Goal: Information Seeking & Learning: Check status

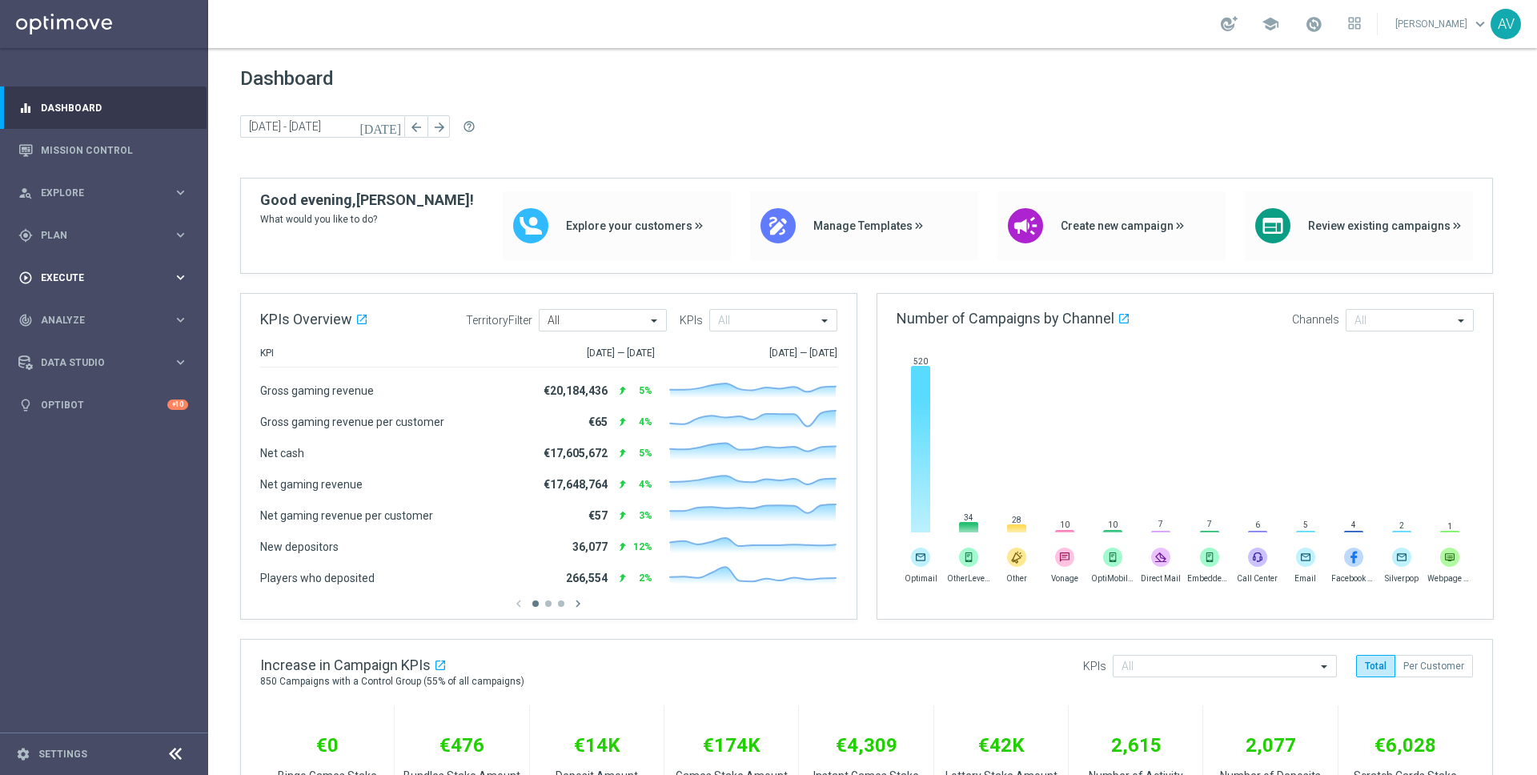
click at [75, 273] on span "Execute" at bounding box center [107, 278] width 132 height 10
click at [74, 369] on span "Analyze" at bounding box center [107, 368] width 132 height 10
click at [79, 344] on div "Customer 360" at bounding box center [124, 353] width 165 height 24
click at [78, 355] on link "Customer 360" at bounding box center [104, 353] width 125 height 13
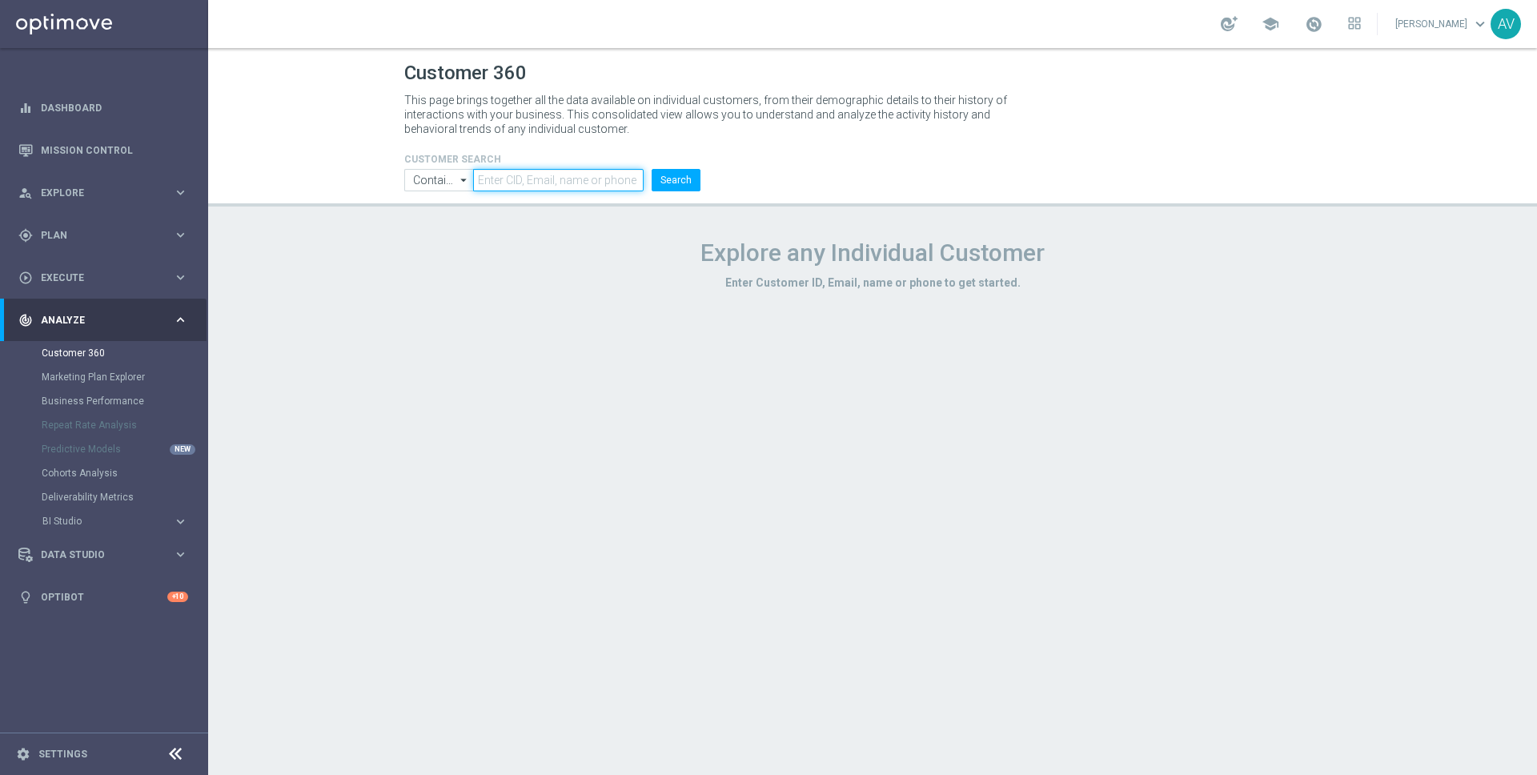
click at [511, 187] on input "text" at bounding box center [558, 180] width 171 height 22
paste input "[EMAIL_ADDRESS][DOMAIN_NAME]"
type input "[EMAIL_ADDRESS][DOMAIN_NAME]"
click at [665, 178] on button "Search" at bounding box center [676, 180] width 49 height 22
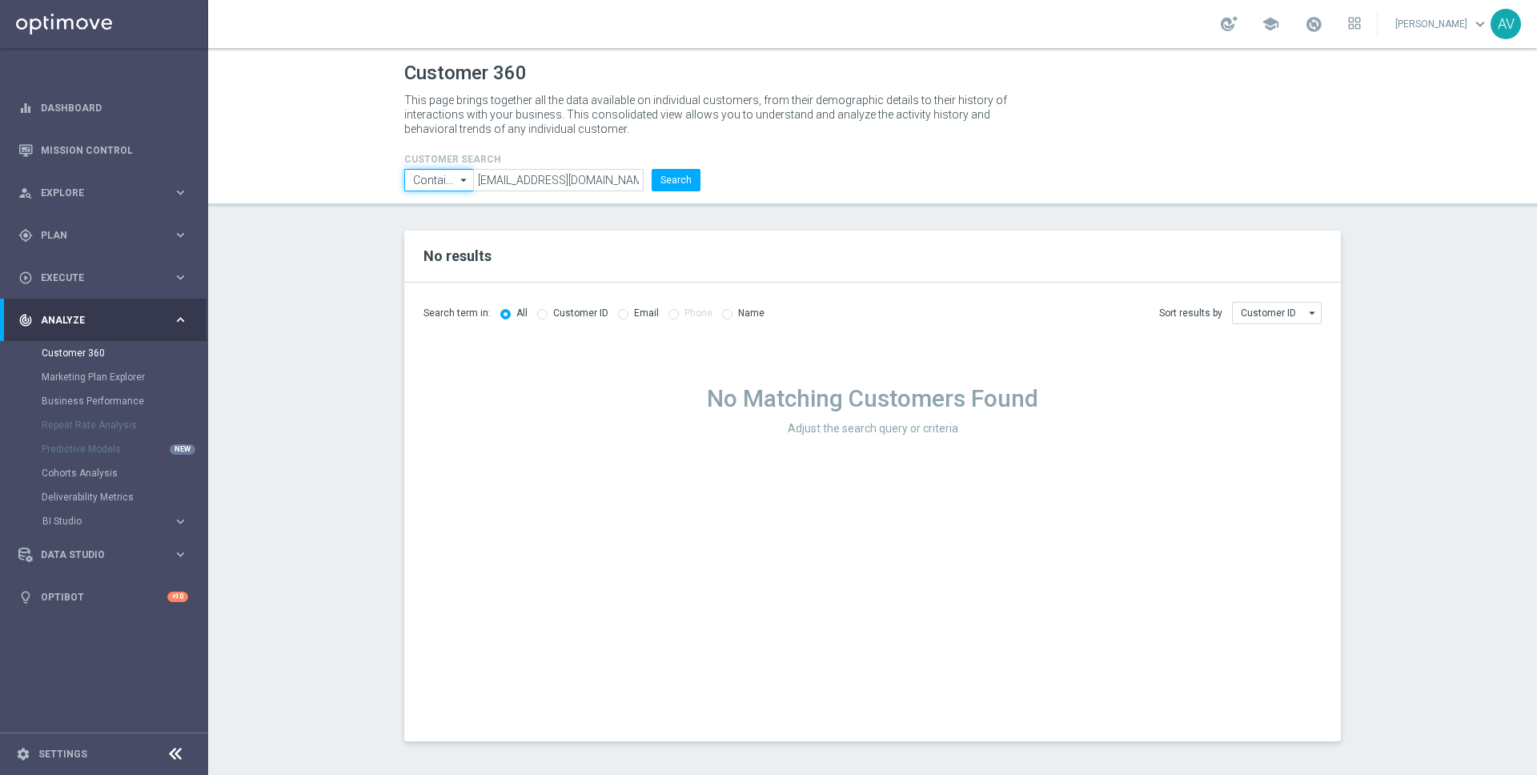
click at [436, 173] on input "Contains" at bounding box center [438, 180] width 69 height 22
click at [421, 230] on div "Equals" at bounding box center [427, 227] width 30 height 14
type input "Equals"
click at [671, 183] on button "Search" at bounding box center [676, 180] width 49 height 22
click at [618, 315] on input "radio" at bounding box center [623, 312] width 10 height 10
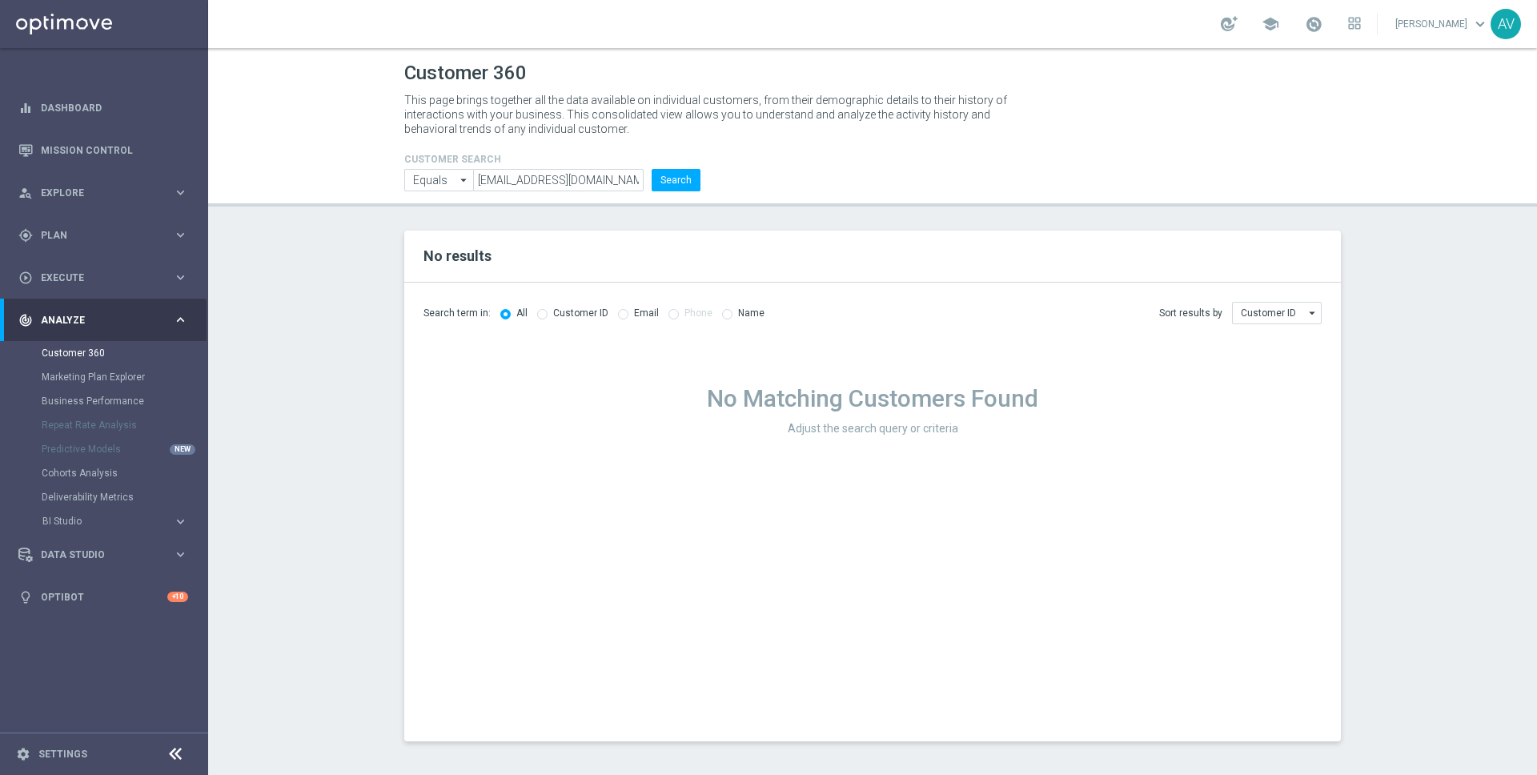
radio input "true"
click at [676, 176] on button "Search" at bounding box center [676, 180] width 49 height 22
click at [544, 313] on div "Customer ID" at bounding box center [572, 314] width 71 height 14
click at [679, 170] on button "Search" at bounding box center [676, 180] width 49 height 22
click at [500, 312] on input "radio" at bounding box center [505, 312] width 10 height 10
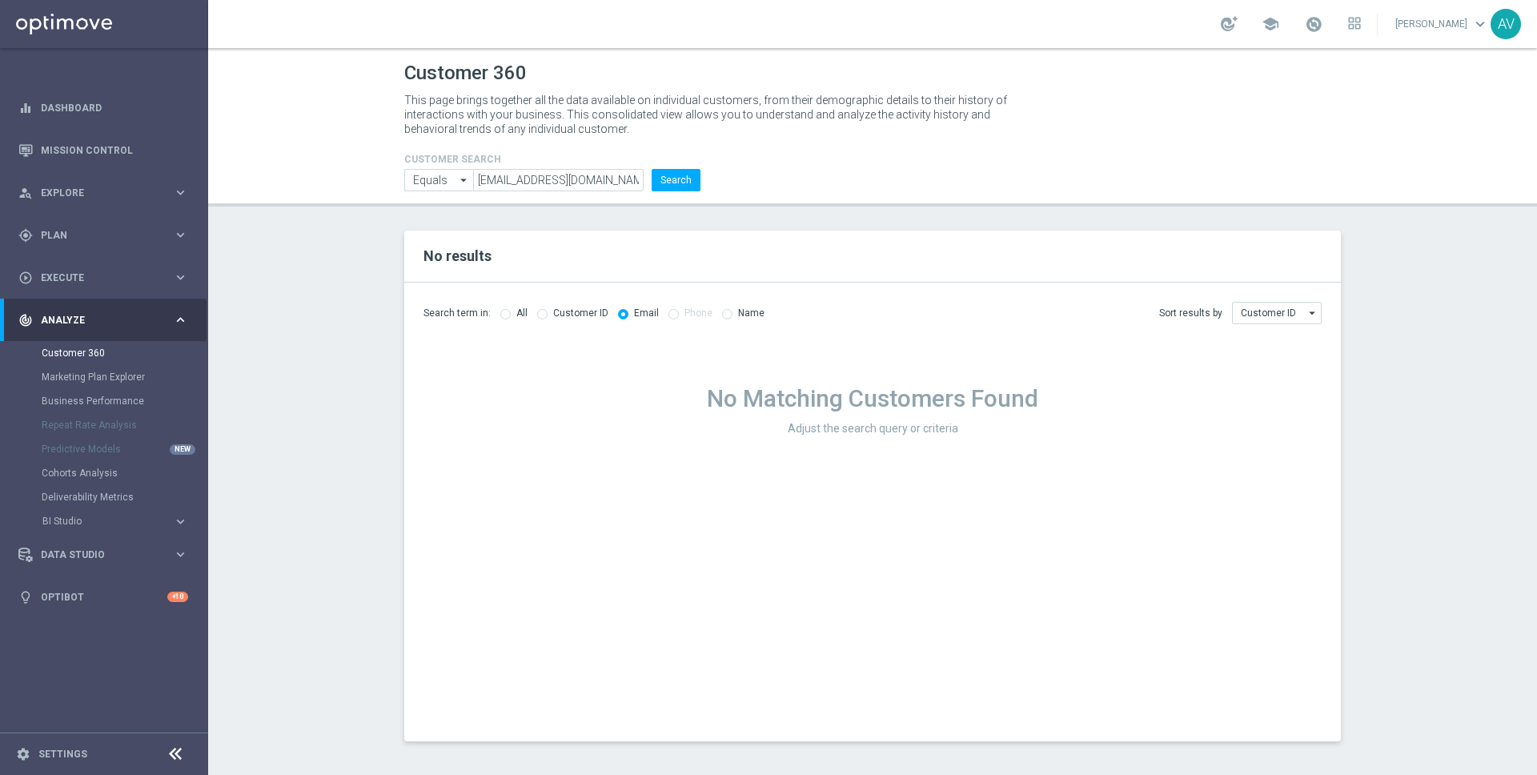
radio input "true"
radio input "false"
click at [1253, 308] on input "Customer ID" at bounding box center [1277, 313] width 90 height 22
click at [1260, 360] on div "Email" at bounding box center [1253, 361] width 25 height 14
type input "Email"
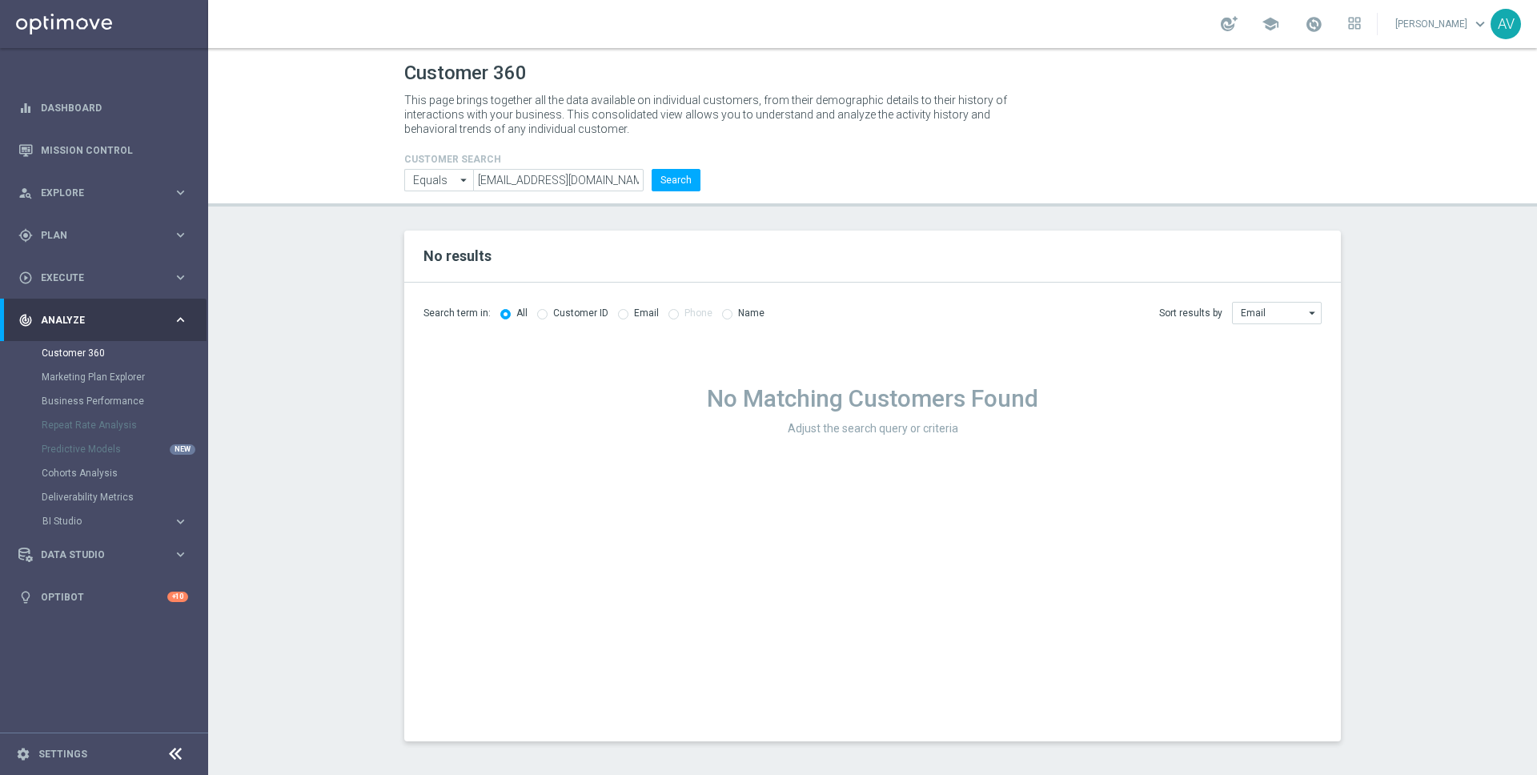
click at [625, 315] on div "Email" at bounding box center [638, 314] width 41 height 14
click at [618, 314] on input "radio" at bounding box center [623, 312] width 10 height 10
radio input "true"
radio input "false"
click at [661, 187] on button "Search" at bounding box center [676, 180] width 49 height 22
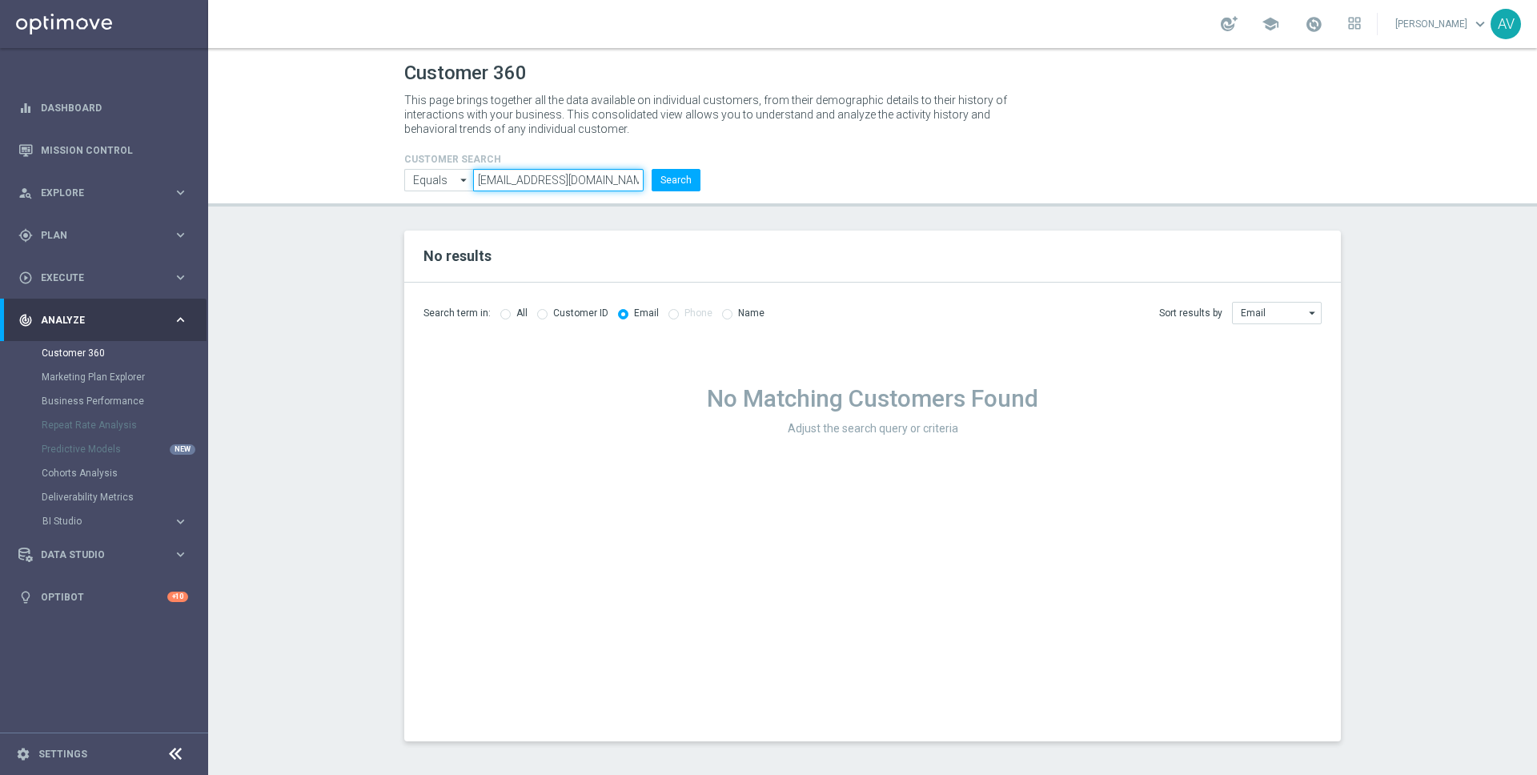
click at [592, 175] on input "[EMAIL_ADDRESS][DOMAIN_NAME]" at bounding box center [558, 180] width 171 height 22
click at [681, 179] on button "Search" at bounding box center [676, 180] width 49 height 22
click at [69, 192] on span "Explore" at bounding box center [107, 193] width 132 height 10
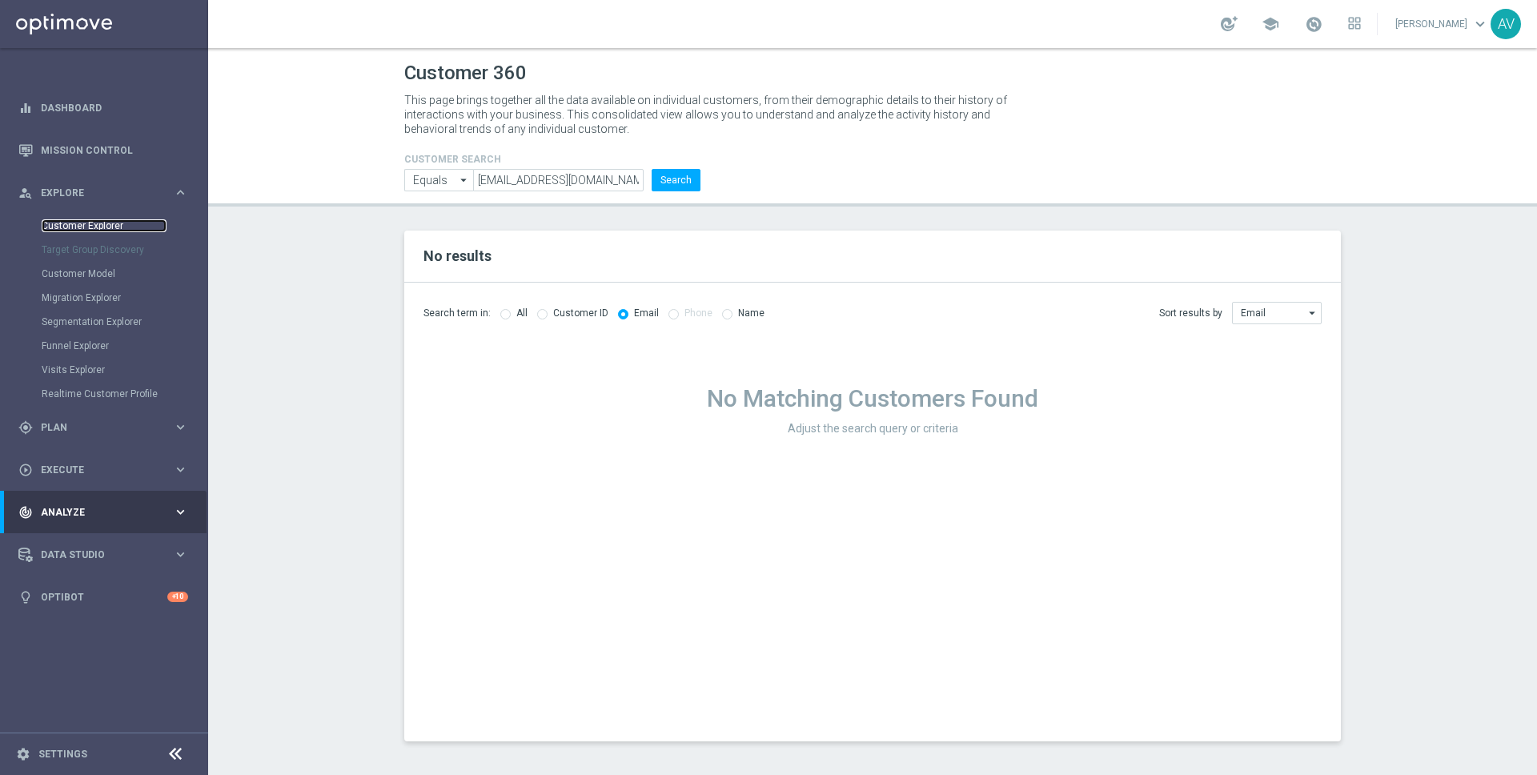
click at [70, 227] on link "Customer Explorer" at bounding box center [104, 225] width 125 height 13
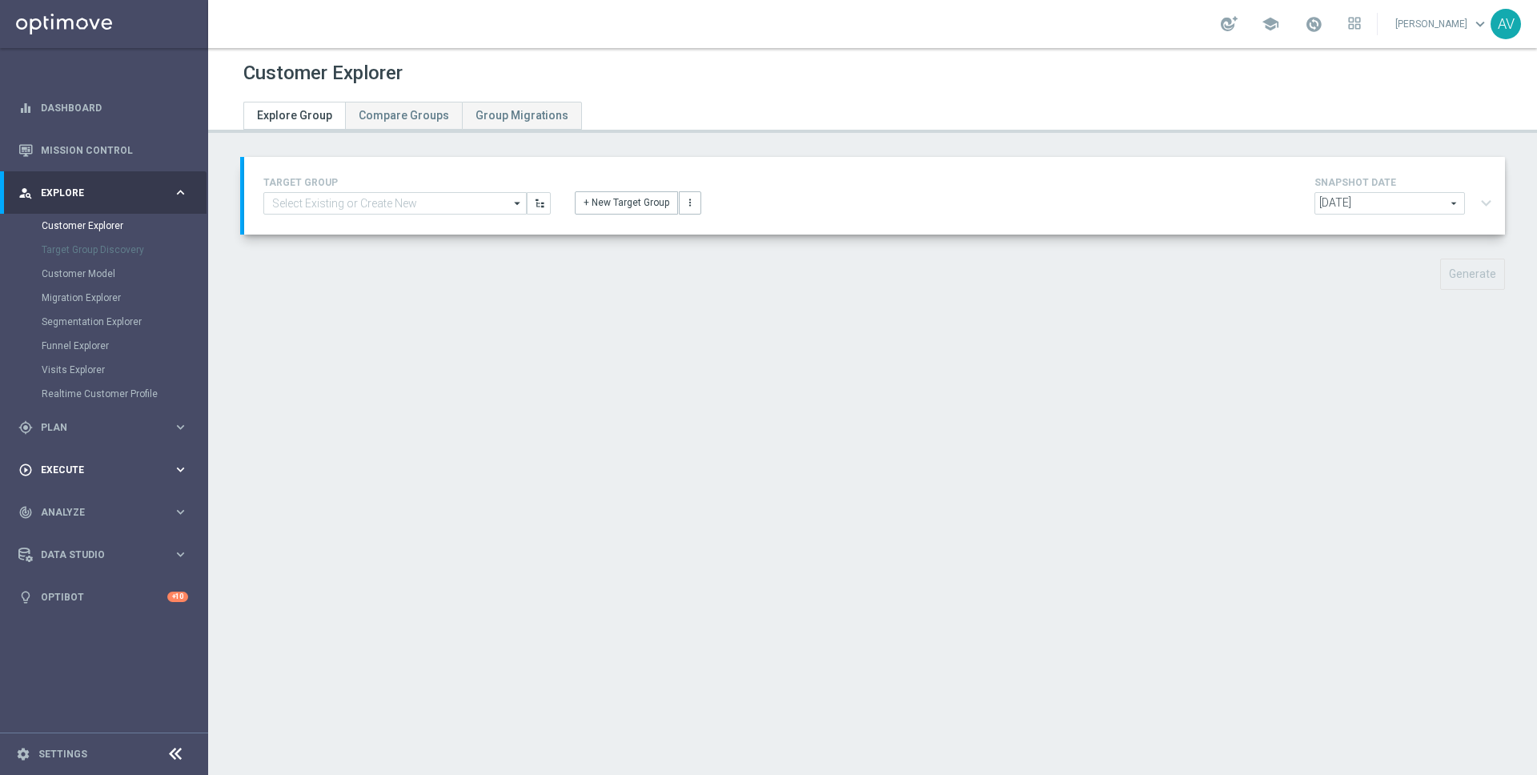
click at [64, 471] on span "Execute" at bounding box center [107, 470] width 132 height 10
click at [67, 234] on span "Plan" at bounding box center [107, 236] width 132 height 10
click at [72, 462] on span "Analyze" at bounding box center [107, 465] width 132 height 10
click at [84, 365] on div "Marketing Plan Explorer" at bounding box center [124, 377] width 165 height 24
click at [83, 351] on link "Customer 360" at bounding box center [104, 353] width 125 height 13
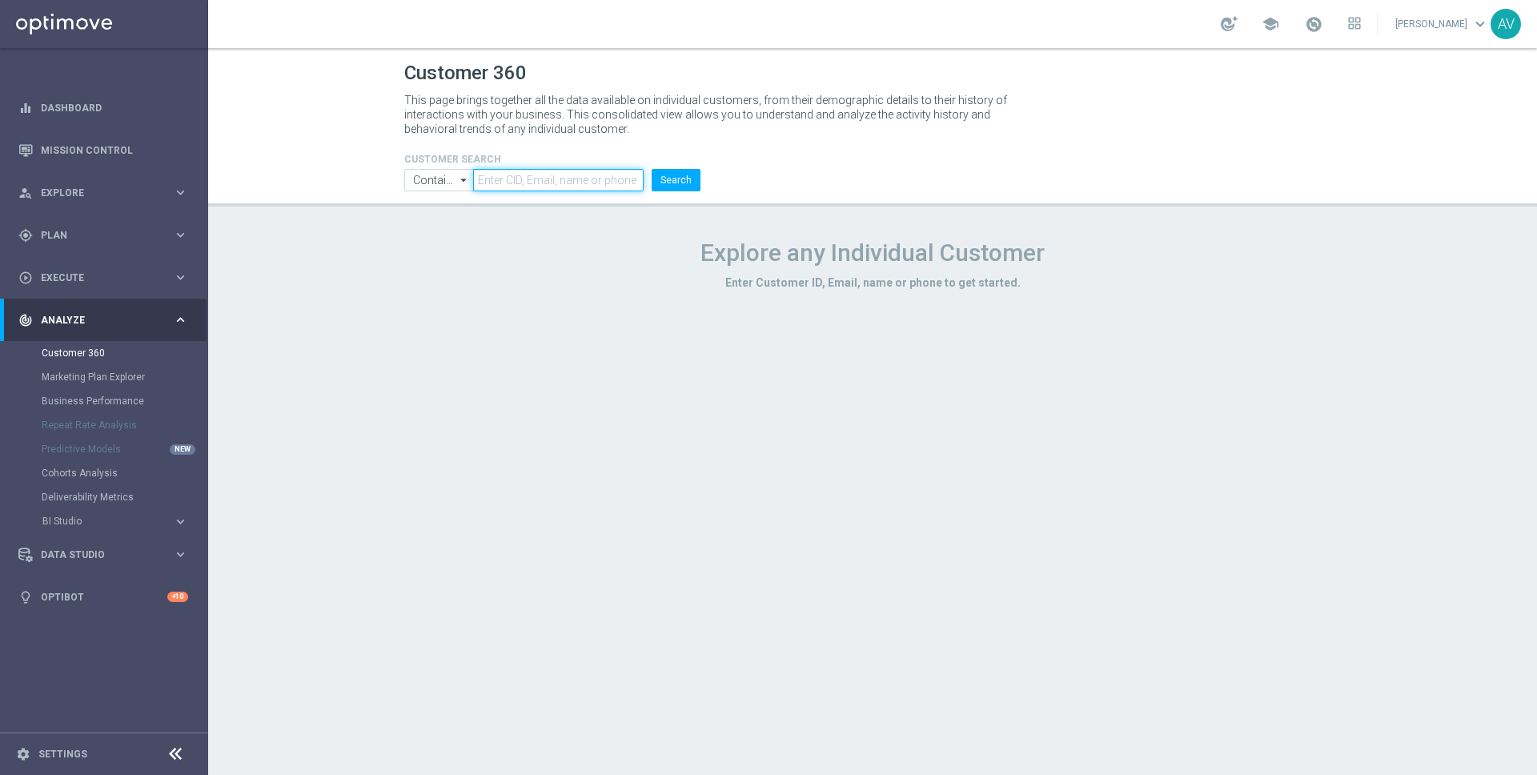
click at [498, 179] on input "text" at bounding box center [558, 180] width 171 height 22
paste input "[EMAIL_ADDRESS][DOMAIN_NAME]"
click at [674, 179] on button "Search" at bounding box center [676, 180] width 49 height 22
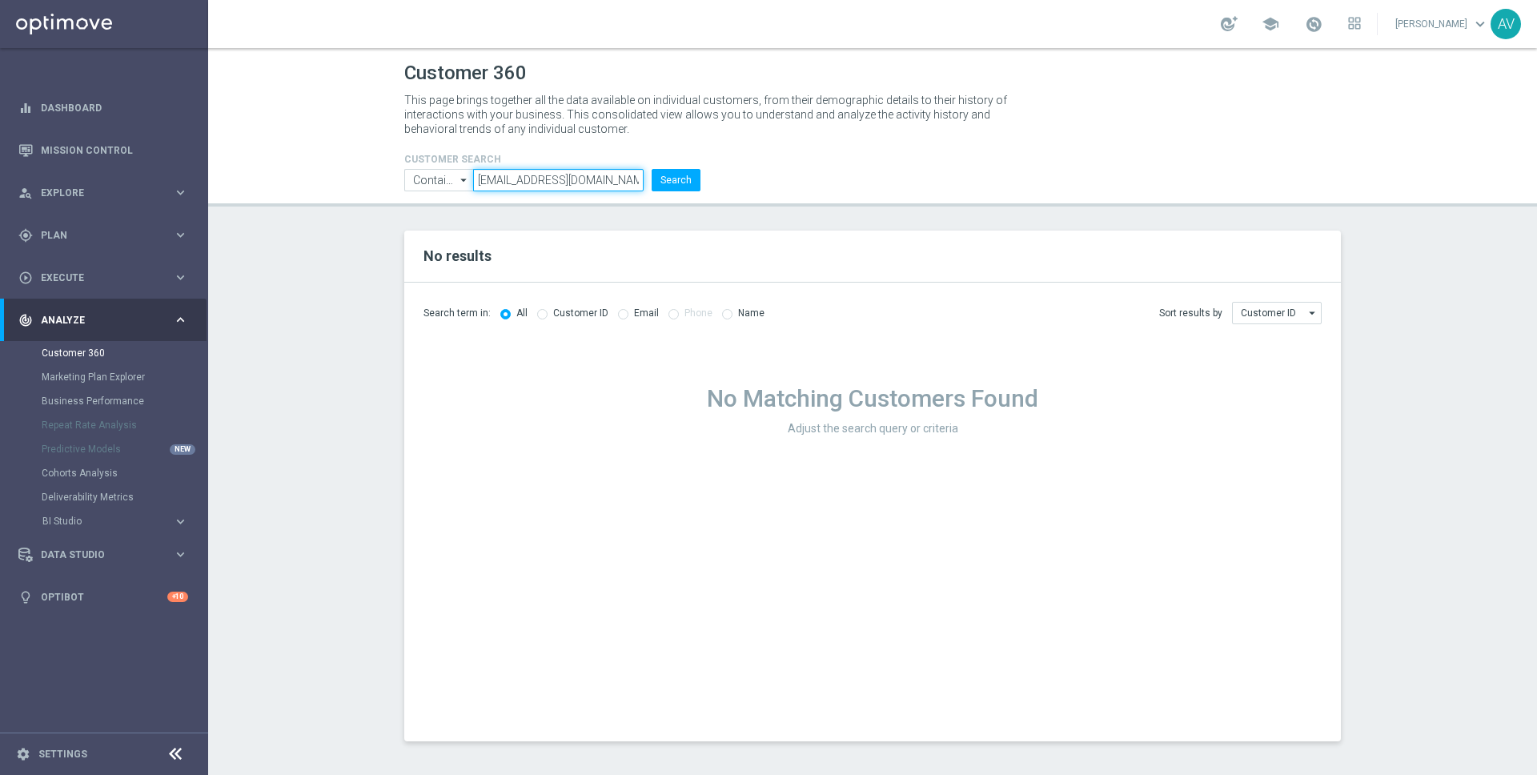
click at [524, 175] on input "[EMAIL_ADDRESS][DOMAIN_NAME]" at bounding box center [558, 180] width 171 height 22
paste input "225315874"
type input "225315874"
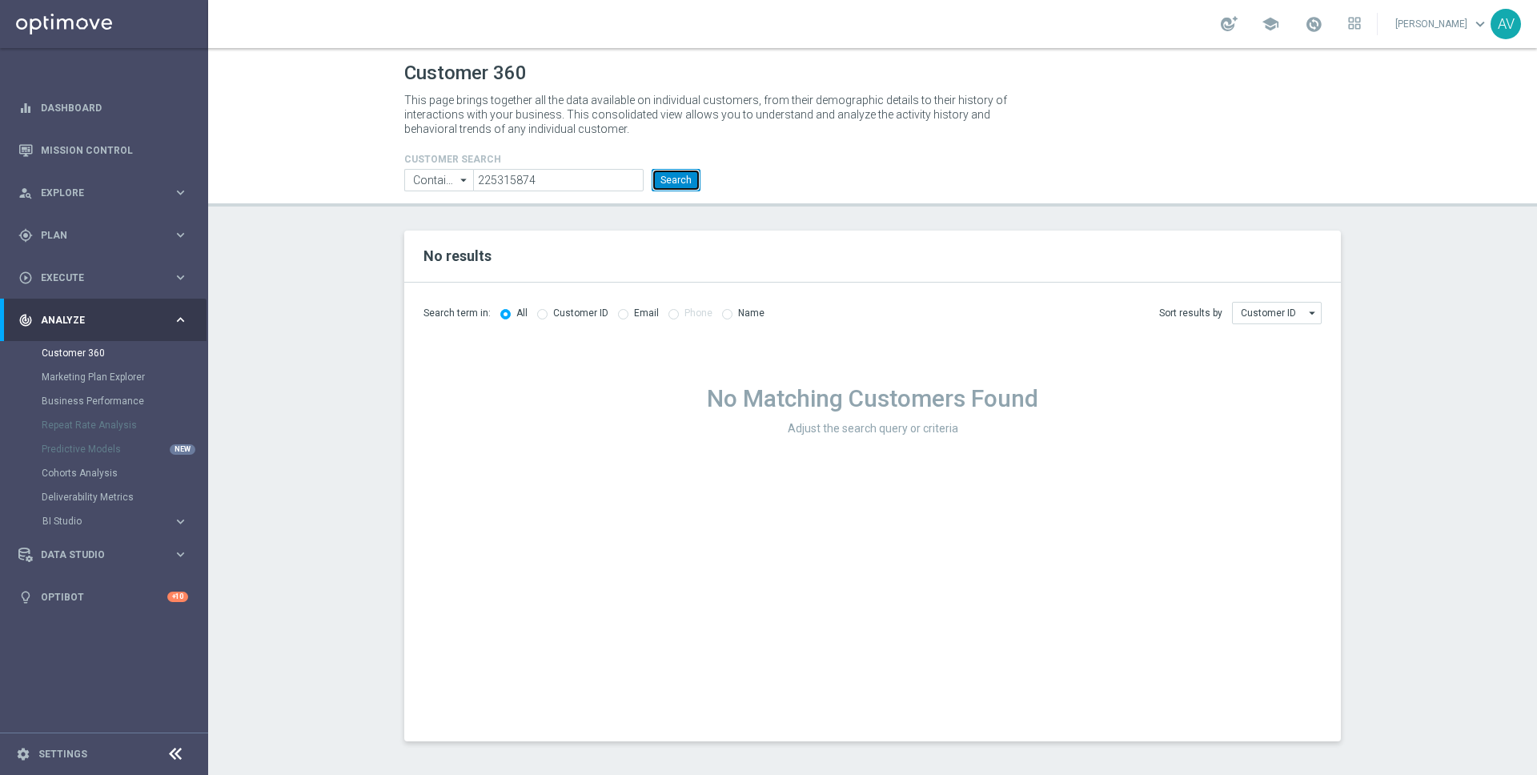
click at [680, 174] on button "Search" at bounding box center [676, 180] width 49 height 22
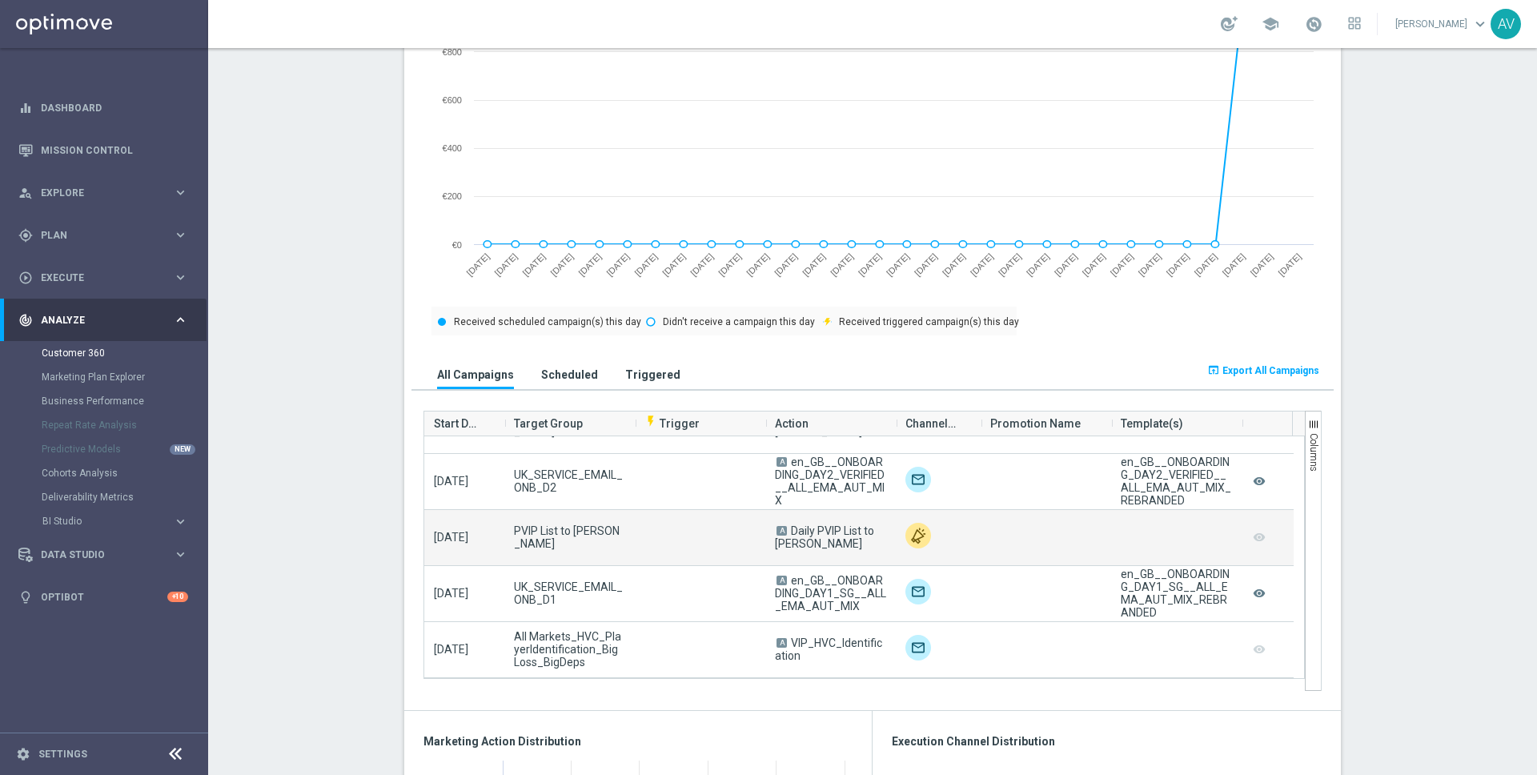
scroll to position [15, 0]
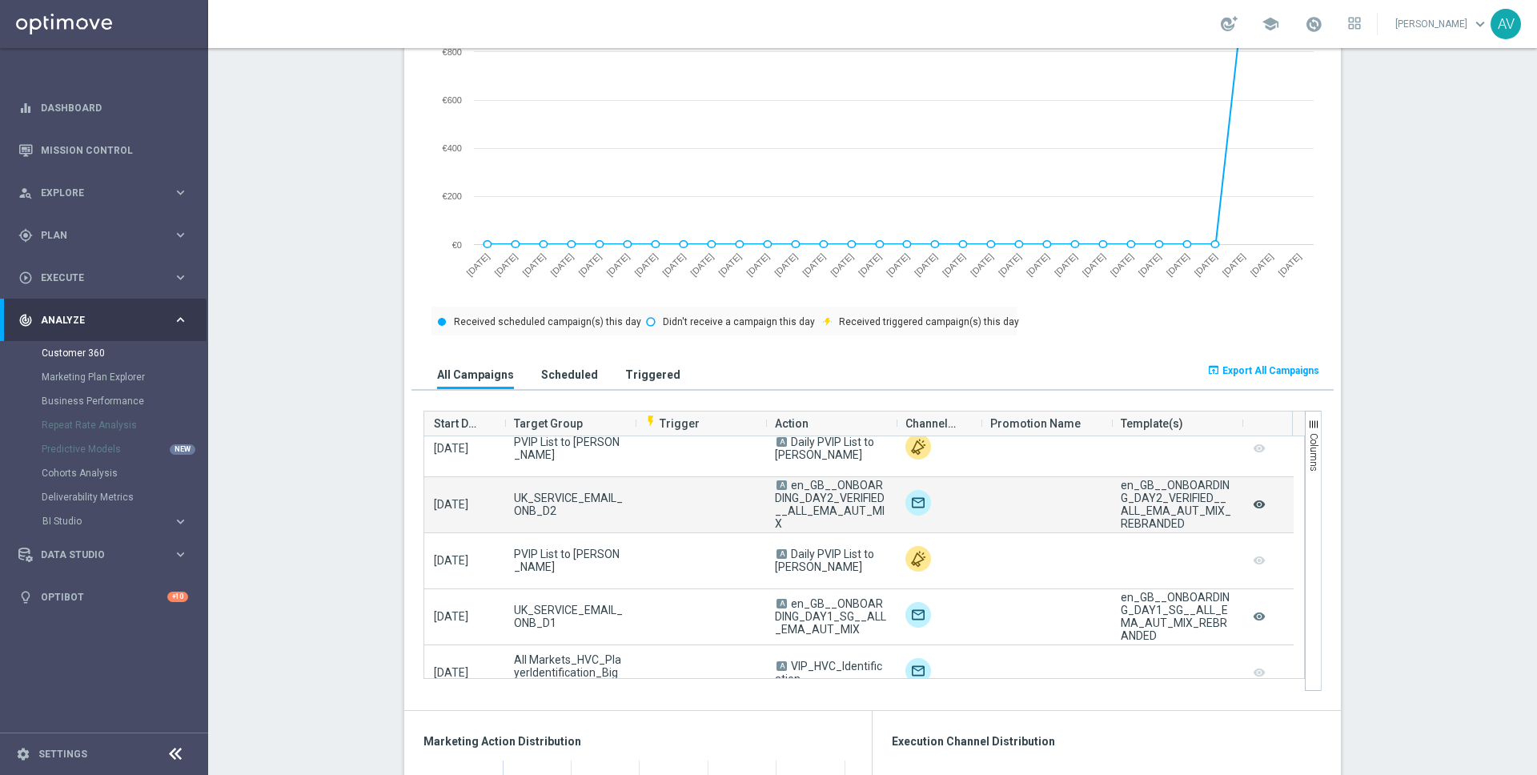
click at [1251, 505] on icon "remove_red_eye" at bounding box center [1259, 504] width 16 height 21
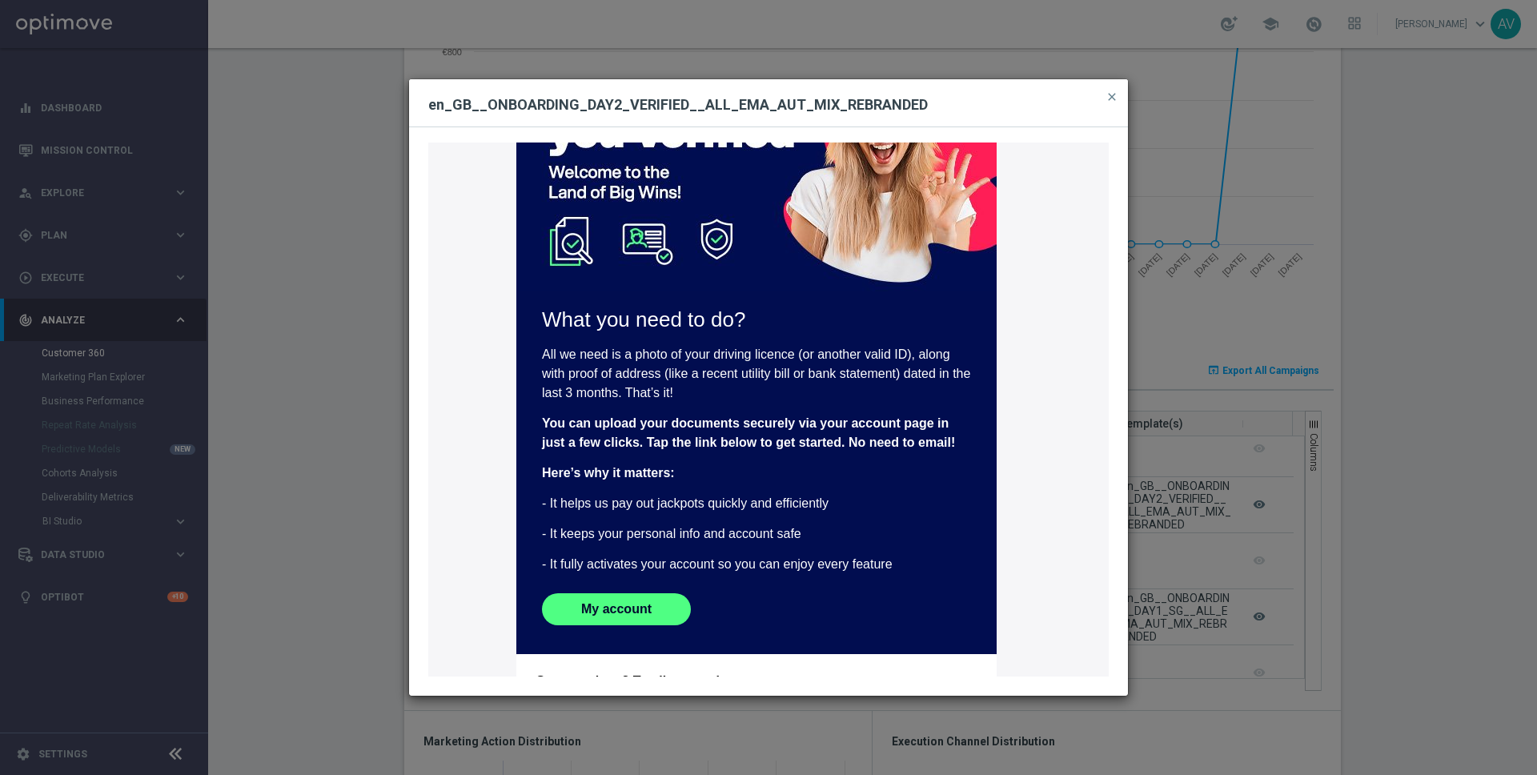
scroll to position [0, 0]
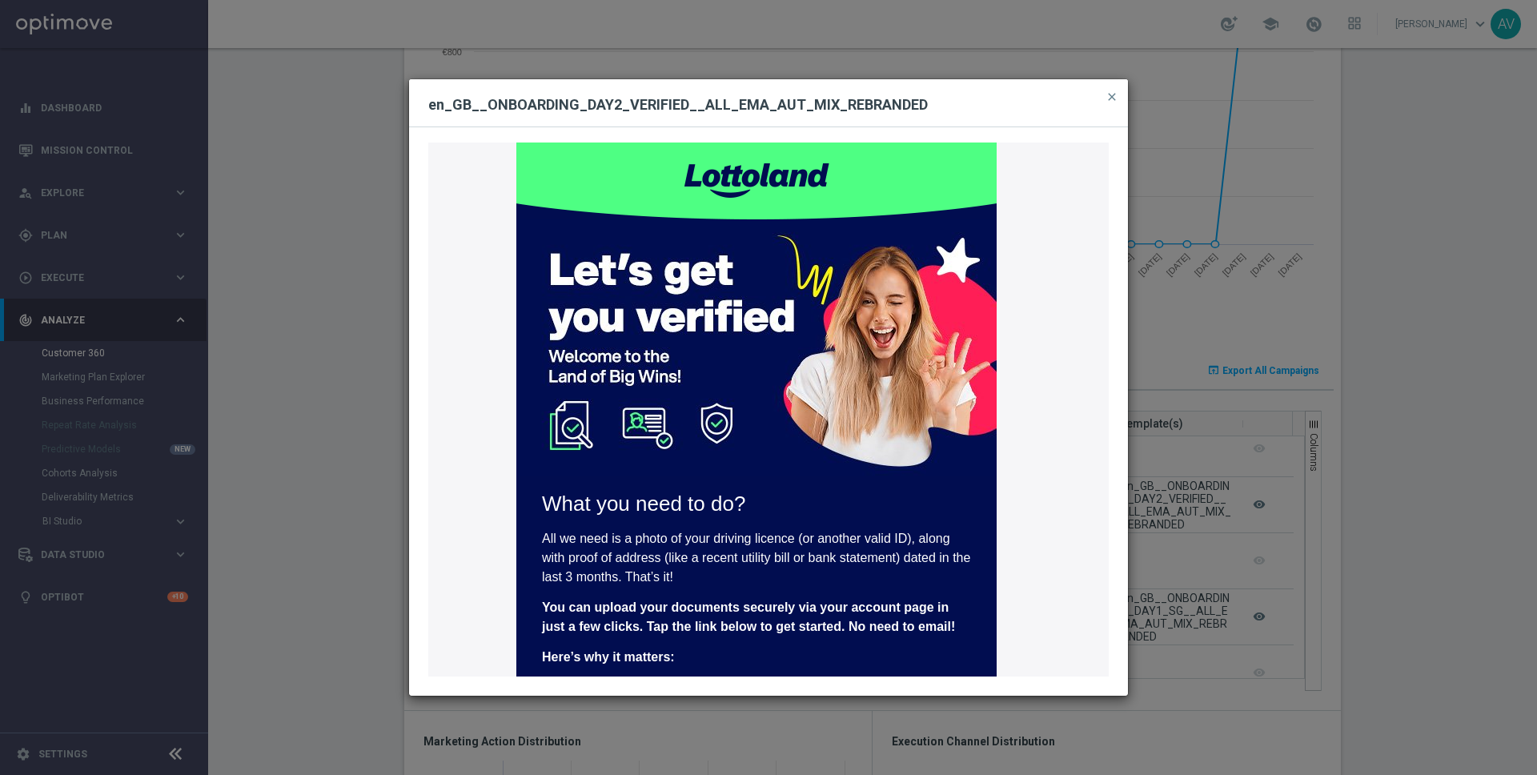
click at [1106, 88] on button "close" at bounding box center [1112, 96] width 16 height 19
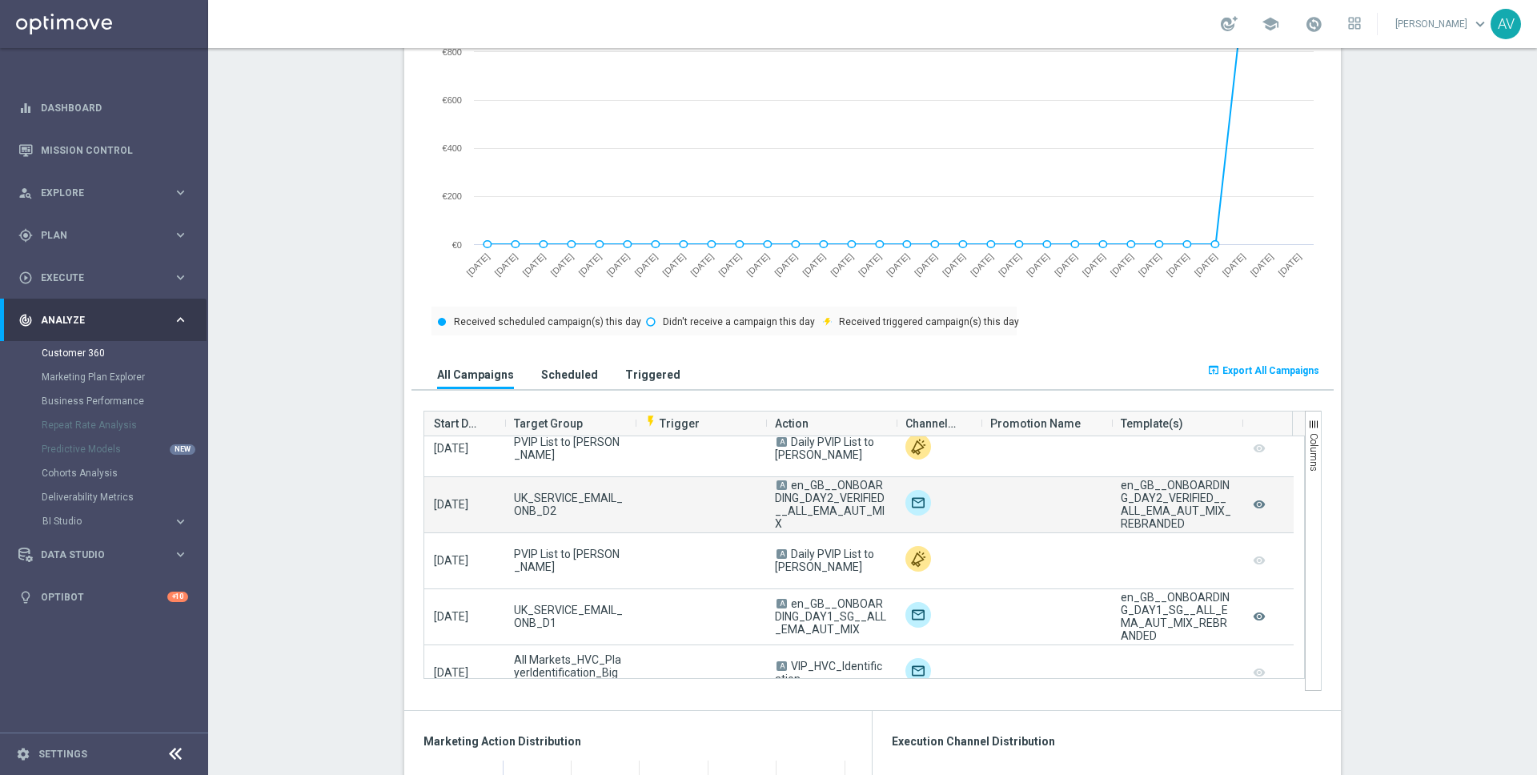
scroll to position [38, 0]
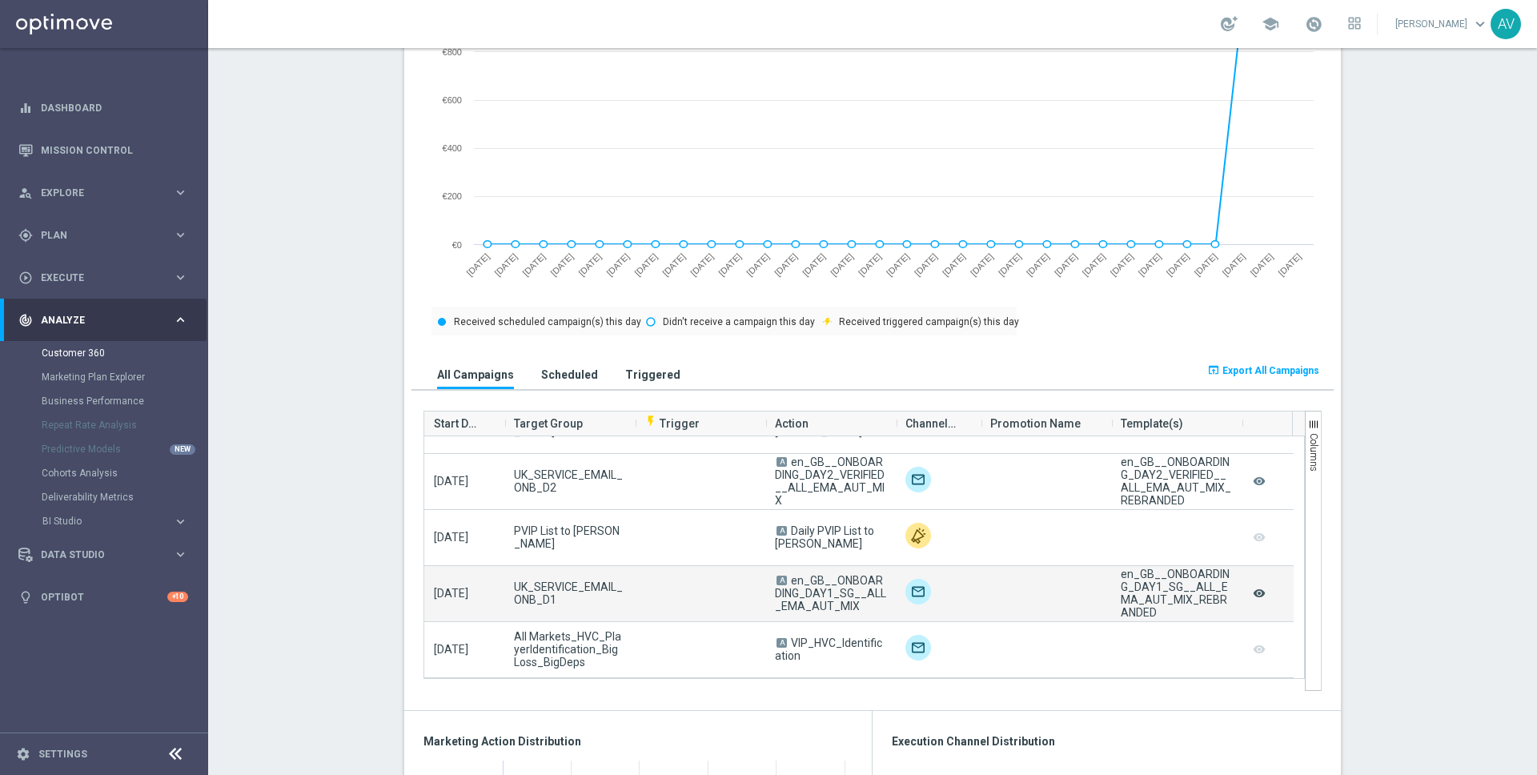
click at [1256, 594] on icon "remove_red_eye" at bounding box center [1259, 593] width 16 height 21
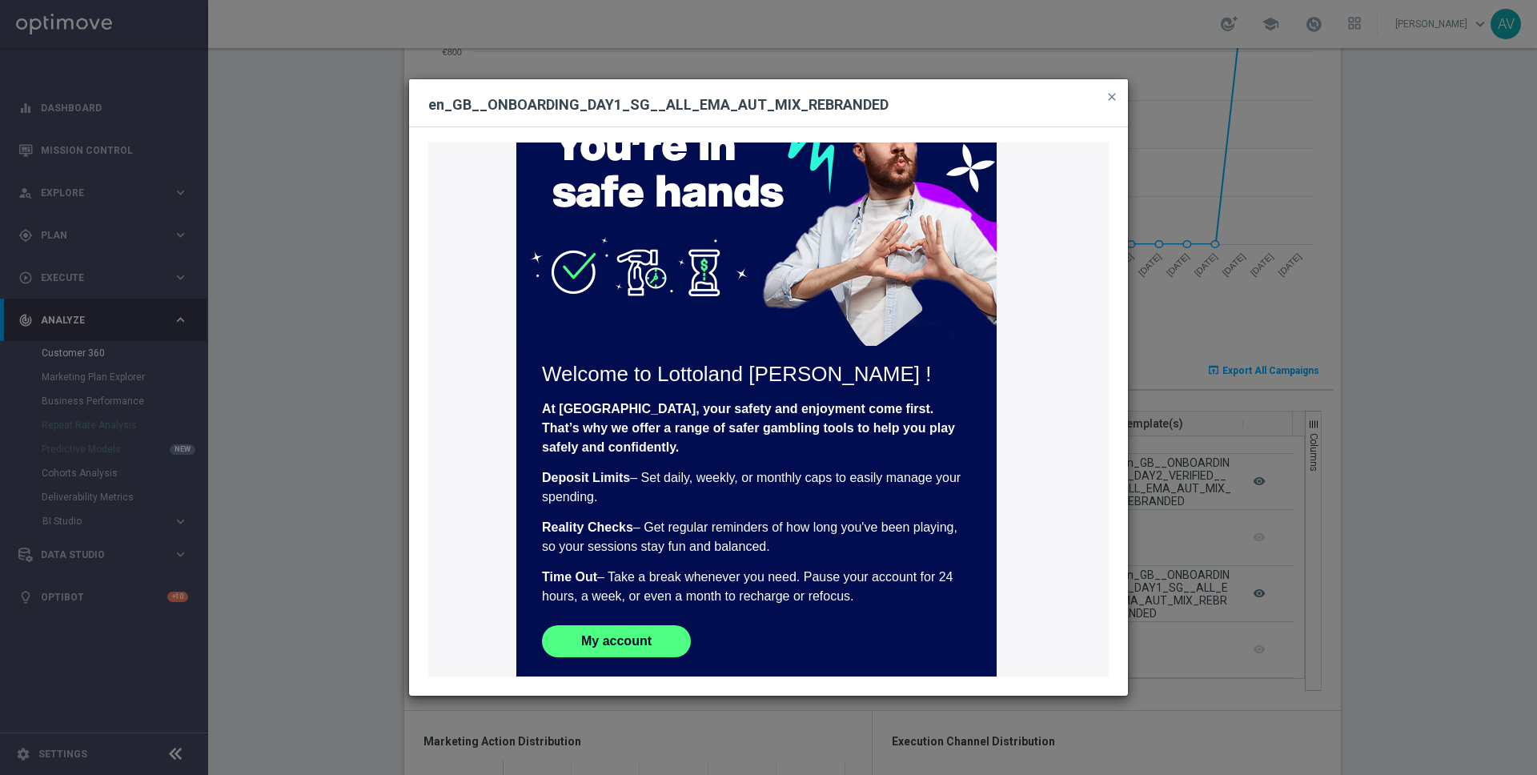
scroll to position [0, 0]
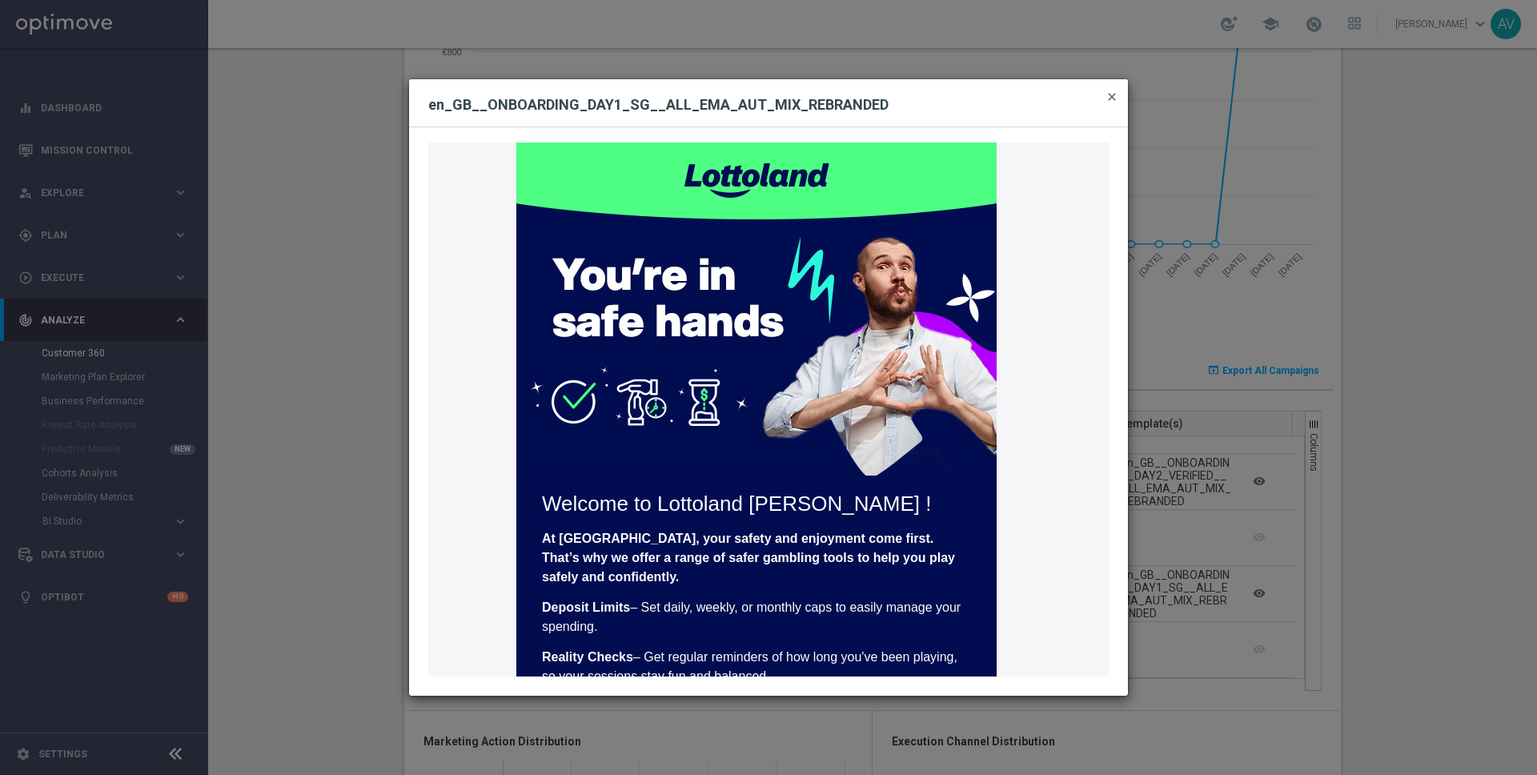
click at [1109, 100] on span "close" at bounding box center [1112, 96] width 13 height 13
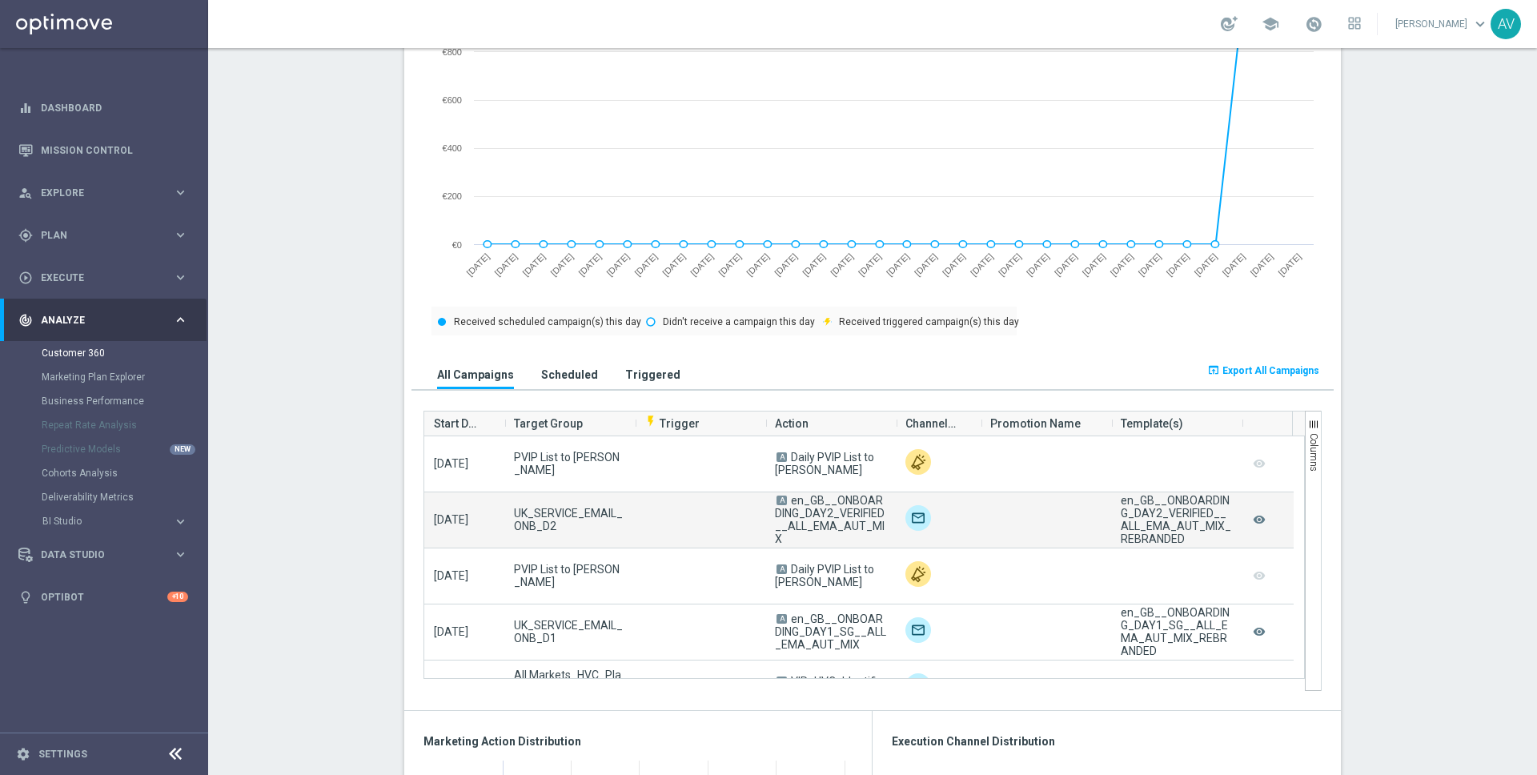
click at [1264, 524] on div "remove_red_eye" at bounding box center [1268, 519] width 52 height 55
click at [1256, 524] on icon "remove_red_eye" at bounding box center [1259, 519] width 16 height 21
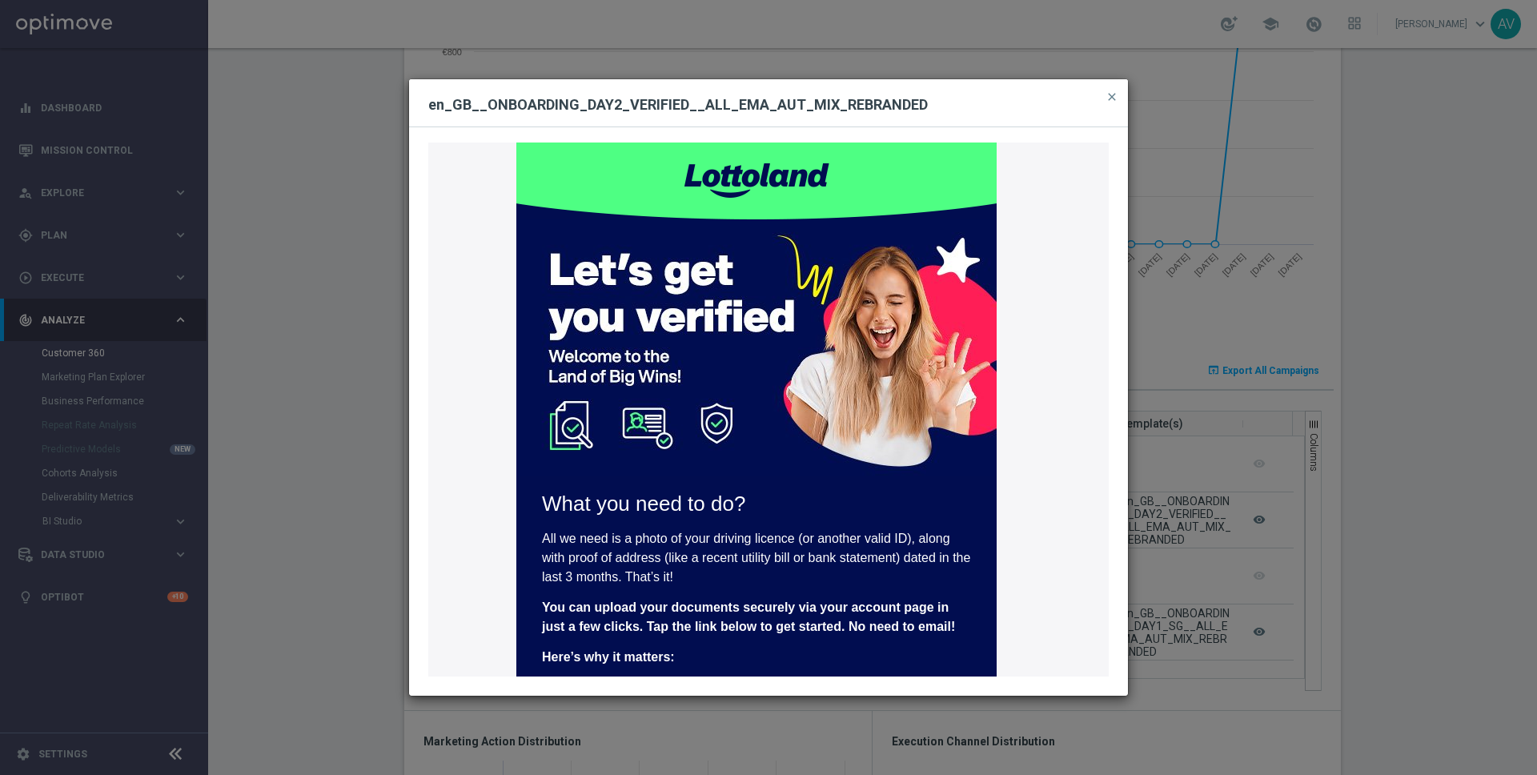
click at [1119, 94] on button "close" at bounding box center [1112, 96] width 16 height 19
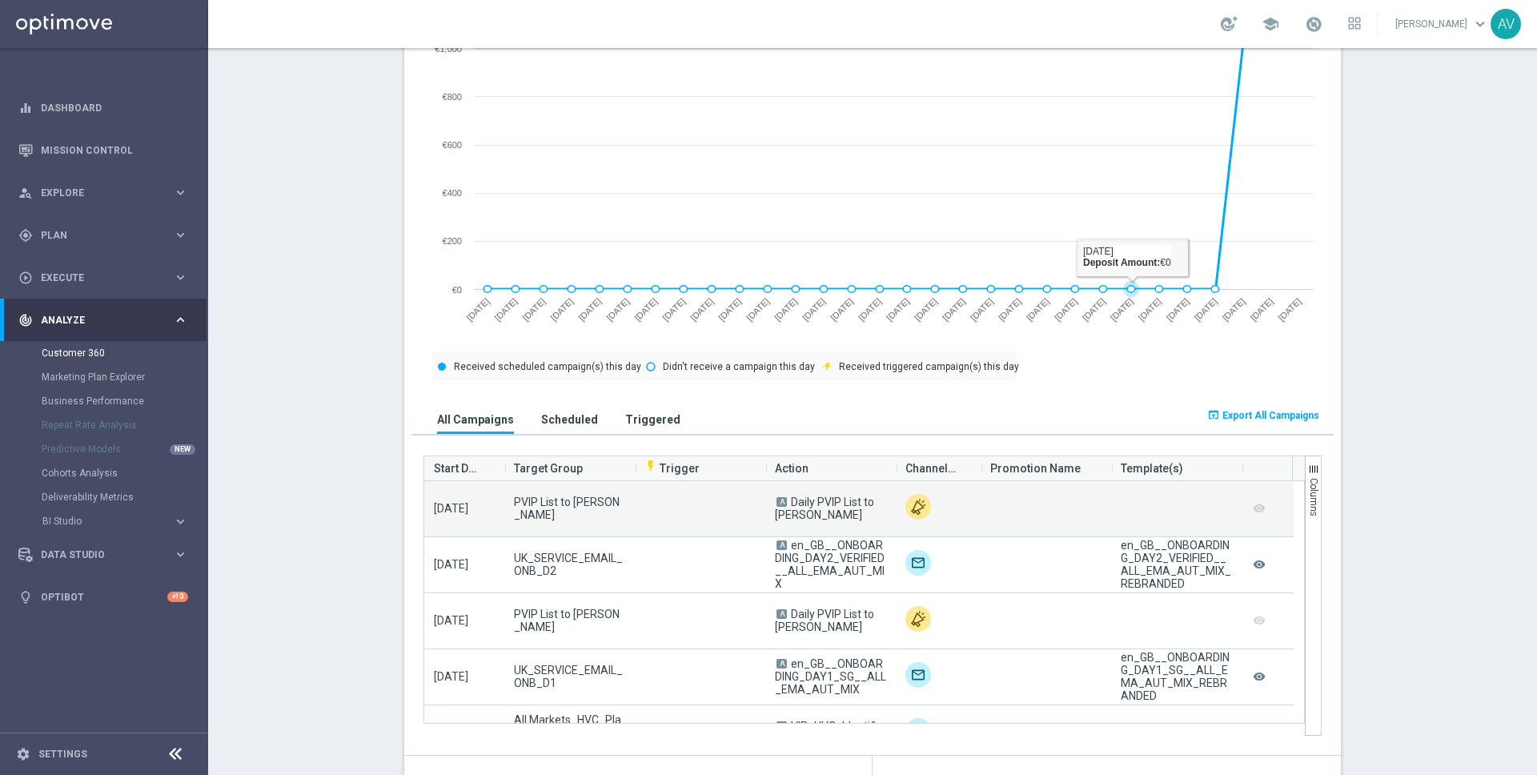
scroll to position [948, 0]
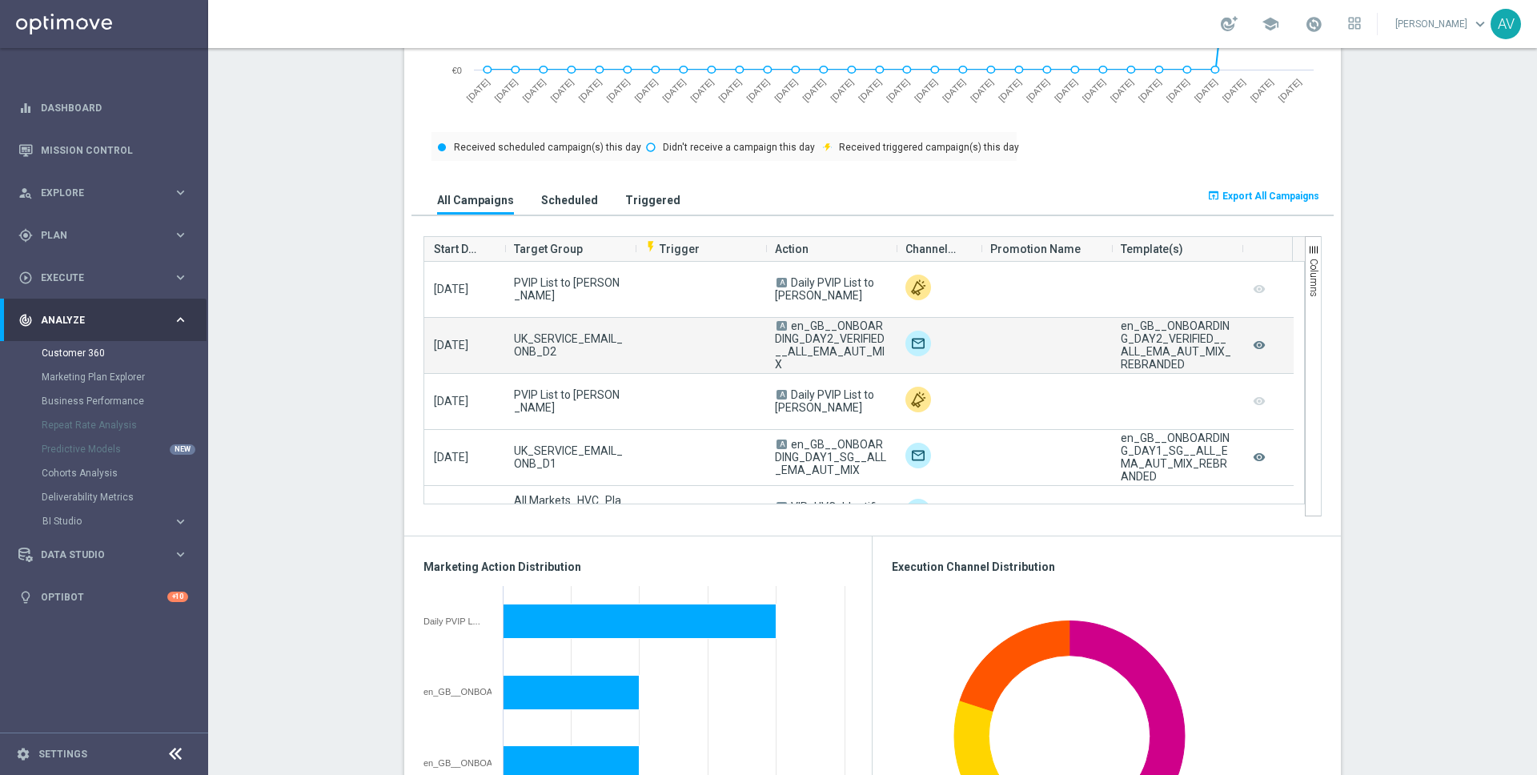
click at [841, 332] on span "en_GB__ONBOARDING_DAY2_VERIFIED__ALL_EMA_AUT_MIX" at bounding box center [830, 344] width 110 height 51
click at [815, 333] on span "en_GB__ONBOARDING_DAY2_VERIFIED__ALL_EMA_AUT_MIX" at bounding box center [830, 344] width 110 height 51
copy span "en_GB__ONBOARDING_DAY2_VERIFIED__ALL_EMA_AUT_MIX"
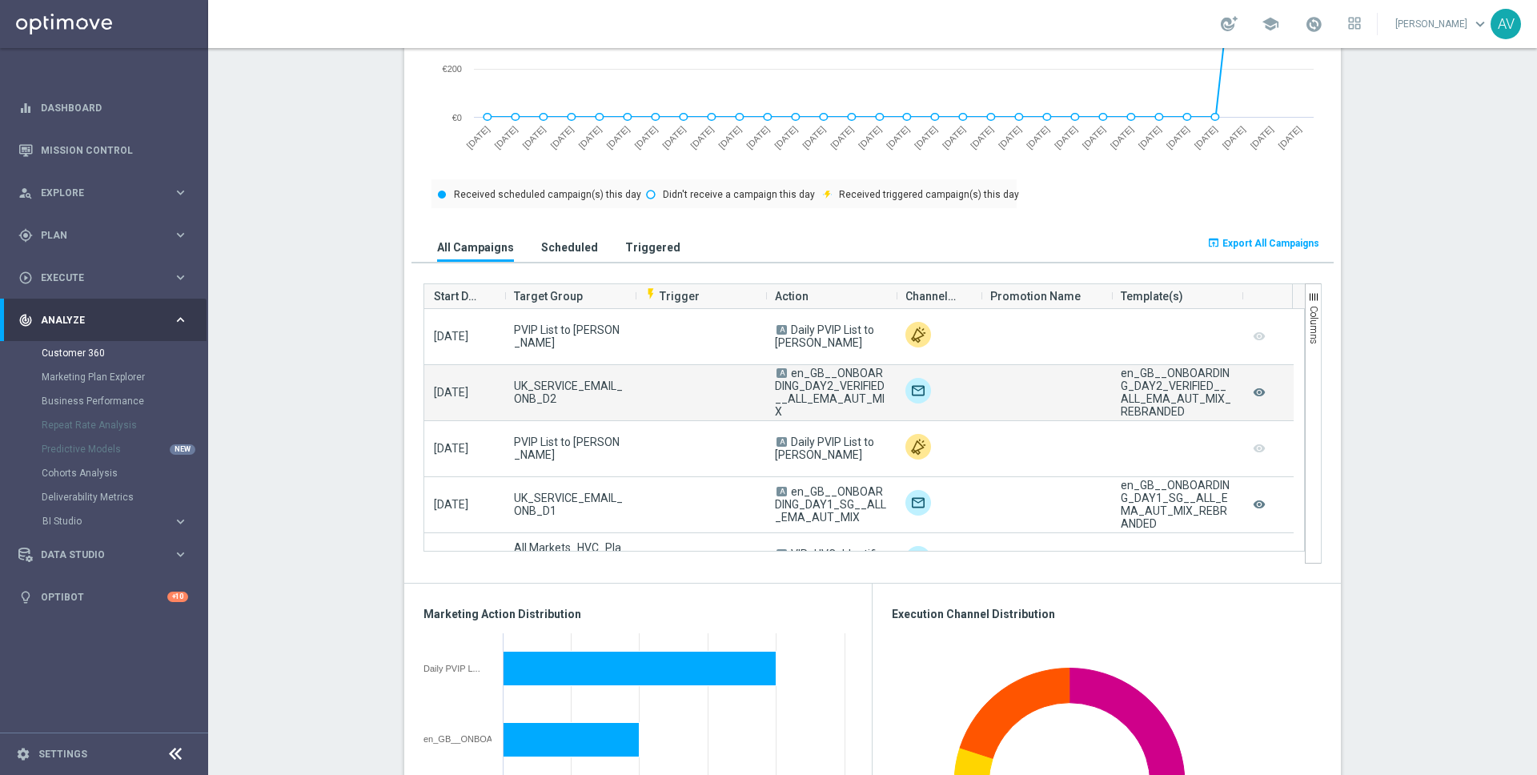
scroll to position [893, 0]
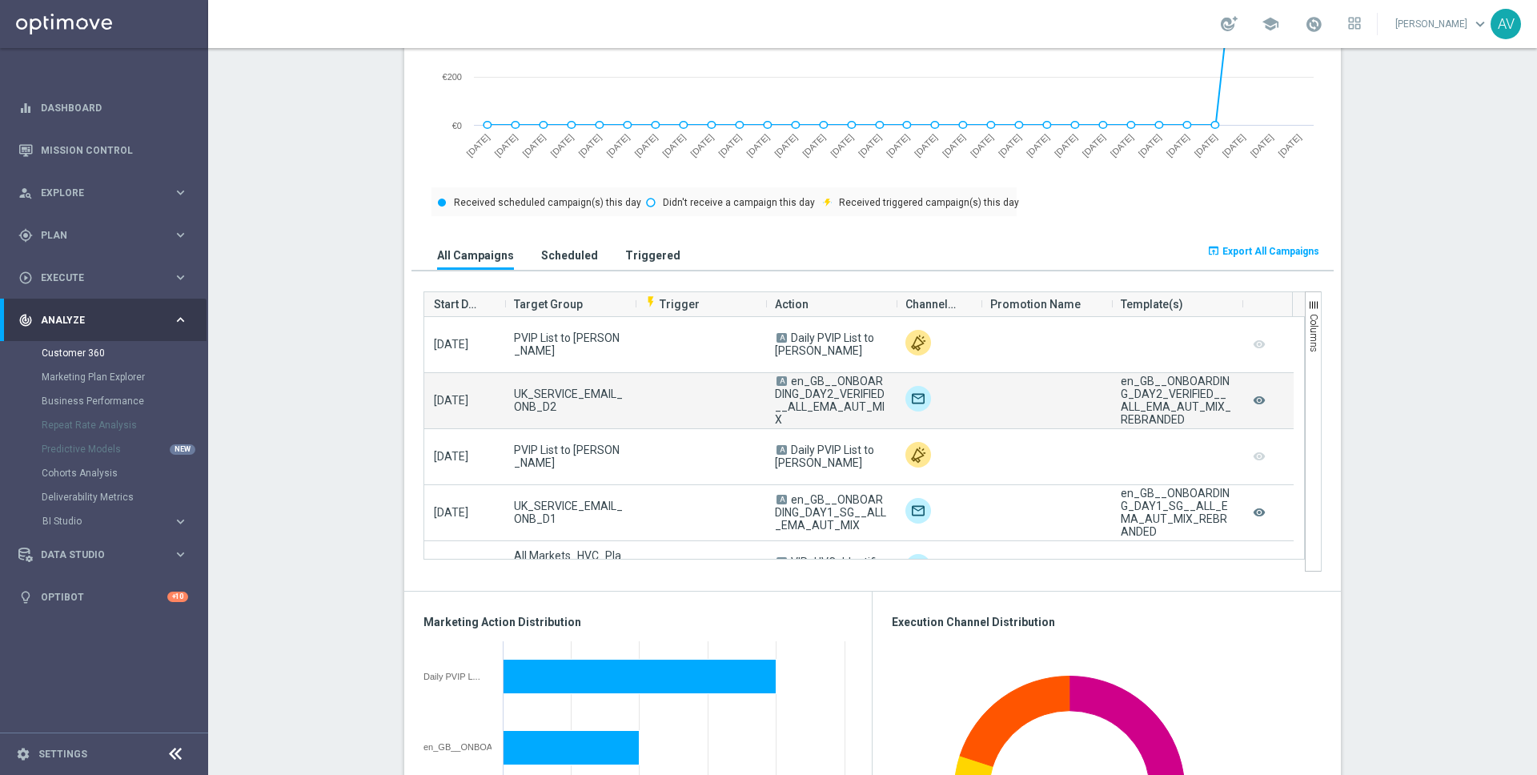
click at [814, 404] on span "en_GB__ONBOARDING_DAY2_VERIFIED__ALL_EMA_AUT_MIX" at bounding box center [830, 400] width 110 height 51
click at [1141, 384] on div "en_GB__ONBOARDING_DAY2_VERIFIED__ALL_EMA_AUT_MIX_REBRANDED" at bounding box center [1176, 400] width 111 height 51
drag, startPoint x: 1115, startPoint y: 379, endPoint x: 1181, endPoint y: 417, distance: 76.1
click at [1181, 417] on div "en_GB__ONBOARDING_DAY2_VERIFIED__ALL_EMA_AUT_MIX_REBRANDED" at bounding box center [1176, 400] width 111 height 51
click at [812, 389] on span "en_GB__ONBOARDING_DAY2_VERIFIED__ALL_EMA_AUT_MIX" at bounding box center [830, 400] width 110 height 51
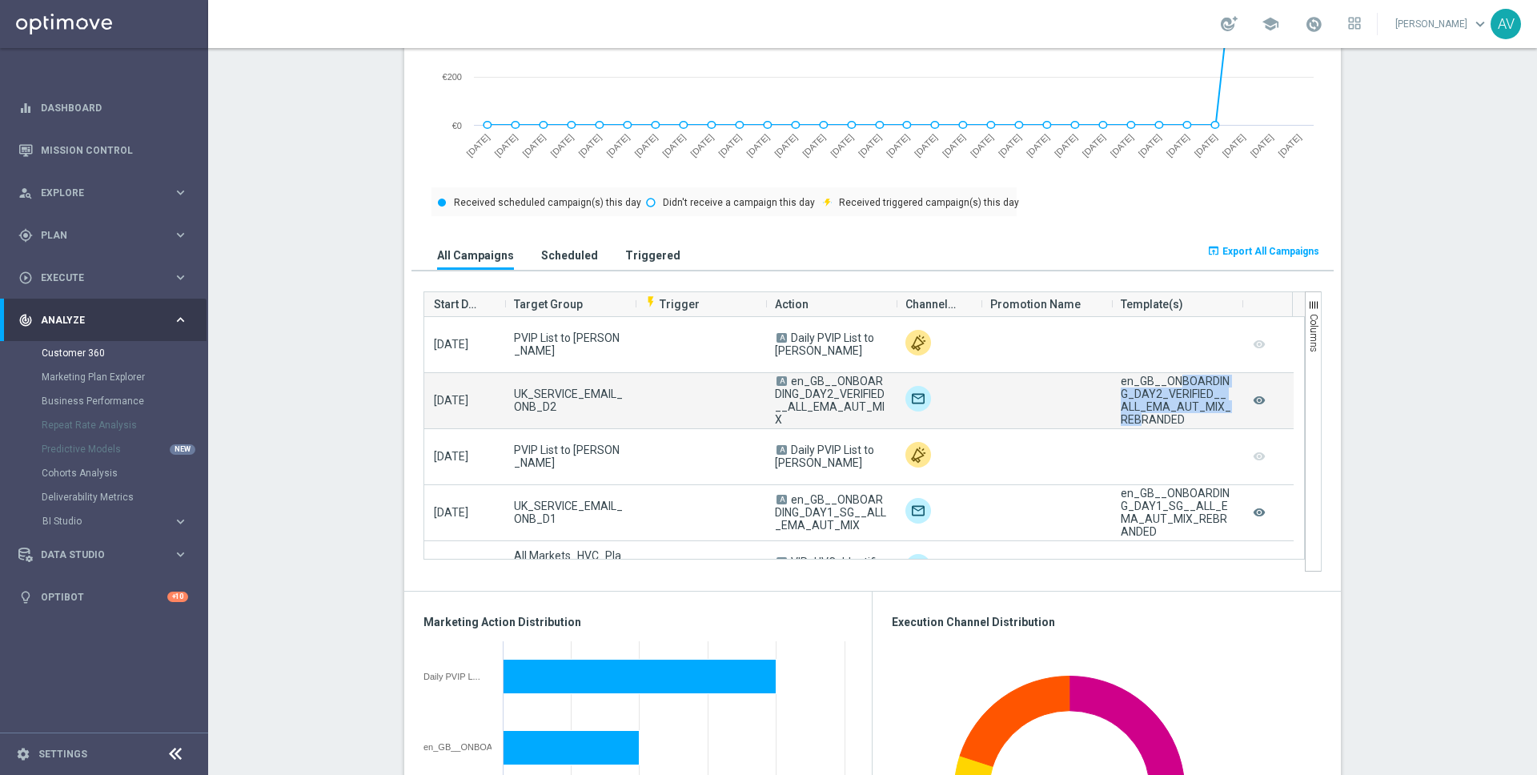
drag, startPoint x: 1172, startPoint y: 412, endPoint x: 1118, endPoint y: 382, distance: 62.4
click at [1121, 382] on div "en_GB__ONBOARDING_DAY2_VERIFIED__ALL_EMA_AUT_MIX_REBRANDED" at bounding box center [1176, 400] width 111 height 51
drag, startPoint x: 1112, startPoint y: 379, endPoint x: 1162, endPoint y: 420, distance: 64.3
click at [1162, 420] on div "en_GB__ONBOARDING_DAY2_VERIFIED__ALL_EMA_AUT_MIX_REBRANDED" at bounding box center [1176, 400] width 131 height 55
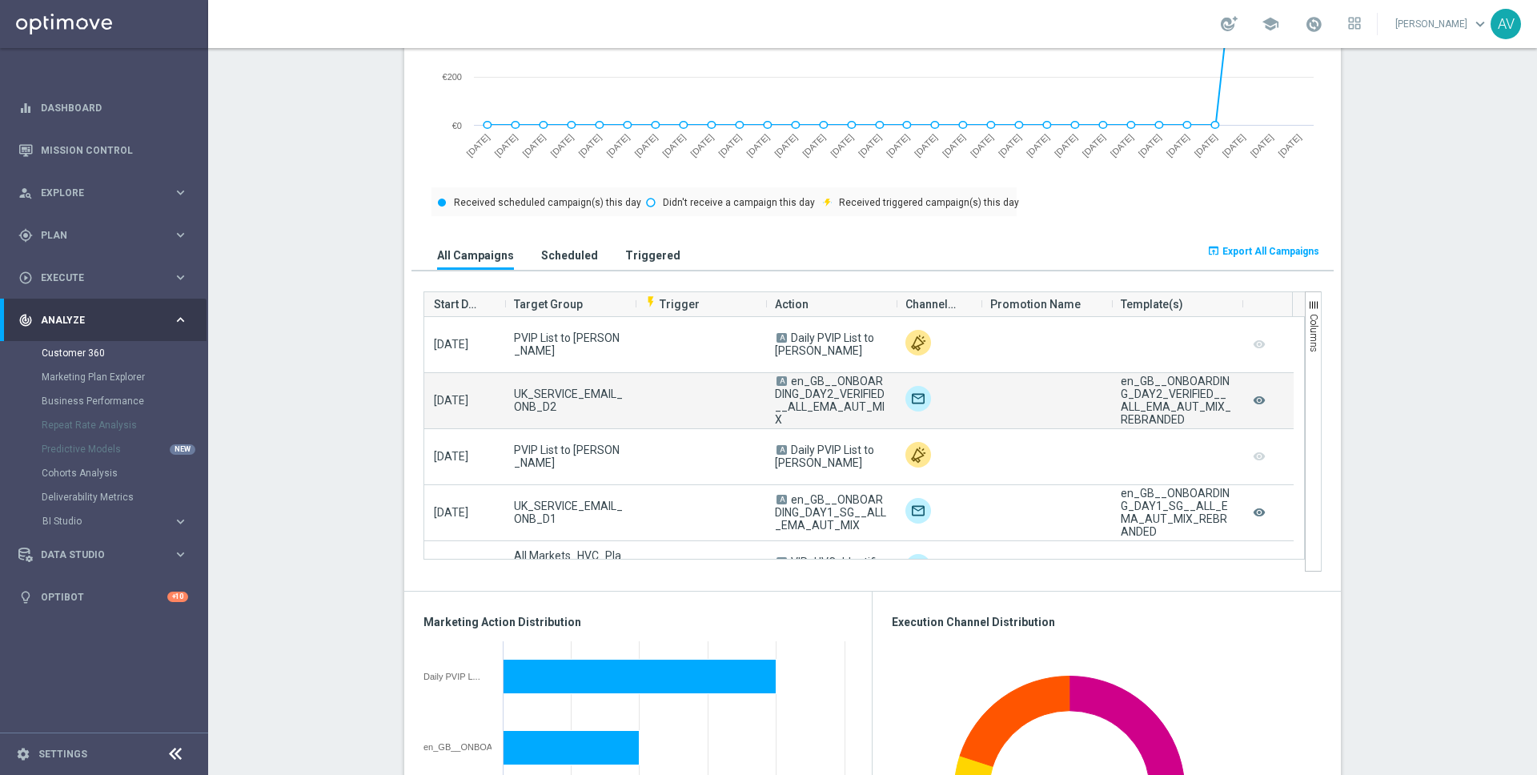
copy div "en_GB__ONBOARDING_DAY2_VERIFIED__ALL_EMA_AUT_MIX_REBRANDED"
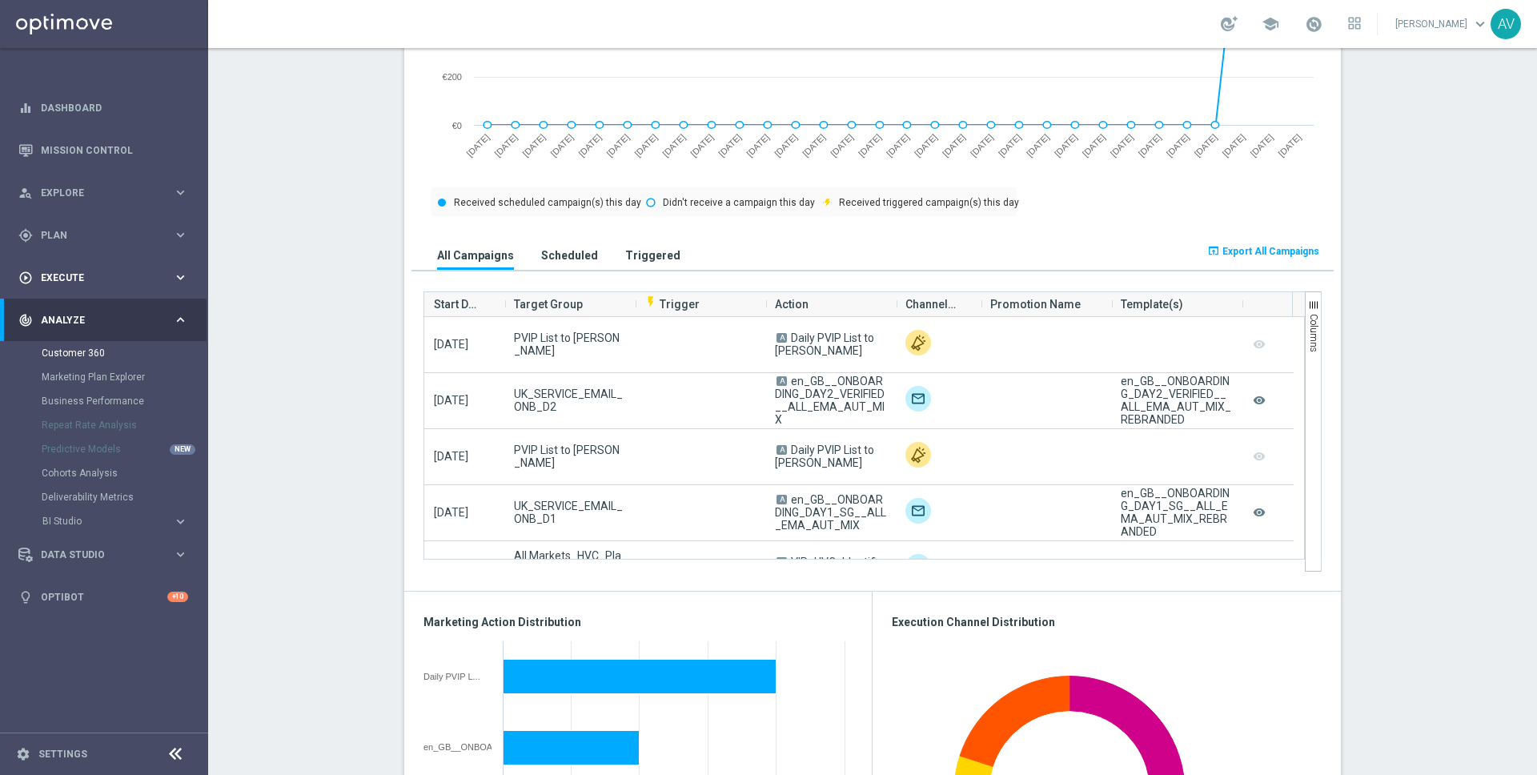
click at [64, 271] on div "play_circle_outline Execute" at bounding box center [95, 278] width 155 height 14
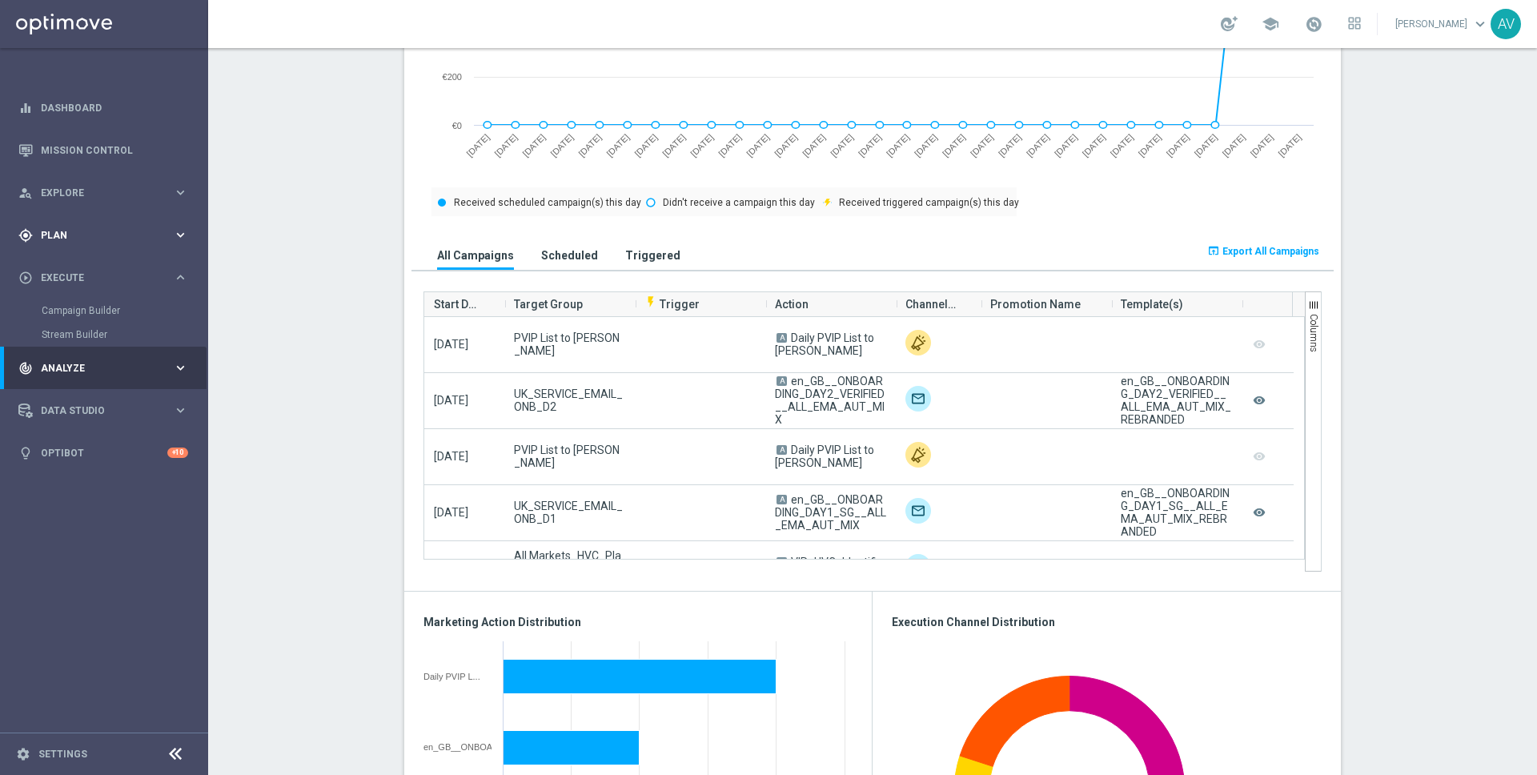
click at [58, 227] on div "gps_fixed Plan keyboard_arrow_right" at bounding box center [103, 235] width 207 height 42
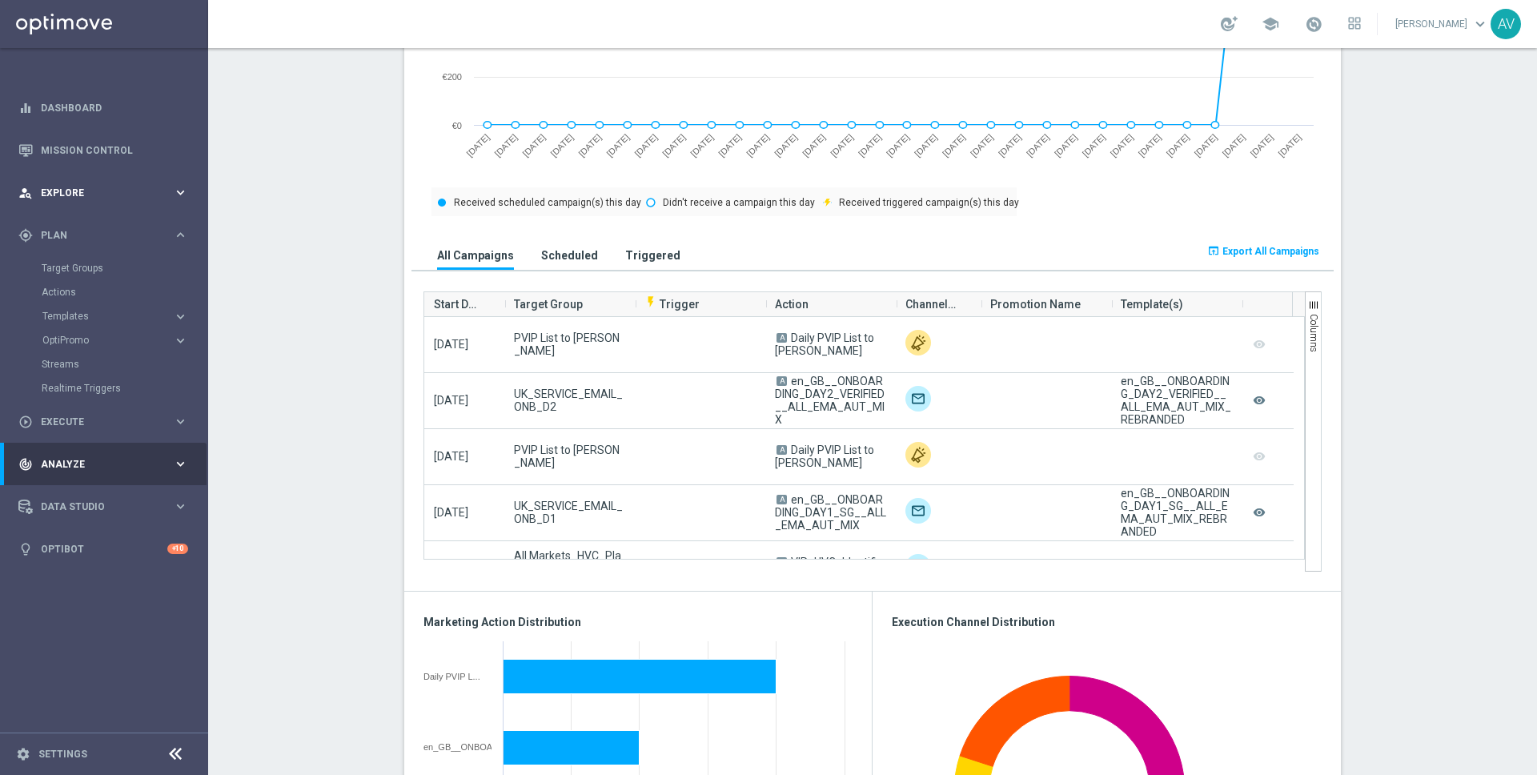
click at [58, 188] on span "Explore" at bounding box center [107, 193] width 132 height 10
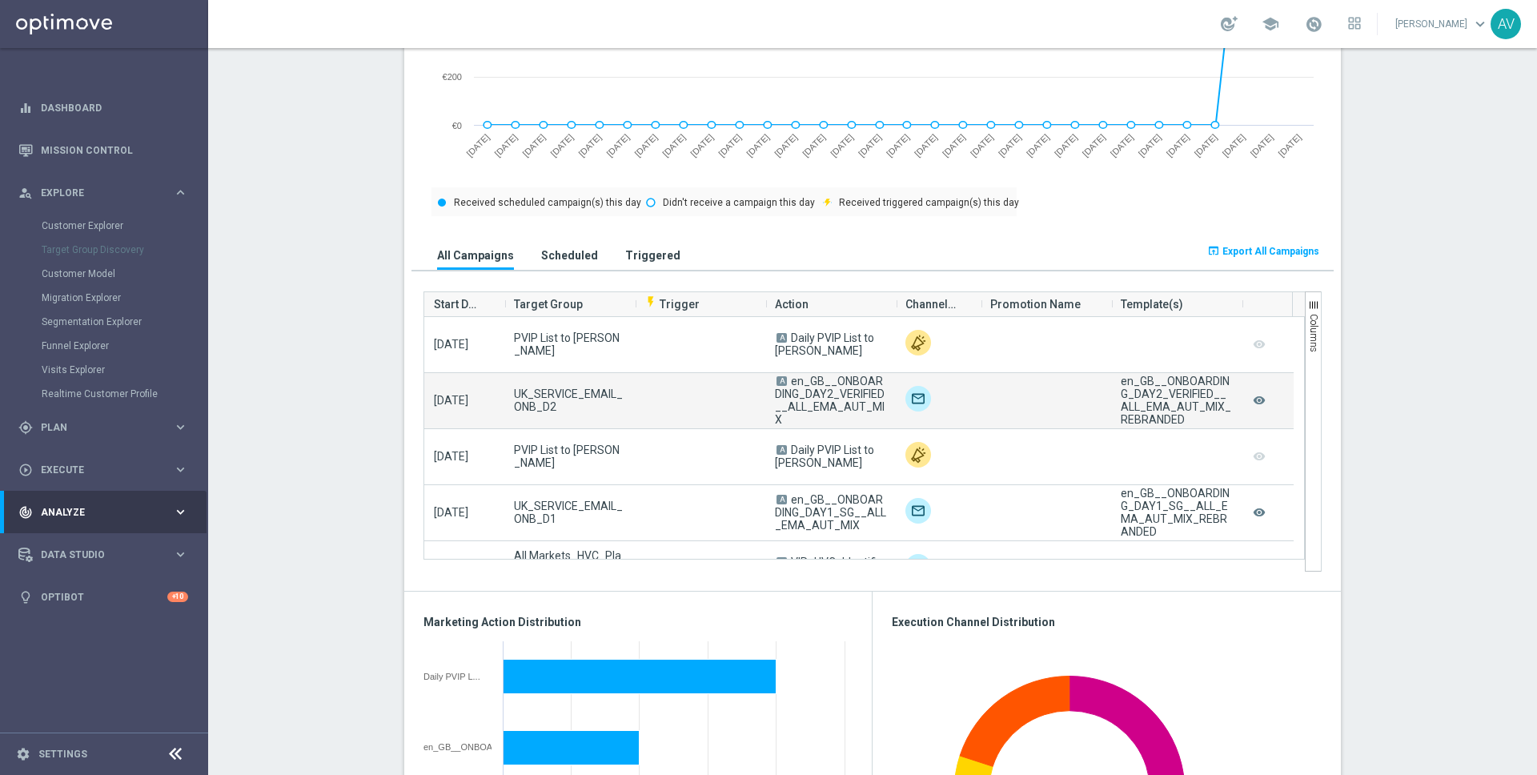
click at [1158, 393] on div "en_GB__ONBOARDING_DAY2_VERIFIED__ALL_EMA_AUT_MIX_REBRANDED" at bounding box center [1176, 400] width 111 height 51
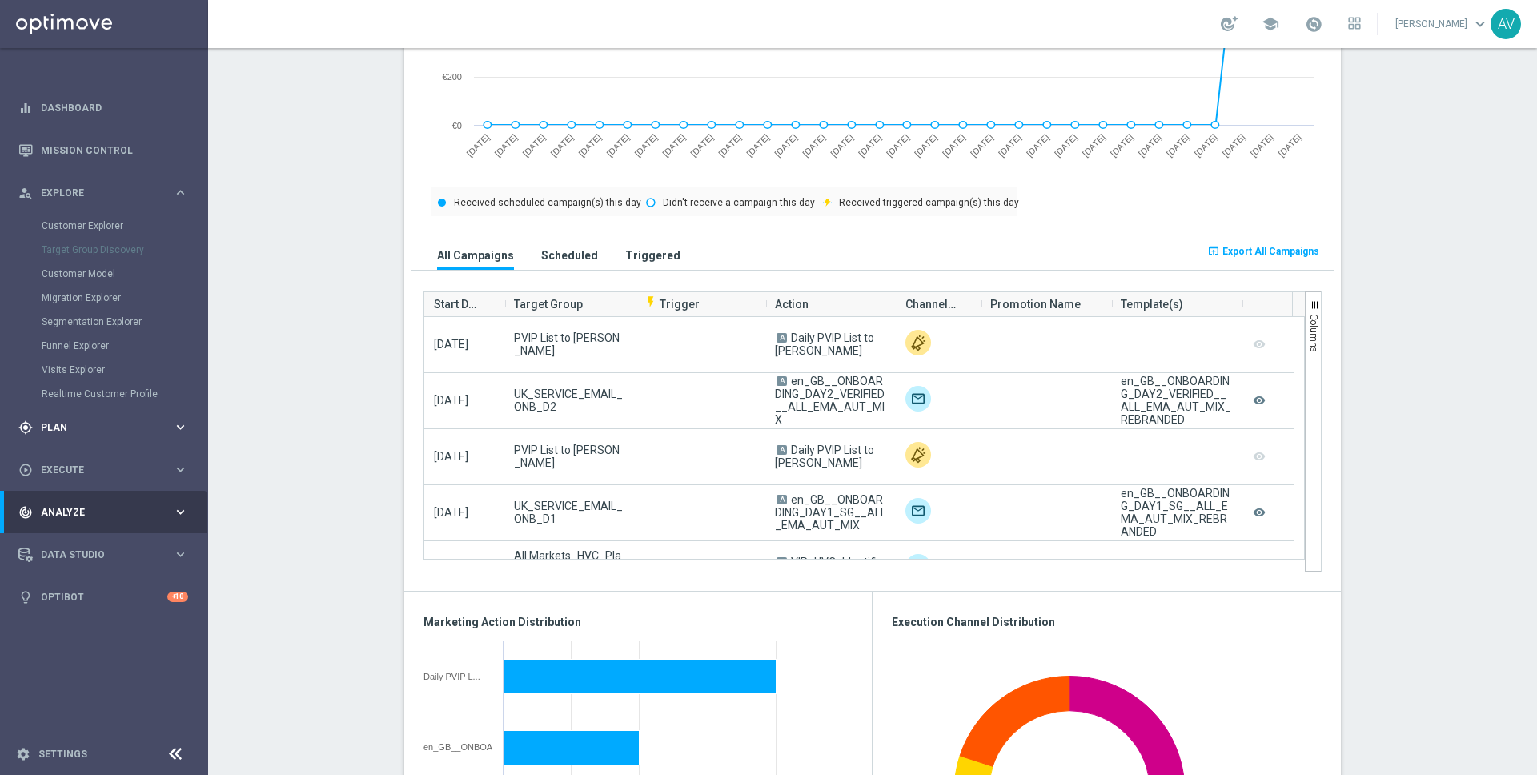
click at [67, 424] on span "Plan" at bounding box center [107, 428] width 132 height 10
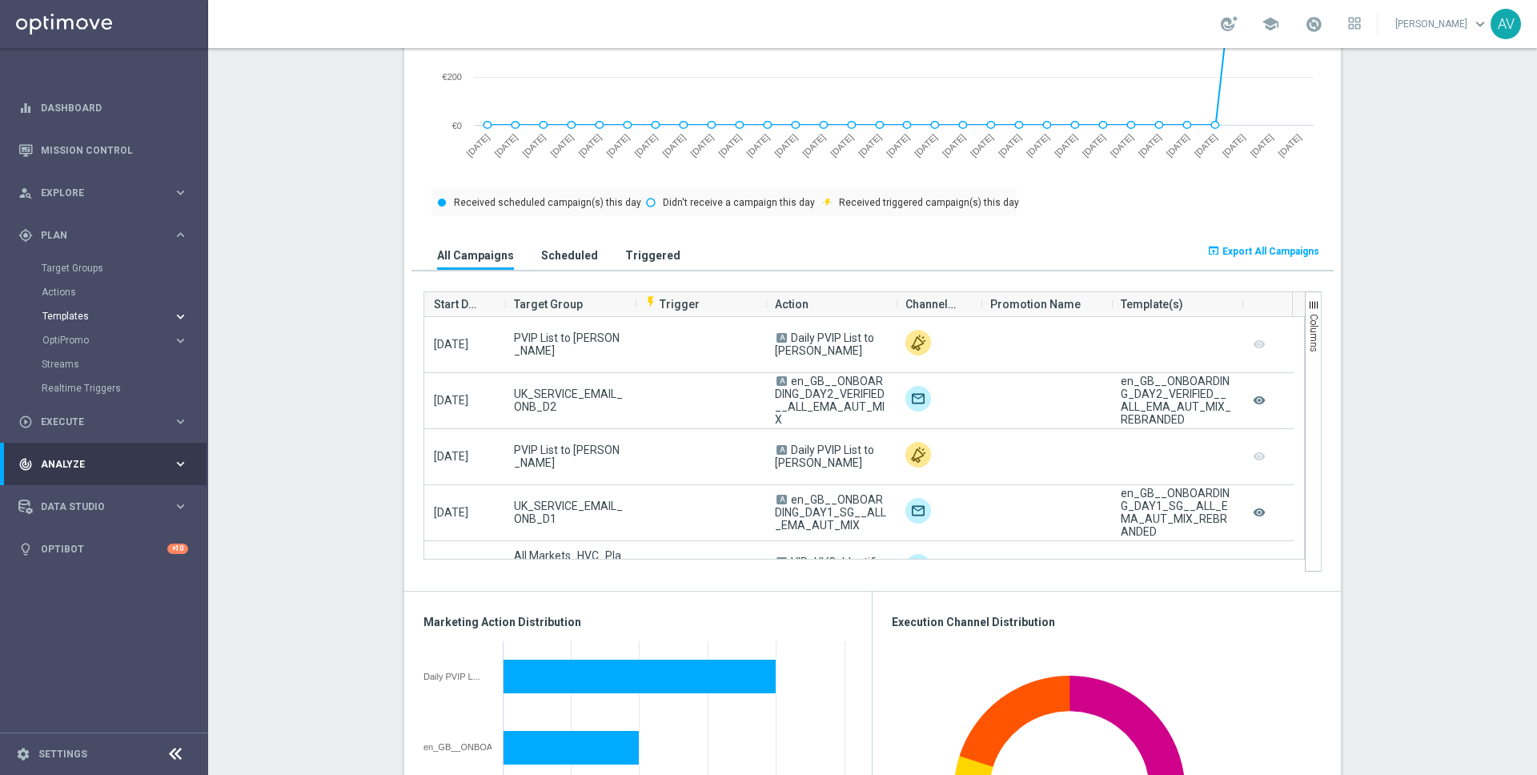
click at [78, 312] on span "Templates" at bounding box center [99, 316] width 114 height 10
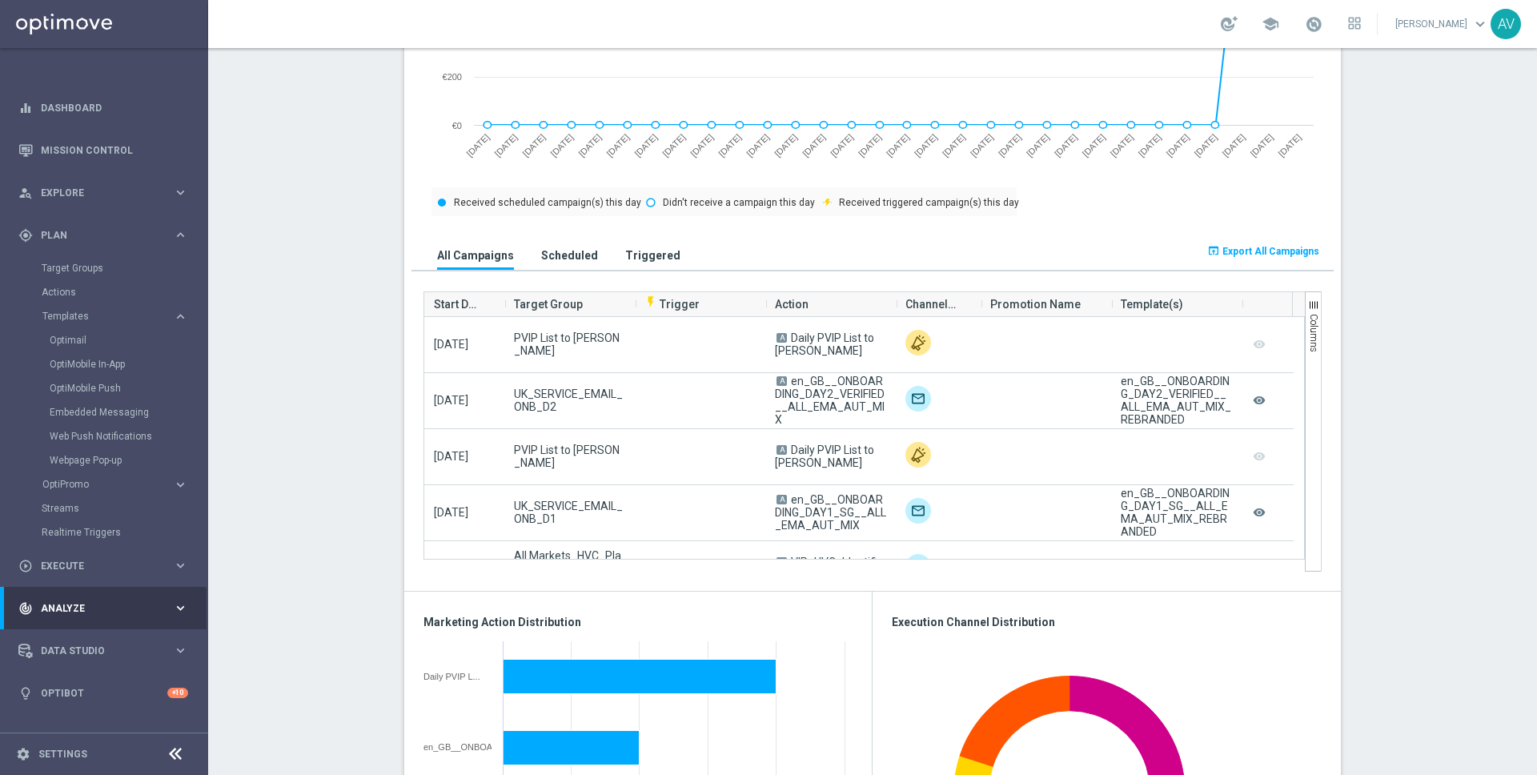
click at [62, 604] on span "Analyze" at bounding box center [107, 609] width 132 height 10
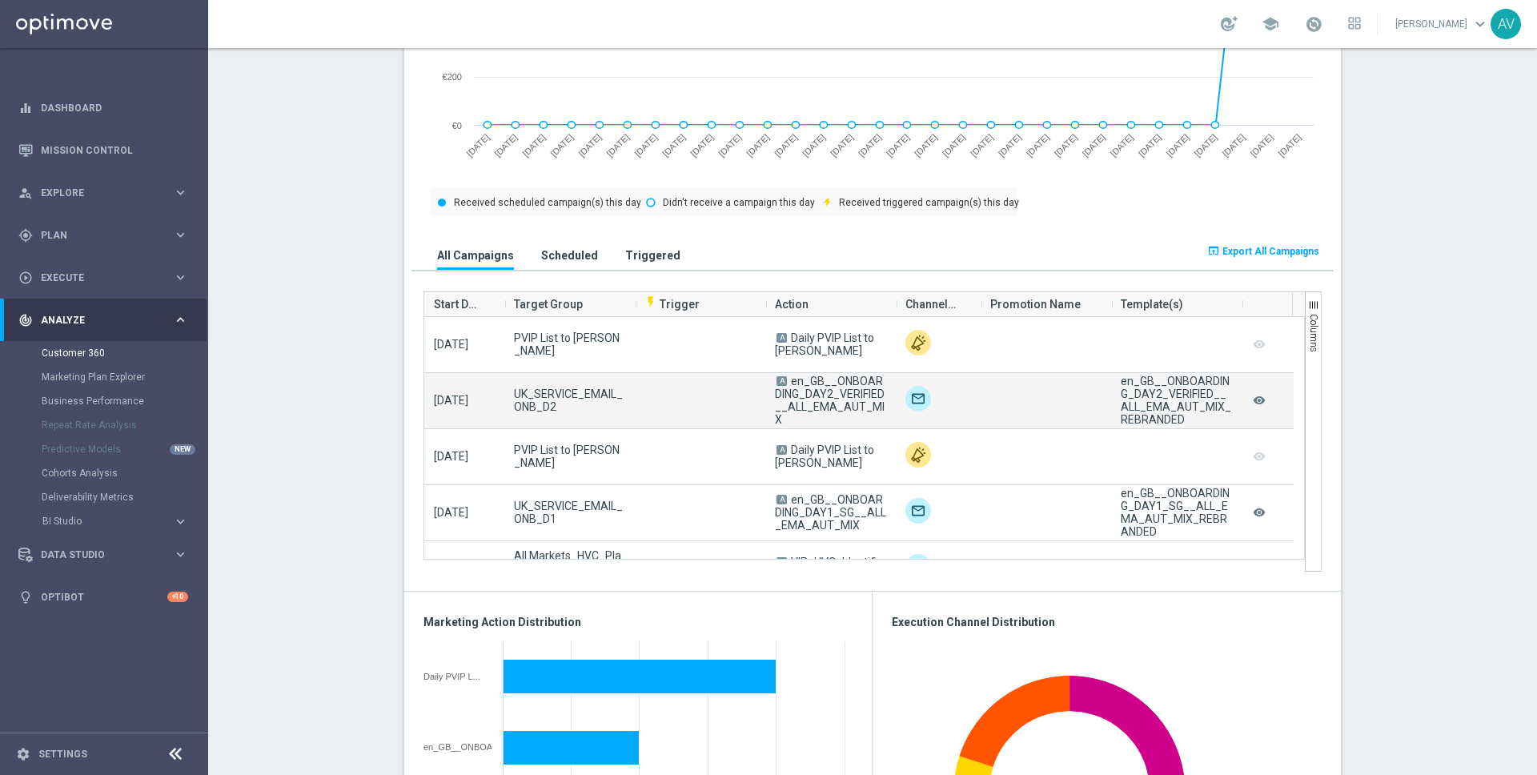
click at [840, 398] on span "en_GB__ONBOARDING_DAY2_VERIFIED__ALL_EMA_AUT_MIX" at bounding box center [830, 400] width 110 height 51
click at [1144, 400] on div "en_GB__ONBOARDING_DAY2_VERIFIED__ALL_EMA_AUT_MIX_REBRANDED" at bounding box center [1176, 400] width 111 height 51
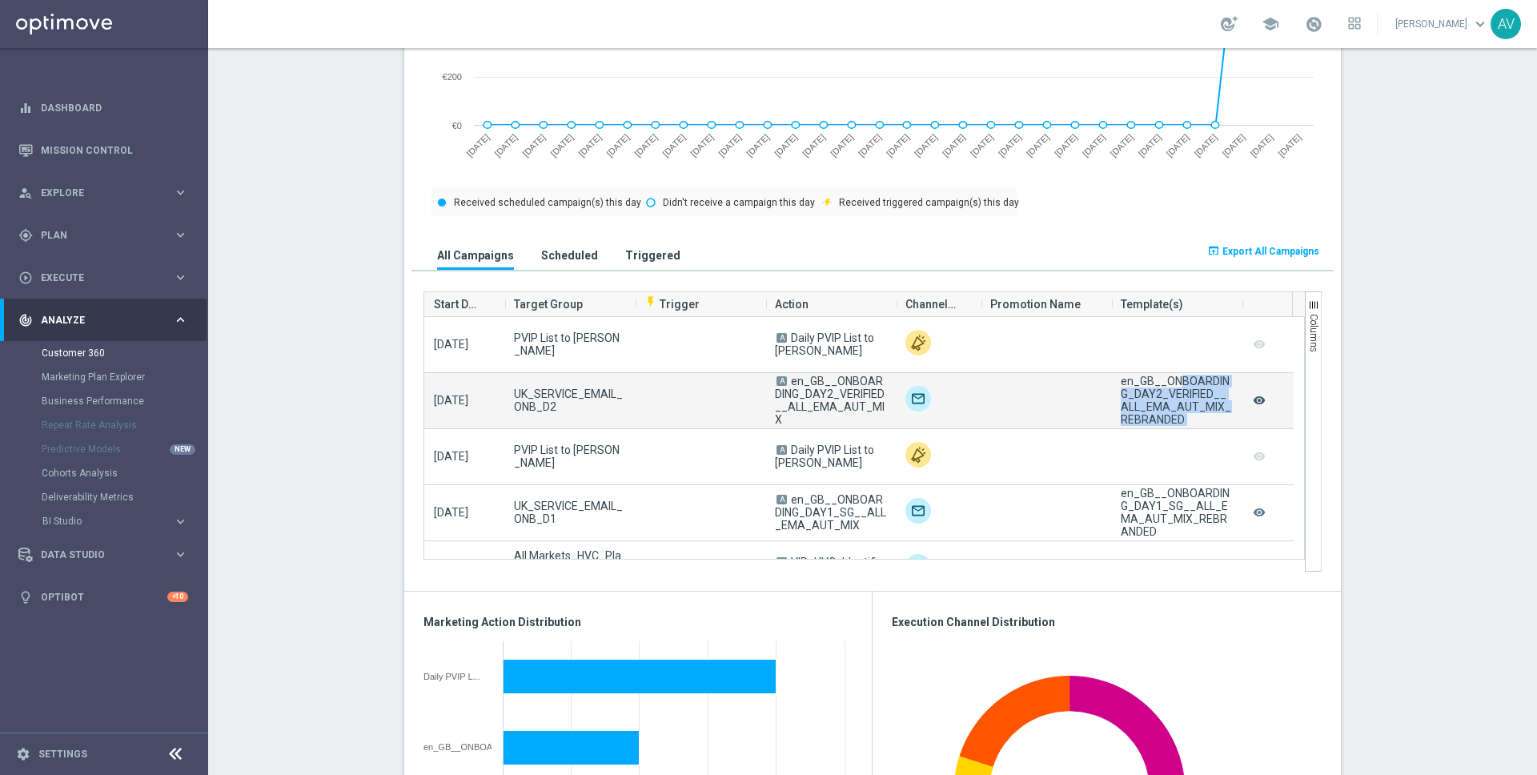
scroll to position [38, 0]
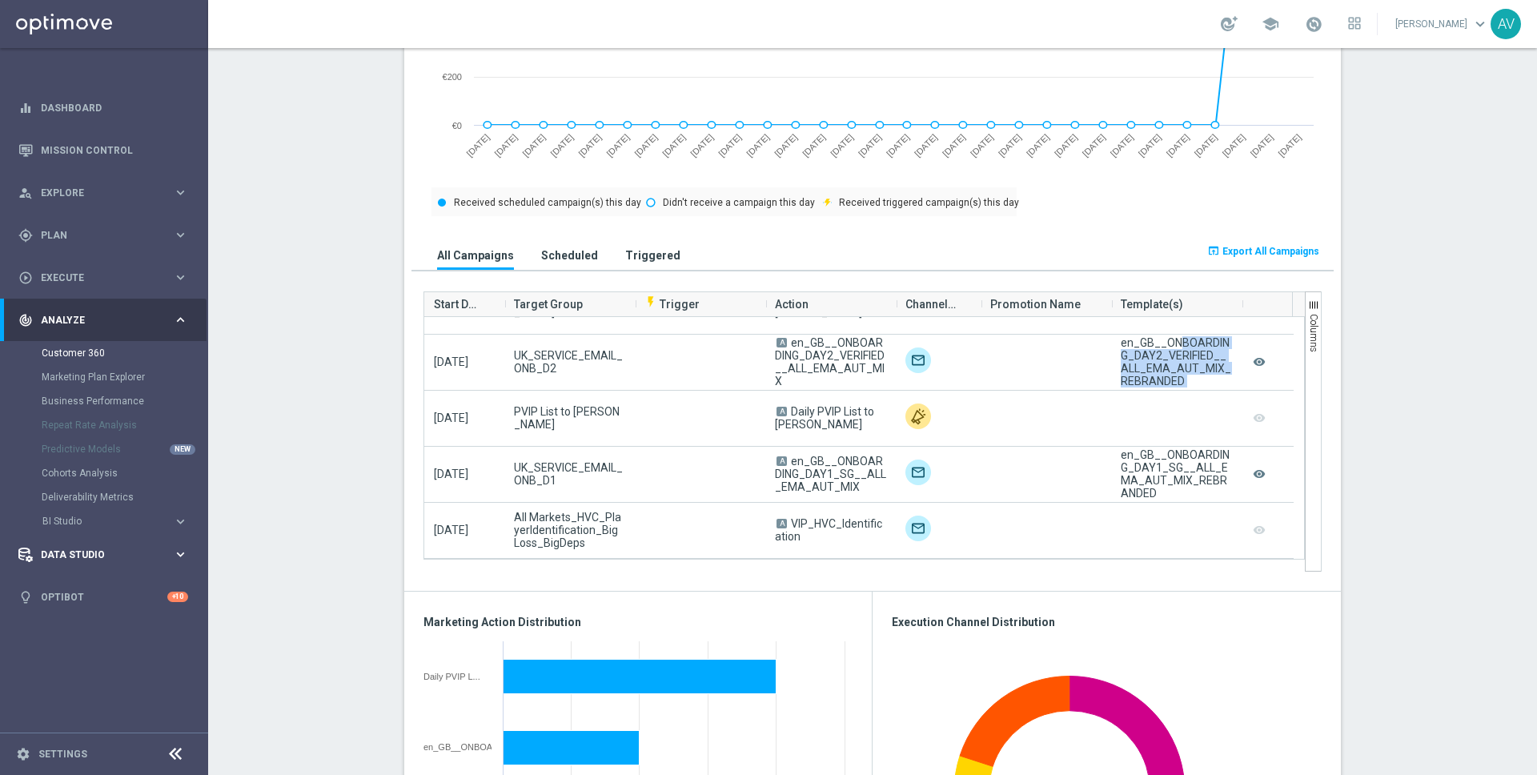
click at [58, 546] on div "Data Studio keyboard_arrow_right" at bounding box center [103, 554] width 207 height 42
click at [64, 275] on span "Execute" at bounding box center [107, 278] width 132 height 10
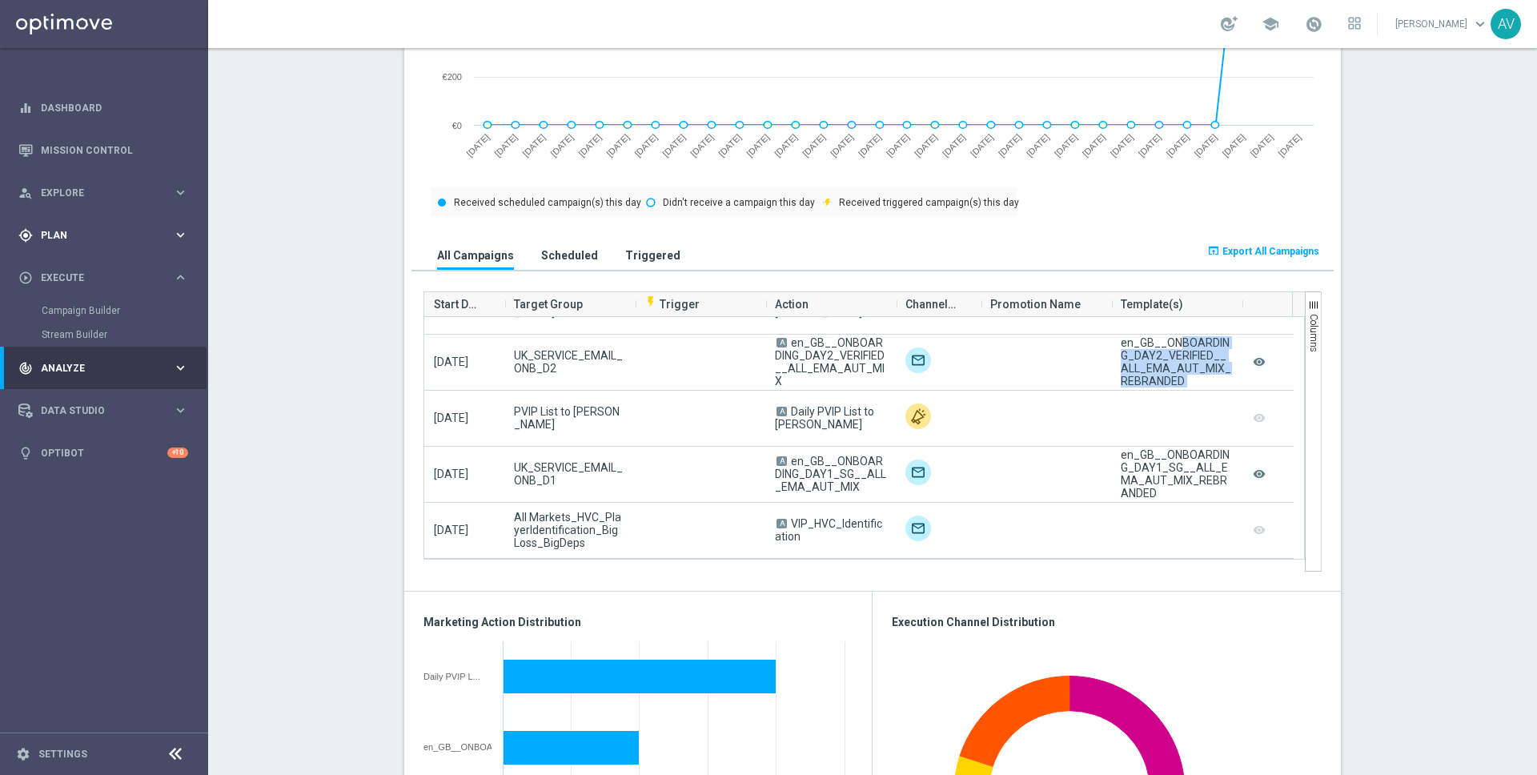
click at [62, 234] on span "Plan" at bounding box center [107, 236] width 132 height 10
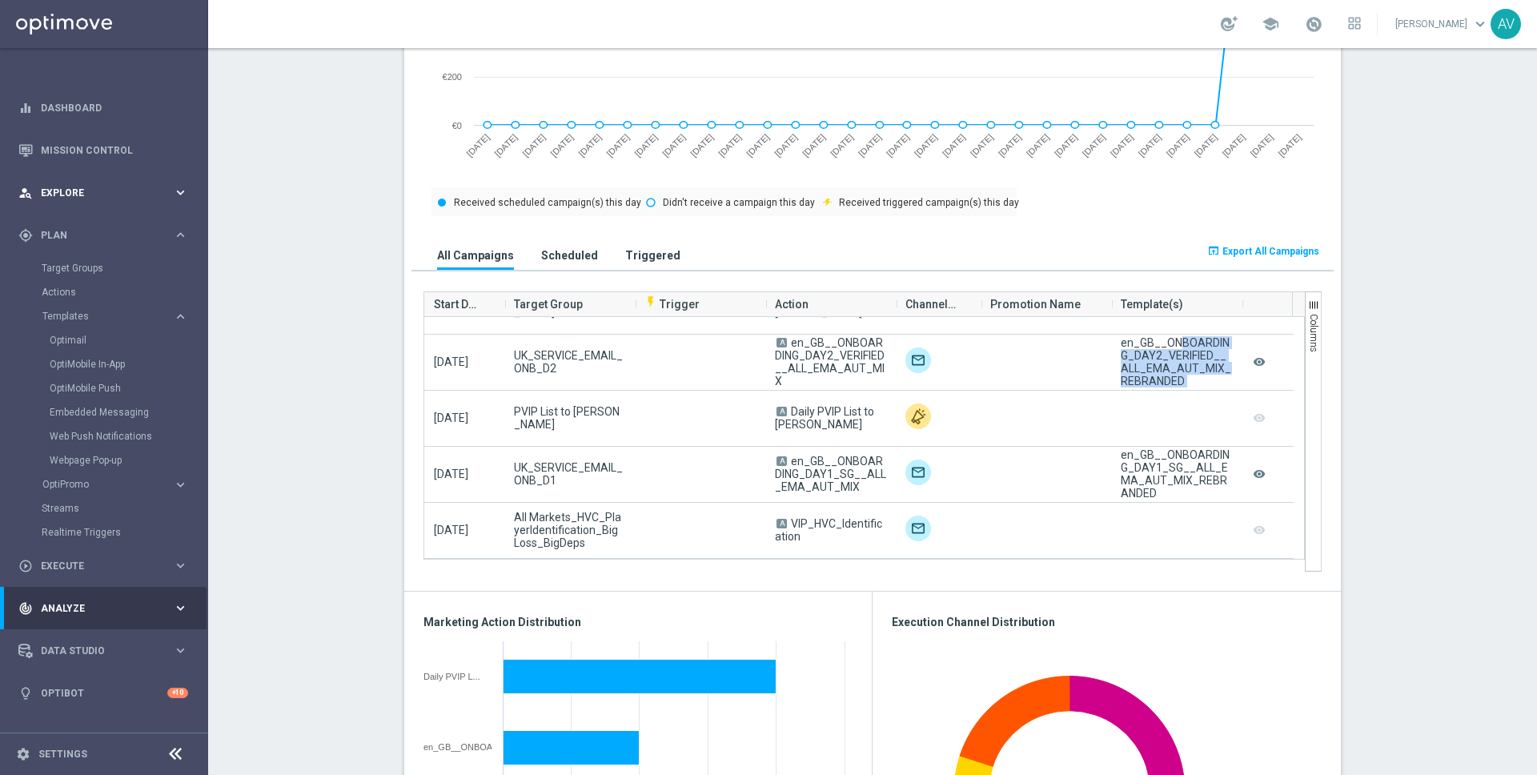
click at [82, 190] on span "Explore" at bounding box center [107, 193] width 132 height 10
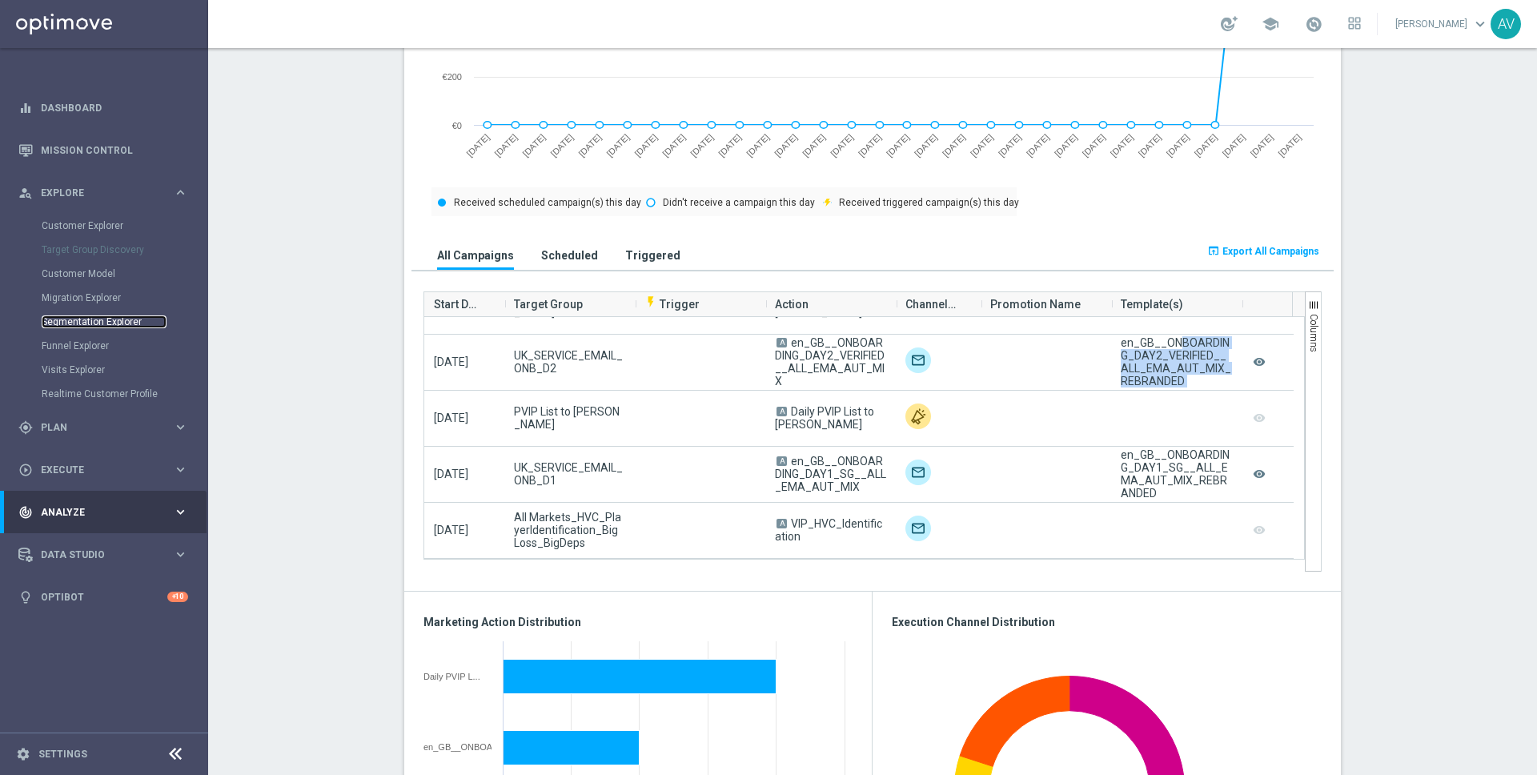
click at [80, 324] on link "Segmentation Explorer" at bounding box center [104, 321] width 125 height 13
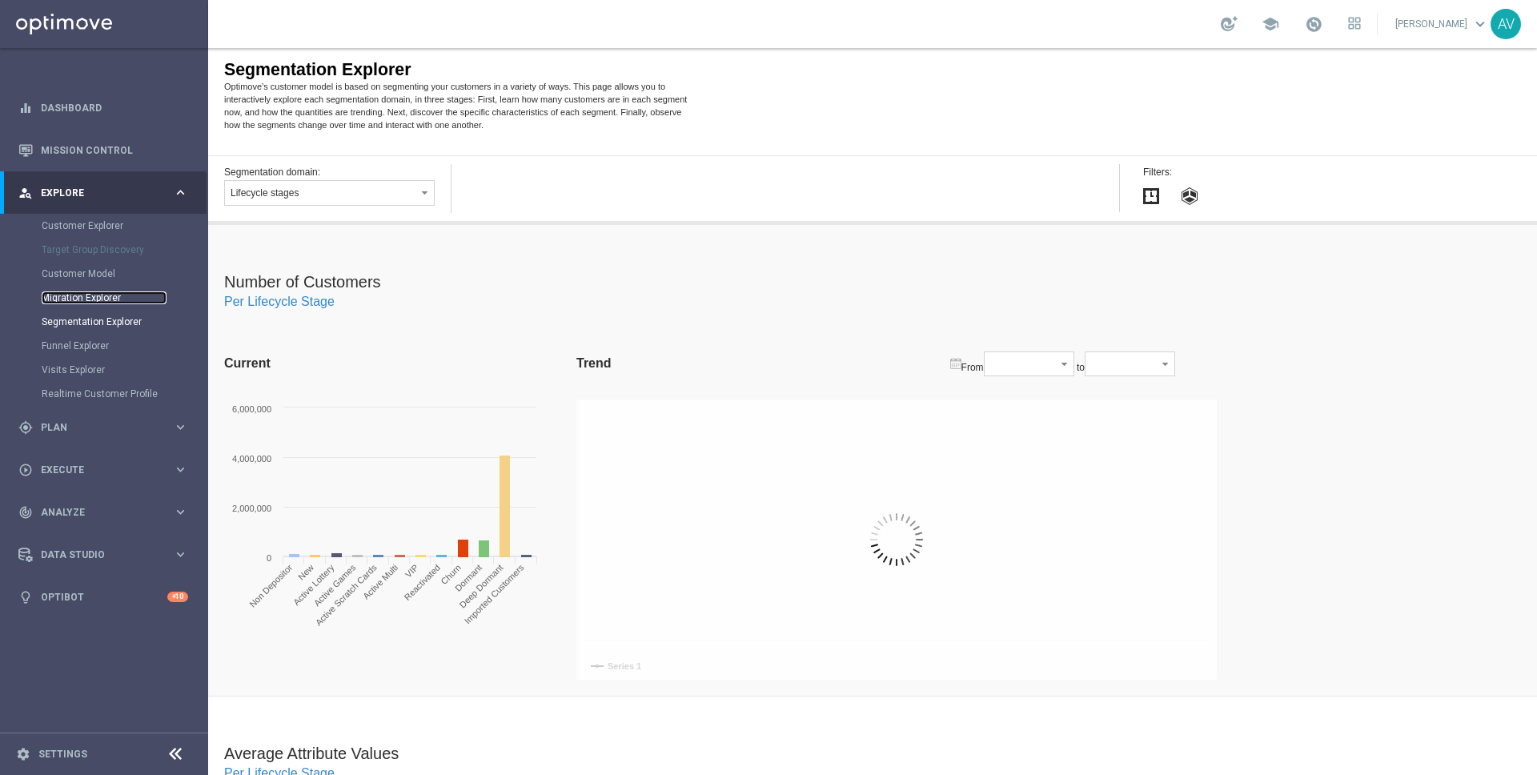
click at [94, 292] on link "Migration Explorer" at bounding box center [104, 297] width 125 height 13
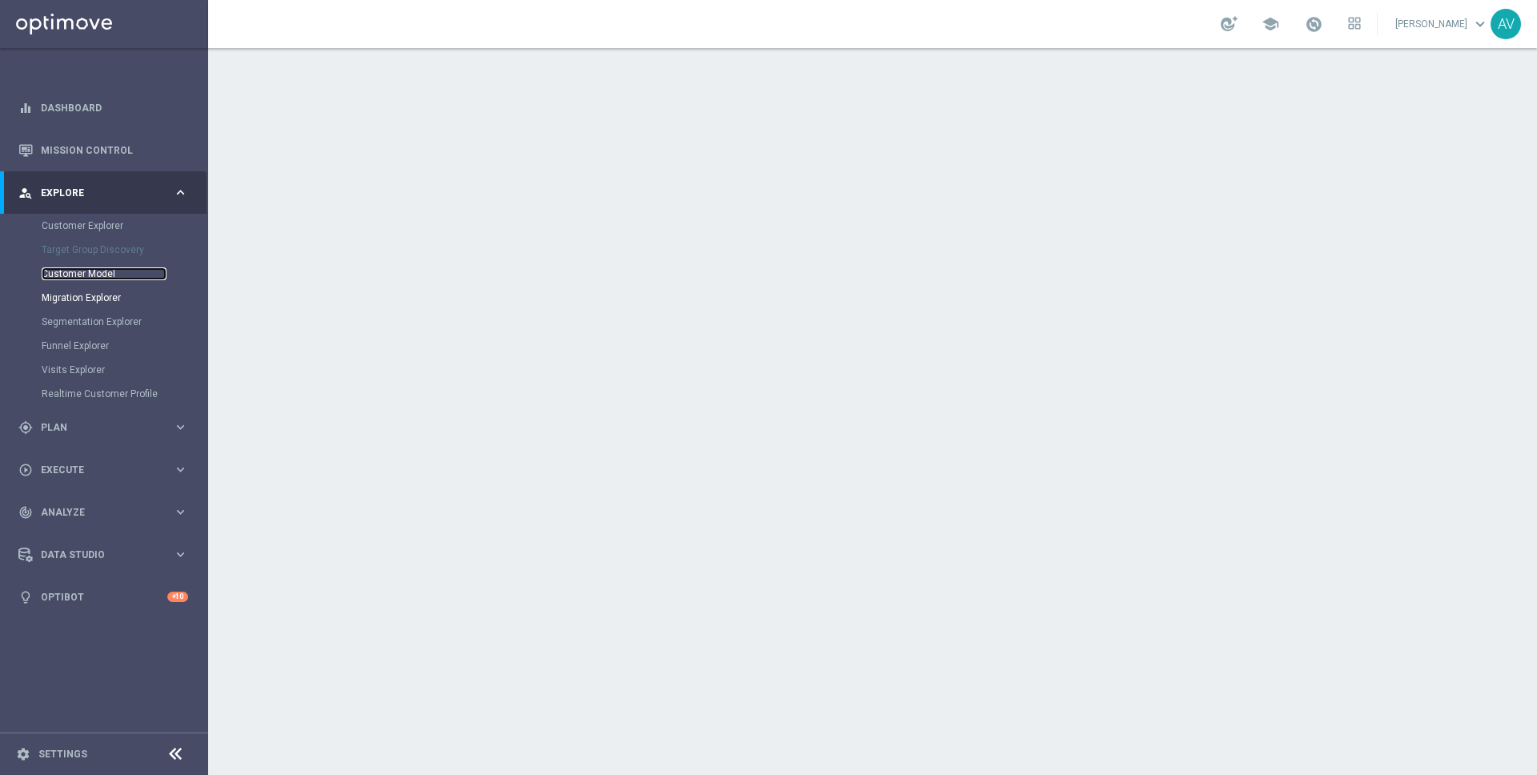
click at [91, 269] on link "Customer Model" at bounding box center [104, 273] width 125 height 13
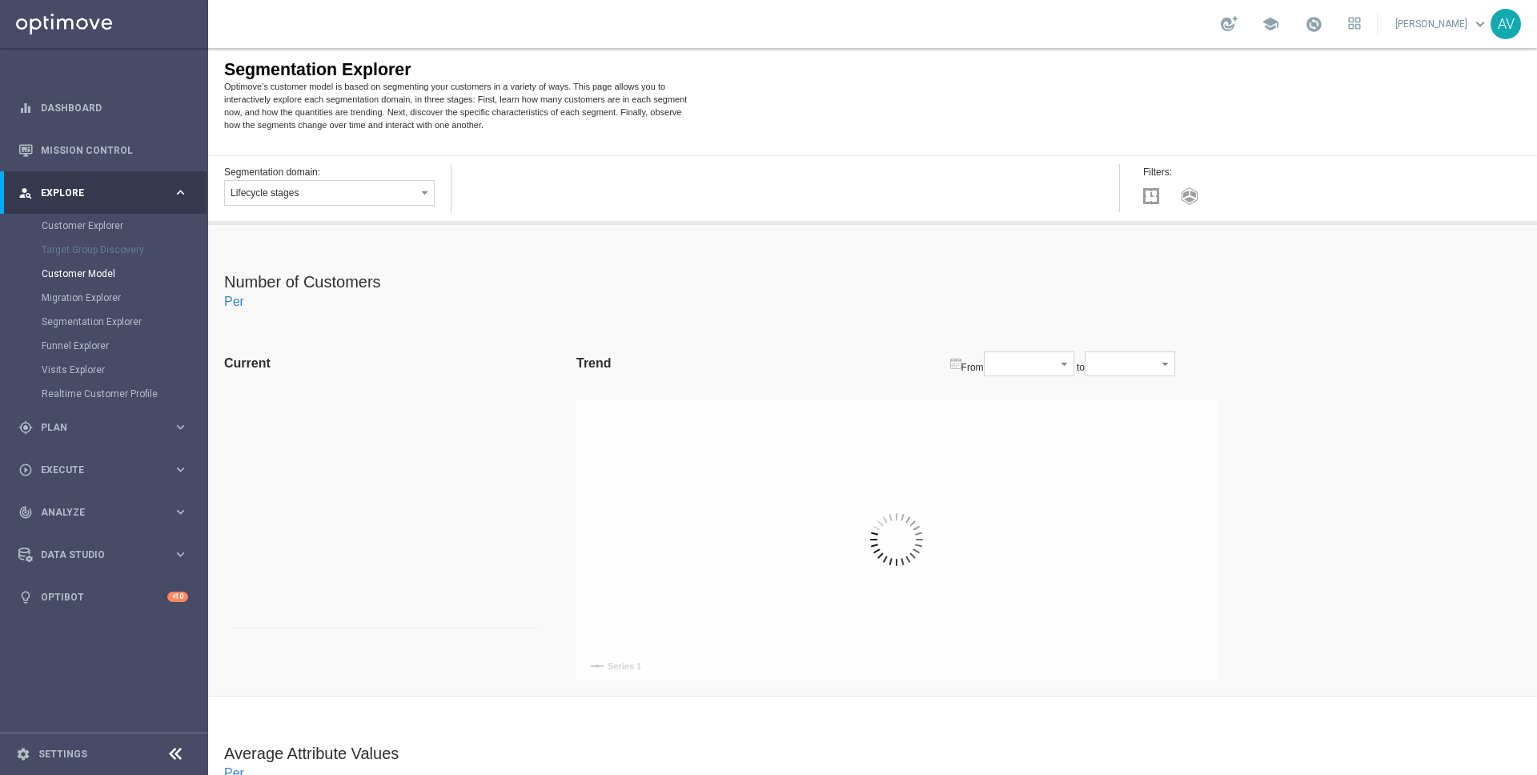
click at [91, 217] on div "Customer Explorer" at bounding box center [124, 226] width 165 height 24
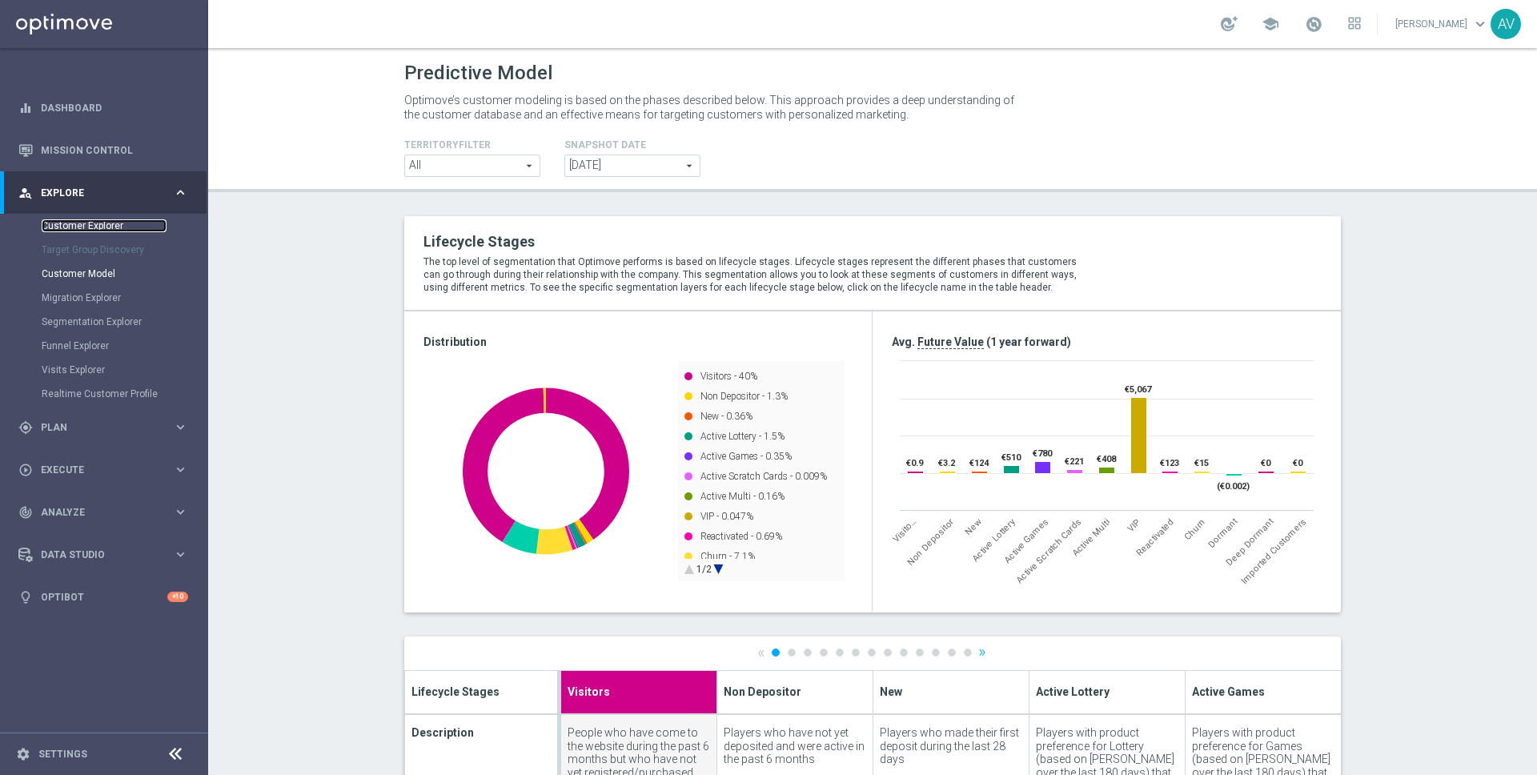
click at [91, 226] on link "Customer Explorer" at bounding box center [104, 225] width 125 height 13
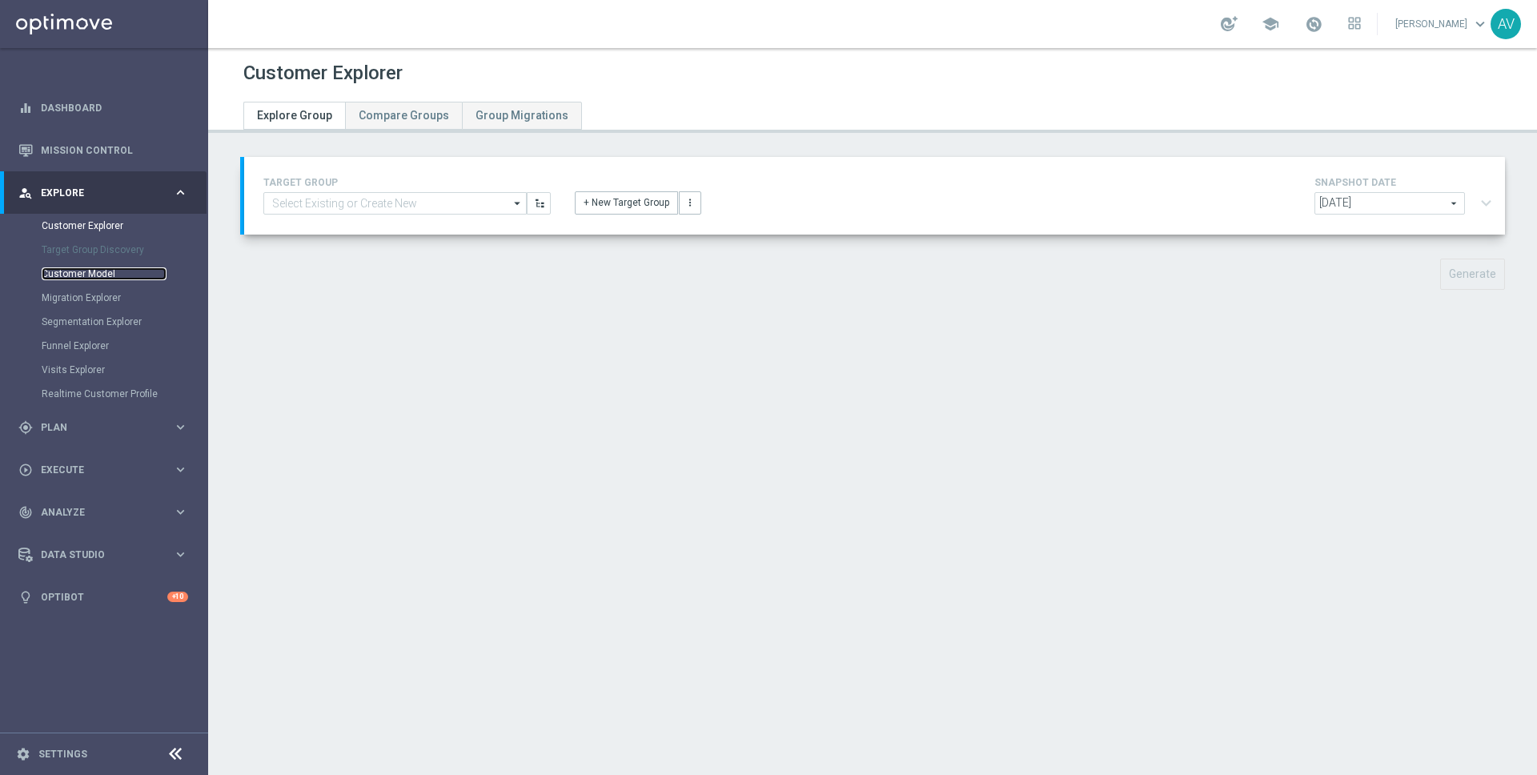
click at [88, 279] on link "Customer Model" at bounding box center [104, 273] width 125 height 13
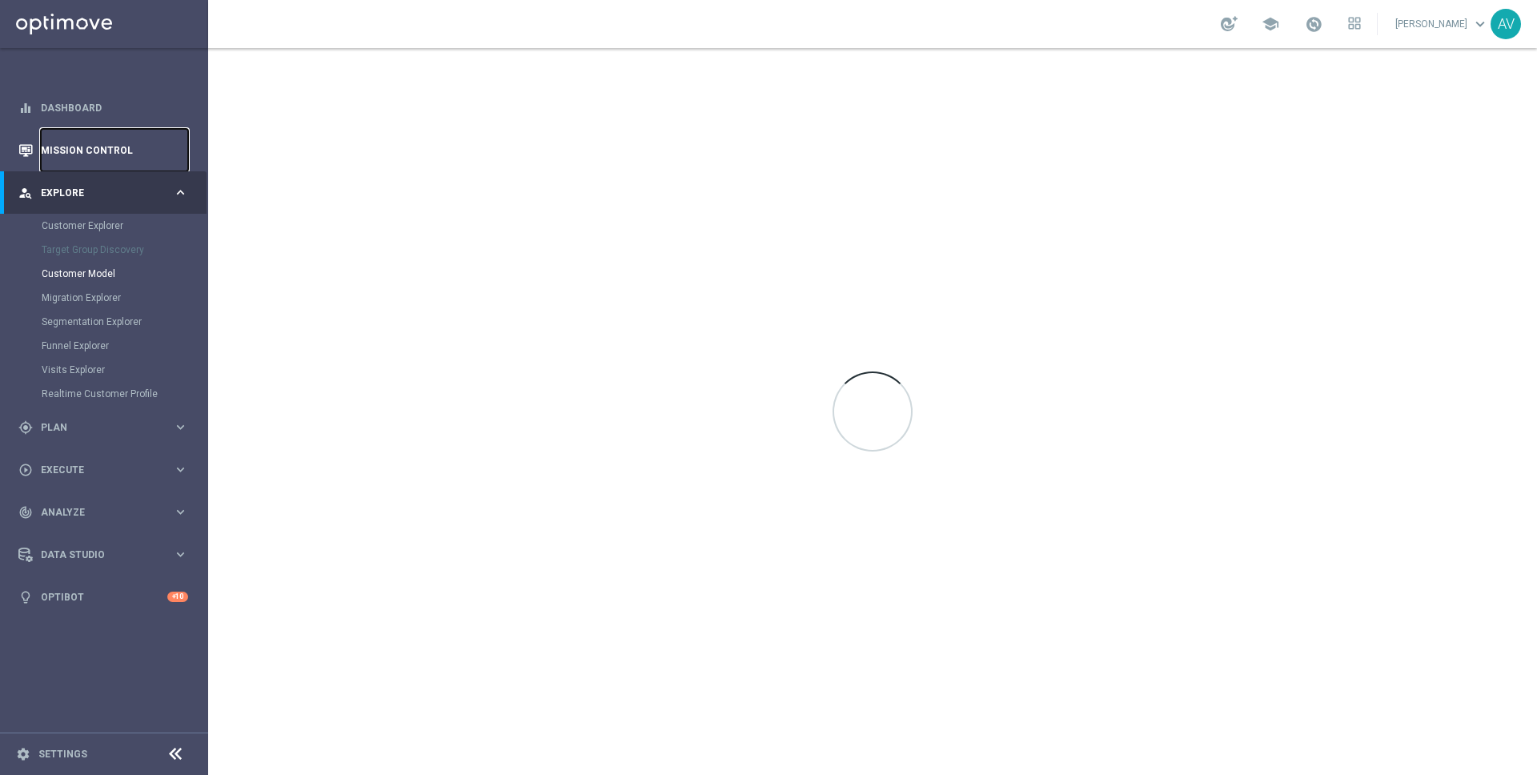
click at [79, 147] on link "Mission Control" at bounding box center [114, 150] width 147 height 42
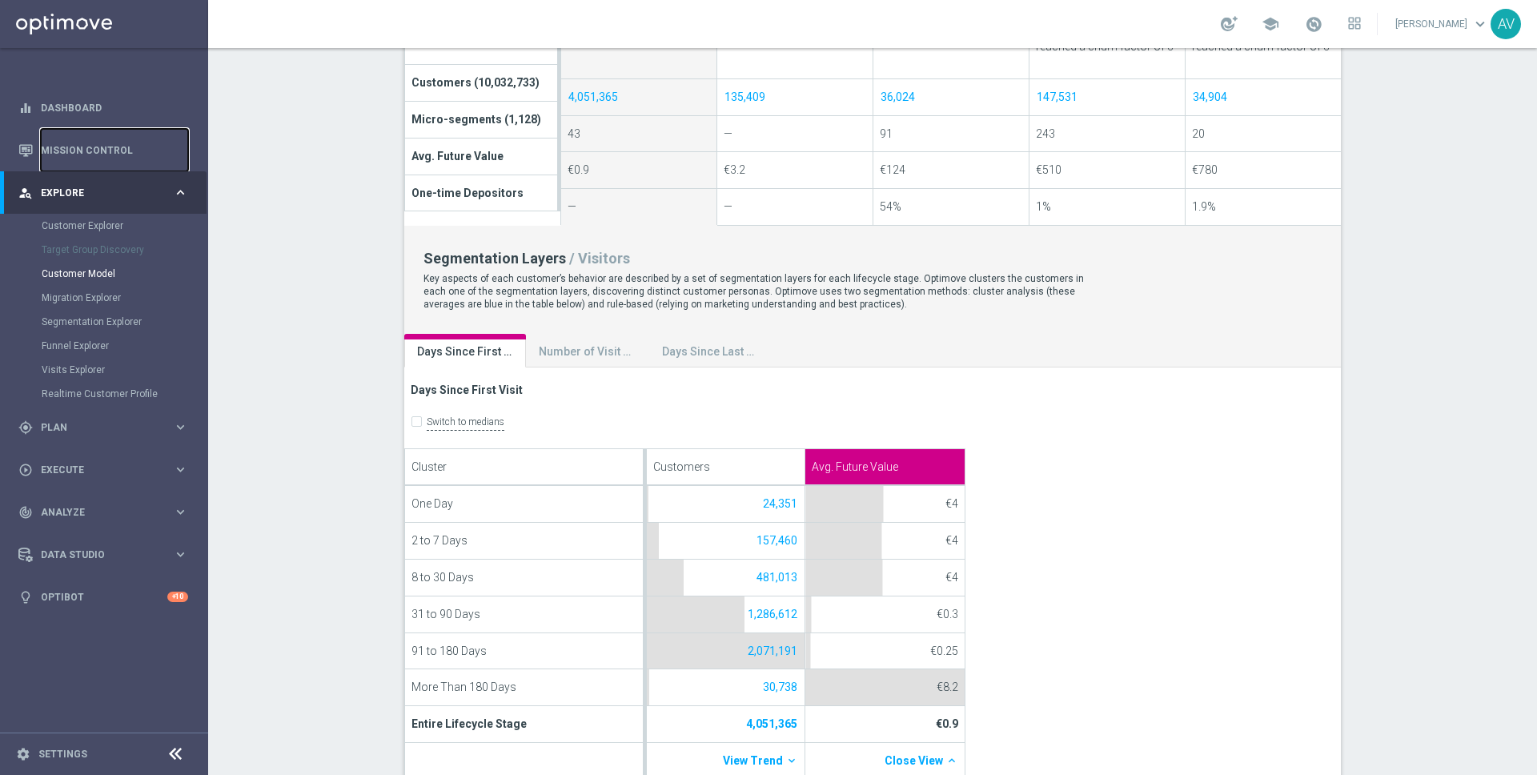
scroll to position [588, 0]
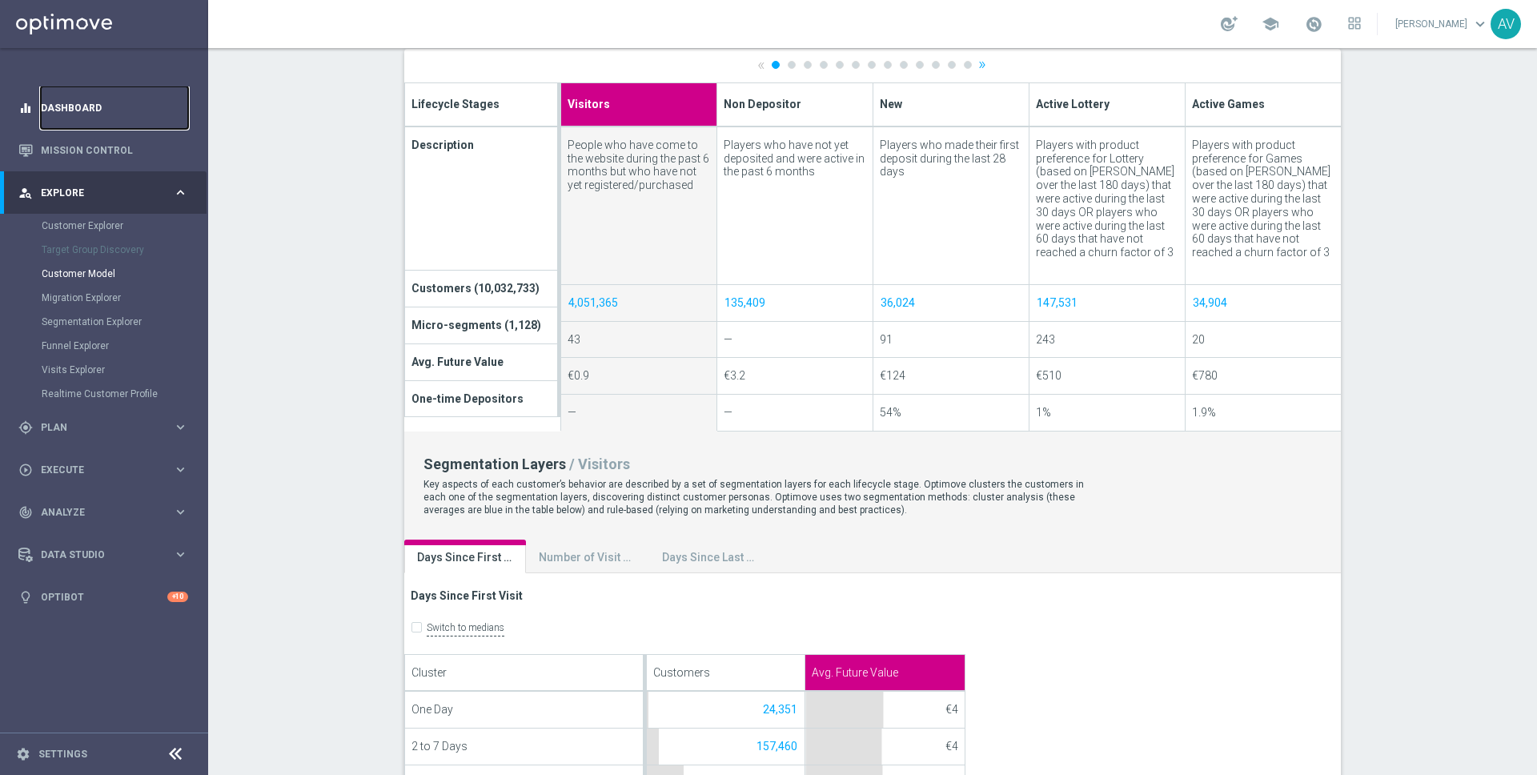
click at [75, 106] on link "Dashboard" at bounding box center [114, 107] width 147 height 42
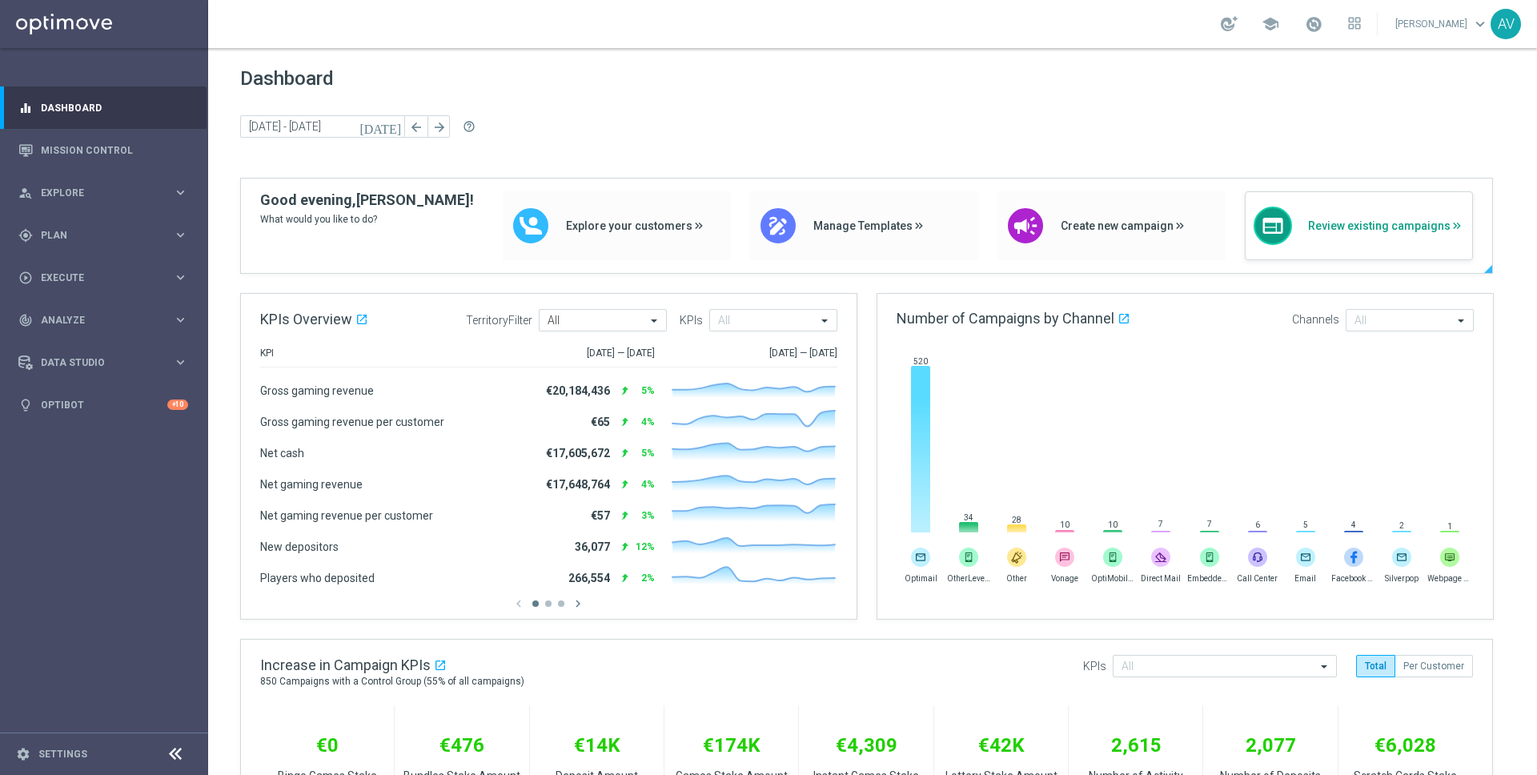
click at [1323, 231] on span "Review existing campaigns" at bounding box center [1386, 226] width 156 height 14
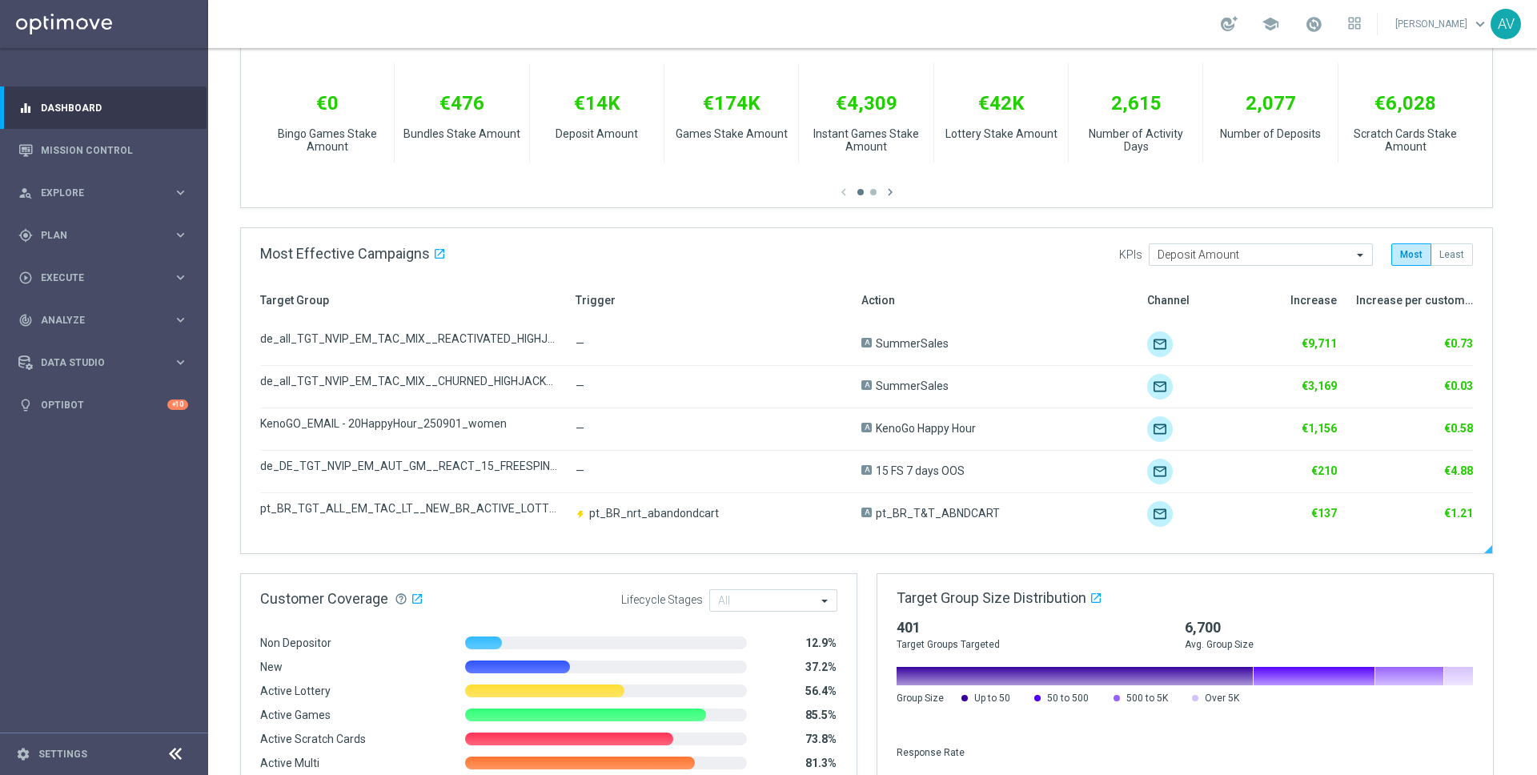
scroll to position [786, 0]
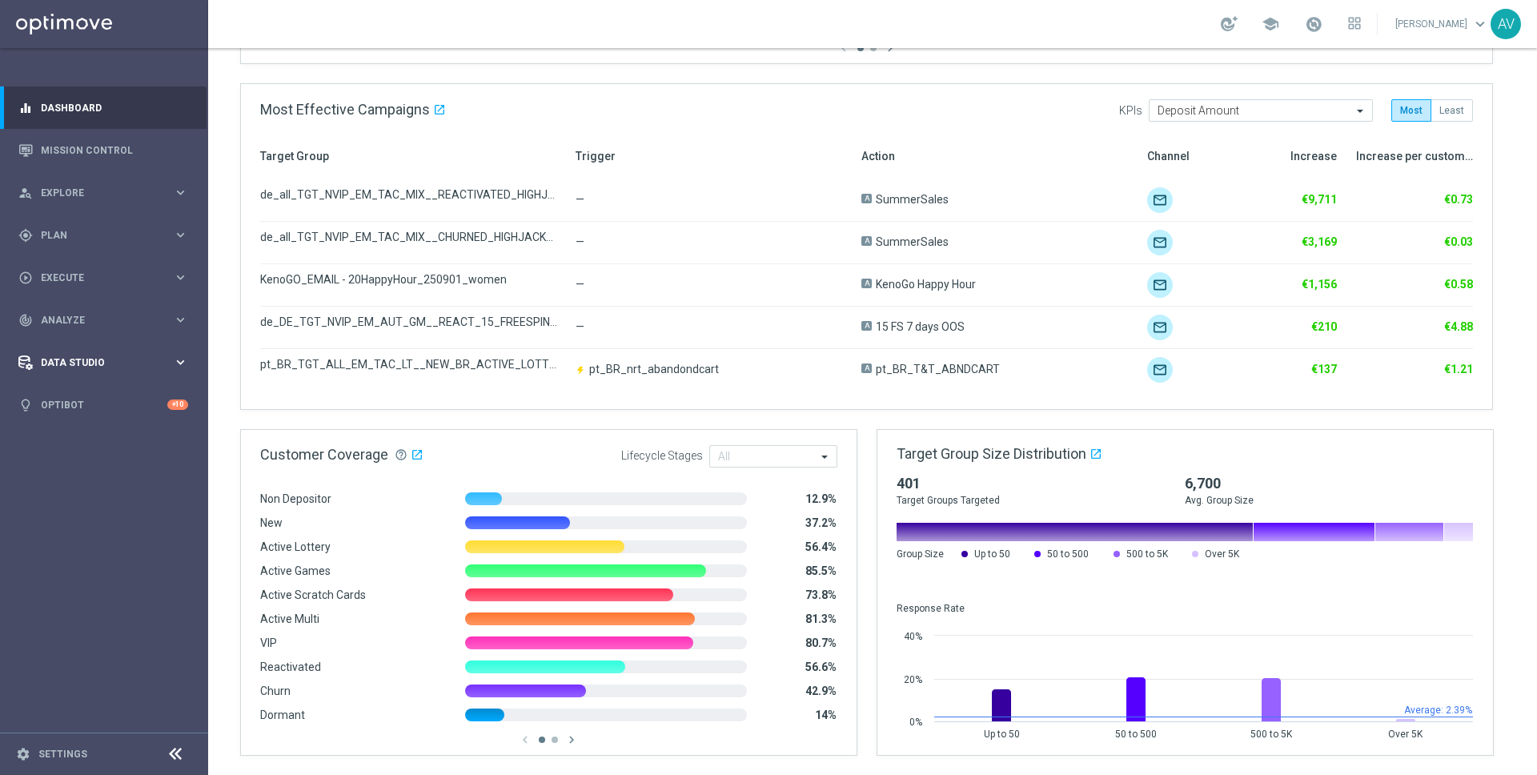
click at [58, 355] on div "Data Studio" at bounding box center [95, 362] width 155 height 14
click at [58, 309] on div "track_changes Analyze keyboard_arrow_right" at bounding box center [103, 320] width 207 height 42
click at [77, 349] on link "Customer 360" at bounding box center [104, 353] width 125 height 13
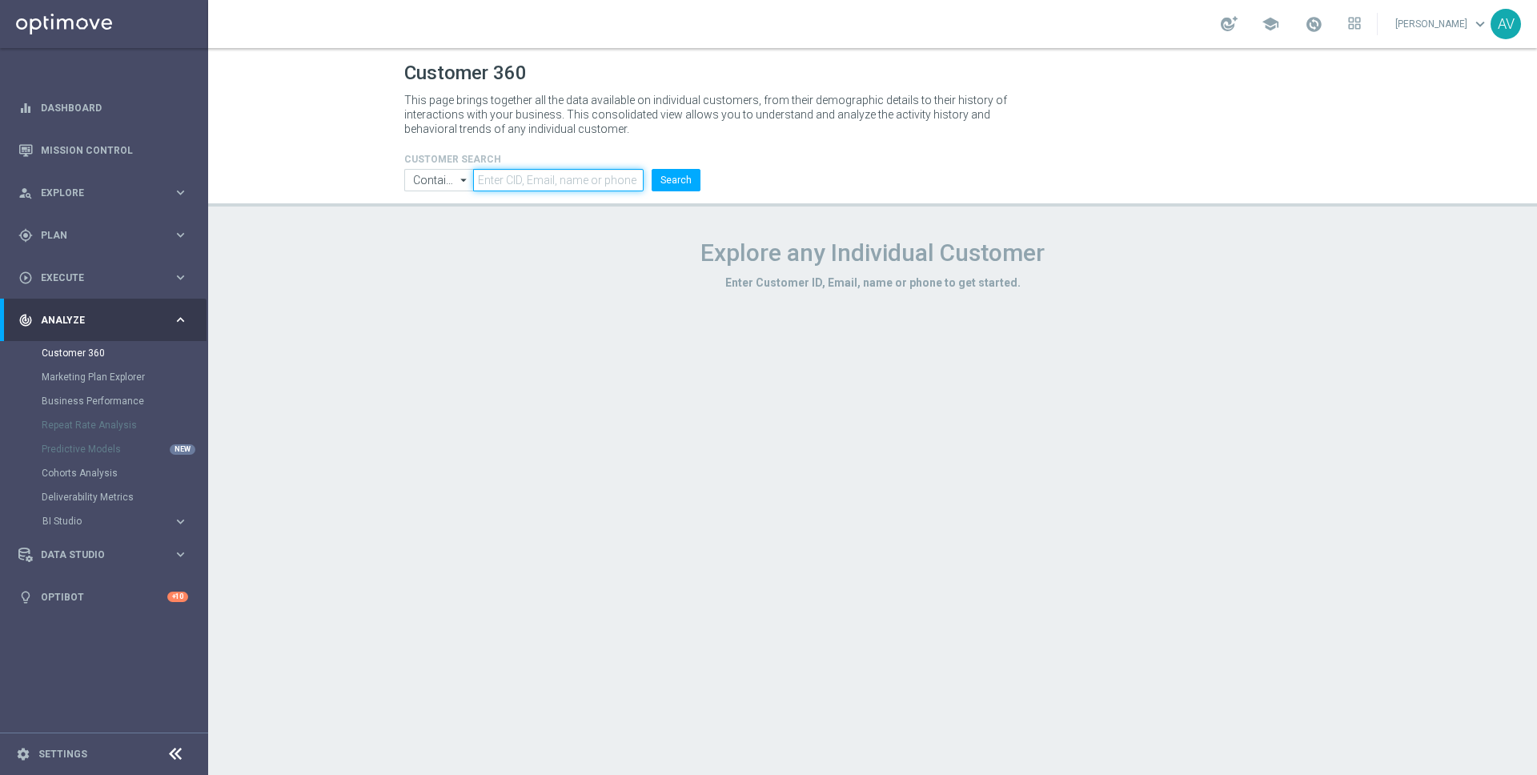
click at [548, 175] on input "text" at bounding box center [558, 180] width 171 height 22
paste input "225315874"
type input "225315874"
click at [684, 177] on button "Search" at bounding box center [676, 180] width 49 height 22
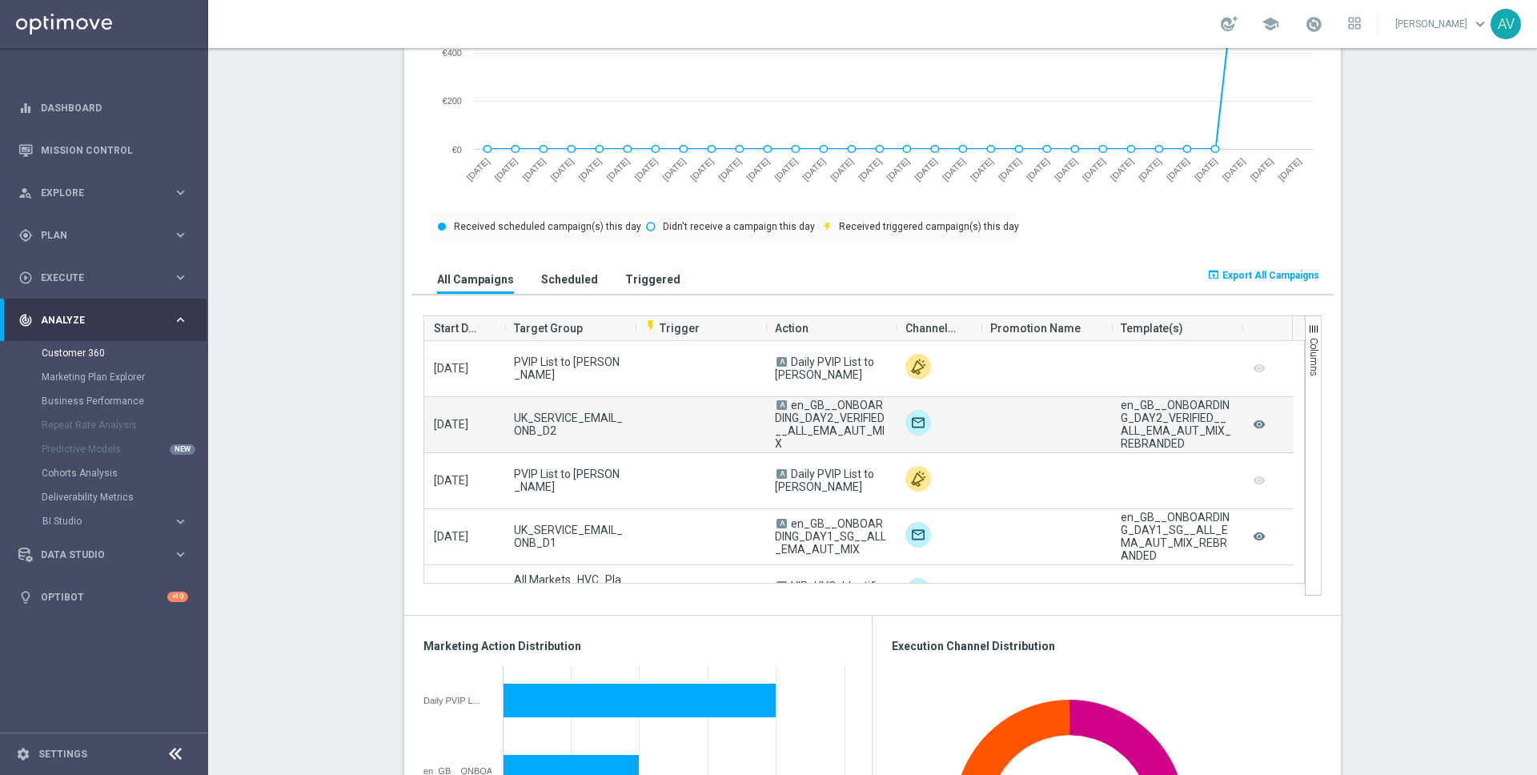
click at [906, 428] on img at bounding box center [919, 423] width 26 height 26
click at [600, 424] on span "UK_SERVICE_EMAIL_ONB_D2" at bounding box center [569, 425] width 111 height 26
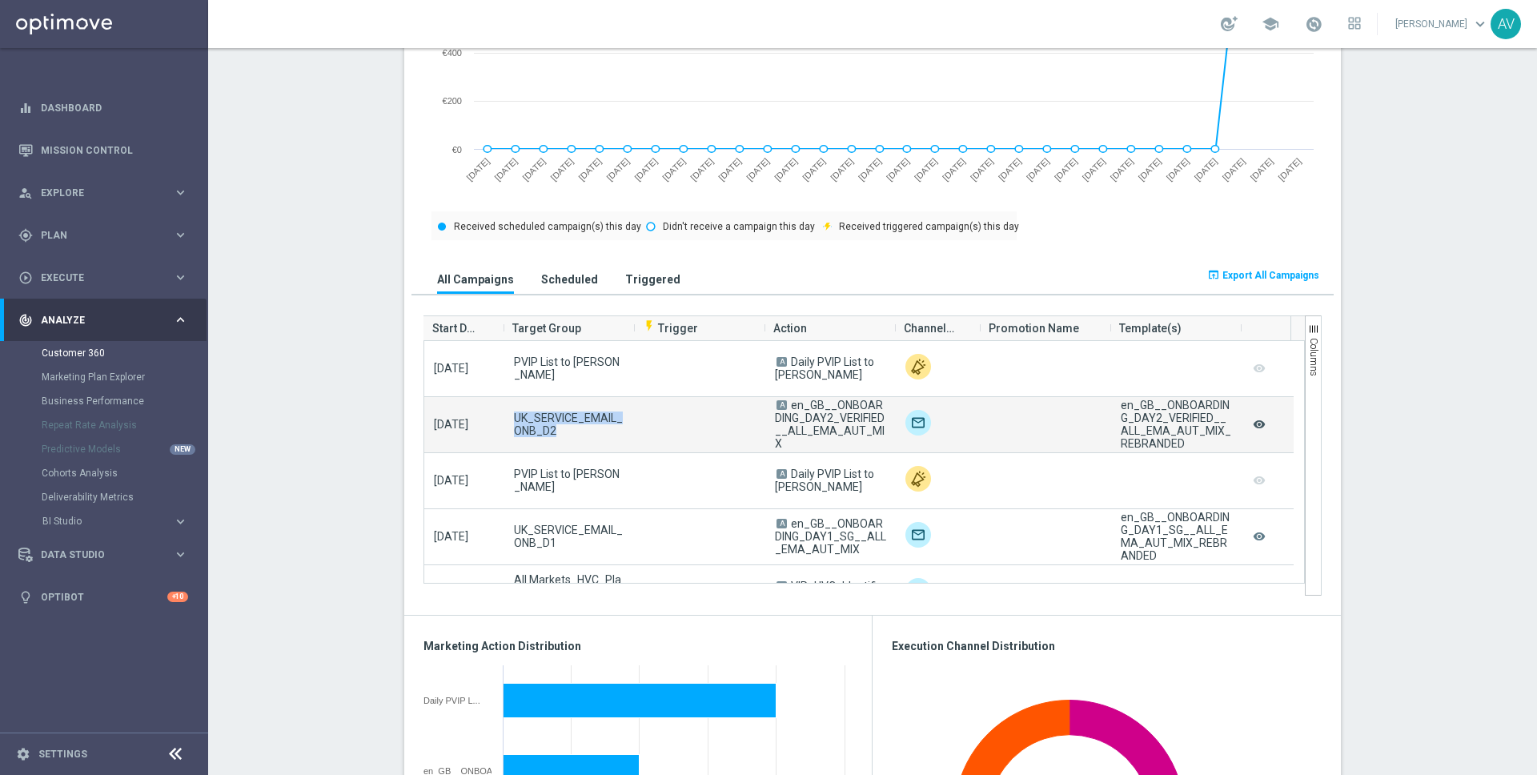
click at [1255, 426] on icon "remove_red_eye" at bounding box center [1259, 424] width 16 height 21
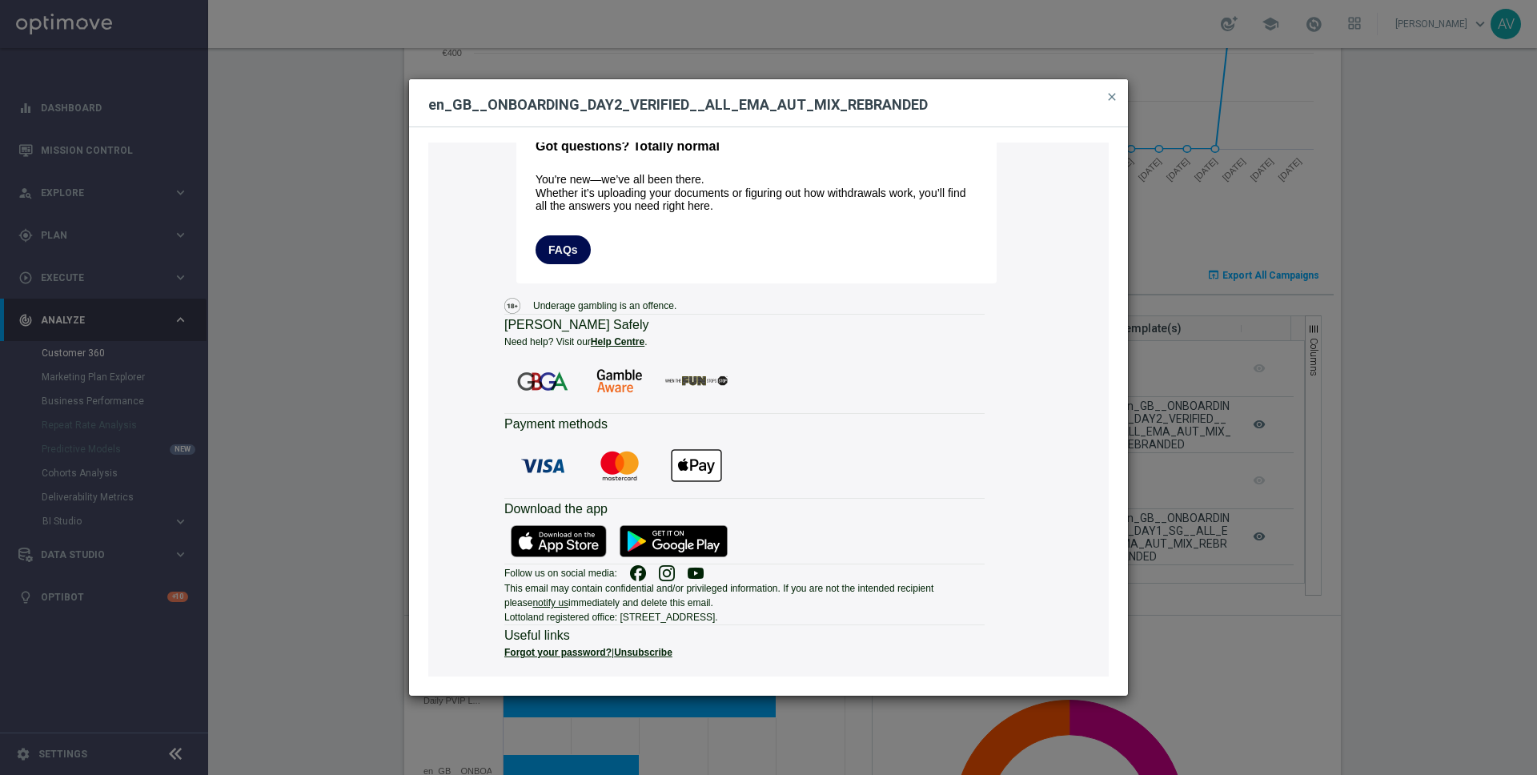
scroll to position [0, 0]
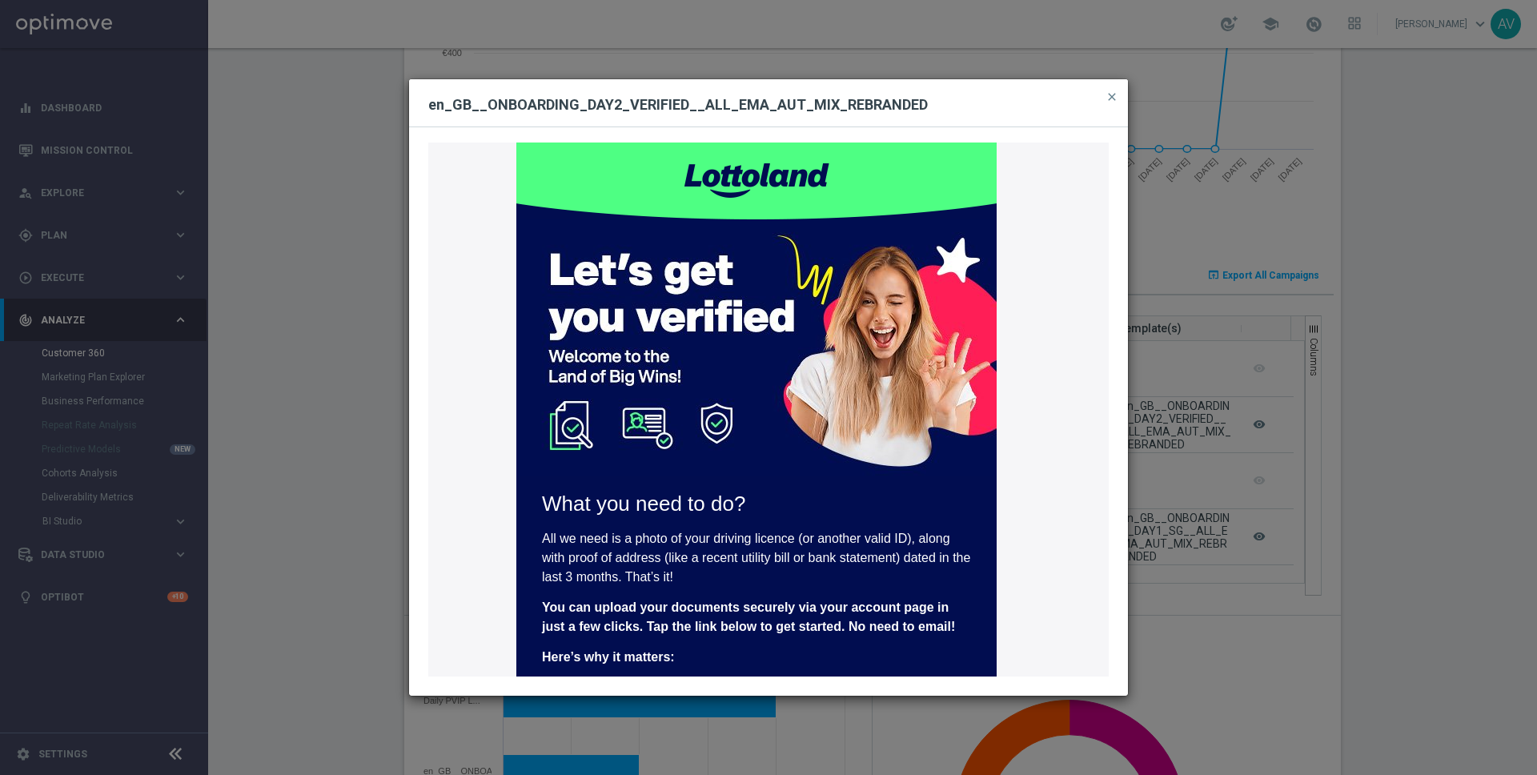
click at [806, 110] on h2 "en_GB__ONBOARDING_DAY2_VERIFIED__ALL_EMA_AUT_MIX_REBRANDED" at bounding box center [768, 104] width 681 height 19
copy h2 "en_GB__ONBOARDING_DAY2_VERIFIED__ALL_EMA_AUT_MIX_REBRANDED"
click at [1110, 90] on span "close" at bounding box center [1112, 96] width 13 height 13
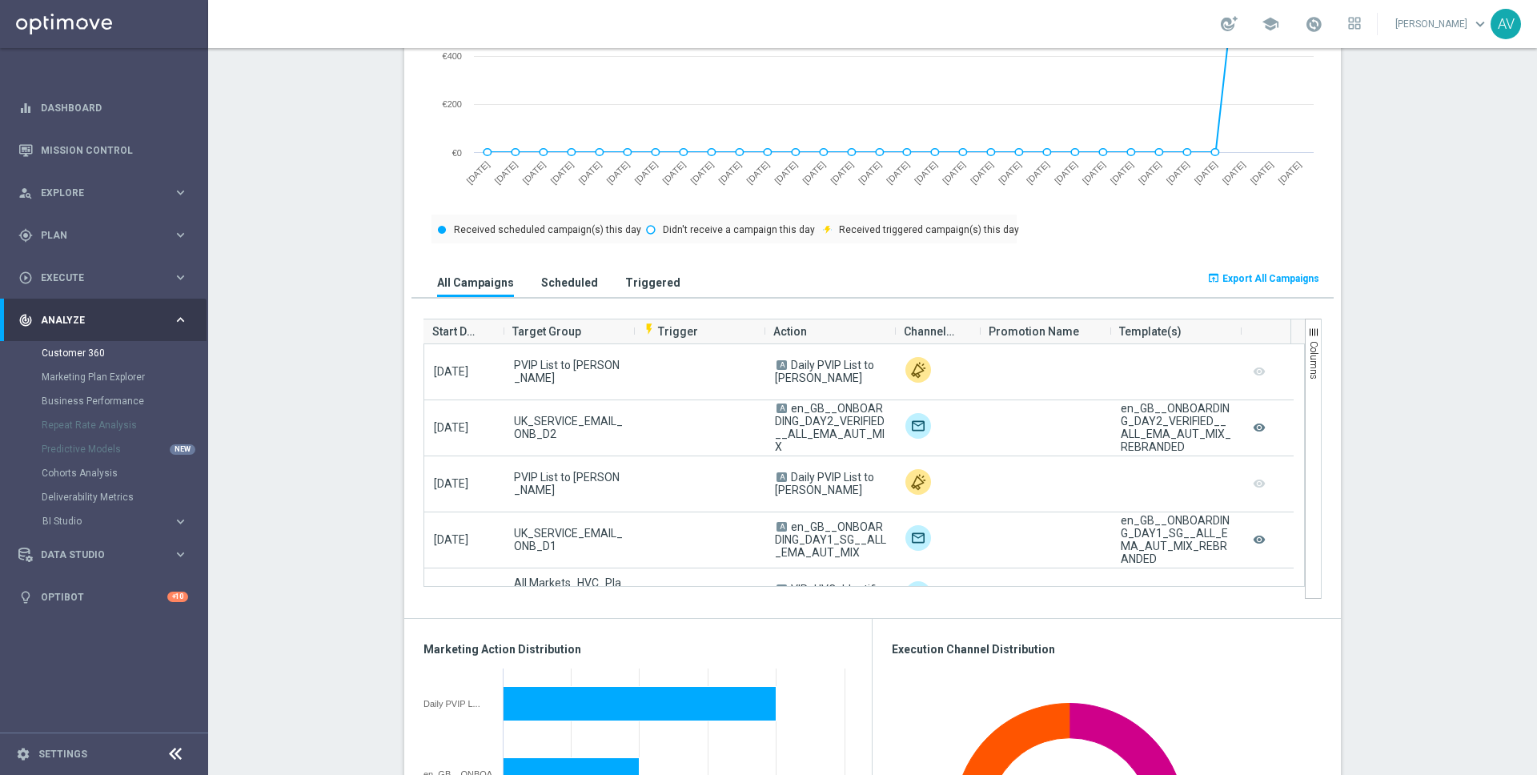
scroll to position [869, 0]
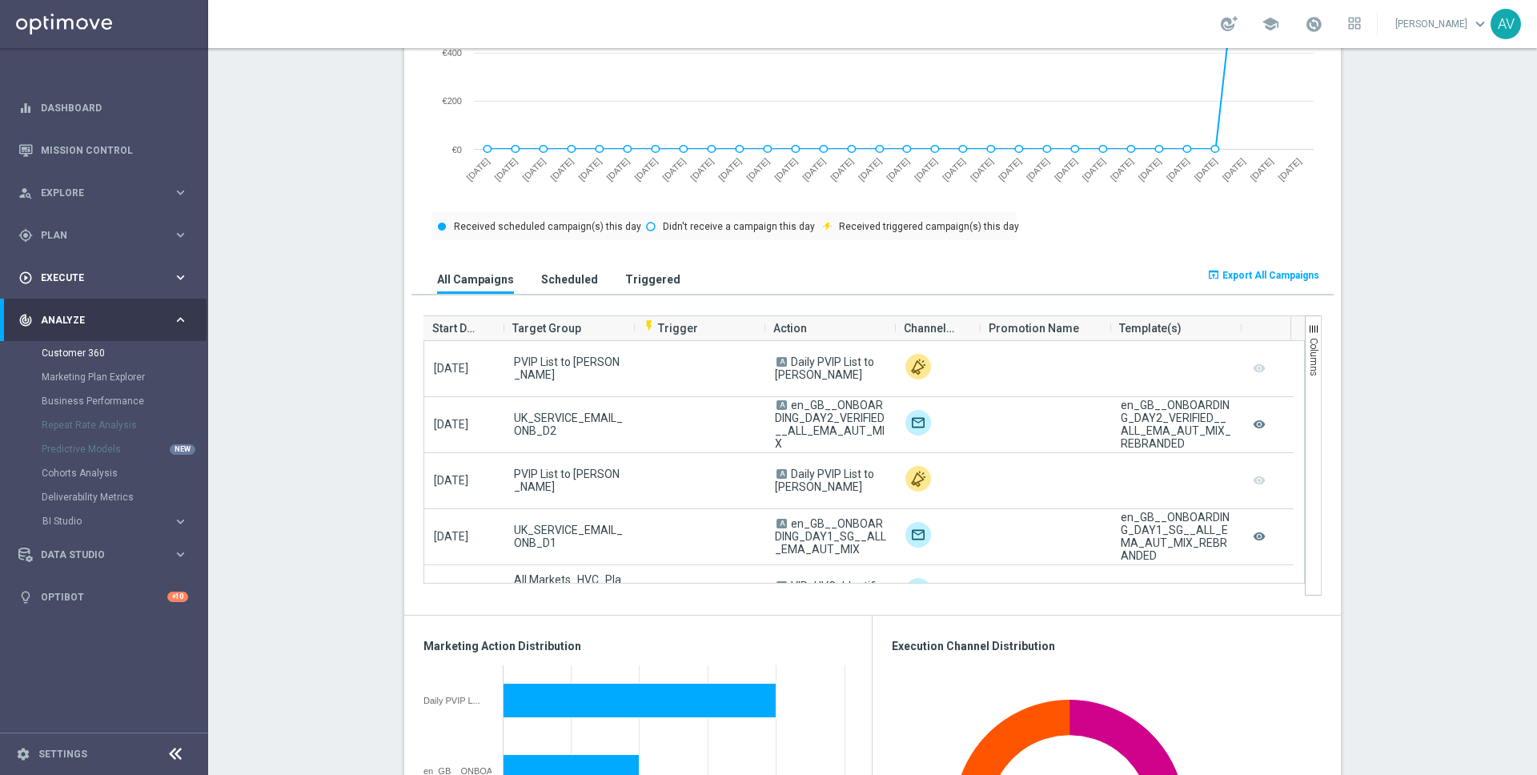
click at [60, 278] on span "Execute" at bounding box center [107, 278] width 132 height 10
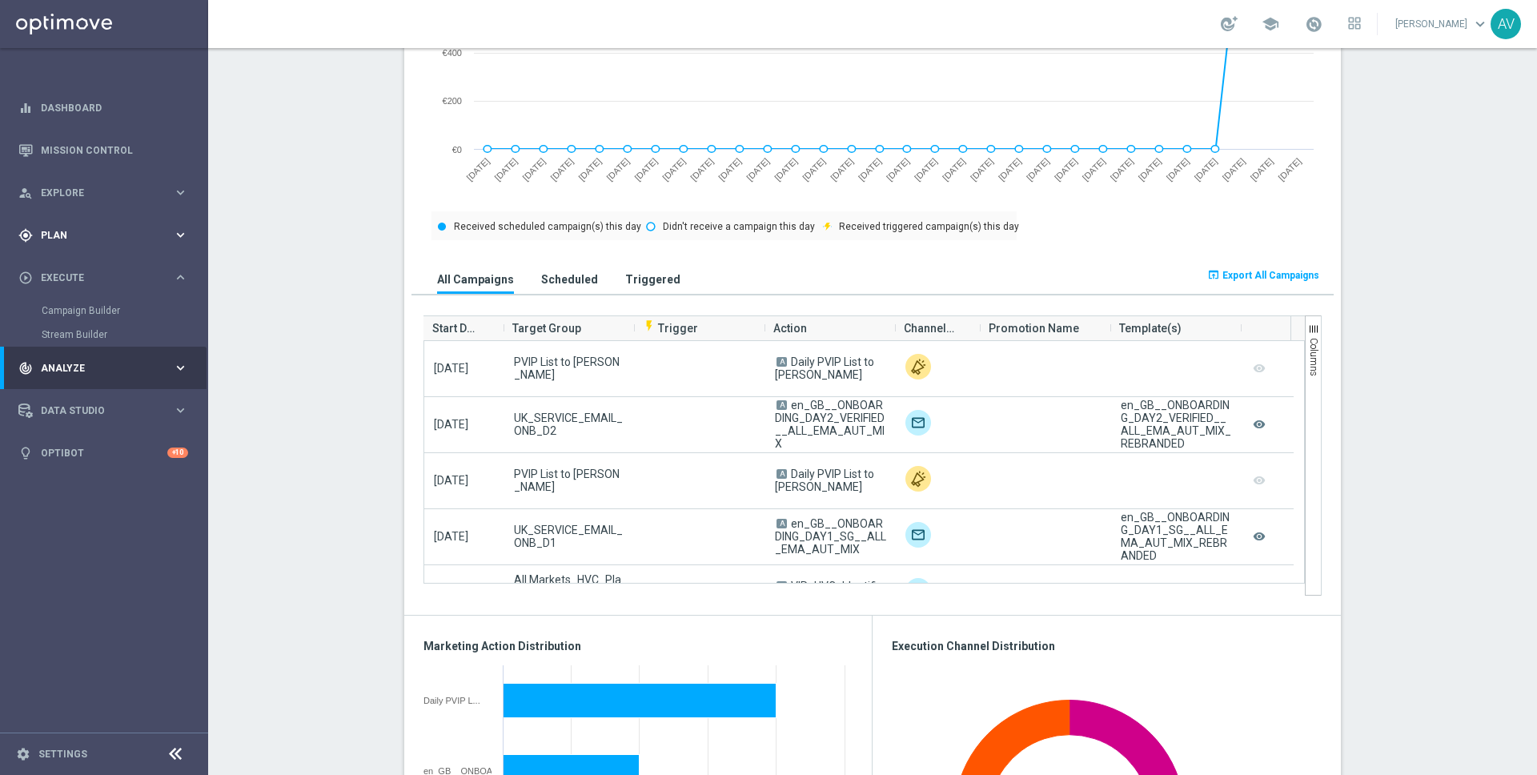
click at [60, 242] on div "gps_fixed Plan keyboard_arrow_right" at bounding box center [103, 235] width 207 height 42
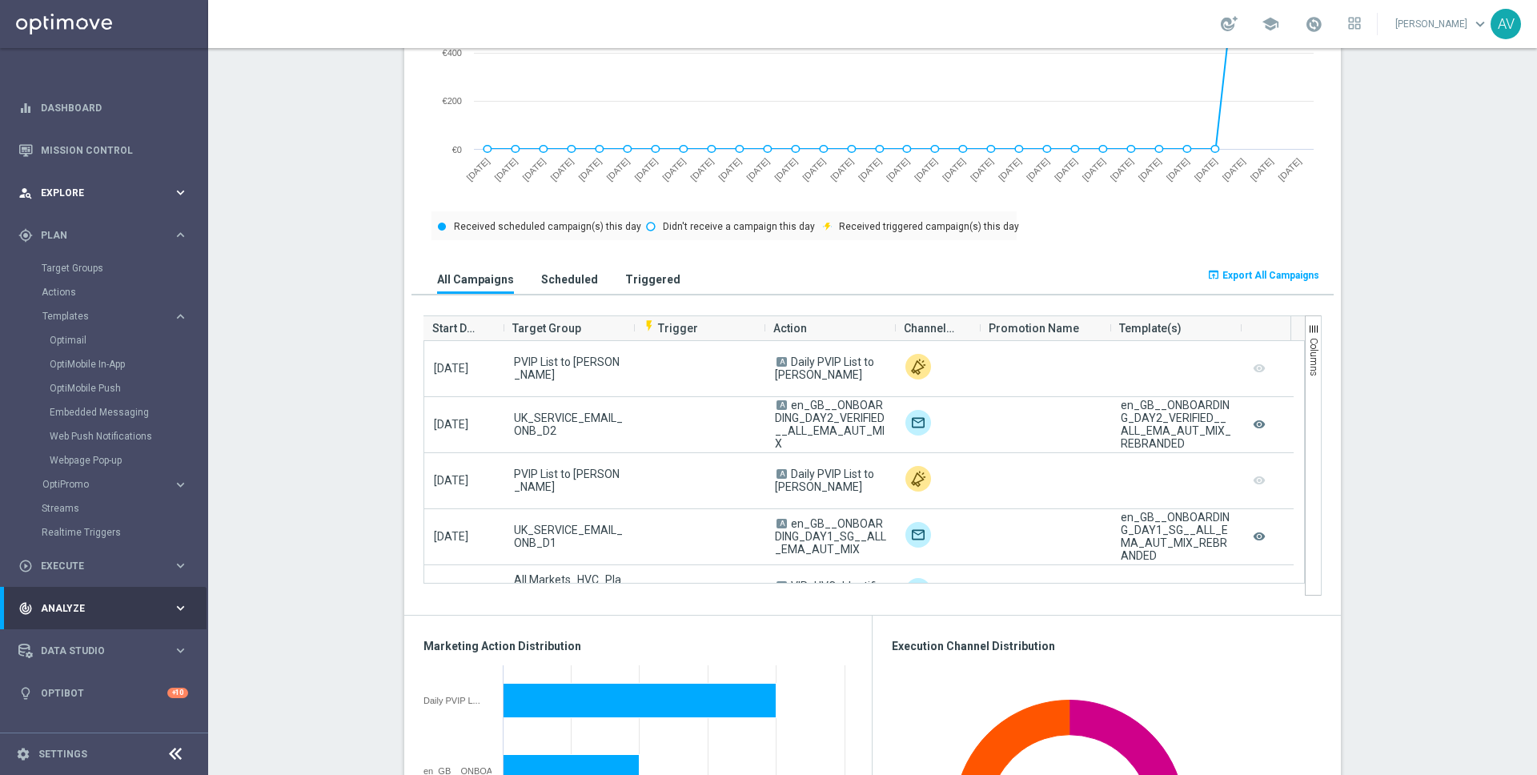
click at [65, 199] on div "person_search Explore" at bounding box center [95, 193] width 155 height 14
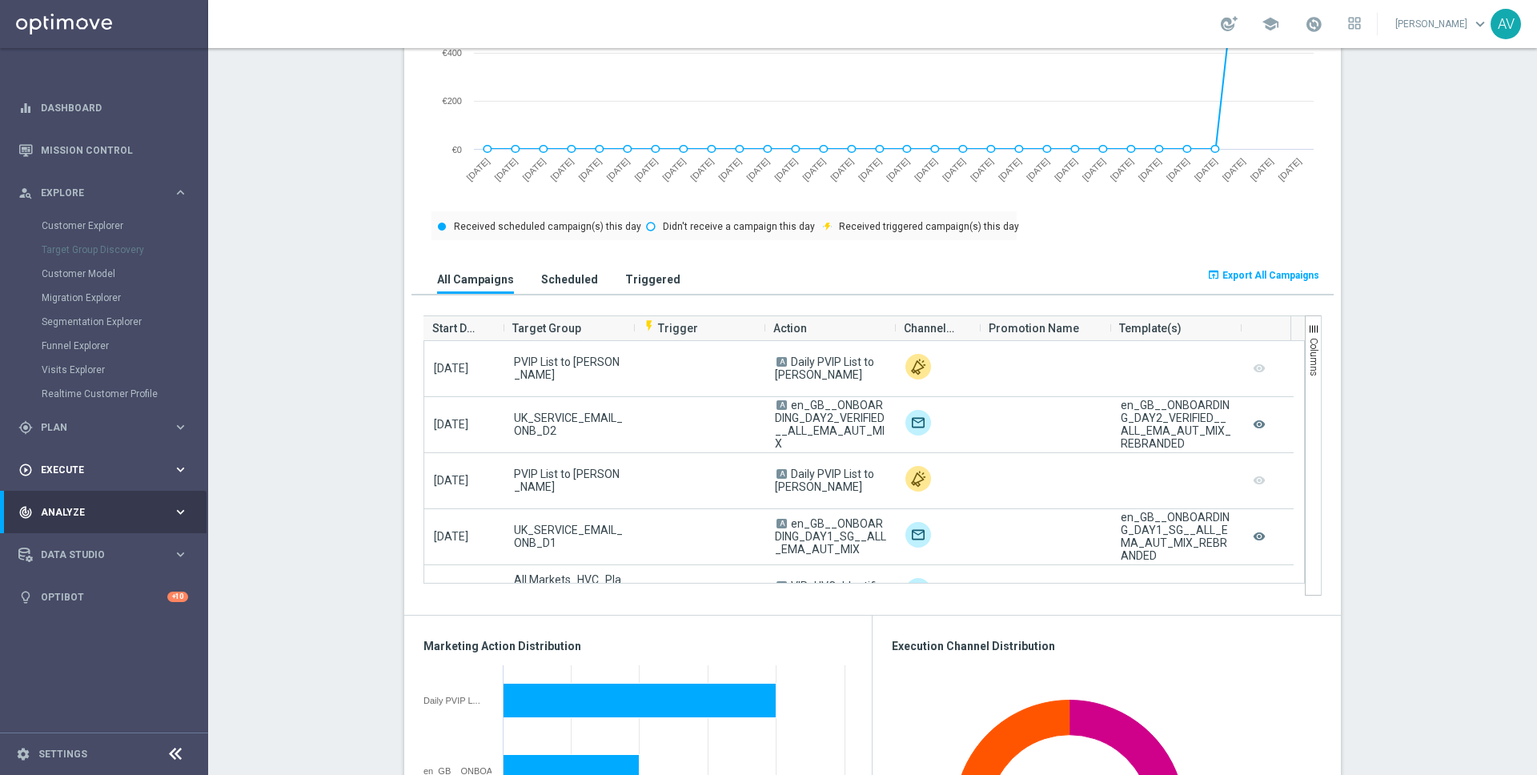
click at [66, 460] on div "play_circle_outline Execute keyboard_arrow_right" at bounding box center [103, 469] width 207 height 42
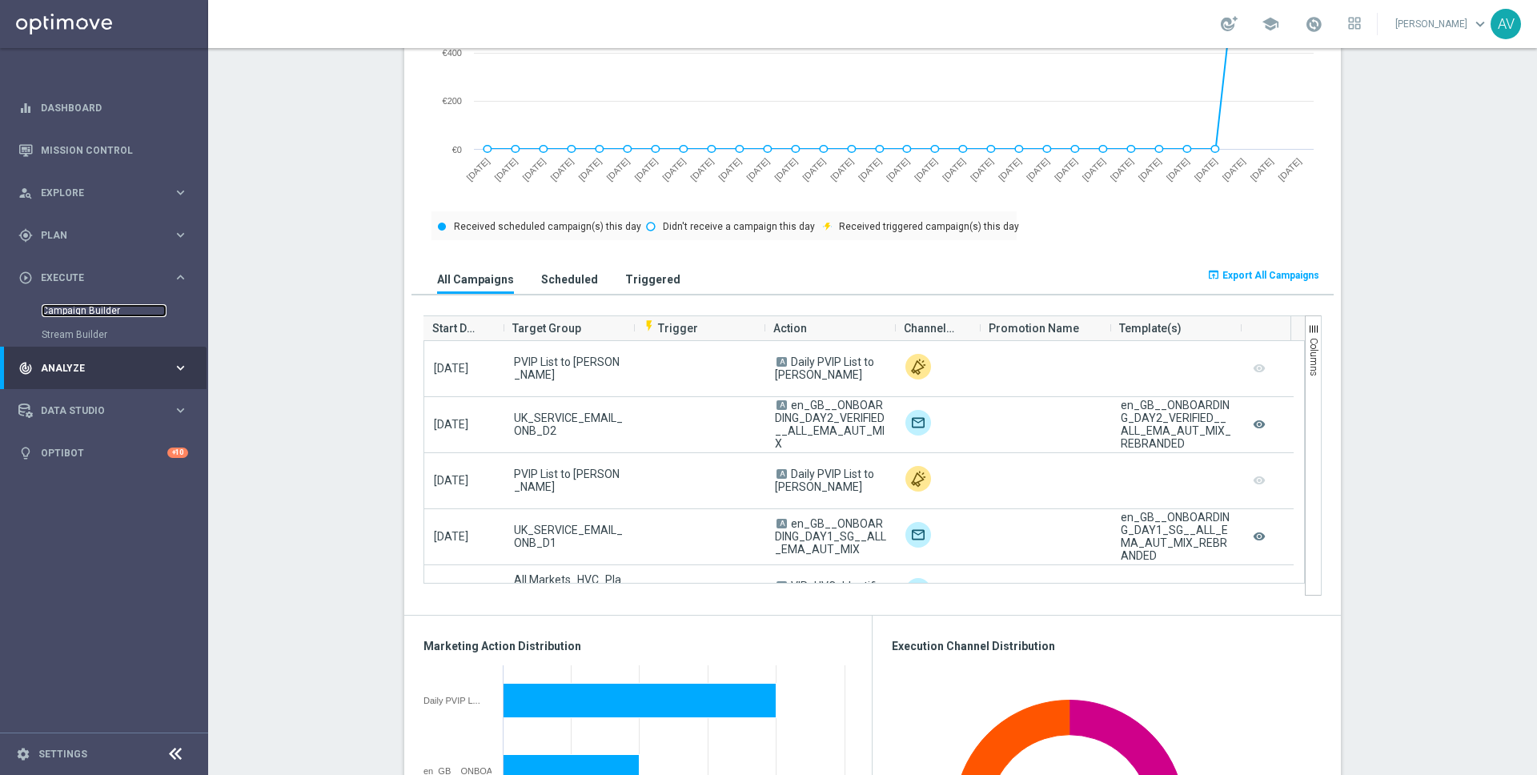
click at [83, 309] on link "Campaign Builder" at bounding box center [104, 310] width 125 height 13
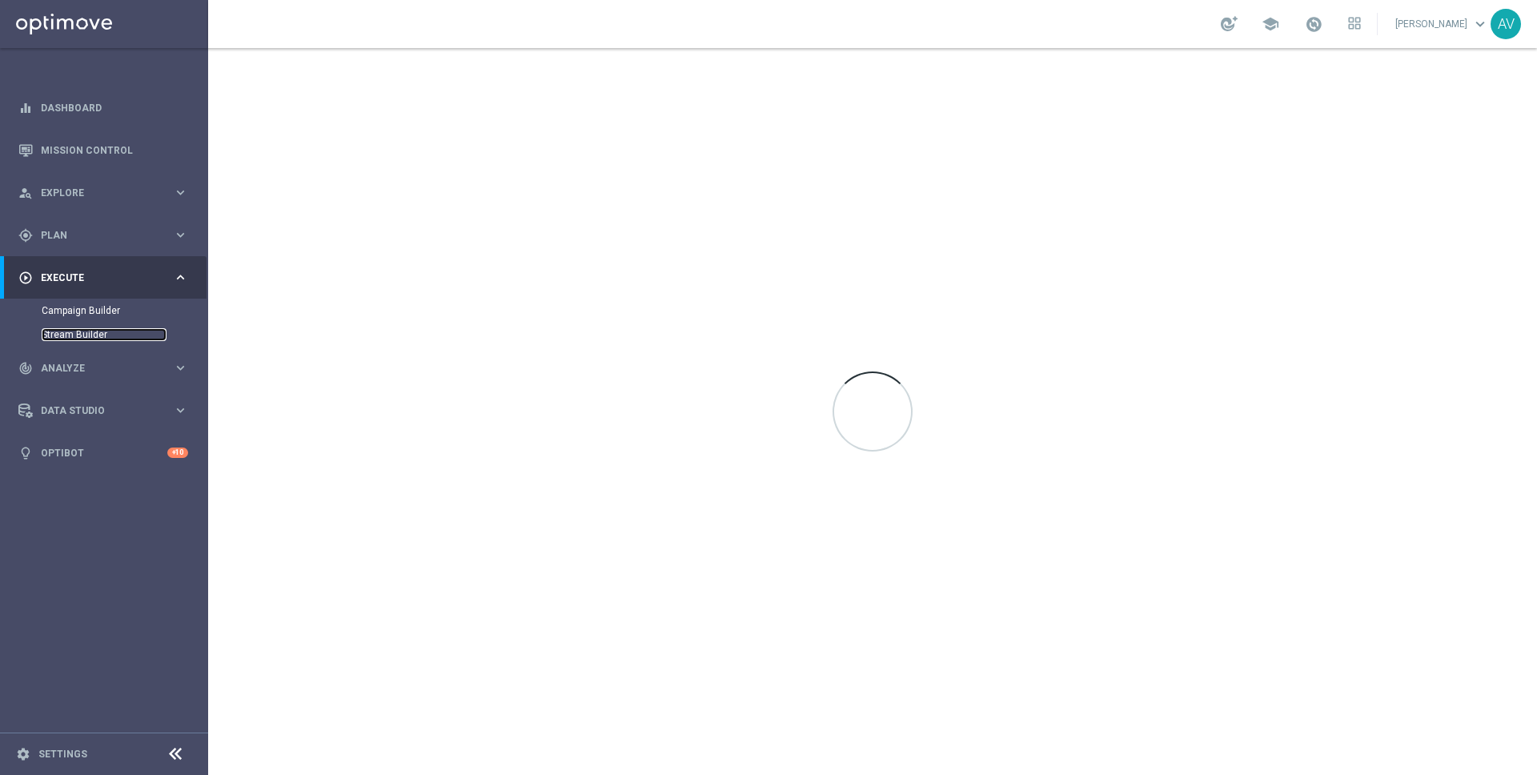
click at [73, 339] on link "Stream Builder" at bounding box center [104, 334] width 125 height 13
click at [74, 366] on span "Analyze" at bounding box center [107, 368] width 132 height 10
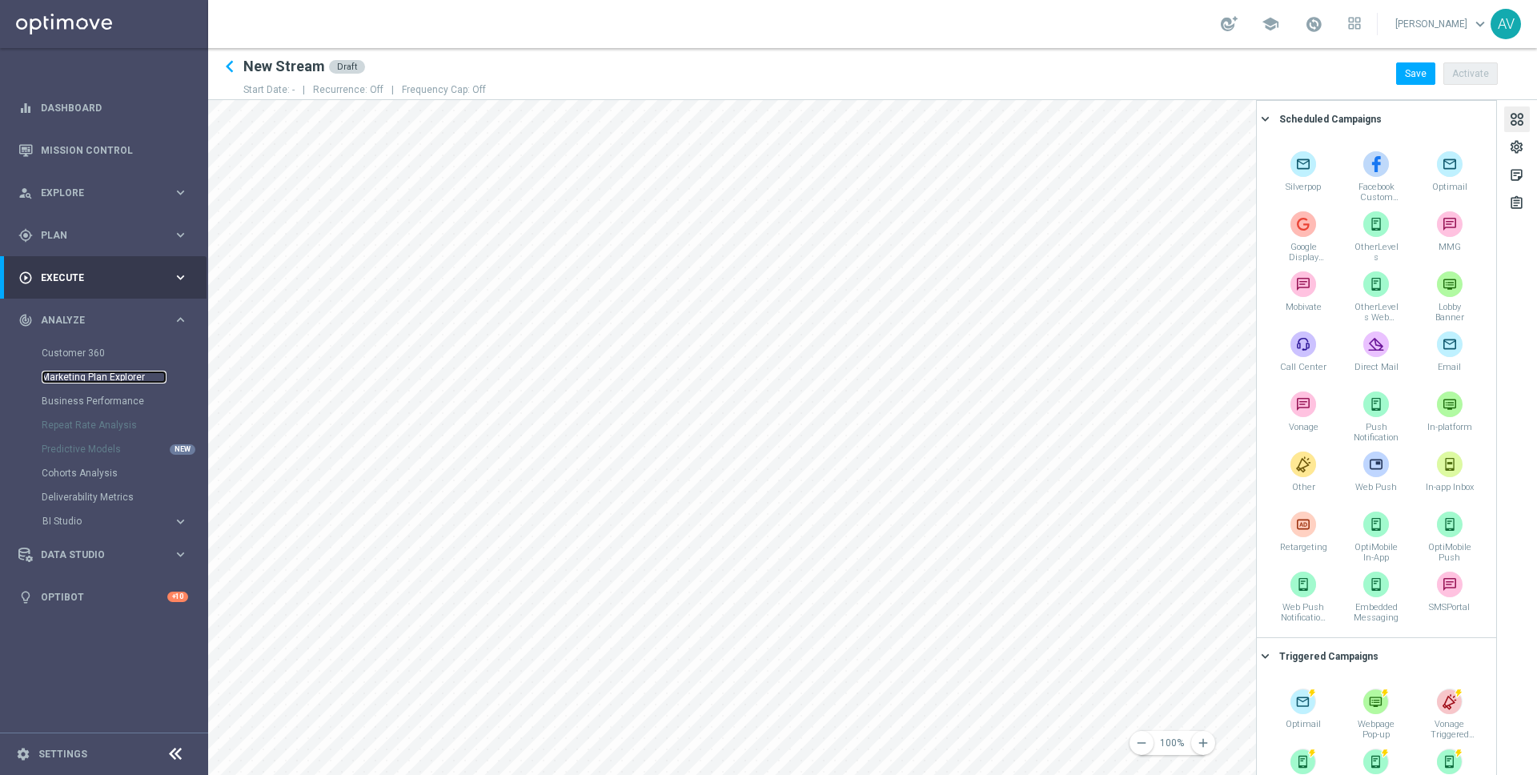
click at [66, 377] on link "Marketing Plan Explorer" at bounding box center [104, 377] width 125 height 13
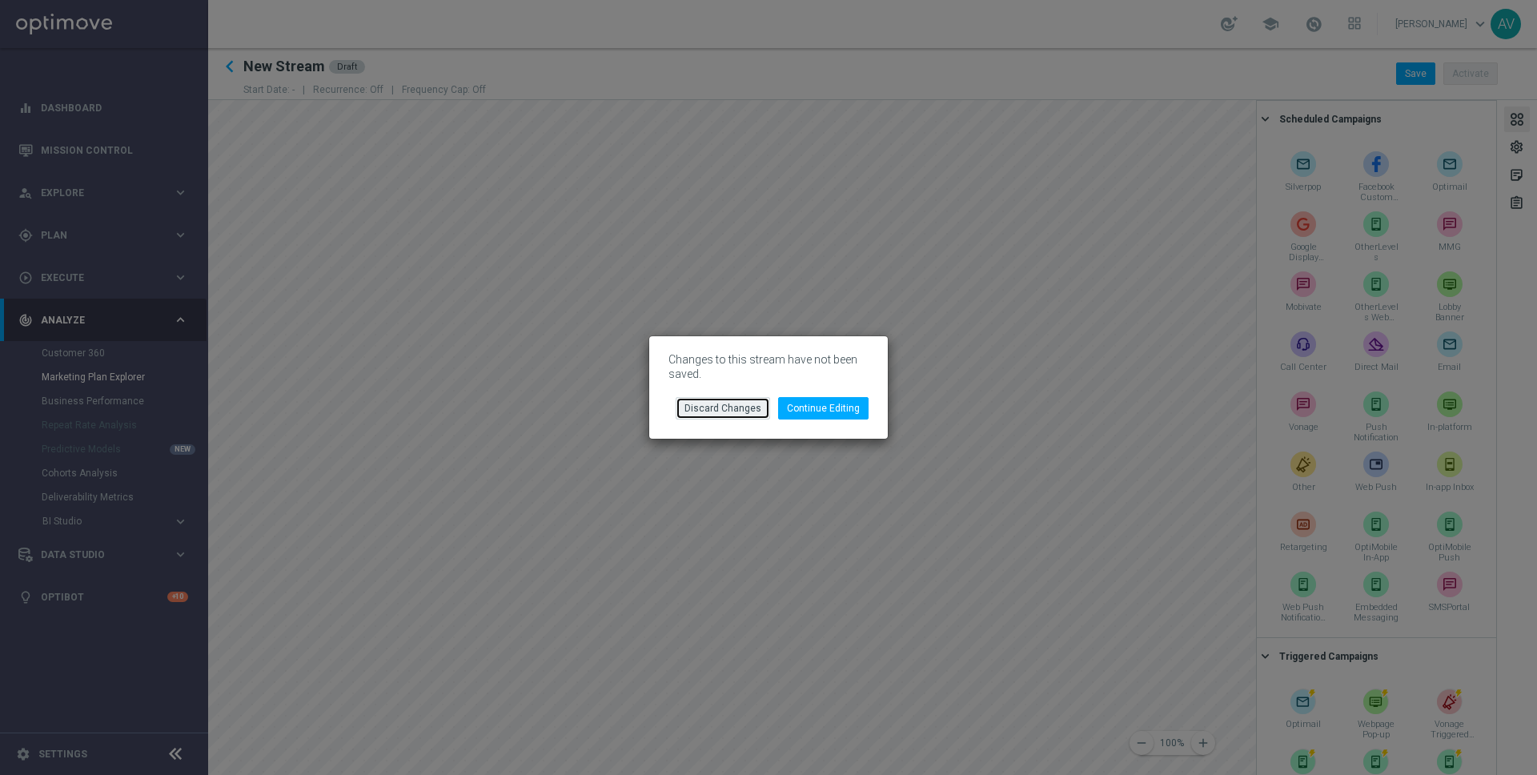
click at [705, 412] on button "Discard Changes" at bounding box center [723, 408] width 94 height 22
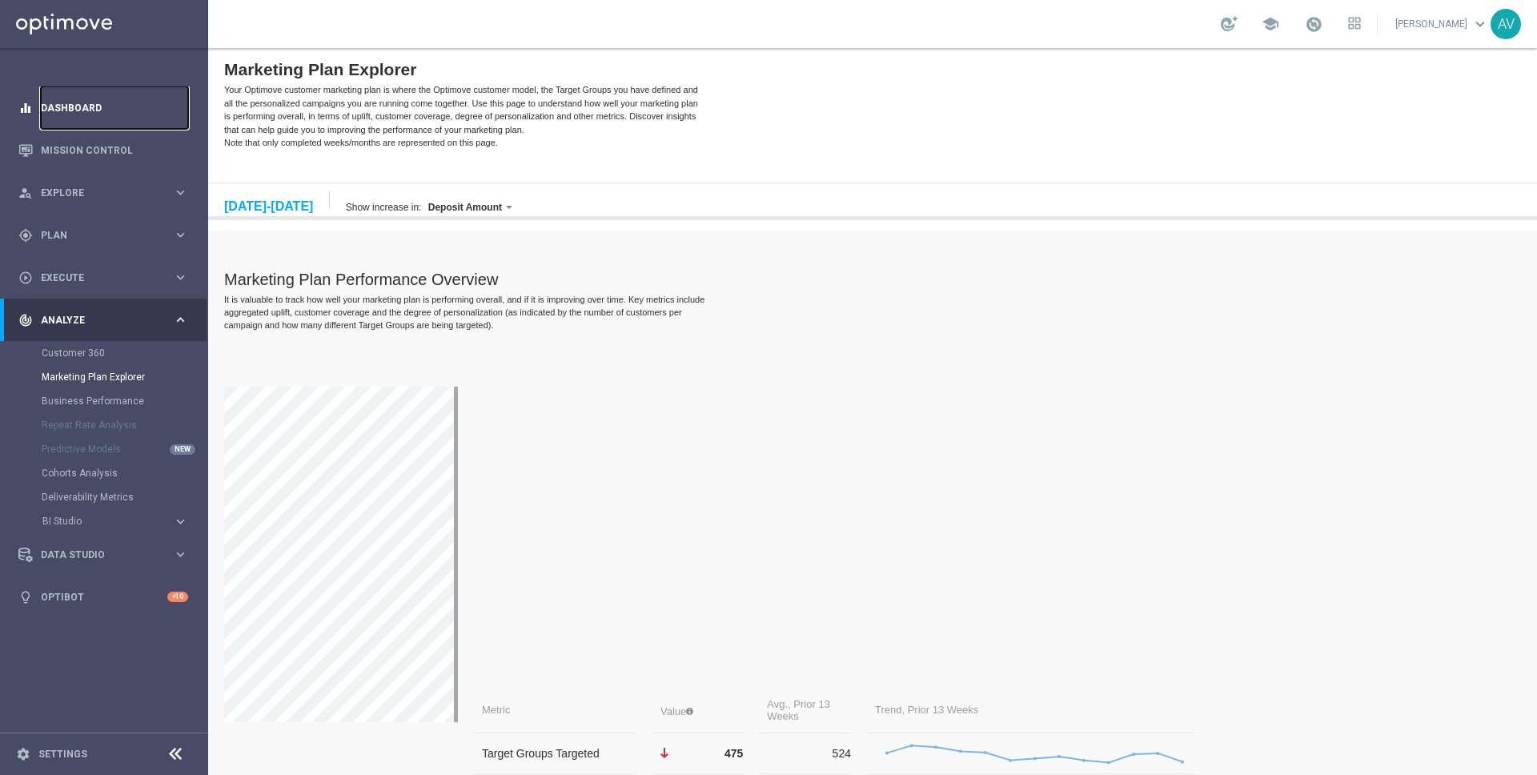
click at [78, 101] on link "Dashboard" at bounding box center [114, 107] width 147 height 42
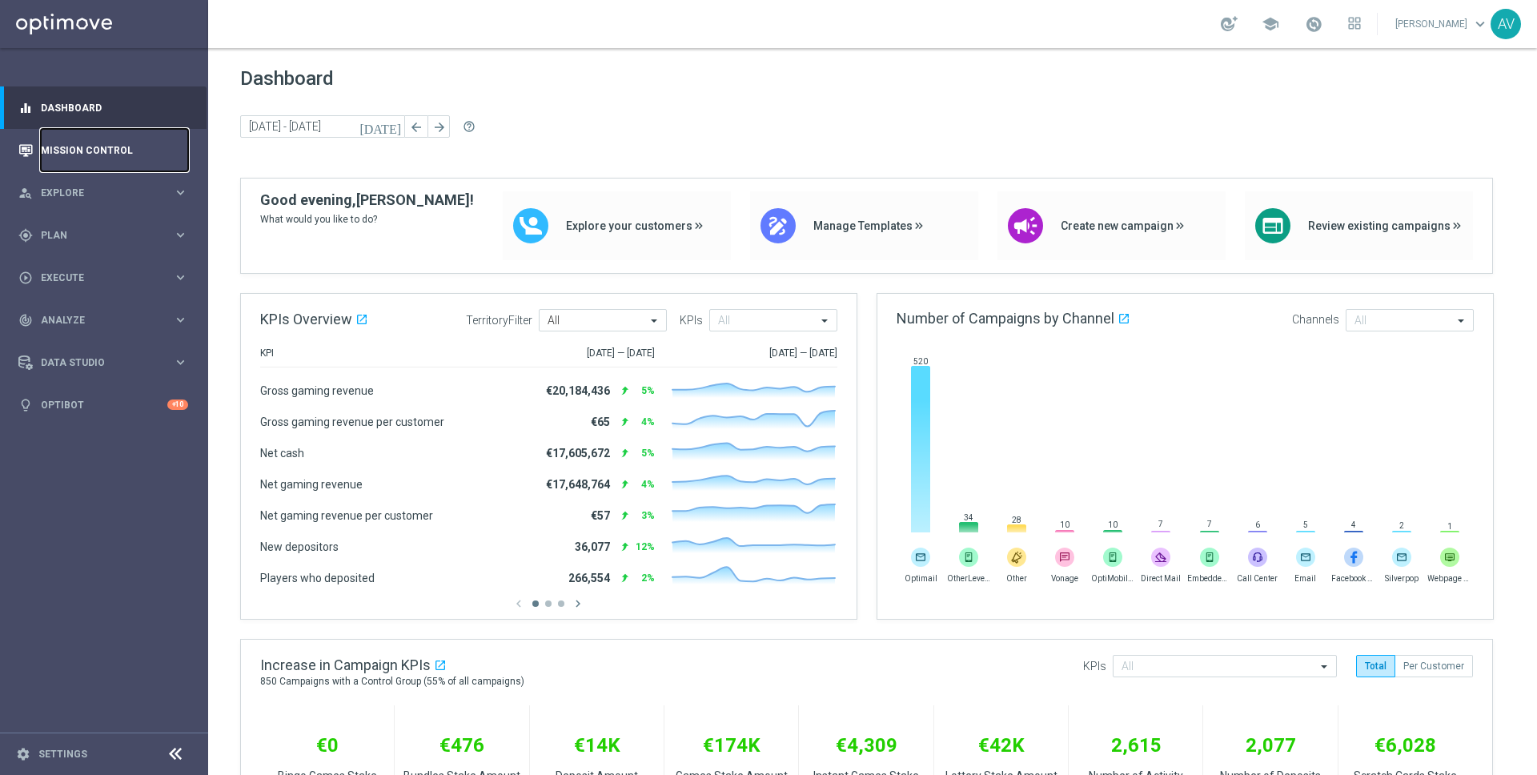
click at [93, 151] on link "Mission Control" at bounding box center [114, 150] width 147 height 42
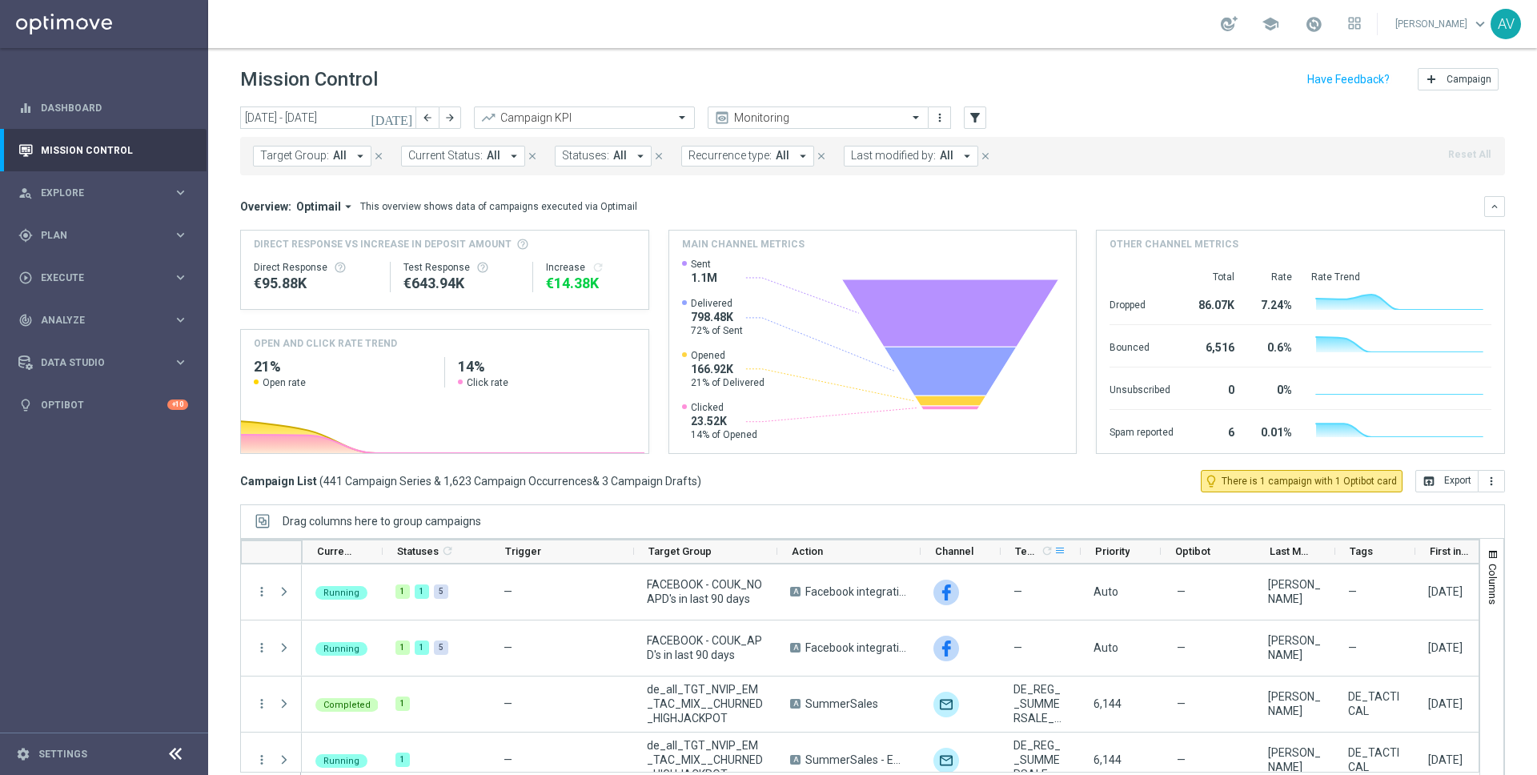
click at [1060, 550] on span at bounding box center [1060, 550] width 13 height 13
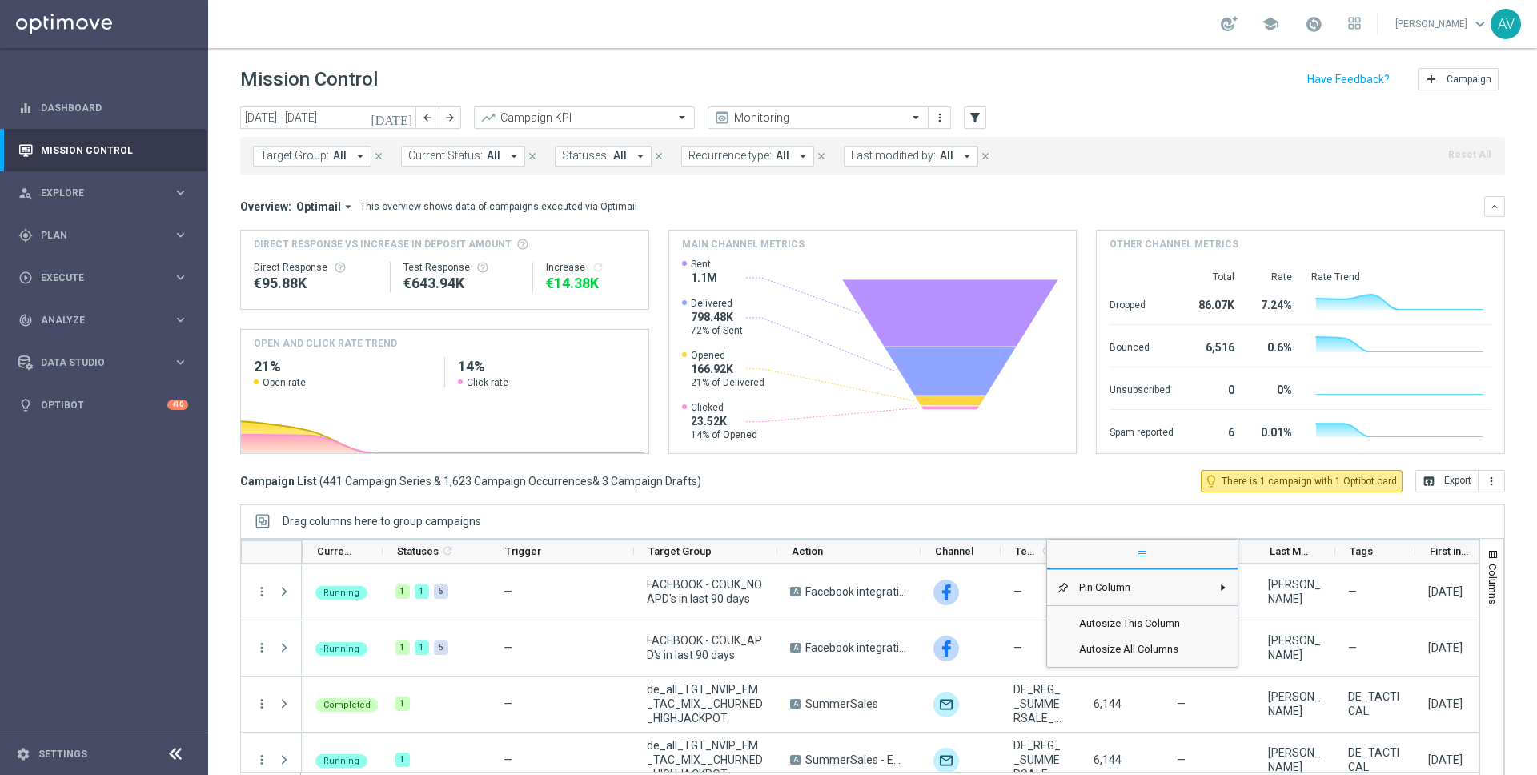
click at [1060, 550] on span "general" at bounding box center [1142, 554] width 191 height 29
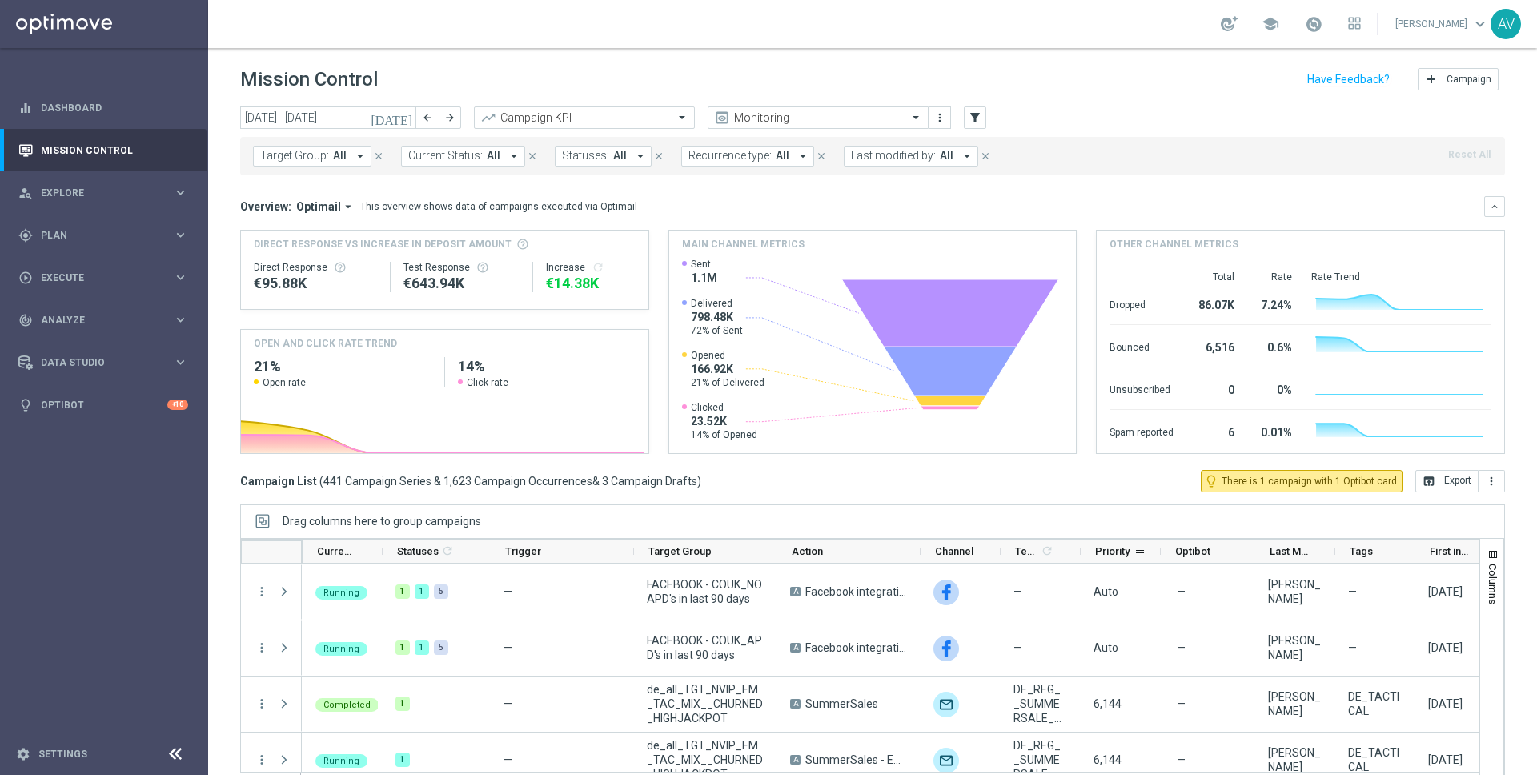
drag, startPoint x: 1081, startPoint y: 549, endPoint x: 1173, endPoint y: 549, distance: 92.1
click at [1173, 549] on div "Current Status 1 Statuses 1 refresh Trigger Target Group" at bounding box center [978, 552] width 1353 height 26
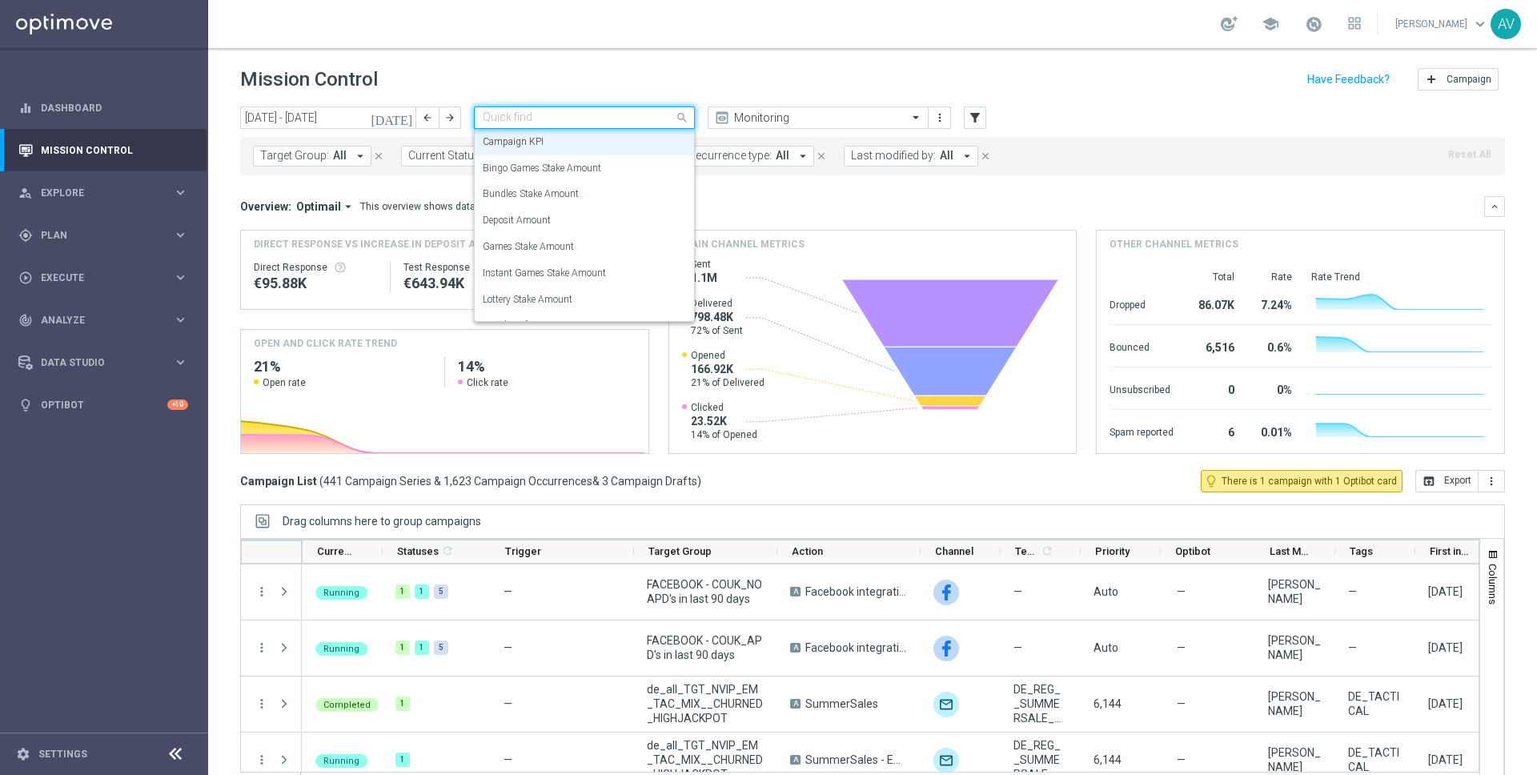
click at [581, 115] on input "text" at bounding box center [568, 118] width 171 height 14
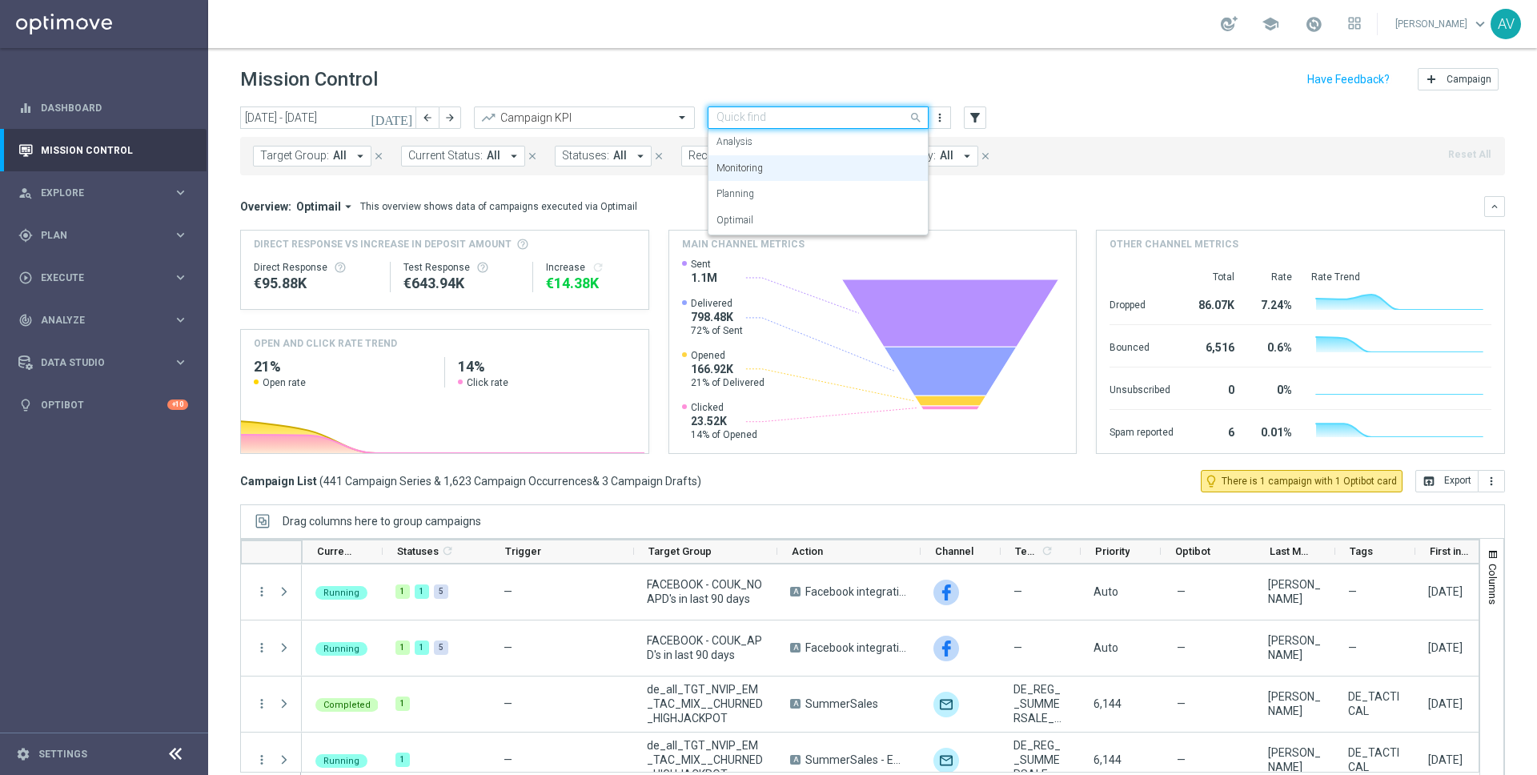
click at [741, 120] on input "text" at bounding box center [802, 118] width 171 height 14
click at [754, 90] on div "Mission Control add Campaign" at bounding box center [872, 79] width 1265 height 31
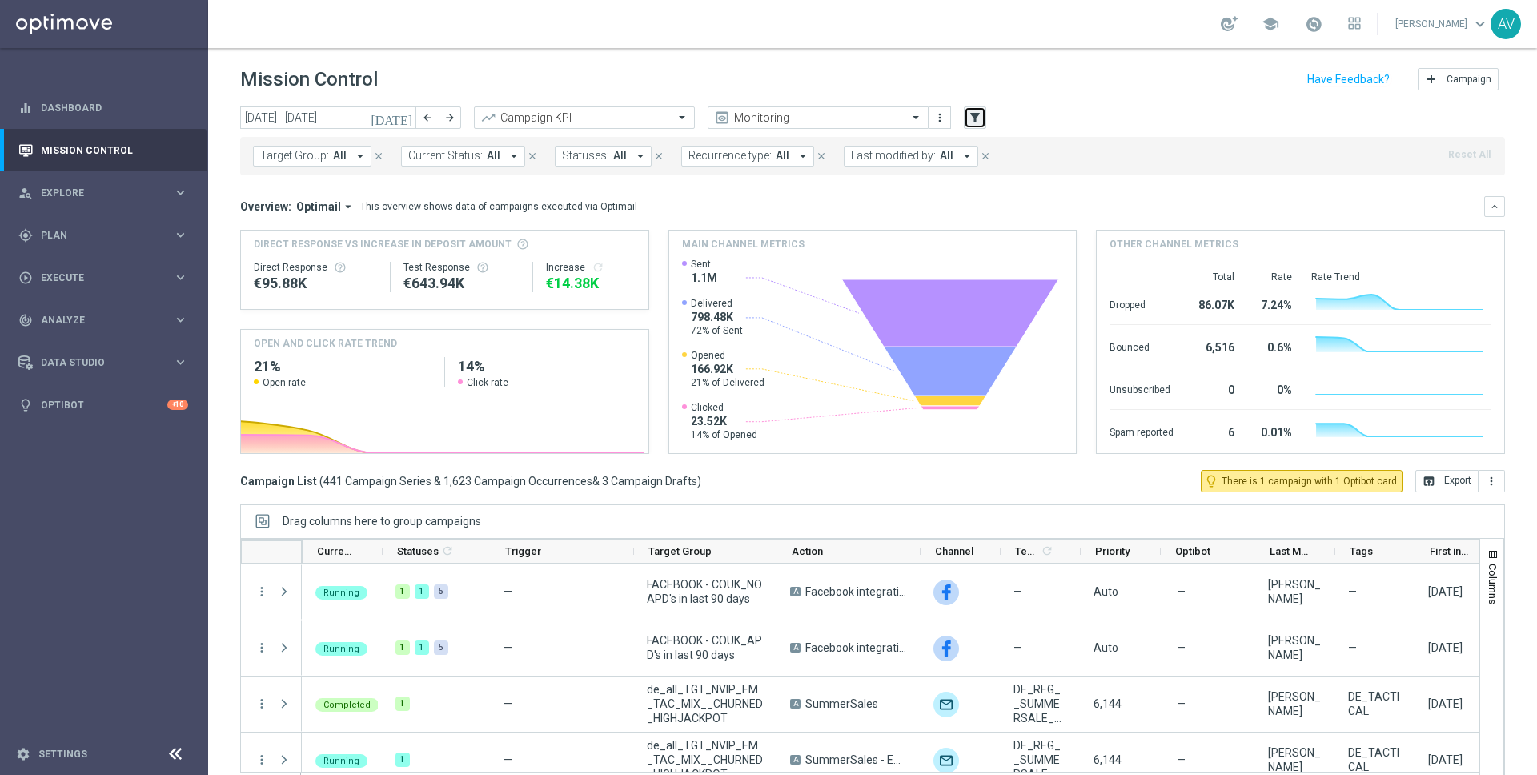
click at [970, 118] on icon "filter_alt" at bounding box center [975, 117] width 14 height 14
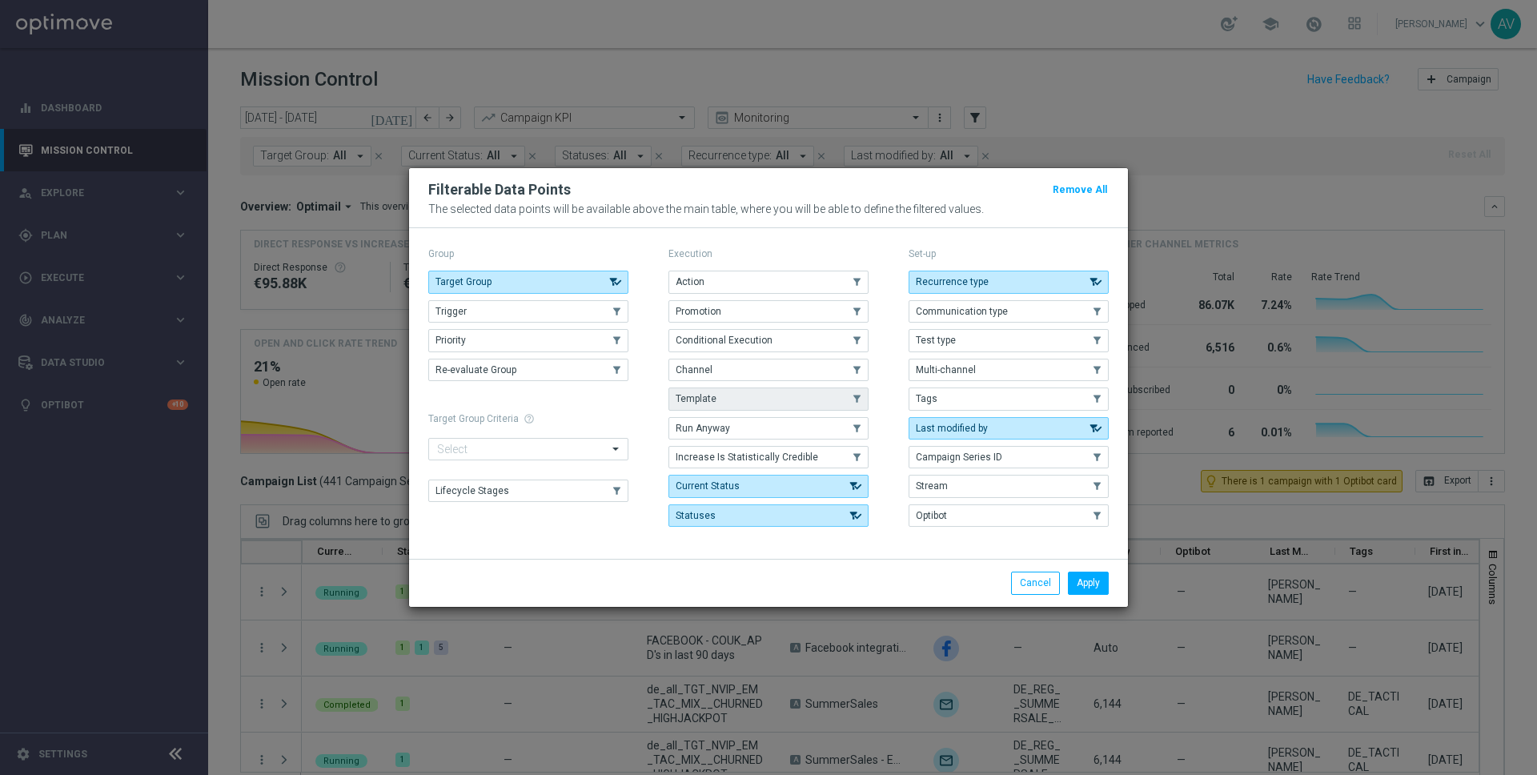
click at [856, 399] on use "button" at bounding box center [857, 398] width 11 height 11
click at [833, 400] on button "Template" at bounding box center [769, 399] width 200 height 22
click at [1088, 584] on button "Apply" at bounding box center [1088, 583] width 41 height 22
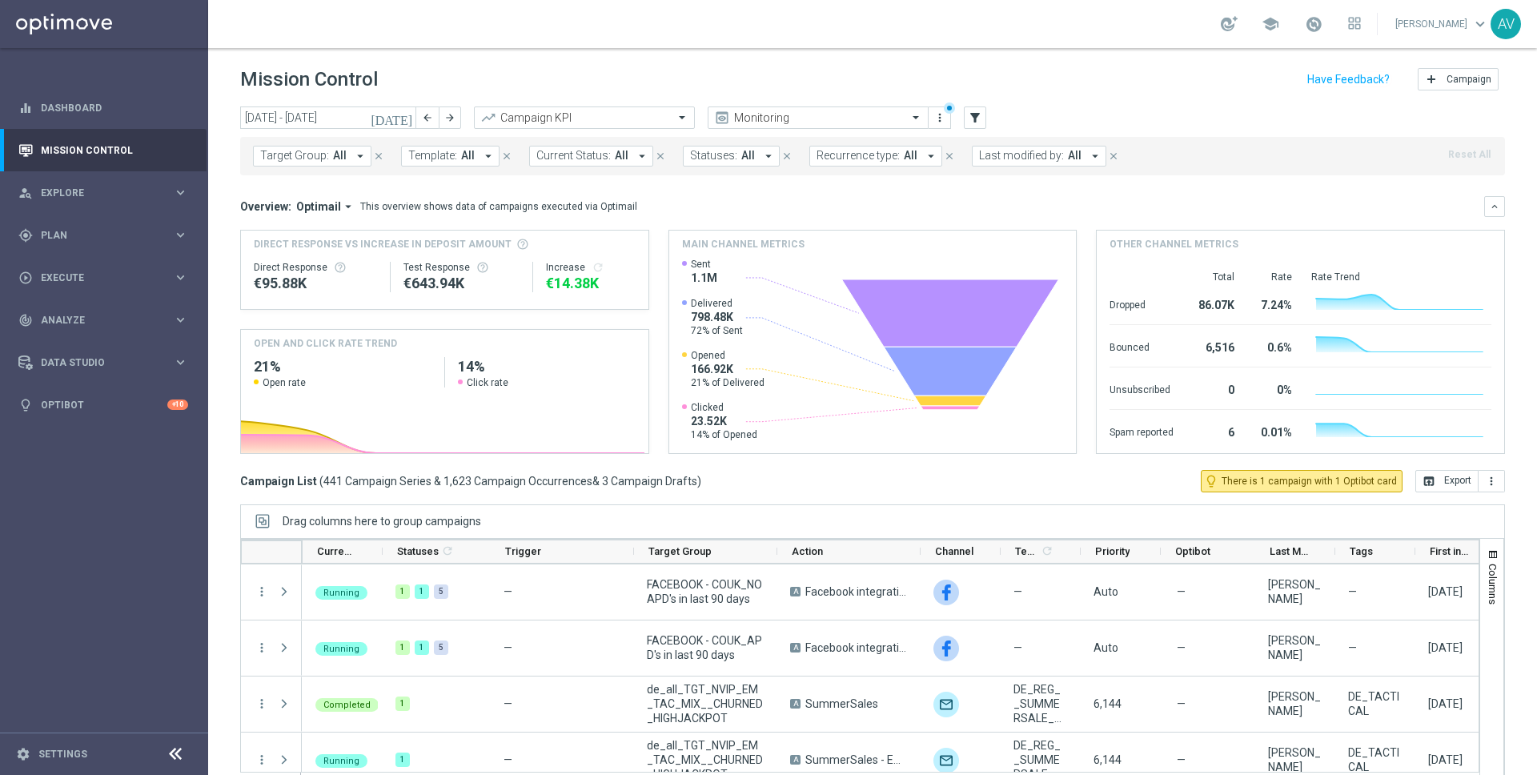
click at [440, 161] on span "Template:" at bounding box center [432, 156] width 49 height 14
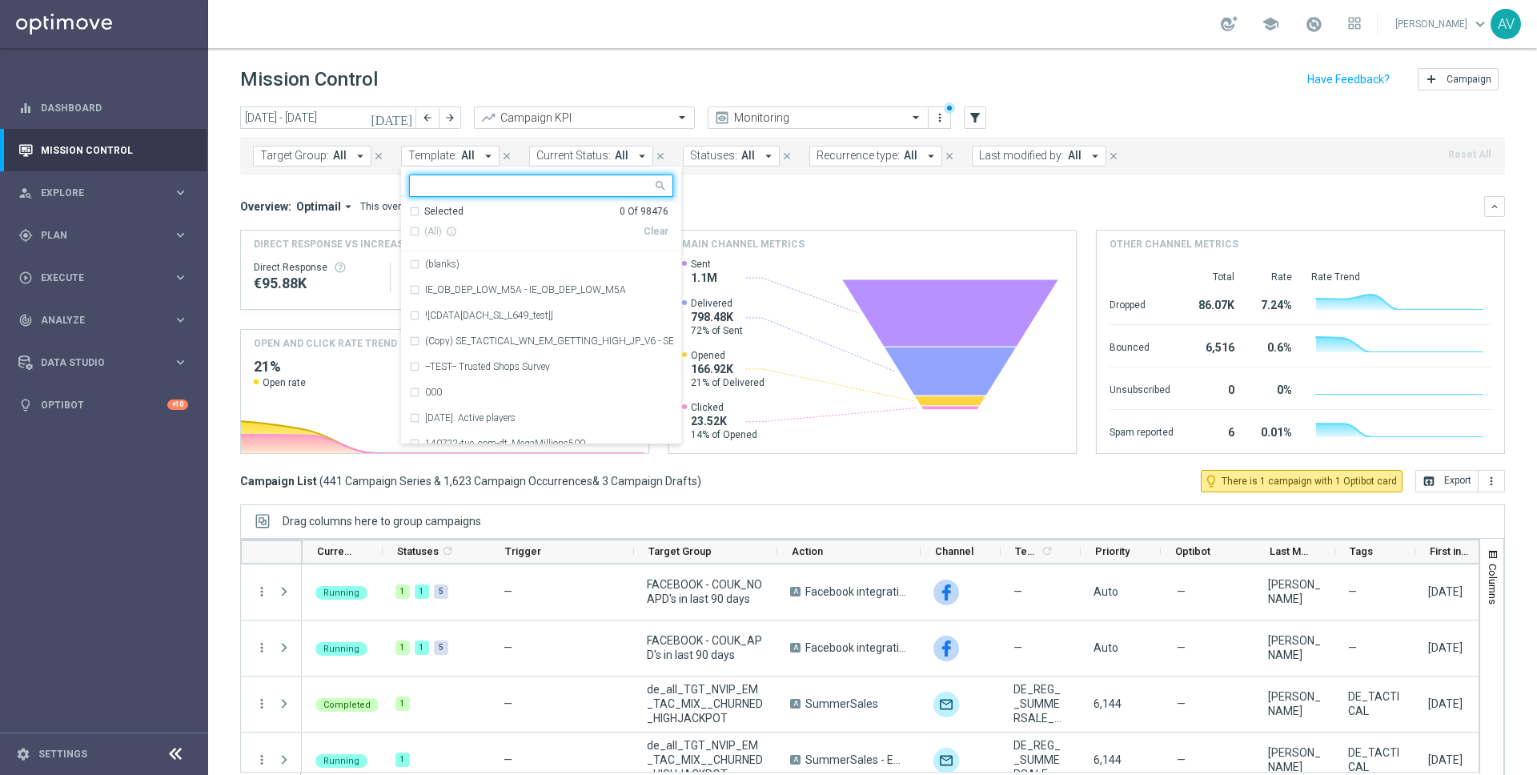
click at [459, 191] on input "text" at bounding box center [535, 186] width 235 height 14
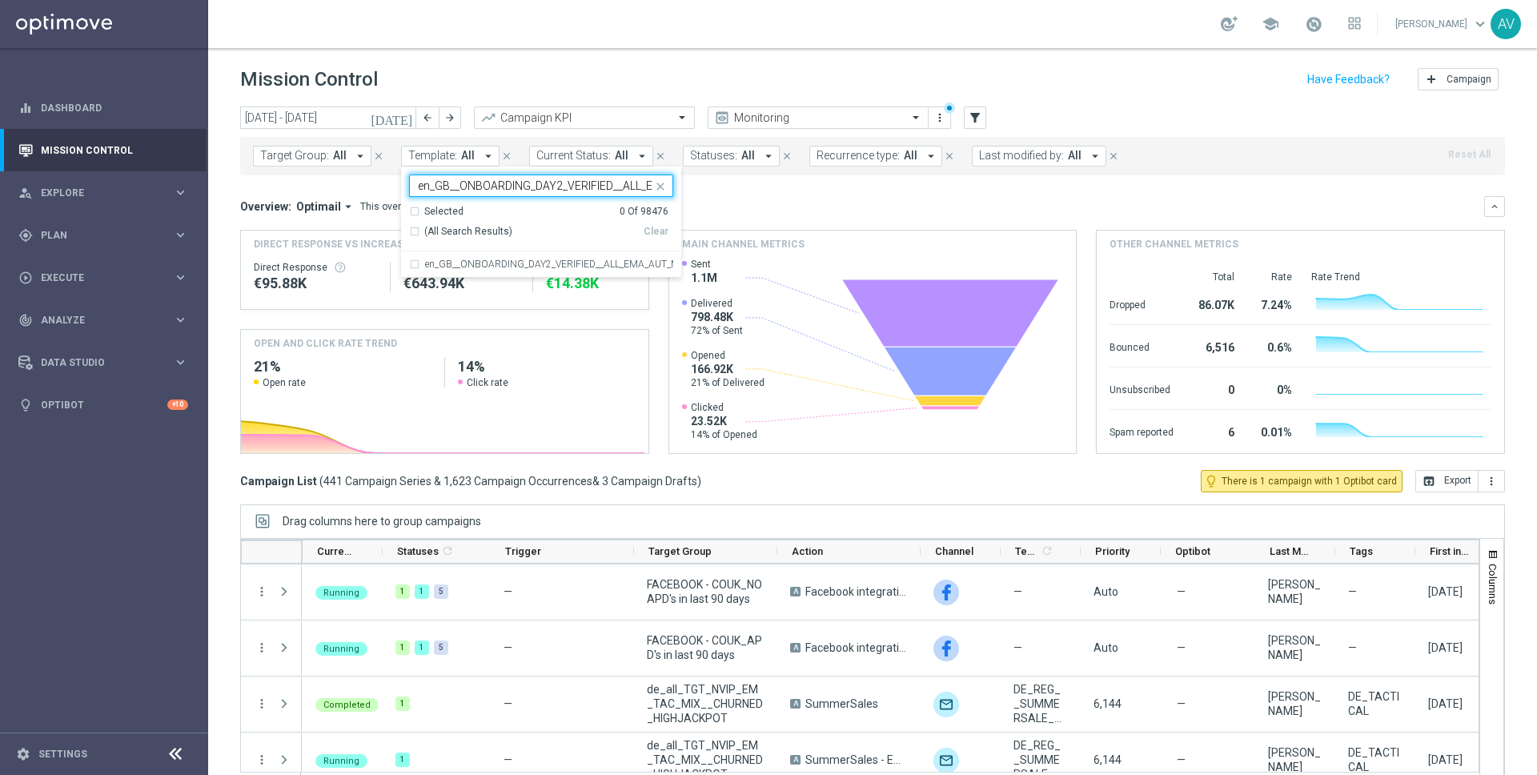
scroll to position [0, 135]
click at [456, 263] on label "en_GB__ONBOARDING_DAY2_VERIFIED__ALL_EMA_AUT_MIX_REBRANDED" at bounding box center [549, 264] width 248 height 10
type input "en_GB__ONBOARDING_DAY2_VERIFIED__ALL_EMA_AUT_MIX_REBRANDED"
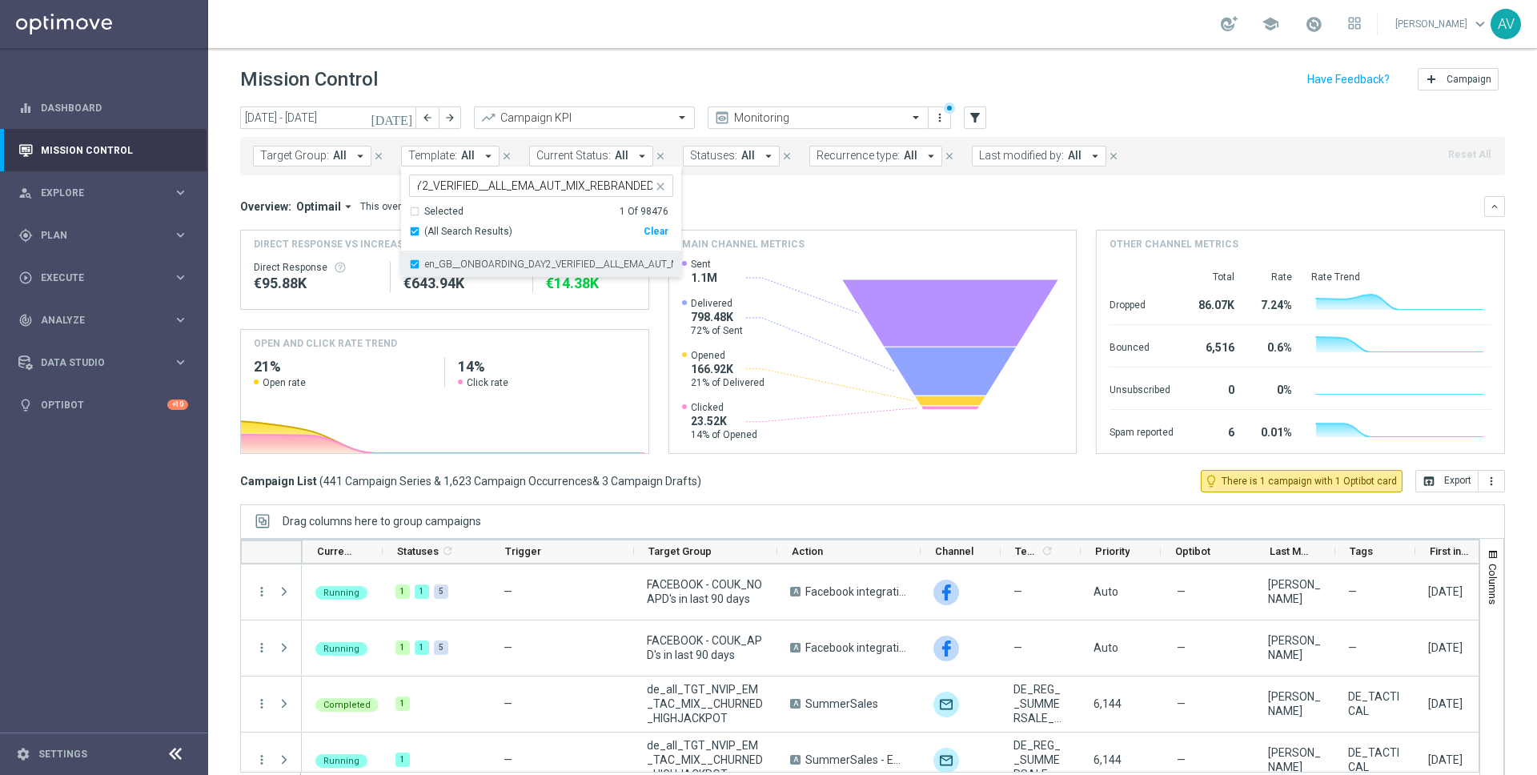
scroll to position [0, 0]
click at [734, 211] on div "Overview: Optimail arrow_drop_down This overview shows data of campaigns execut…" at bounding box center [862, 206] width 1244 height 14
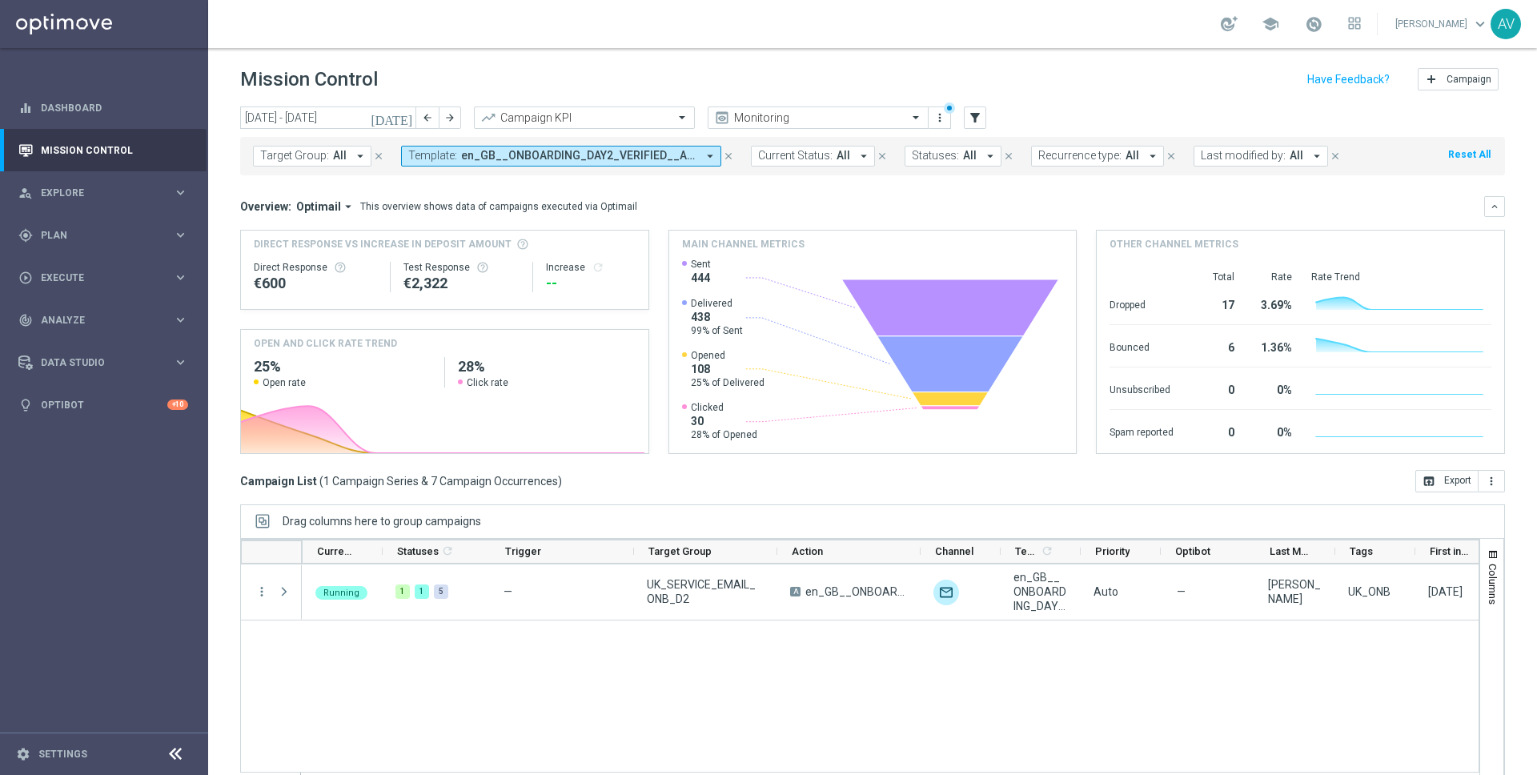
click at [404, 121] on icon "[DATE]" at bounding box center [392, 117] width 43 height 14
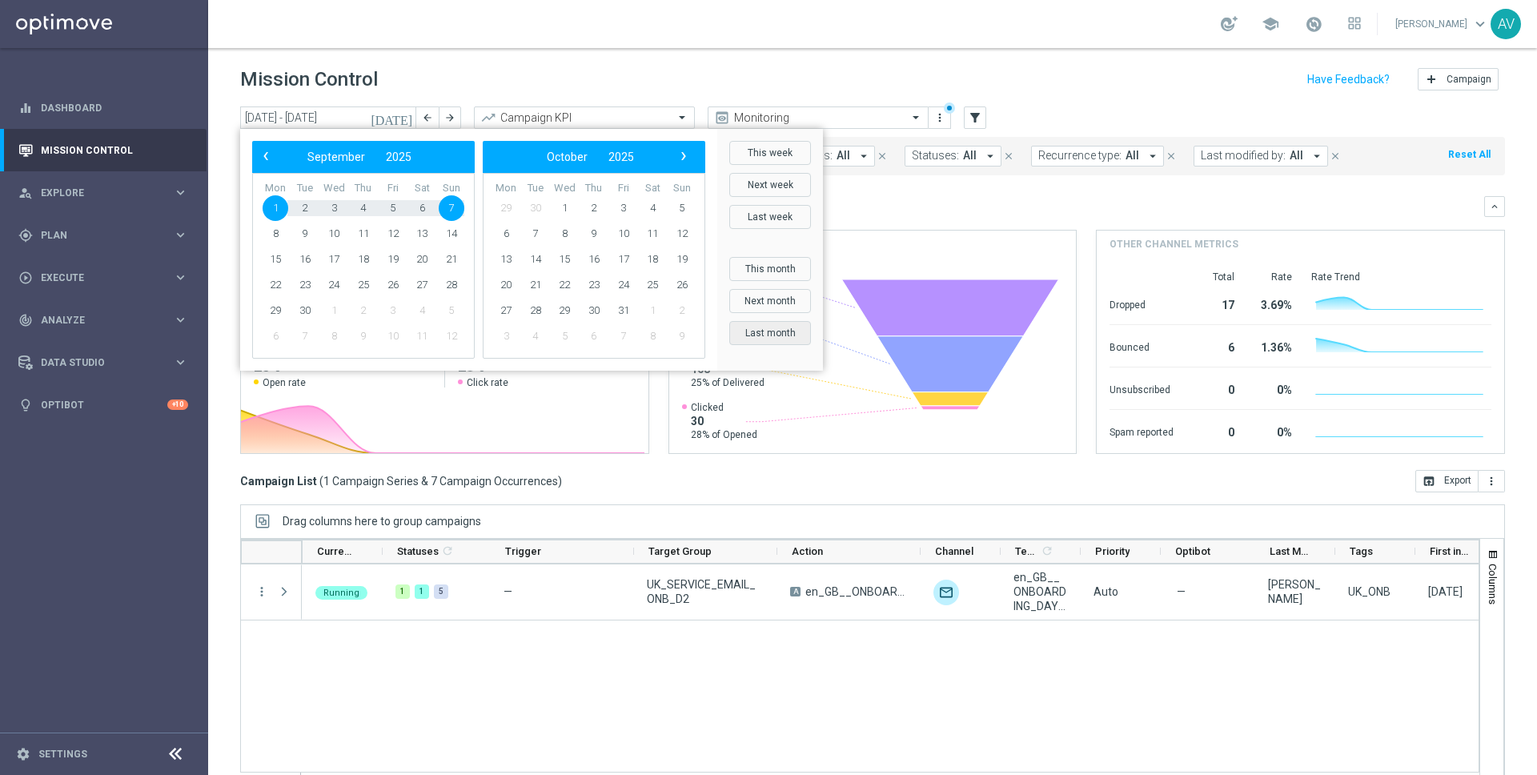
click at [749, 337] on button "Last month" at bounding box center [770, 333] width 82 height 24
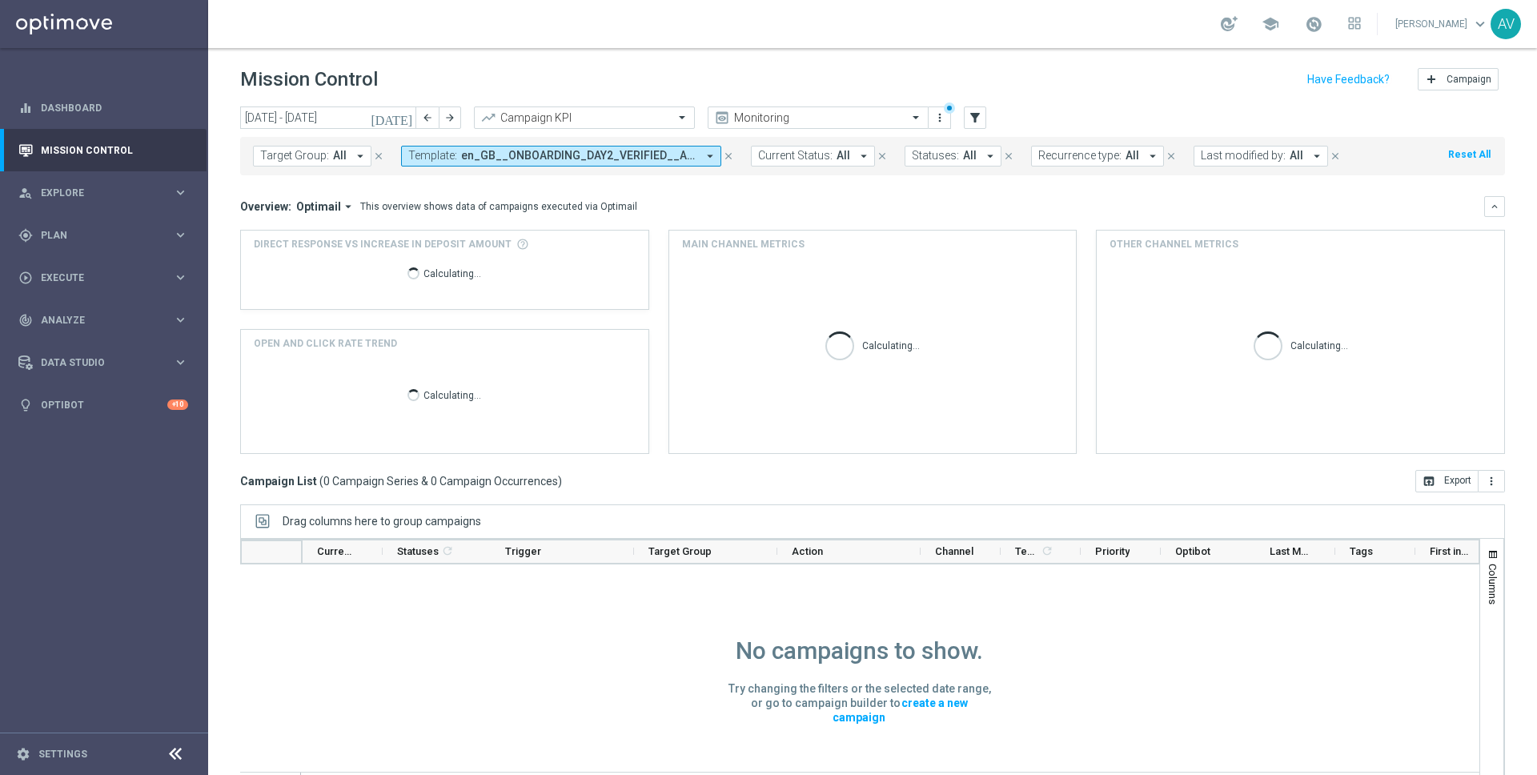
scroll to position [26, 0]
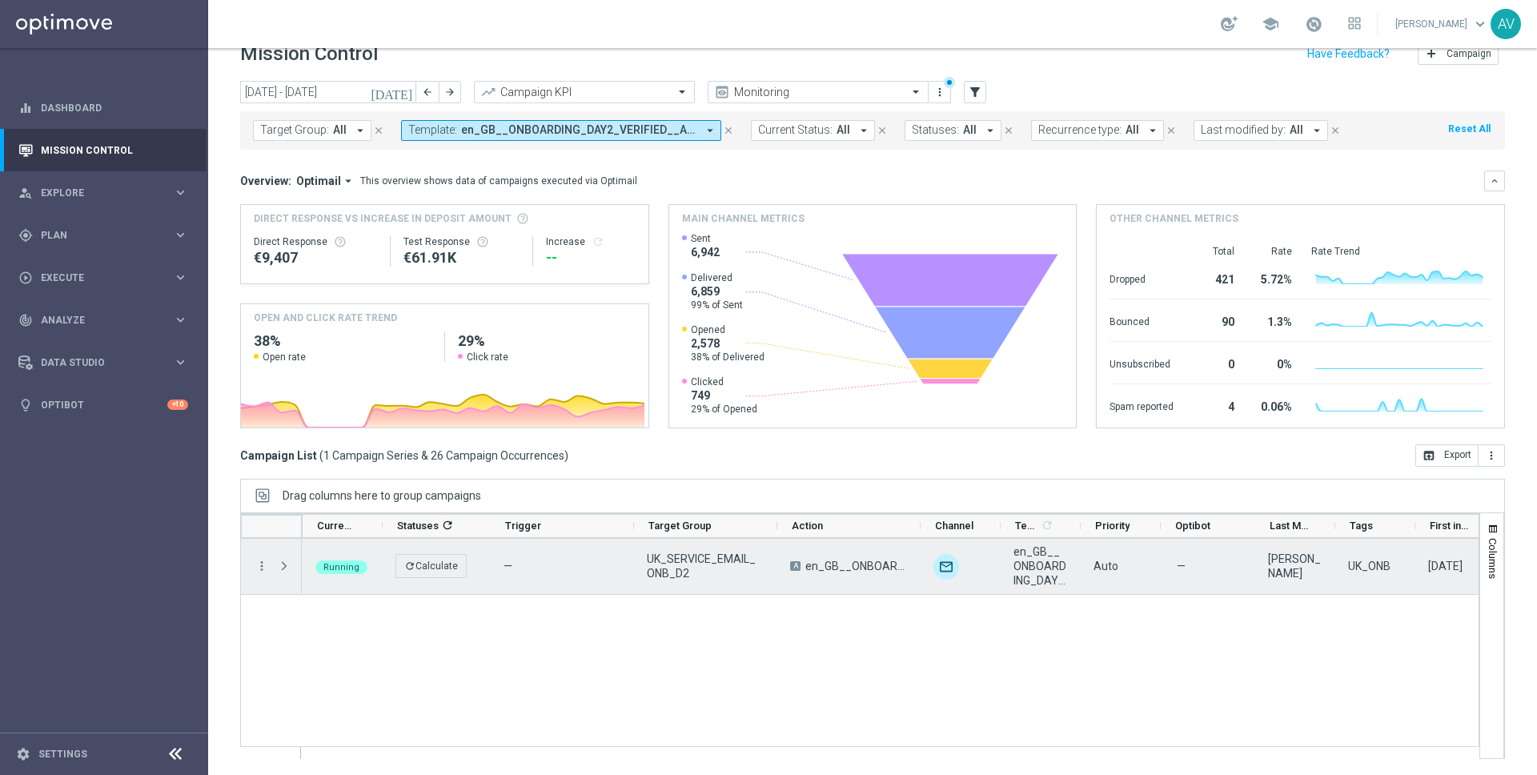
click at [797, 566] on span "A" at bounding box center [795, 566] width 10 height 10
click at [722, 567] on span "UK_SERVICE_EMAIL_ONB_D2" at bounding box center [705, 566] width 116 height 29
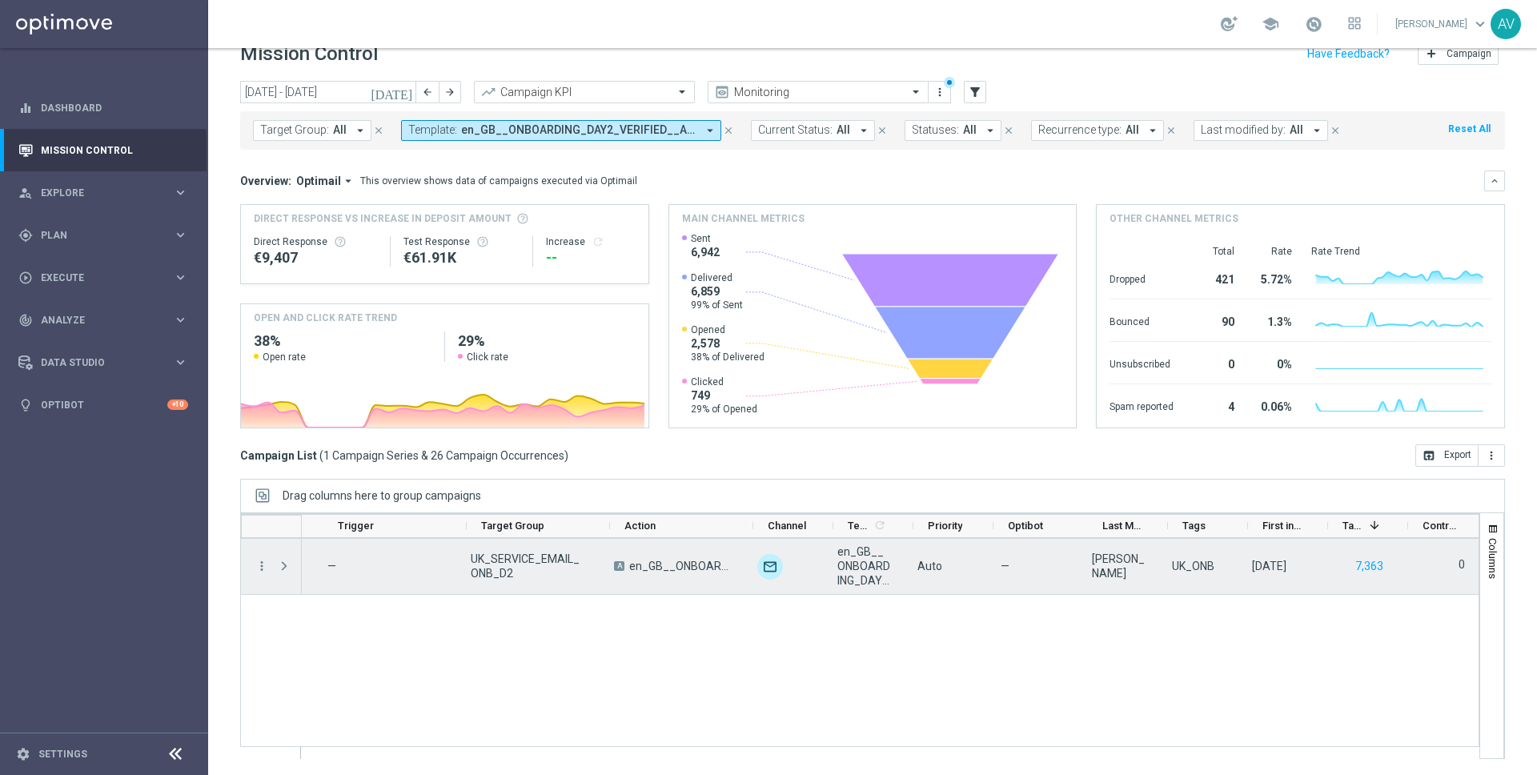
scroll to position [0, 187]
click at [1364, 566] on button "7,363" at bounding box center [1369, 566] width 31 height 20
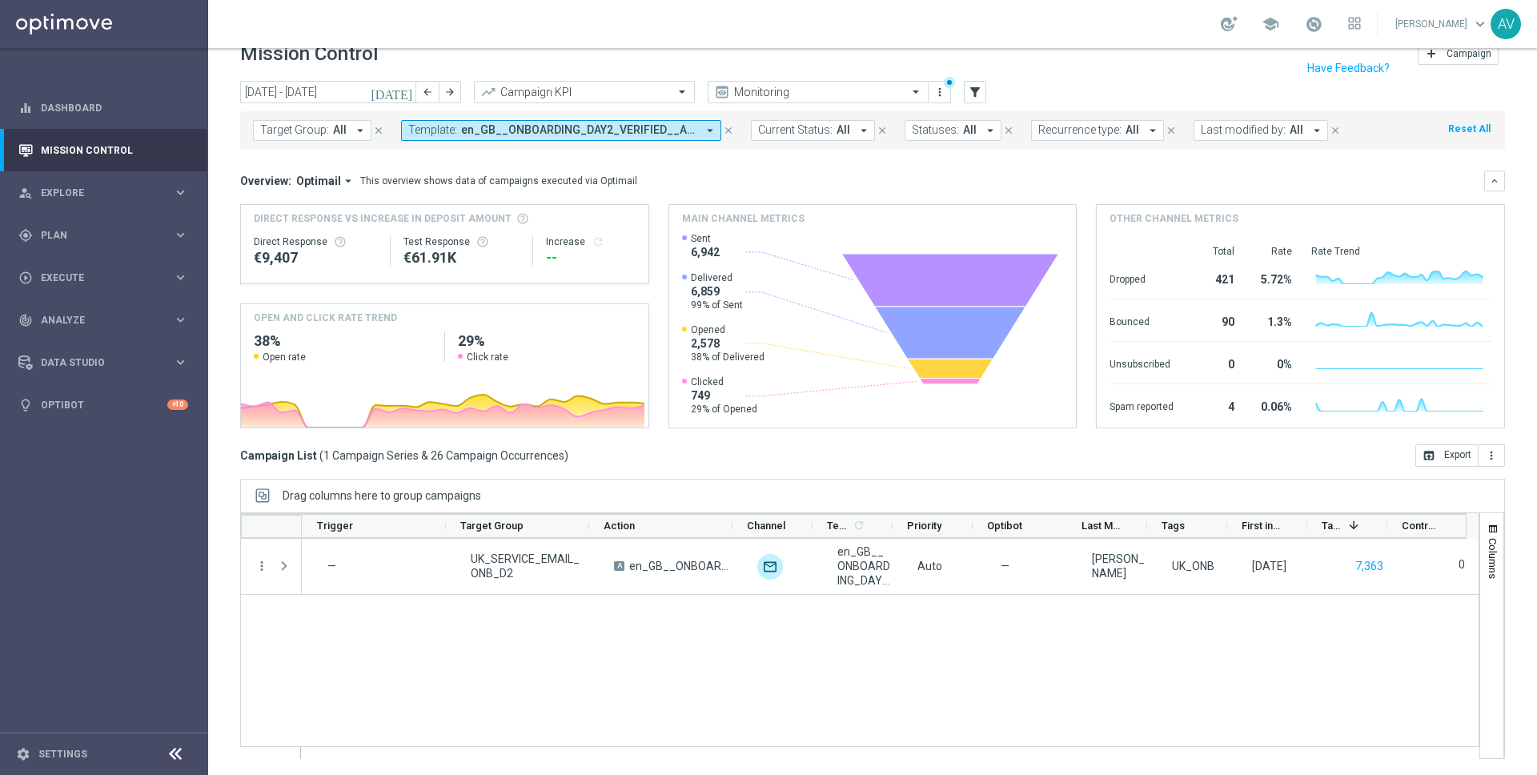
scroll to position [0, 0]
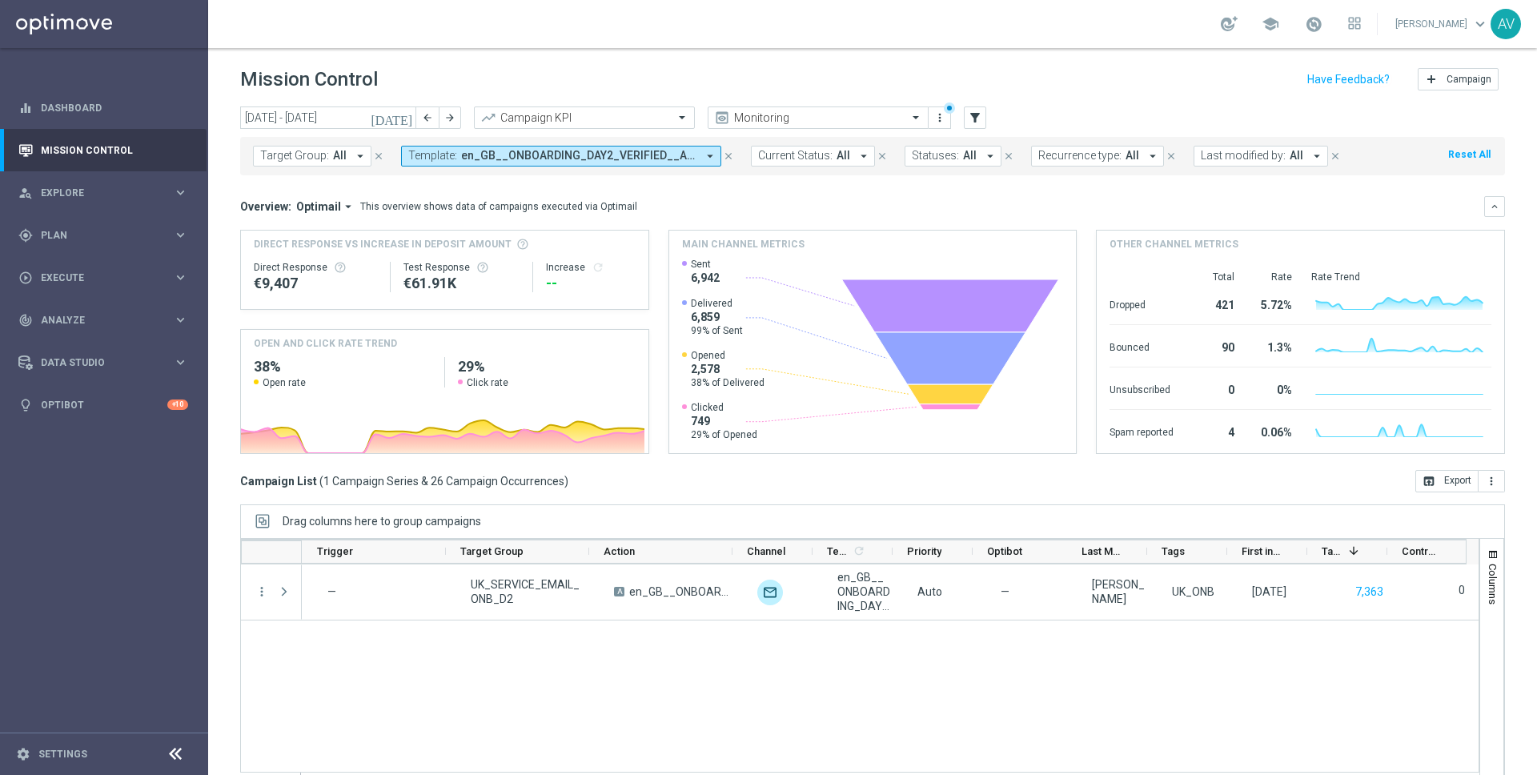
click at [408, 118] on icon "[DATE]" at bounding box center [392, 117] width 43 height 14
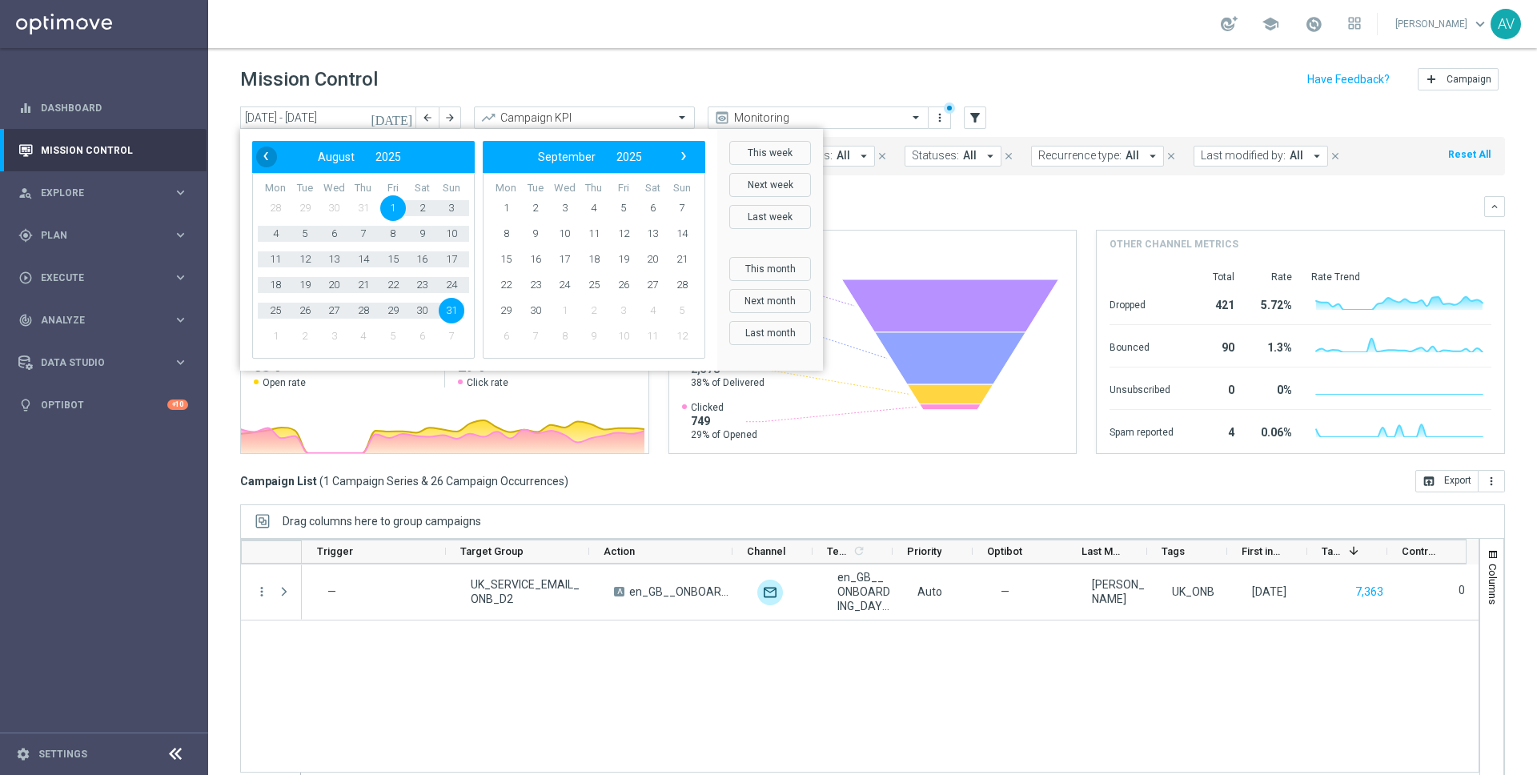
click at [265, 162] on span "‹" at bounding box center [265, 156] width 21 height 21
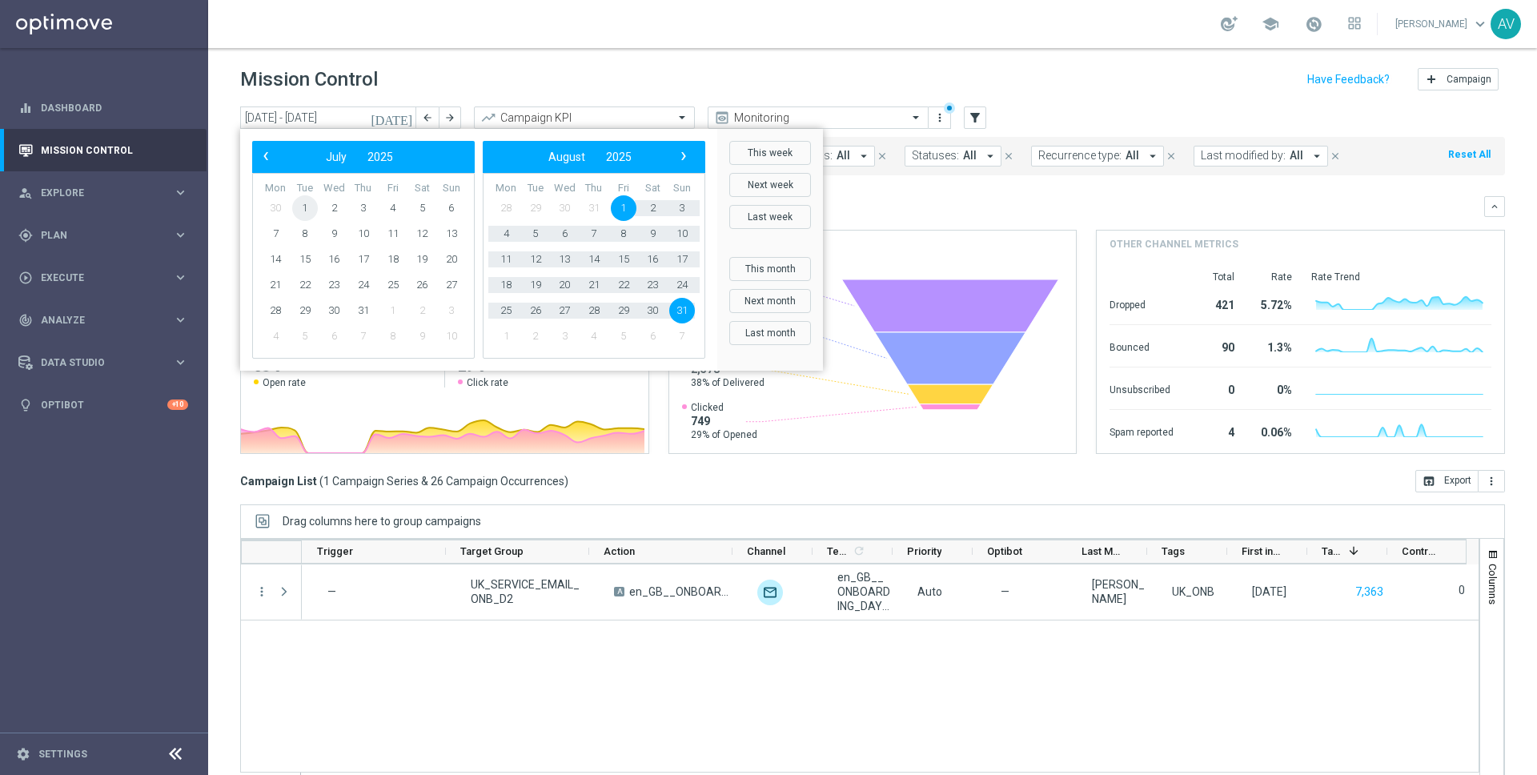
click at [309, 207] on span "1" at bounding box center [305, 208] width 26 height 26
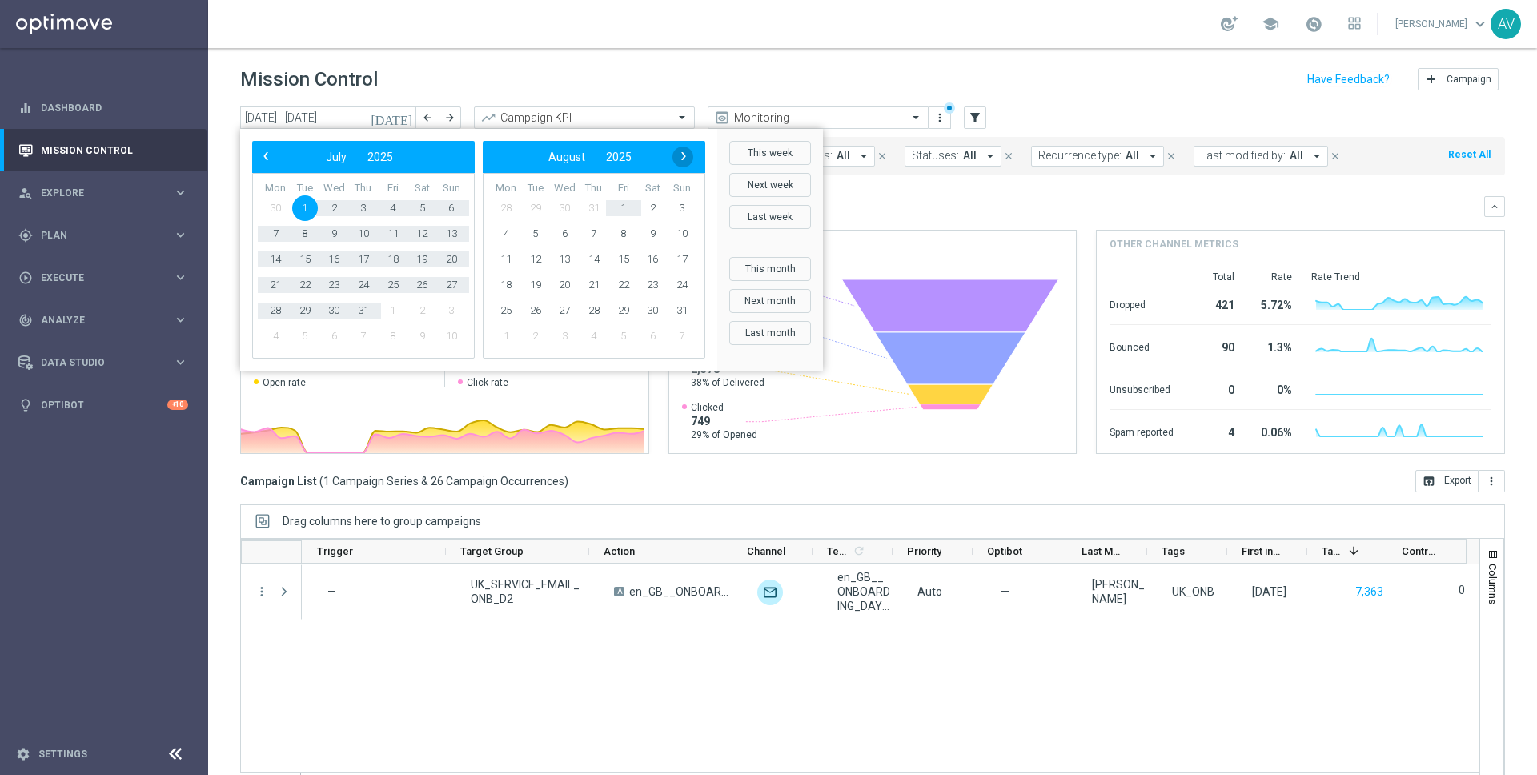
click at [684, 146] on span "›" at bounding box center [683, 156] width 21 height 21
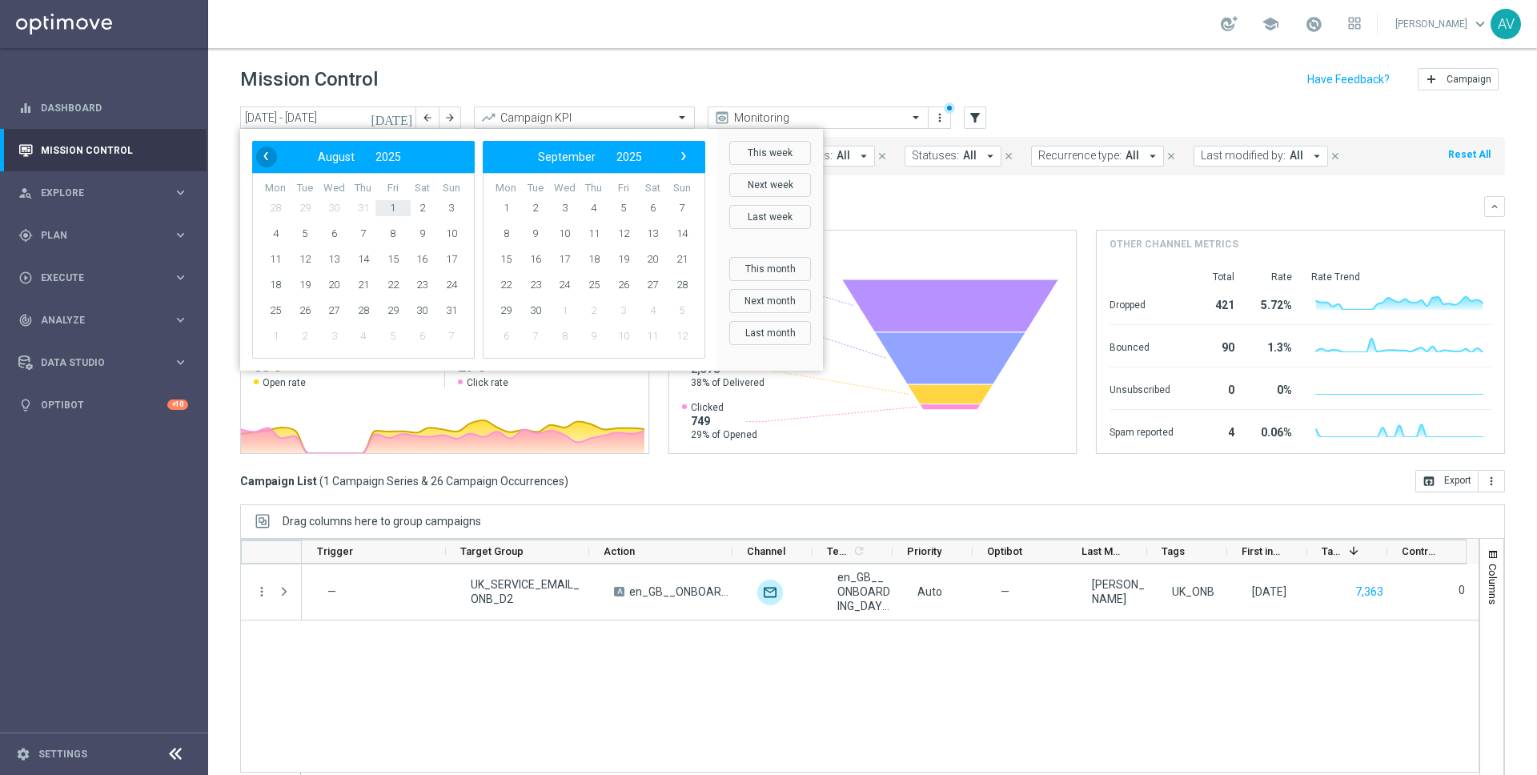
click at [265, 159] on span "‹" at bounding box center [265, 156] width 21 height 21
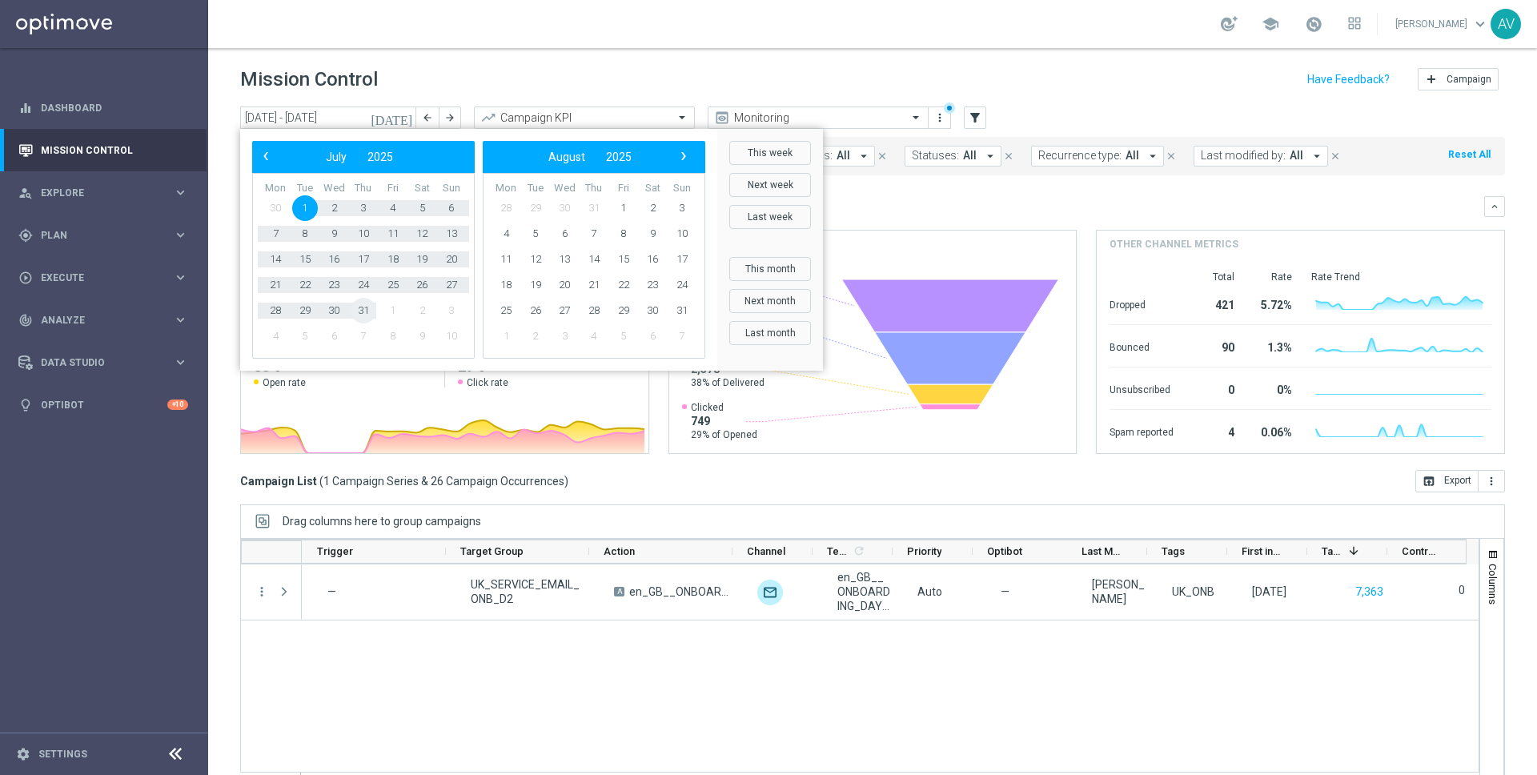
click at [366, 310] on span "31" at bounding box center [364, 311] width 26 height 26
type input "[DATE] - [DATE]"
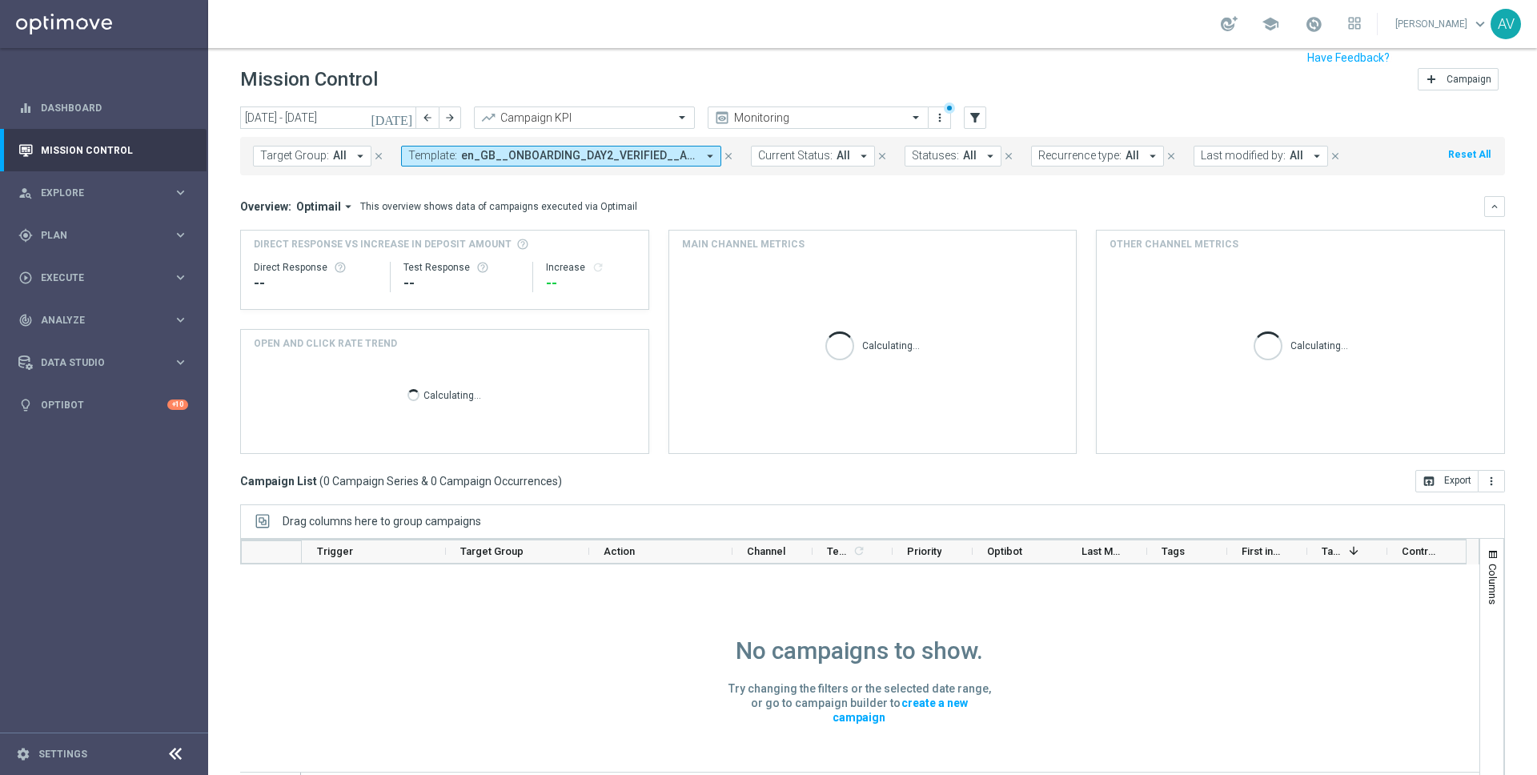
scroll to position [26, 0]
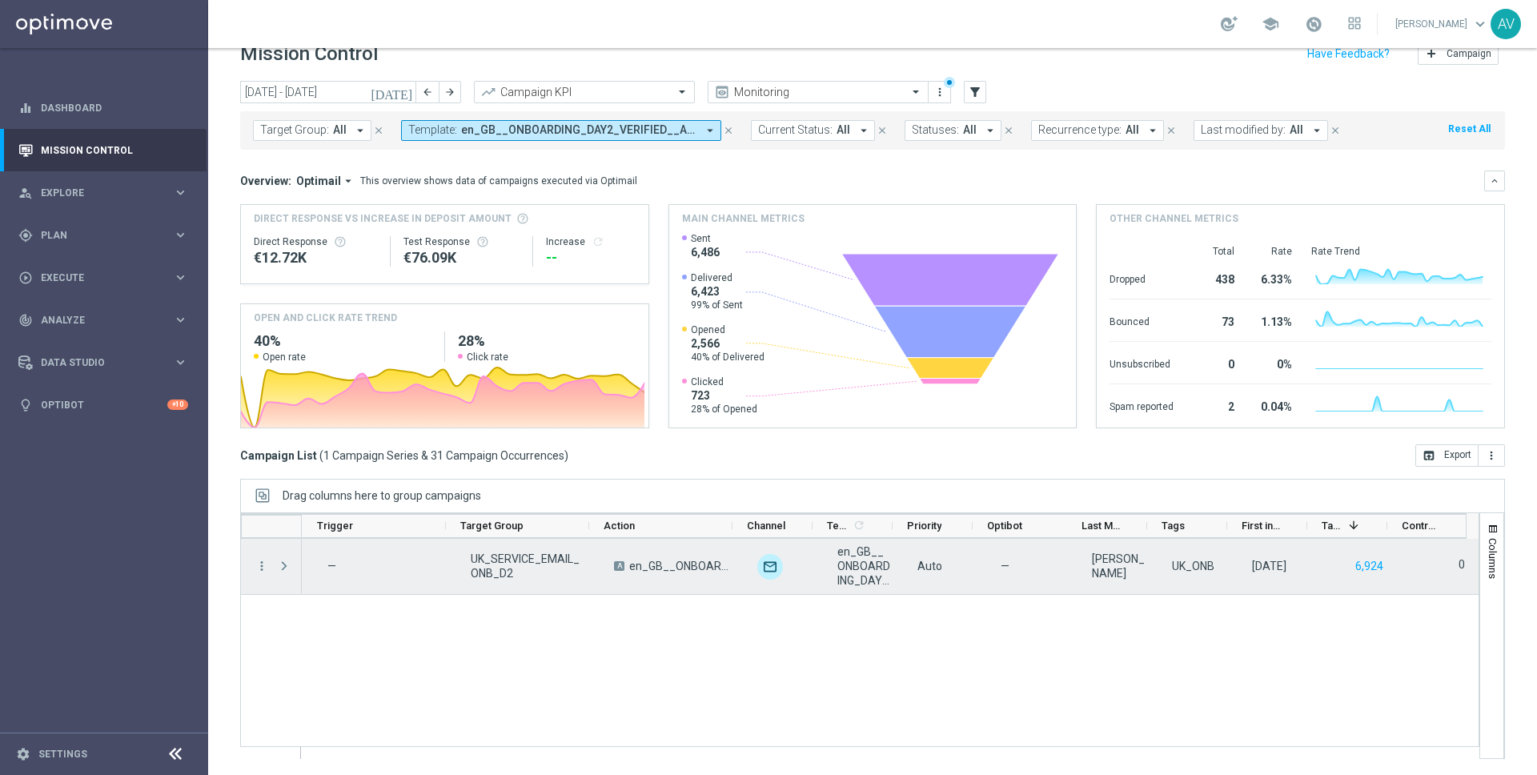
click at [837, 558] on span "en_GB__ONBOARDING_DAY2_VERIFIED__ALL_EMA_AUT_MIX_REBRANDED" at bounding box center [863, 565] width 53 height 43
click at [534, 556] on span "UK_SERVICE_EMAIL_ONB_D2" at bounding box center [529, 566] width 116 height 29
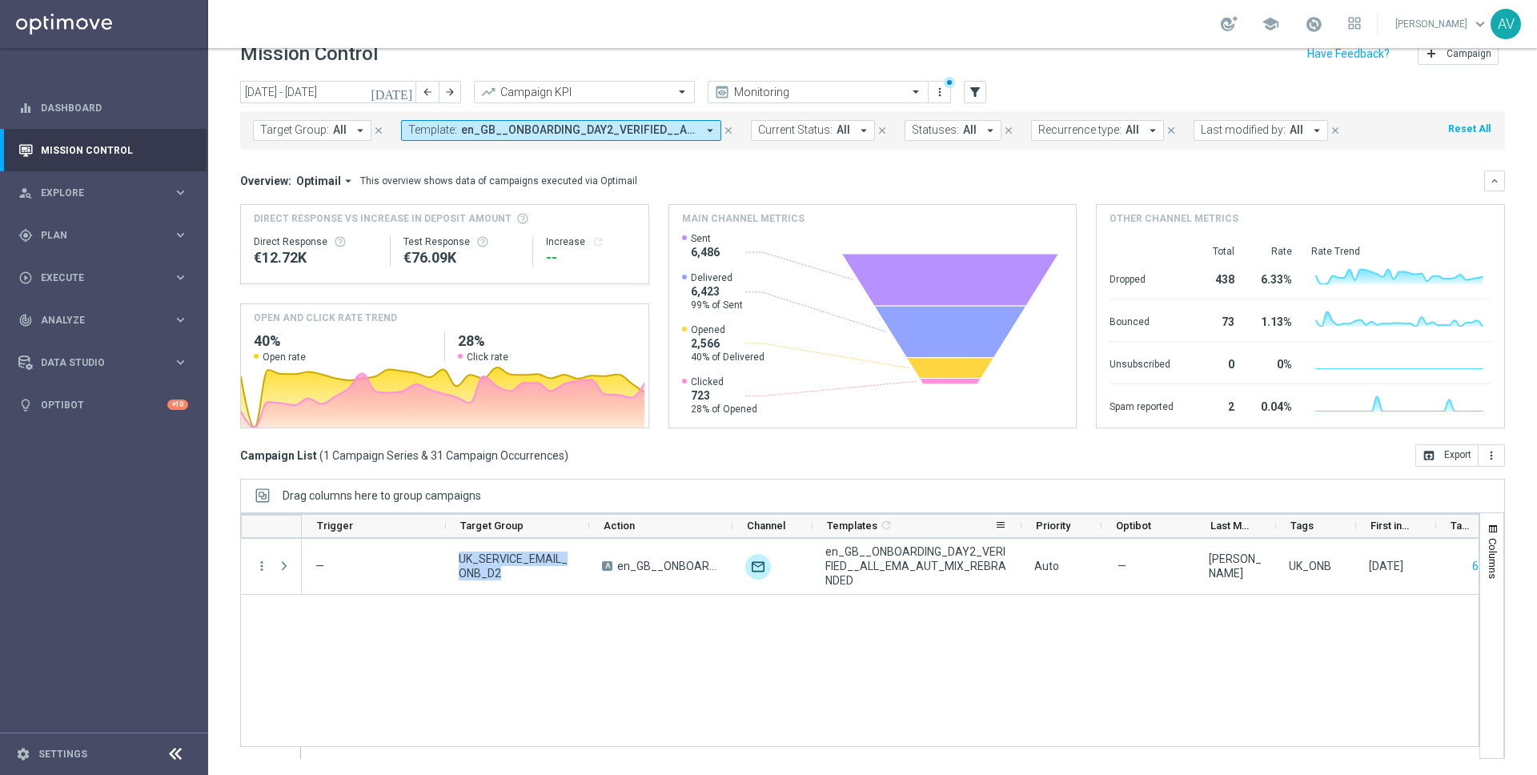
drag, startPoint x: 891, startPoint y: 520, endPoint x: 1020, endPoint y: 520, distance: 128.9
click at [1020, 520] on div at bounding box center [1021, 525] width 6 height 23
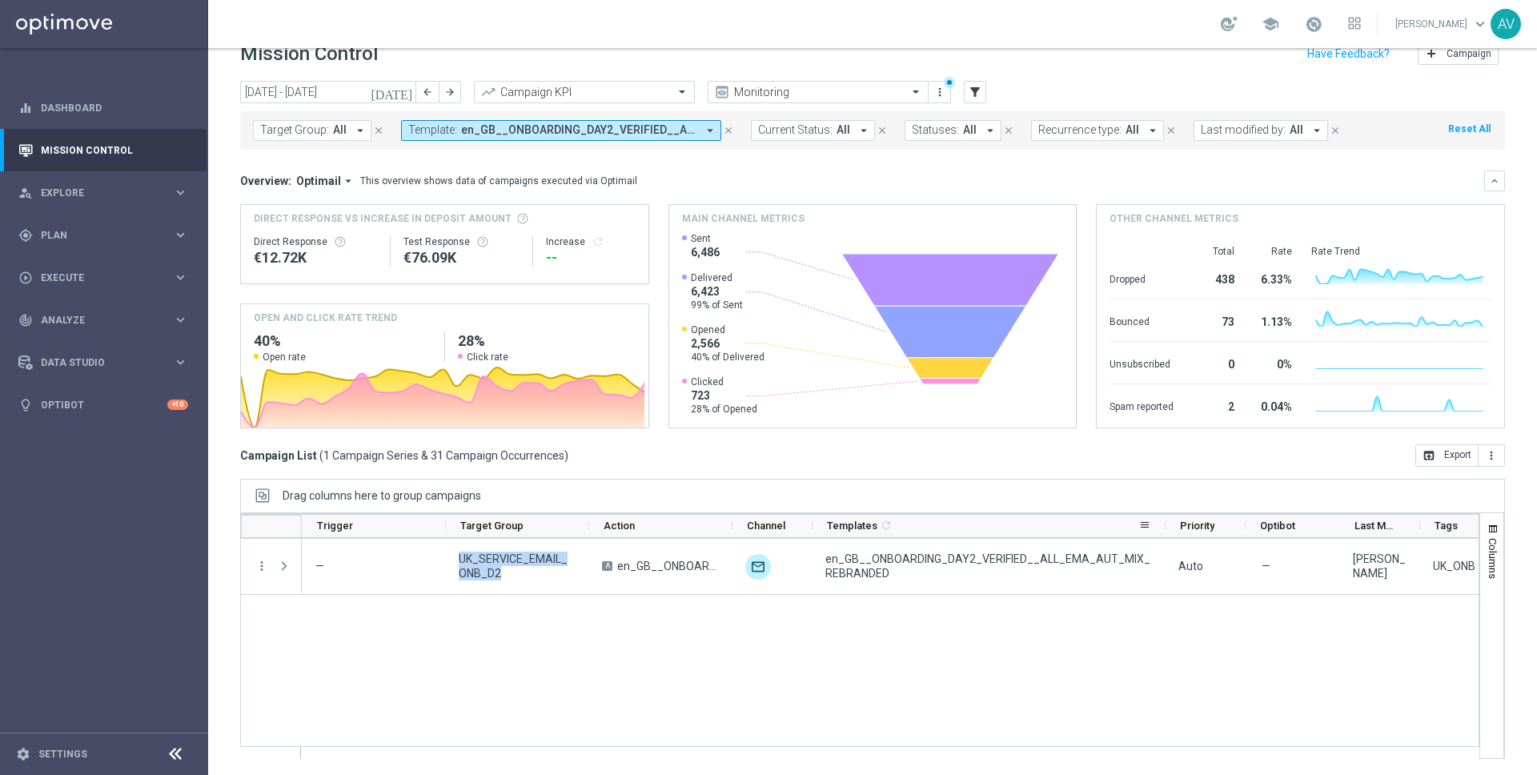
drag, startPoint x: 1020, startPoint y: 520, endPoint x: 1164, endPoint y: 514, distance: 144.3
click at [1164, 514] on div at bounding box center [1166, 525] width 6 height 23
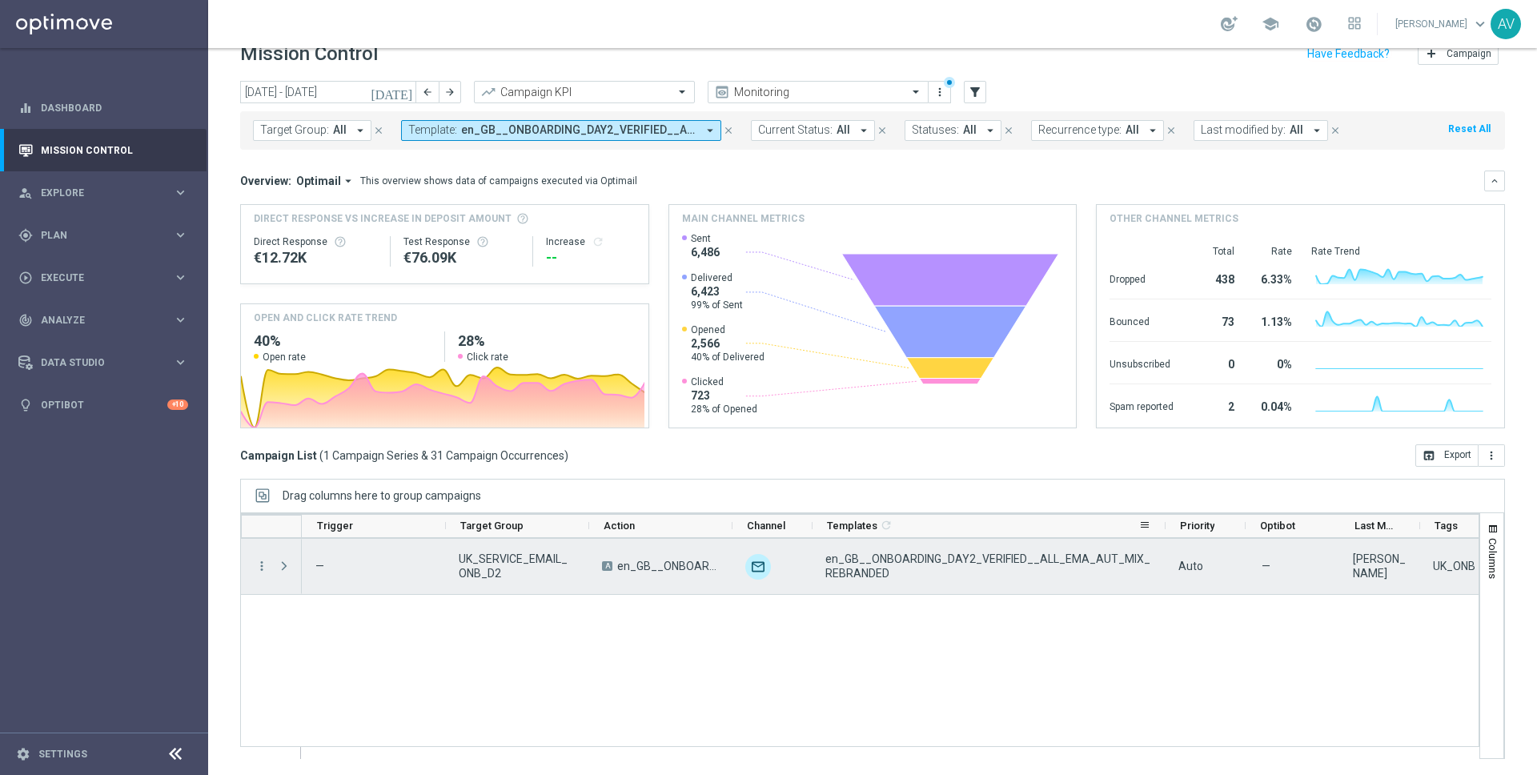
click at [870, 564] on span "en_GB__ONBOARDING_DAY2_VERIFIED__ALL_EMA_AUT_MIX_REBRANDED" at bounding box center [988, 566] width 326 height 29
click at [625, 568] on span "en_GB__ONBOARDING_DAY2_VERIFIED__ALL_EMA_AUT_MIX" at bounding box center [667, 566] width 101 height 14
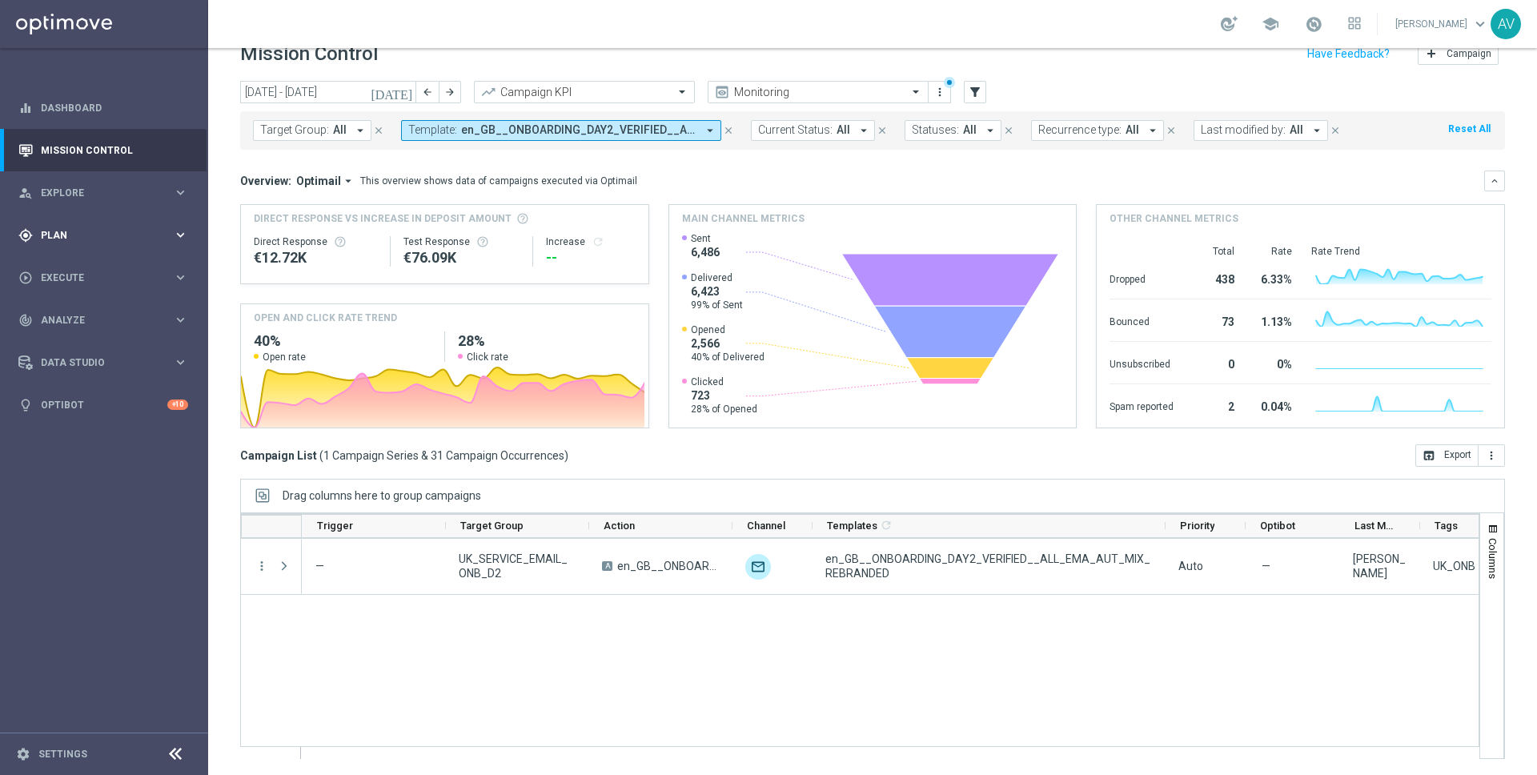
click at [66, 231] on span "Plan" at bounding box center [107, 236] width 132 height 10
click at [70, 191] on span "Explore" at bounding box center [107, 193] width 132 height 10
click at [84, 227] on link "Customer Explorer" at bounding box center [104, 225] width 125 height 13
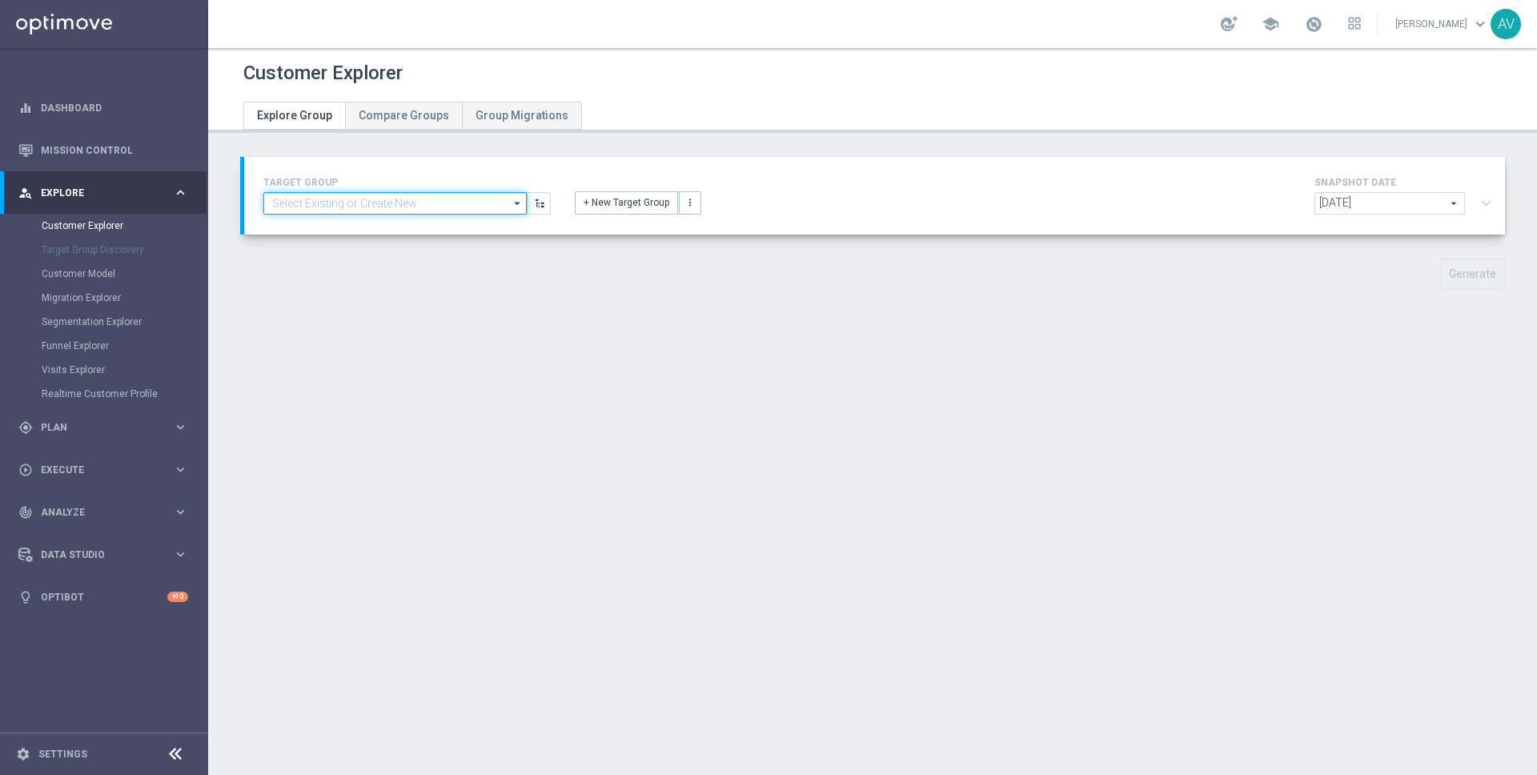
click at [384, 203] on input at bounding box center [394, 203] width 263 height 22
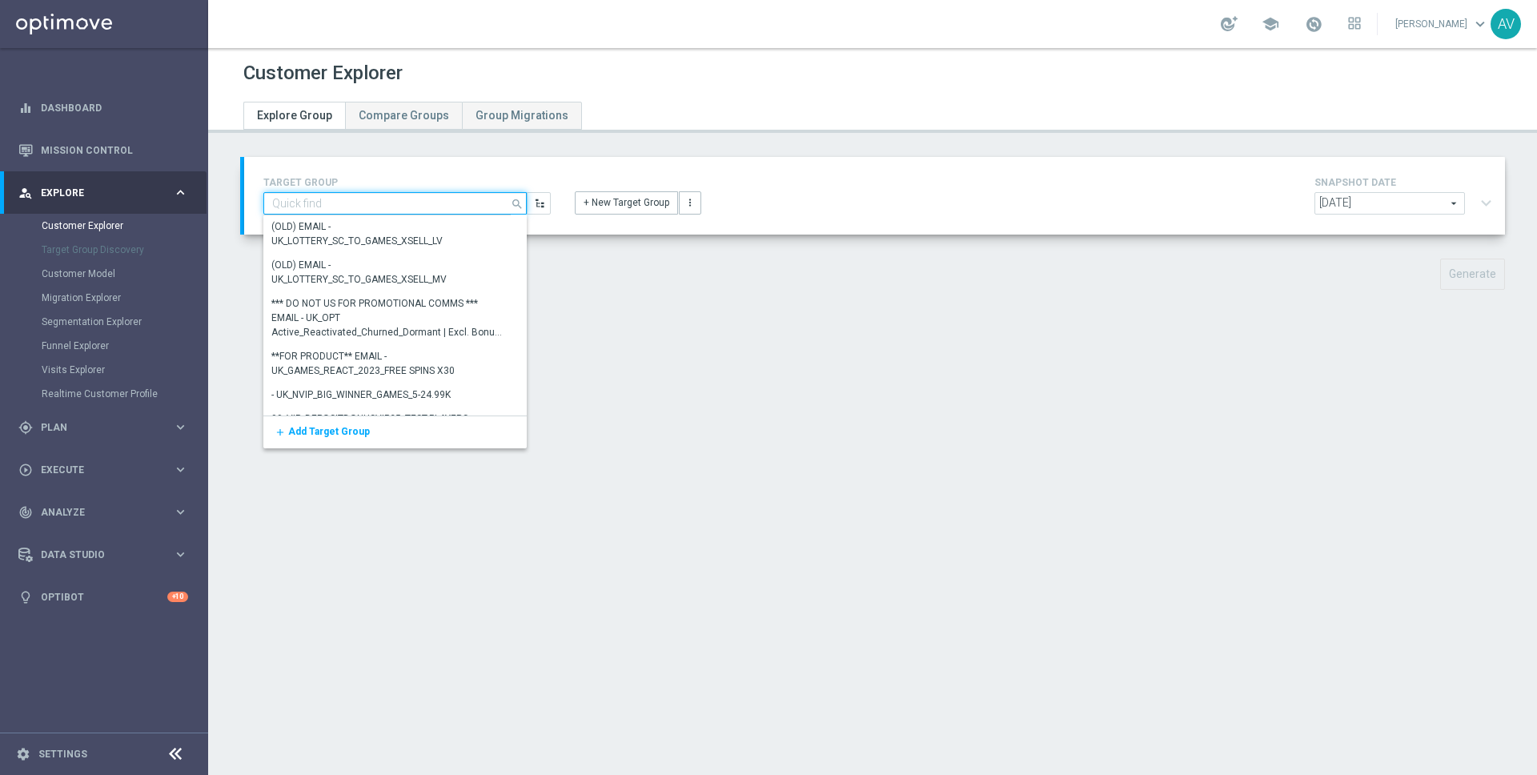
paste input "225315874"
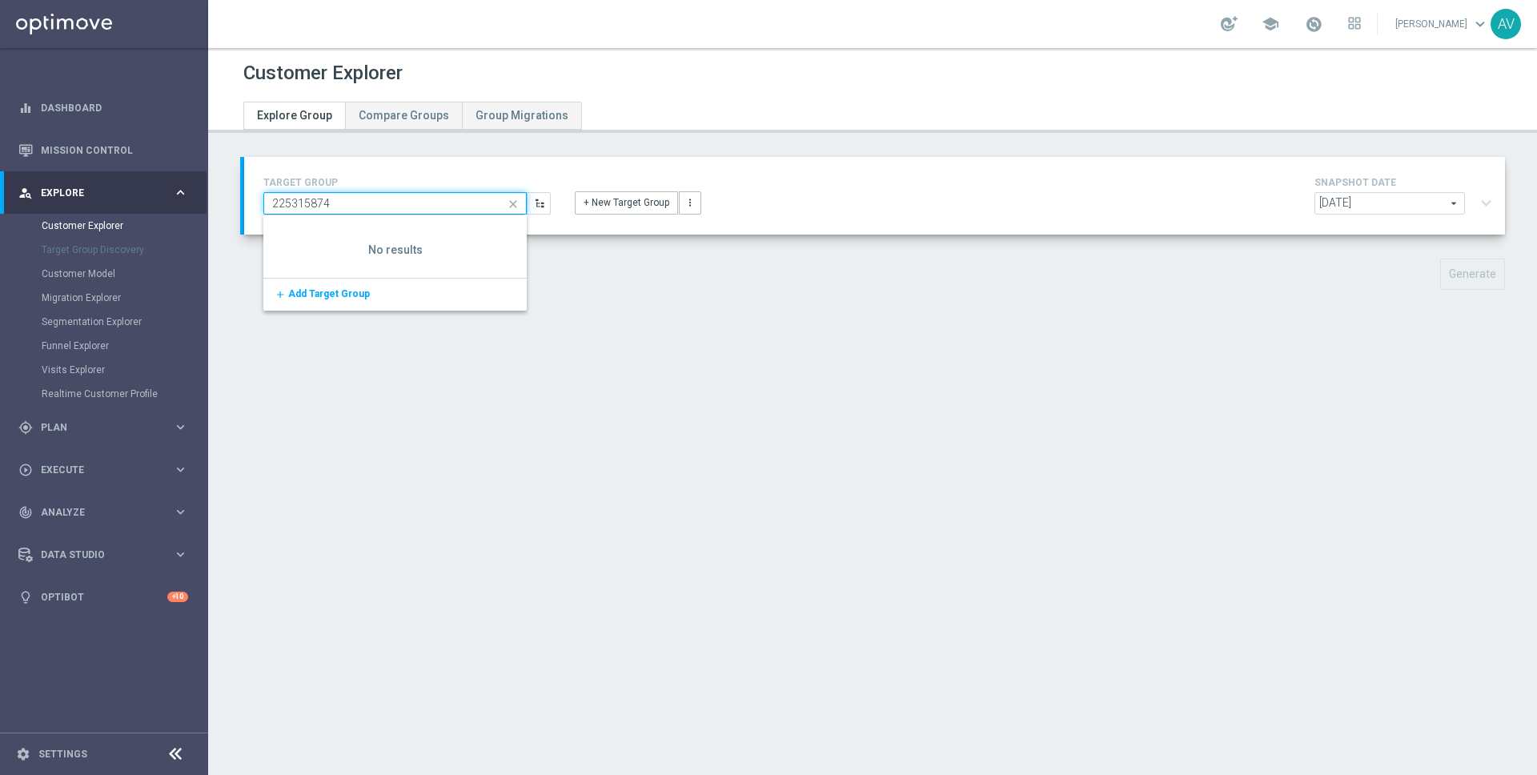
type input "225315874"
click at [793, 319] on div "Customer Explorer Explore Group Compare Groups Group Migrations TARGET GROUP 22…" at bounding box center [872, 411] width 1329 height 727
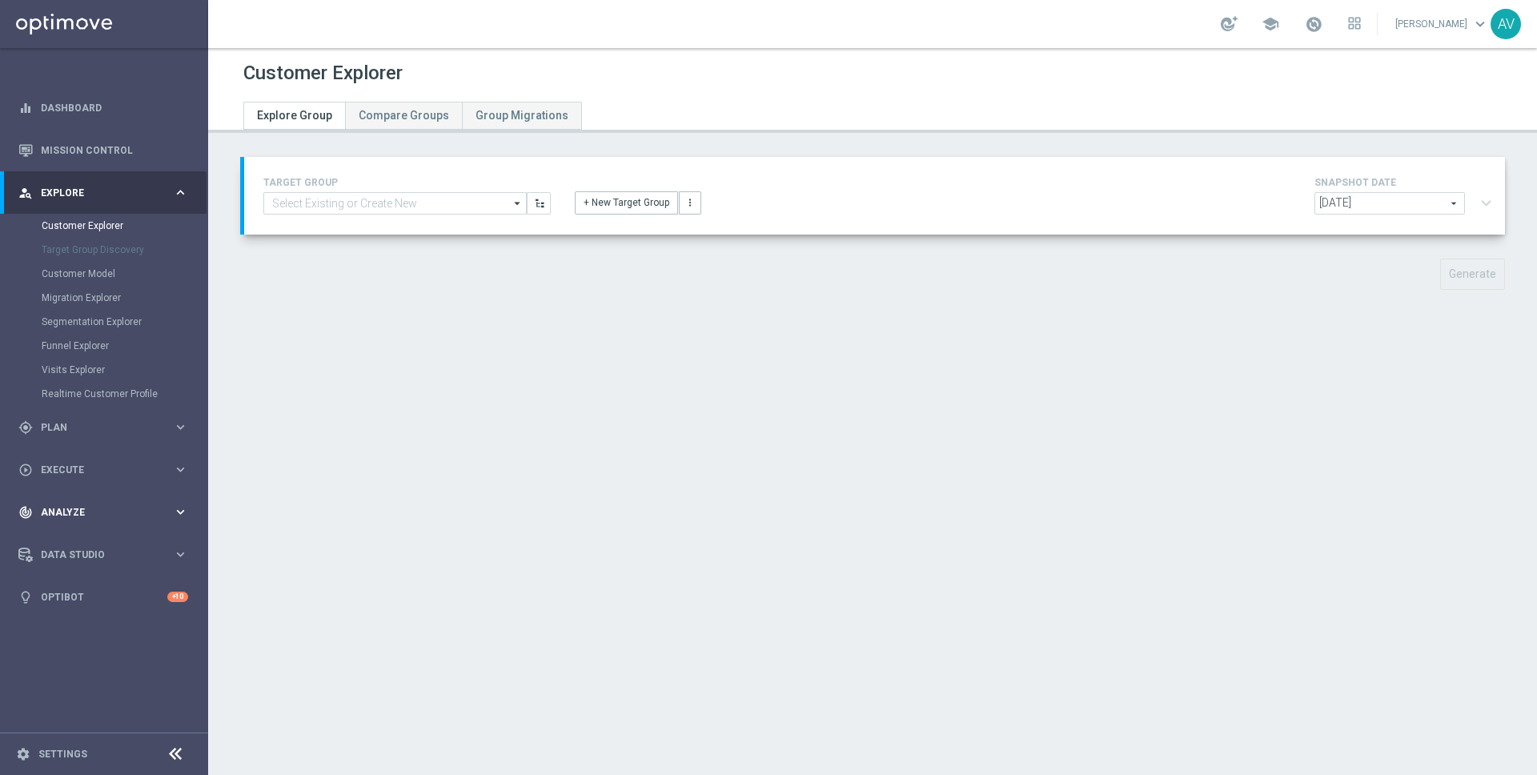
click at [66, 505] on div "track_changes Analyze" at bounding box center [95, 512] width 155 height 14
click at [78, 357] on link "Customer 360" at bounding box center [104, 353] width 125 height 13
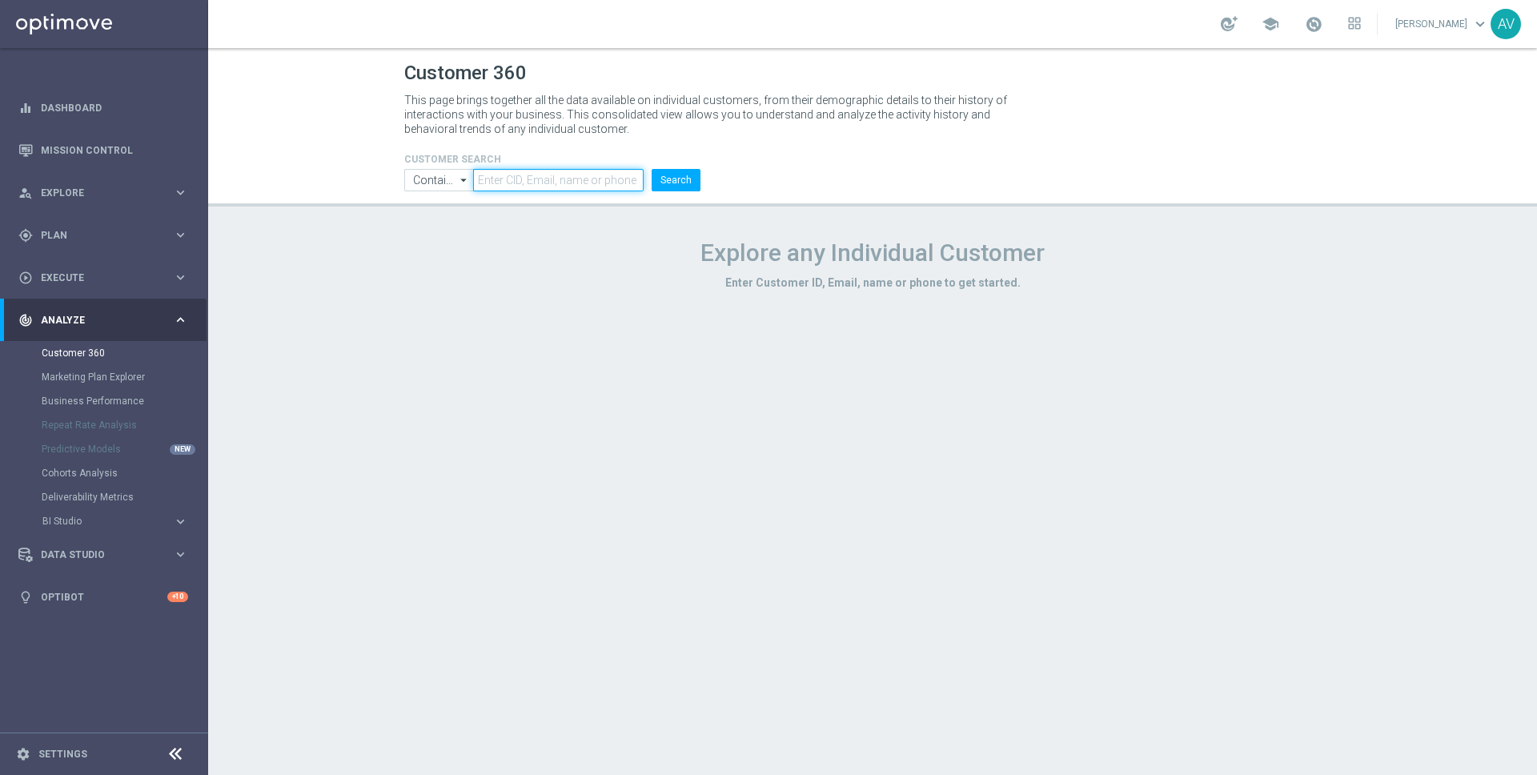
click at [500, 183] on input "text" at bounding box center [558, 180] width 171 height 22
paste input "225315874"
type input "225315874"
click at [691, 173] on button "Search" at bounding box center [676, 180] width 49 height 22
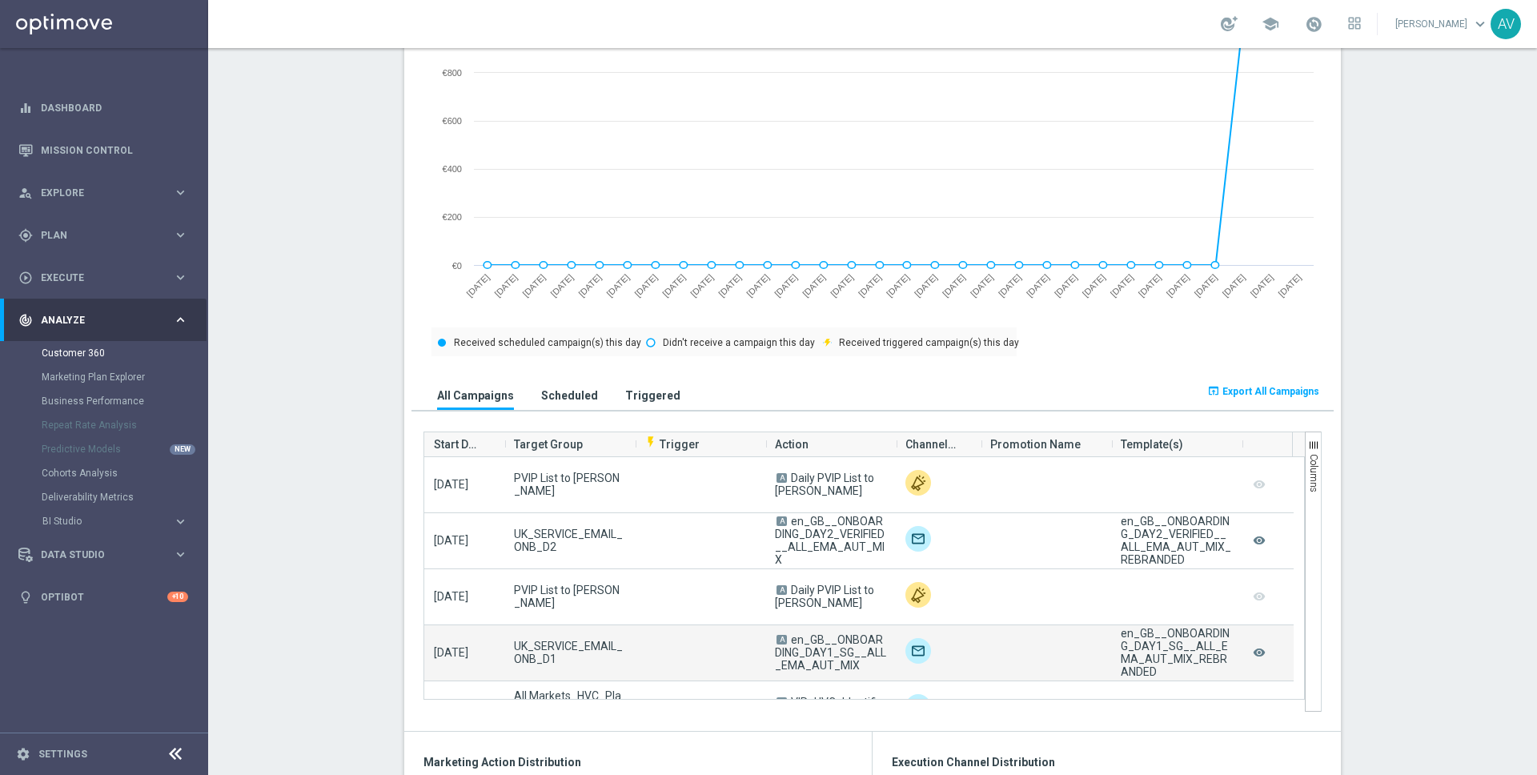
scroll to position [38, 0]
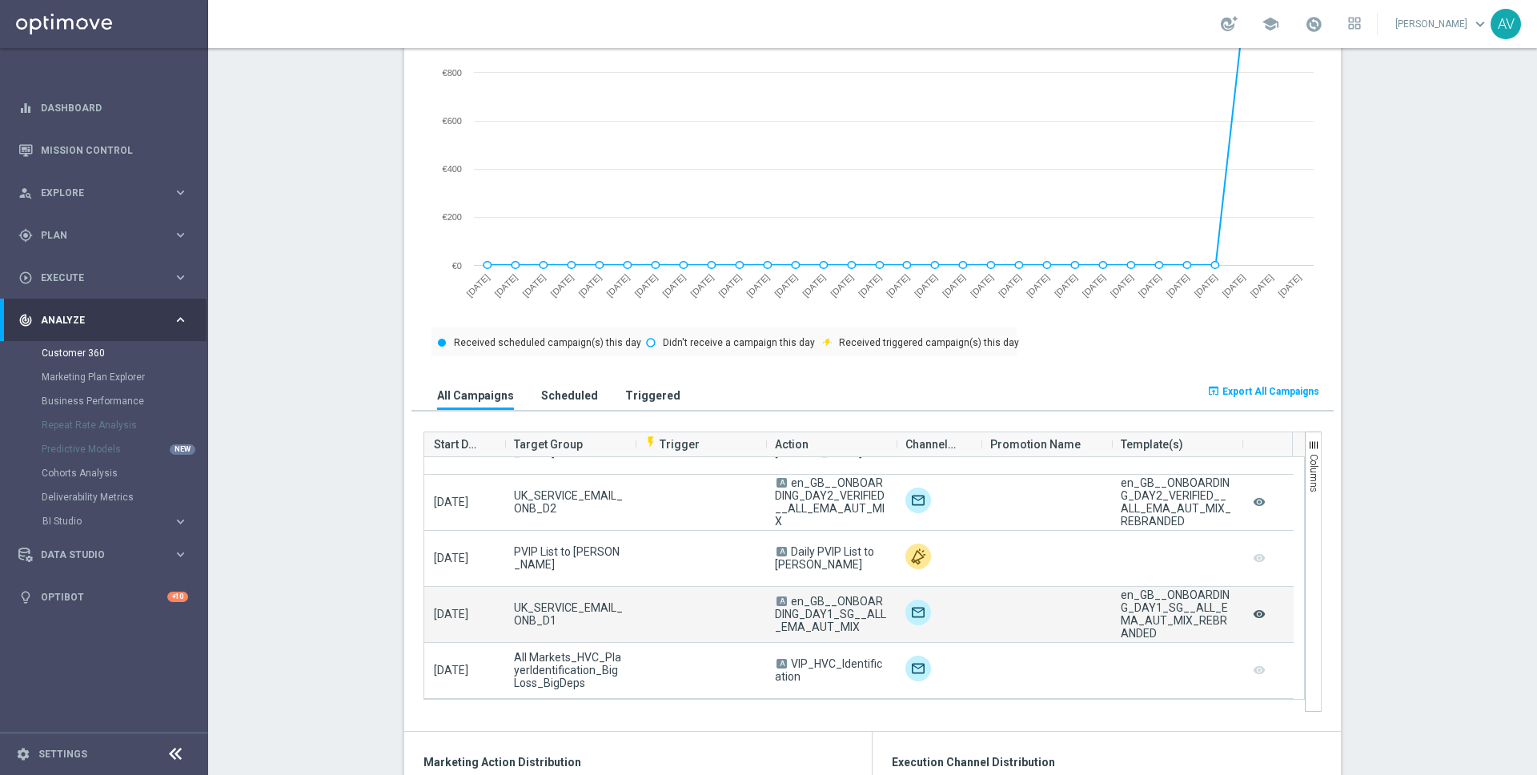
click at [1251, 615] on icon "remove_red_eye" at bounding box center [1259, 614] width 16 height 21
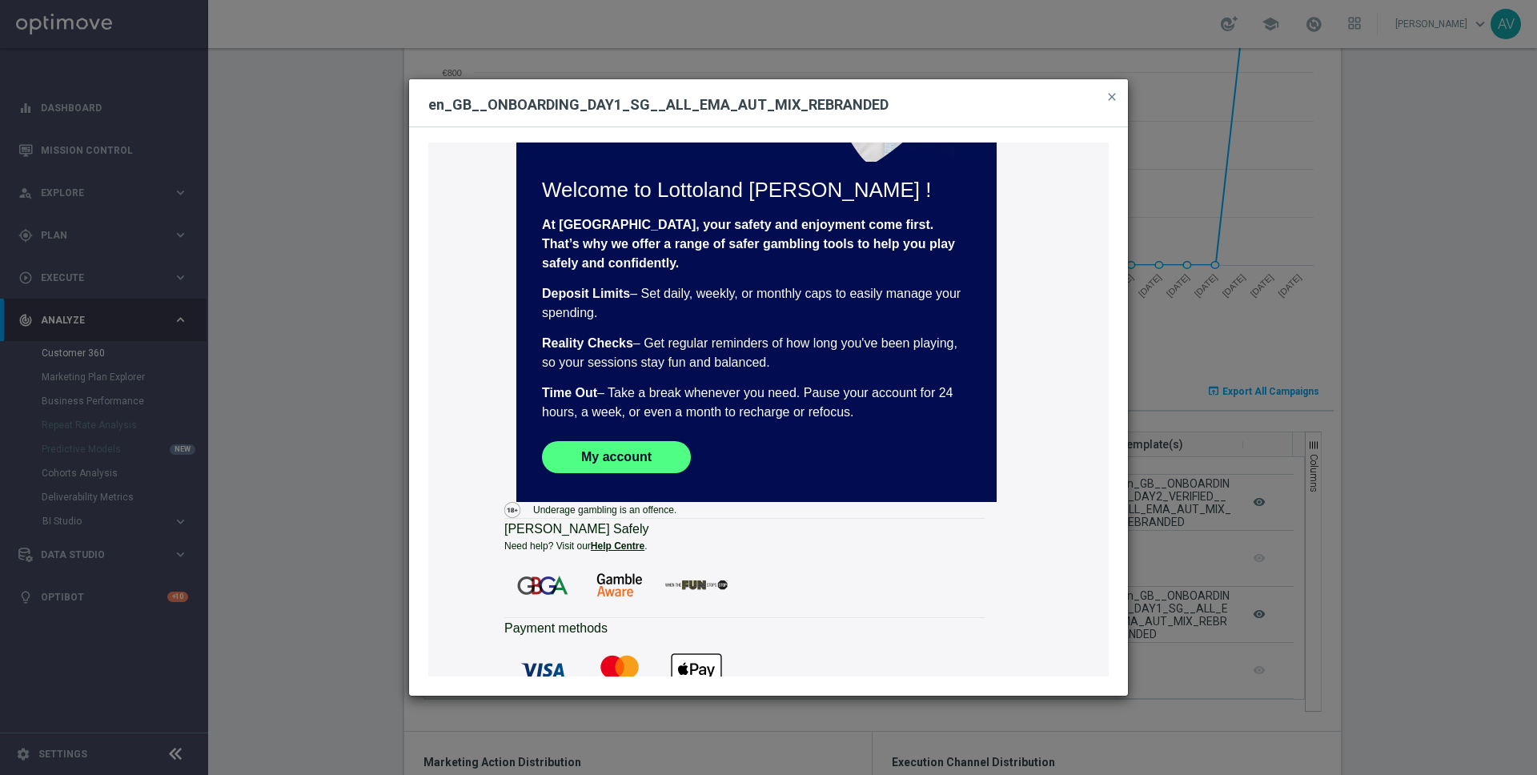
scroll to position [63, 0]
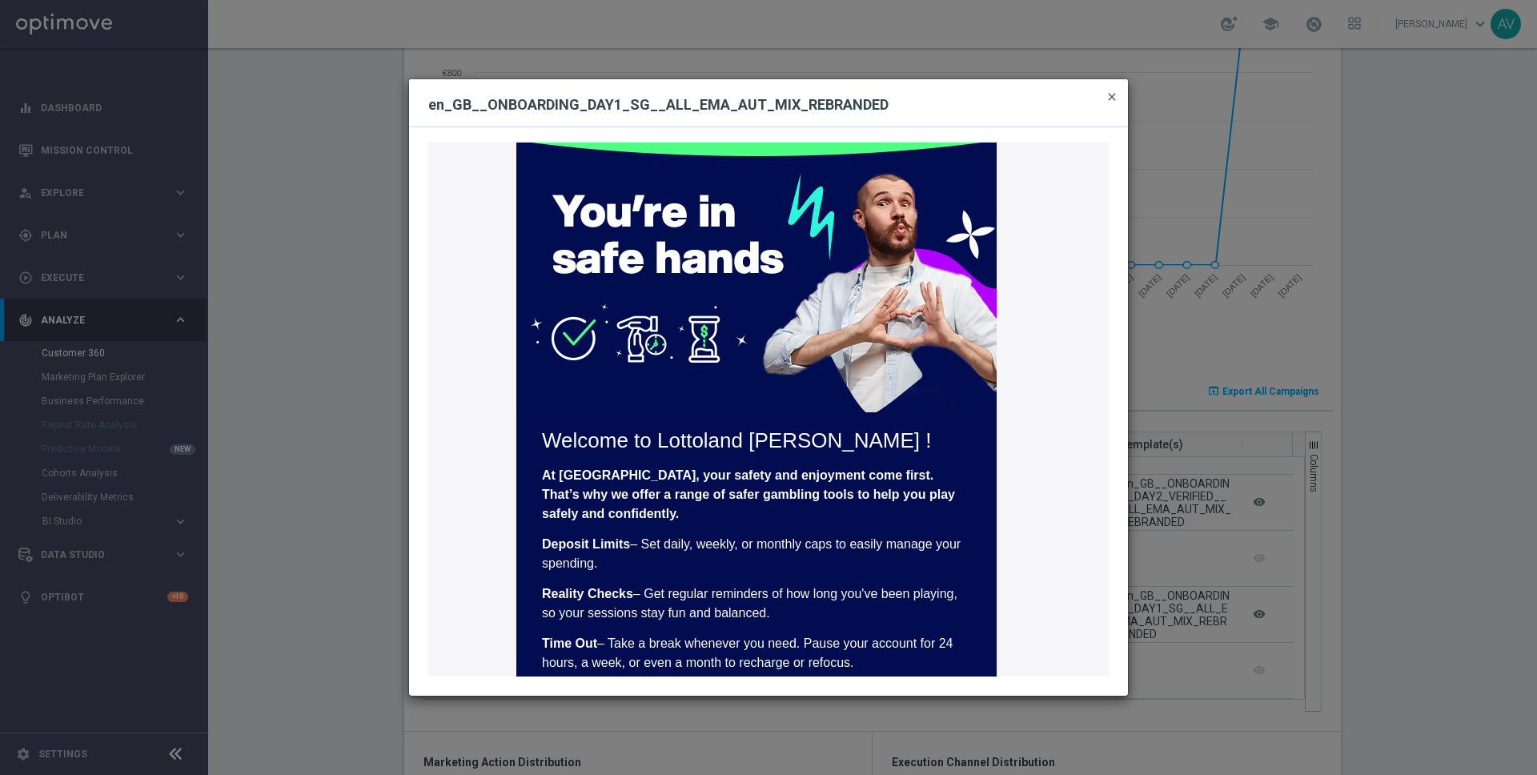
click at [1112, 95] on span "close" at bounding box center [1112, 96] width 13 height 13
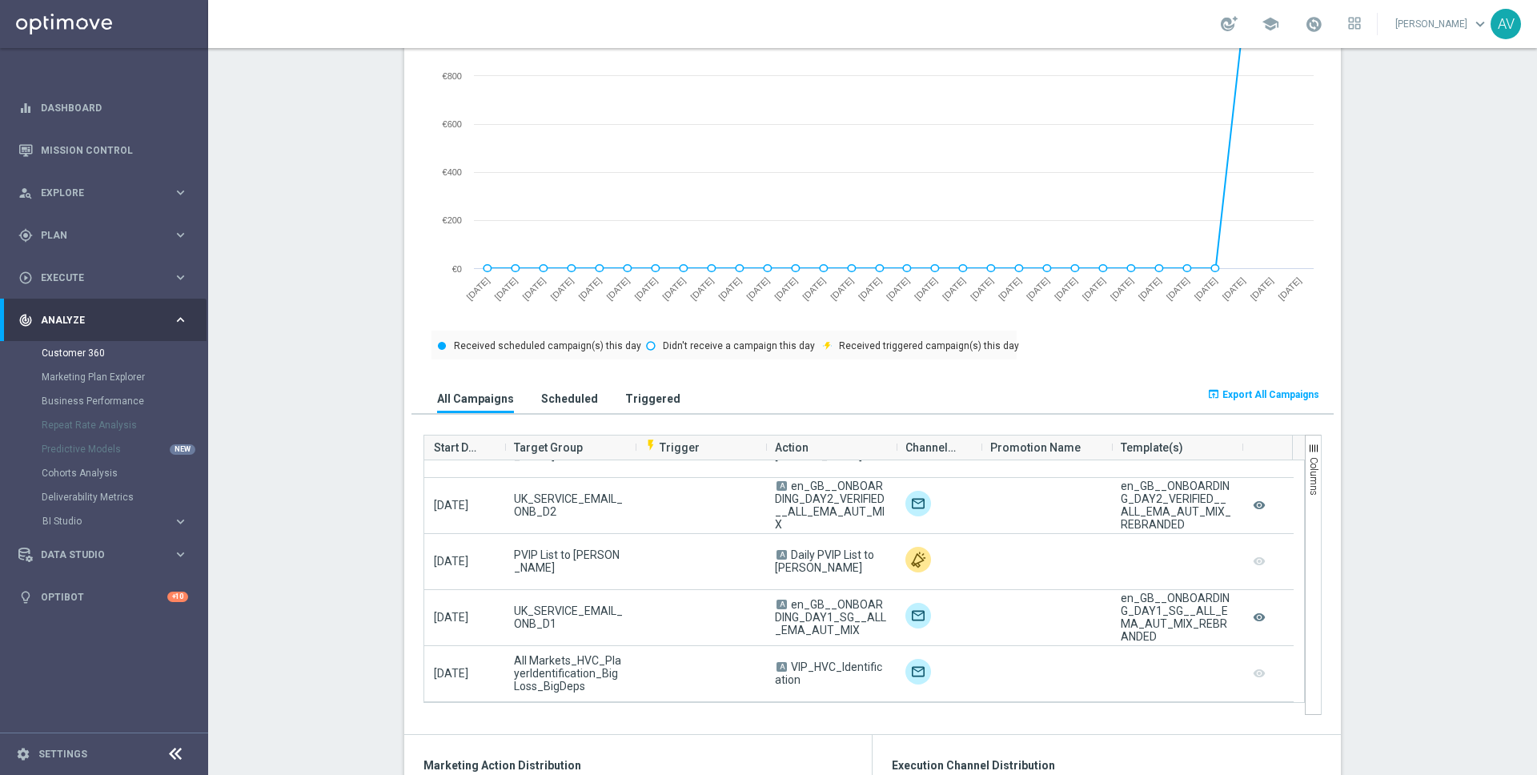
scroll to position [753, 0]
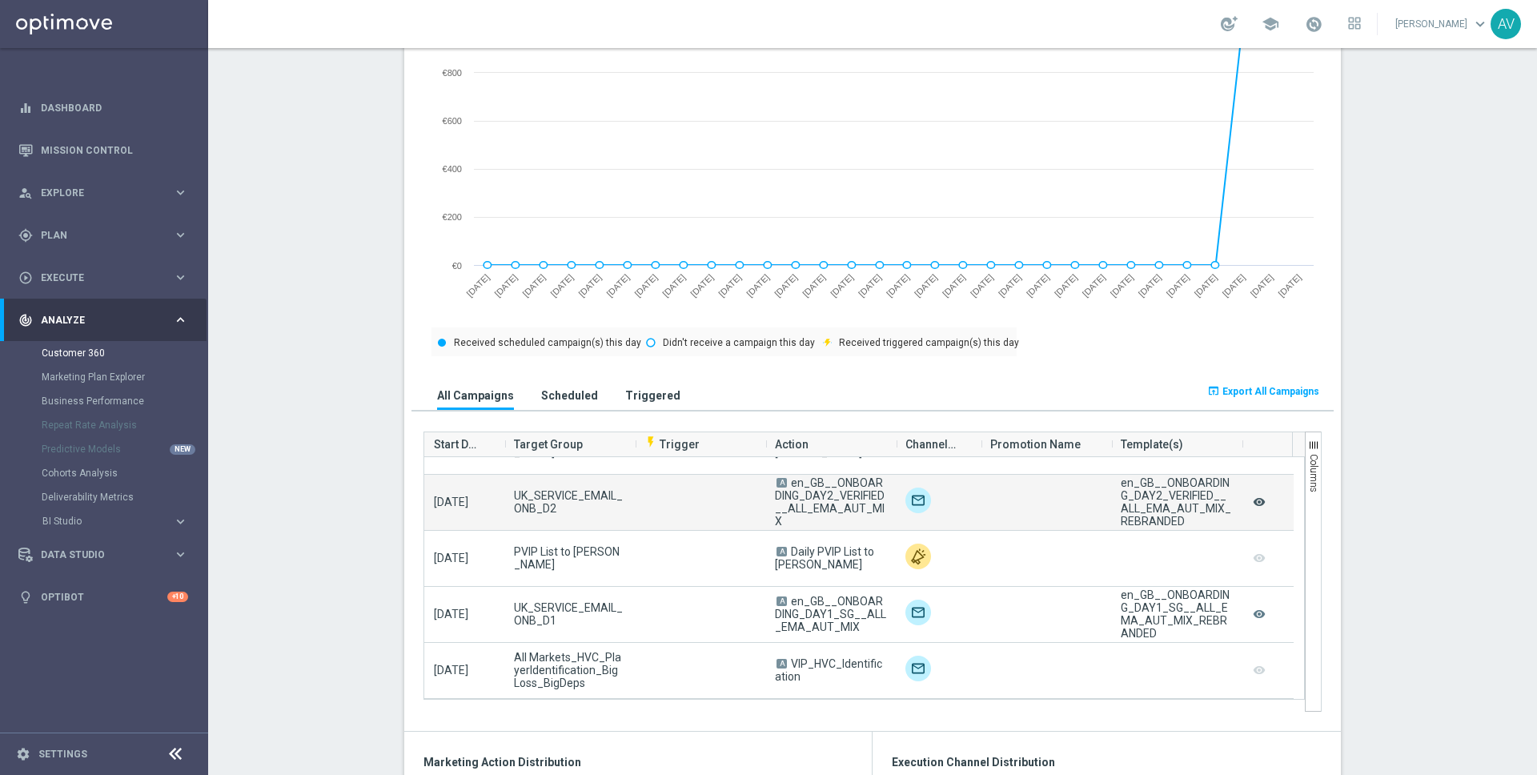
click at [1257, 500] on icon "remove_red_eye" at bounding box center [1259, 502] width 16 height 21
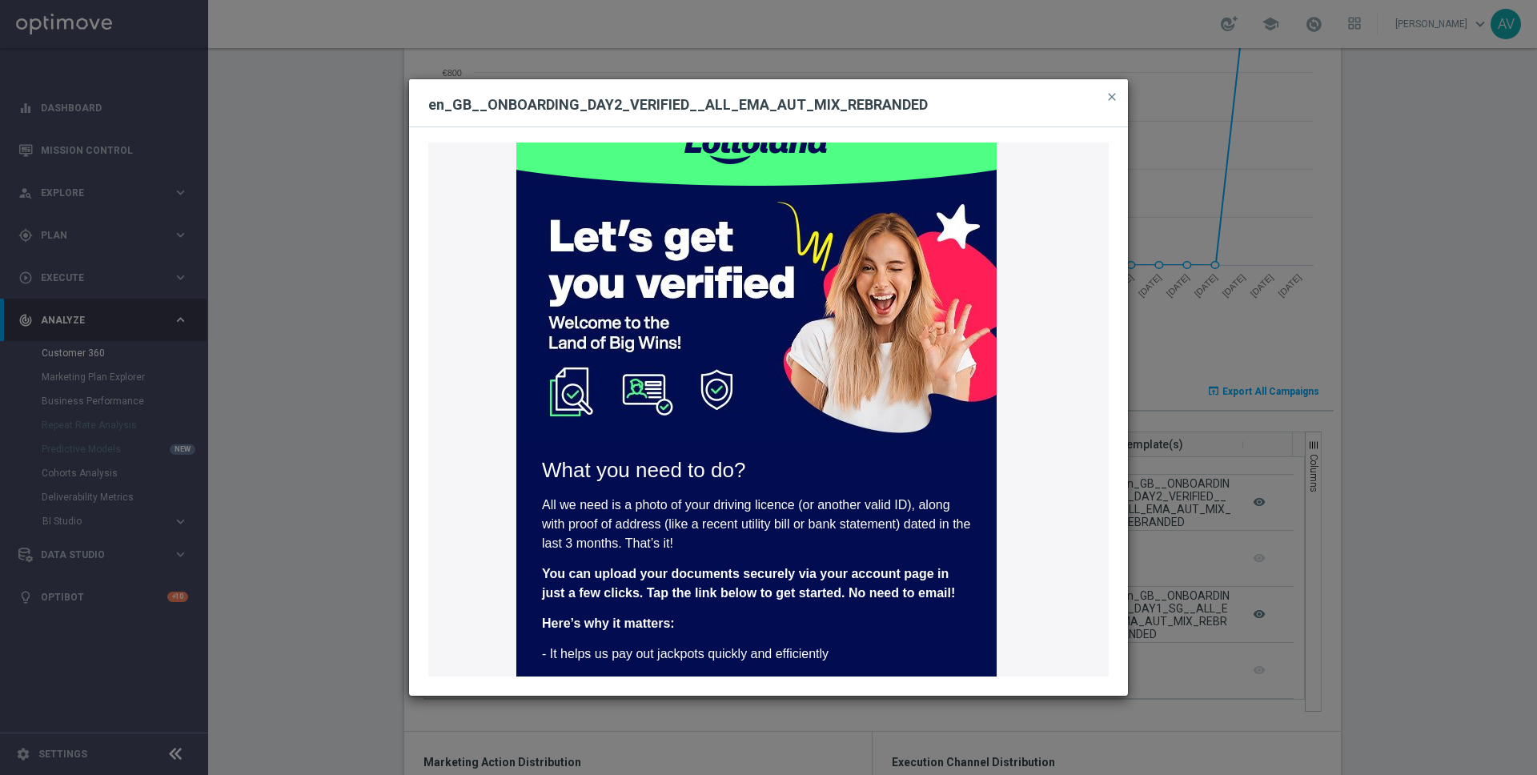
scroll to position [0, 0]
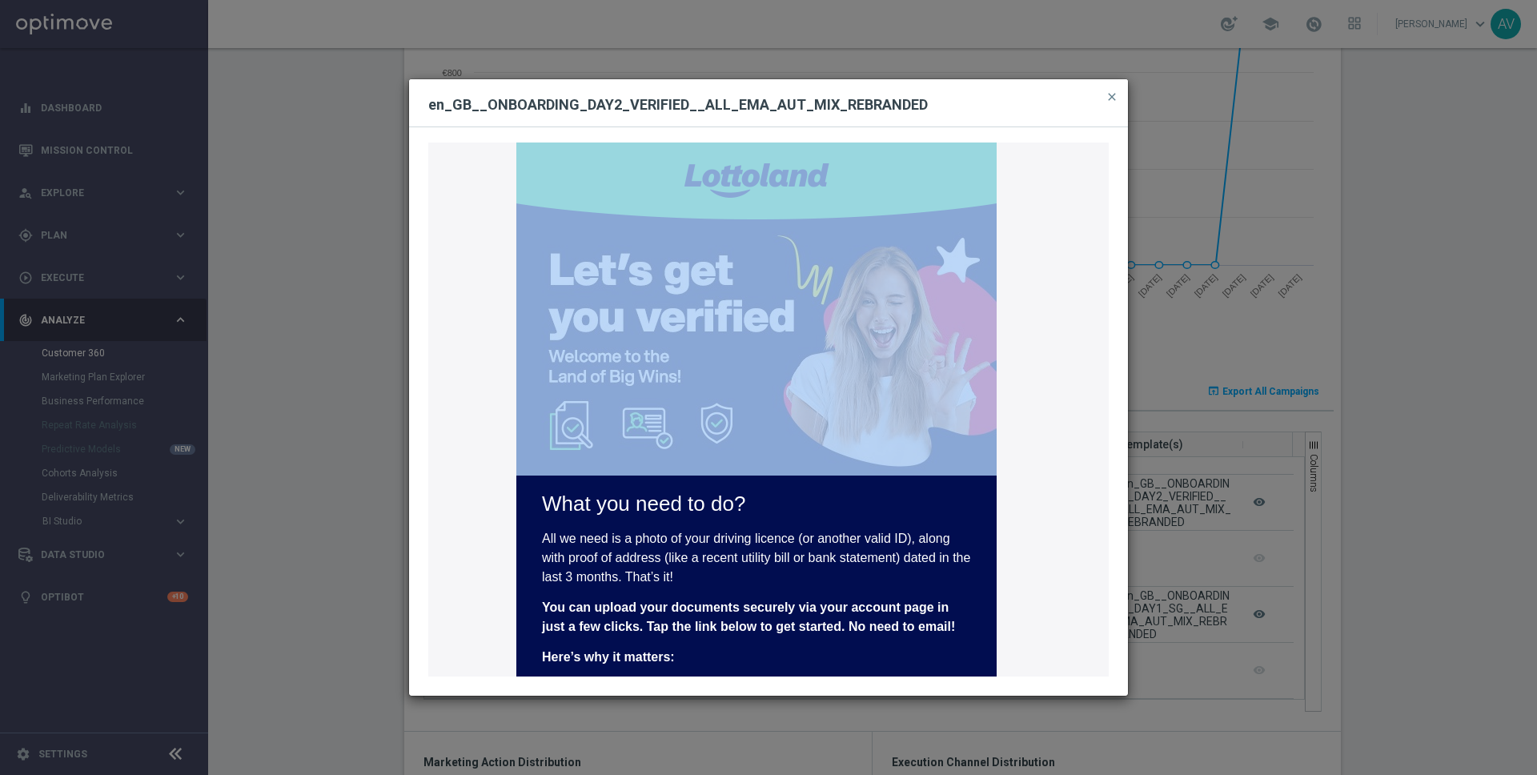
drag, startPoint x: 500, startPoint y: 147, endPoint x: 550, endPoint y: 449, distance: 306.8
click at [552, 451] on div "All you need to do to get your account ready for those big wins! What you need …" at bounding box center [768, 410] width 681 height 535
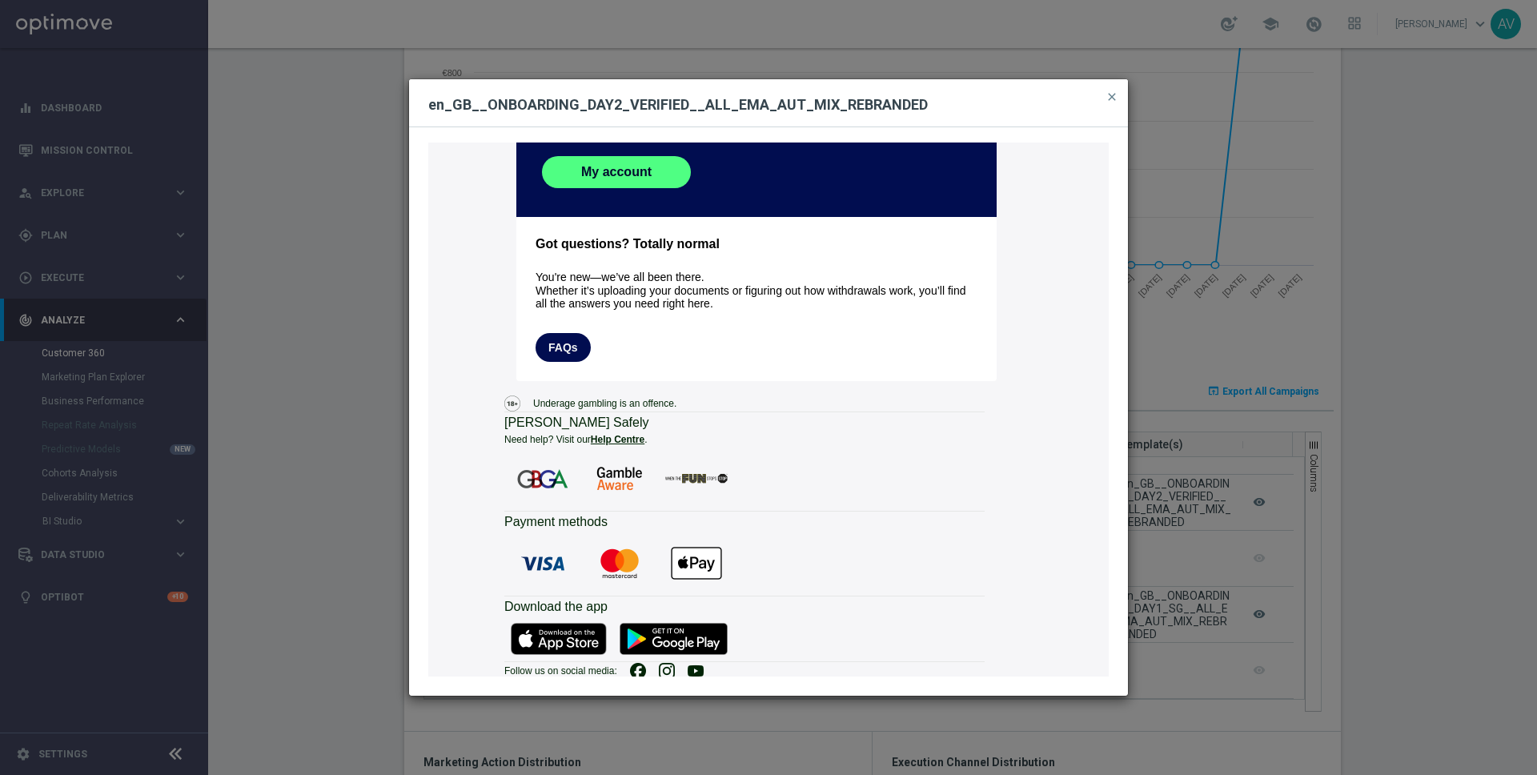
scroll to position [719, 0]
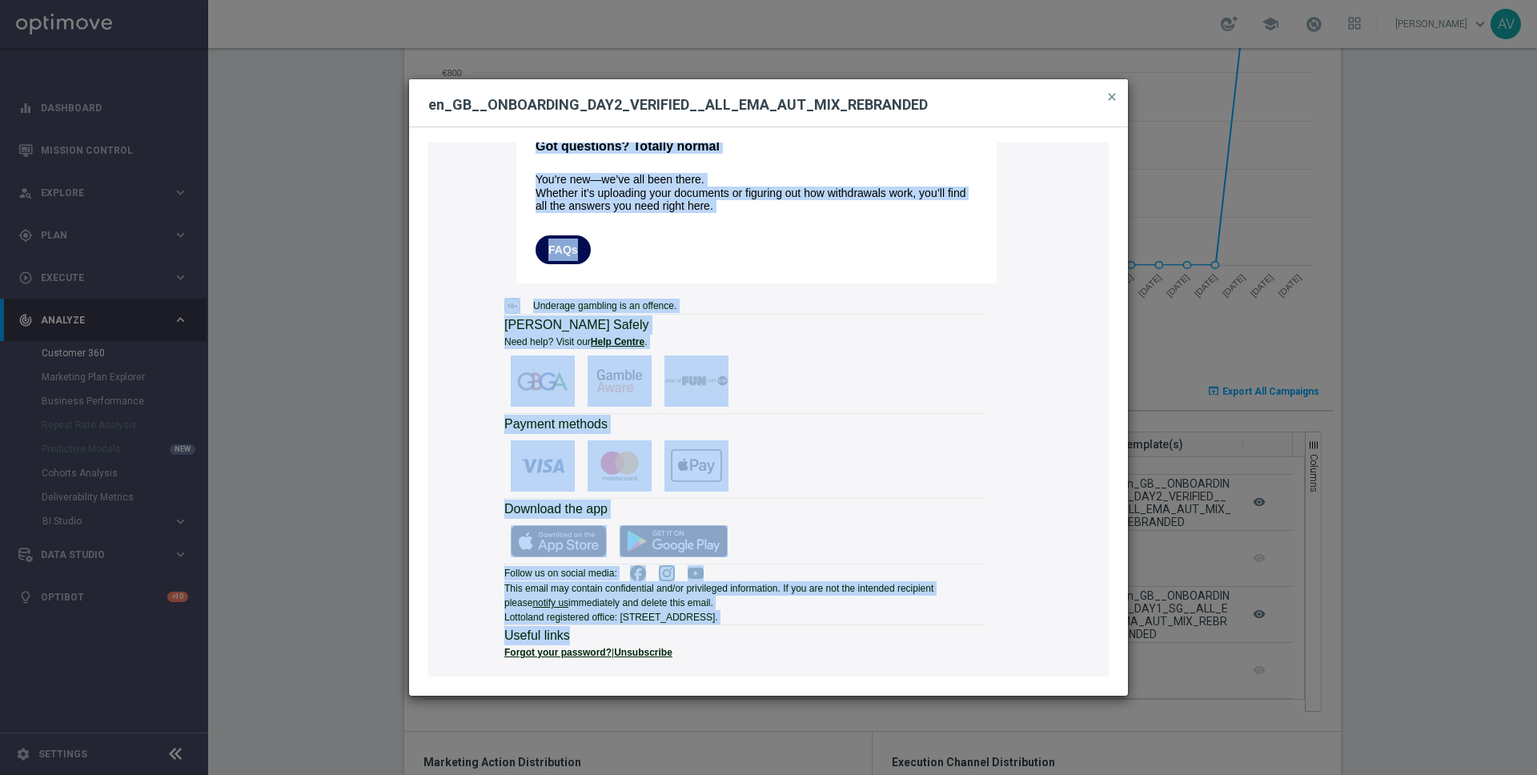
click at [745, 642] on div "All you need to do to get your account ready for those big wins! What you need …" at bounding box center [768, 410] width 681 height 535
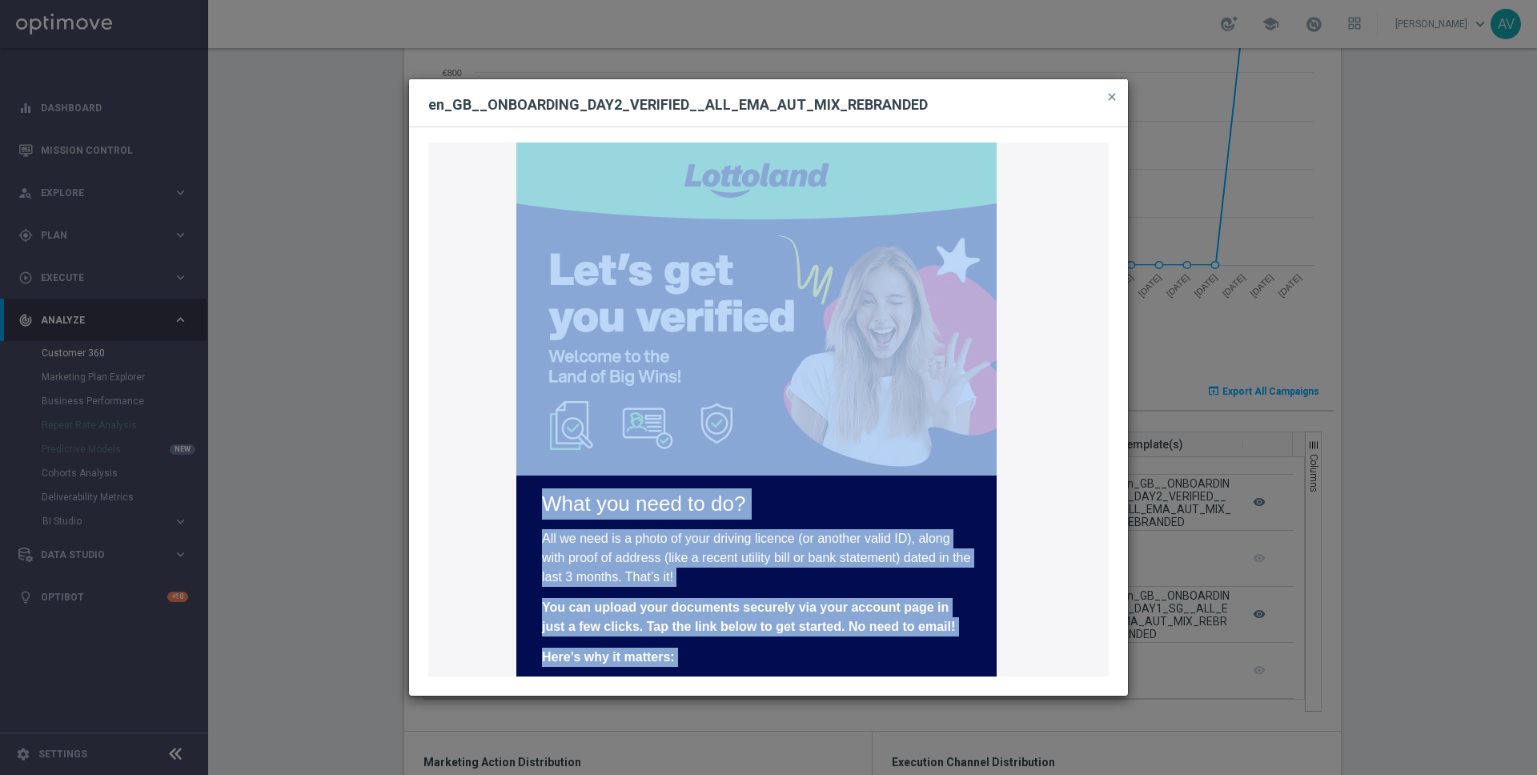
copy td "Lore ips dolo si am? Con ad elit se d eiusm te inci utlabor etdolor (ma aliquae…"
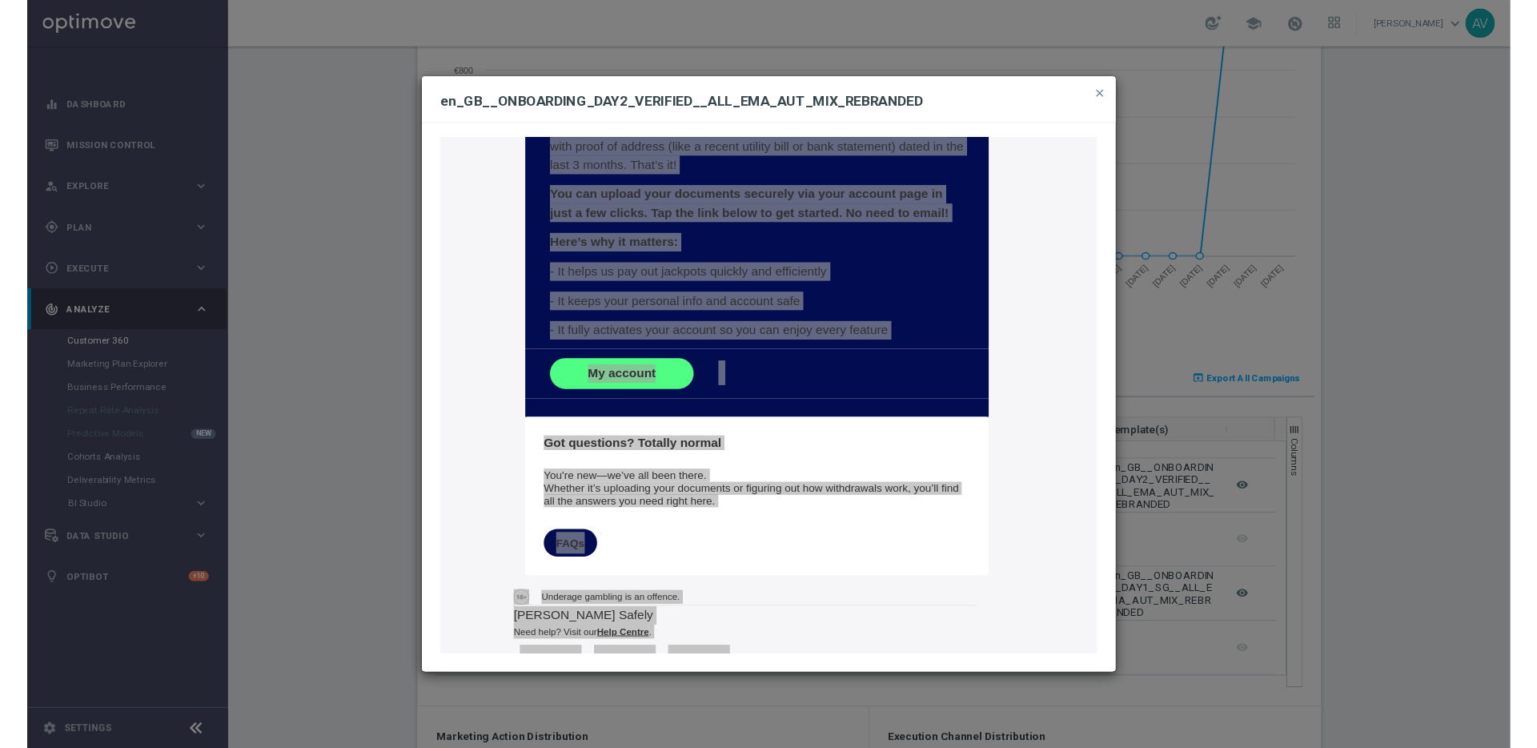
scroll to position [511, 0]
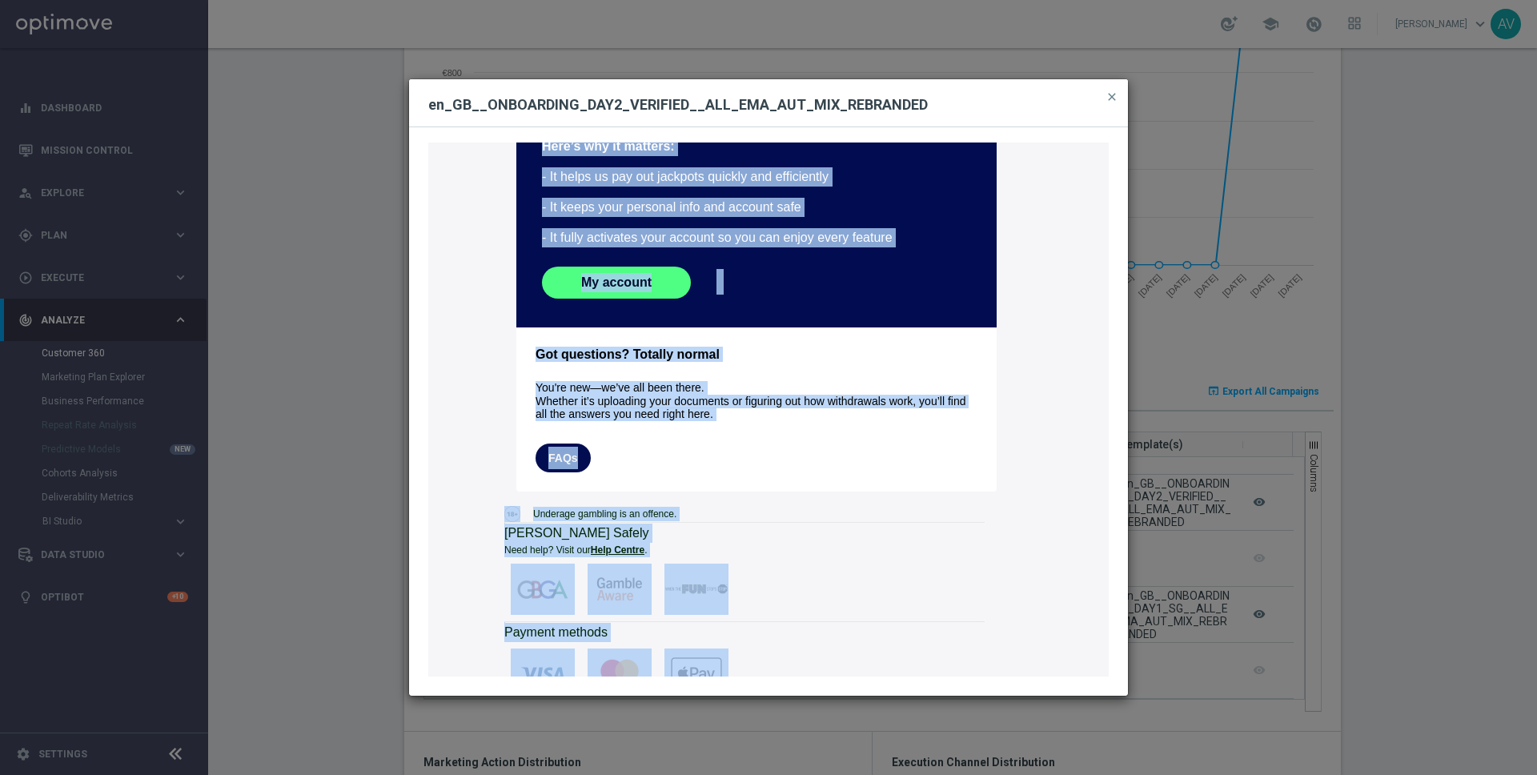
click at [553, 459] on div "All you need to do to get your account ready for those big wins! What you need …" at bounding box center [768, 410] width 681 height 535
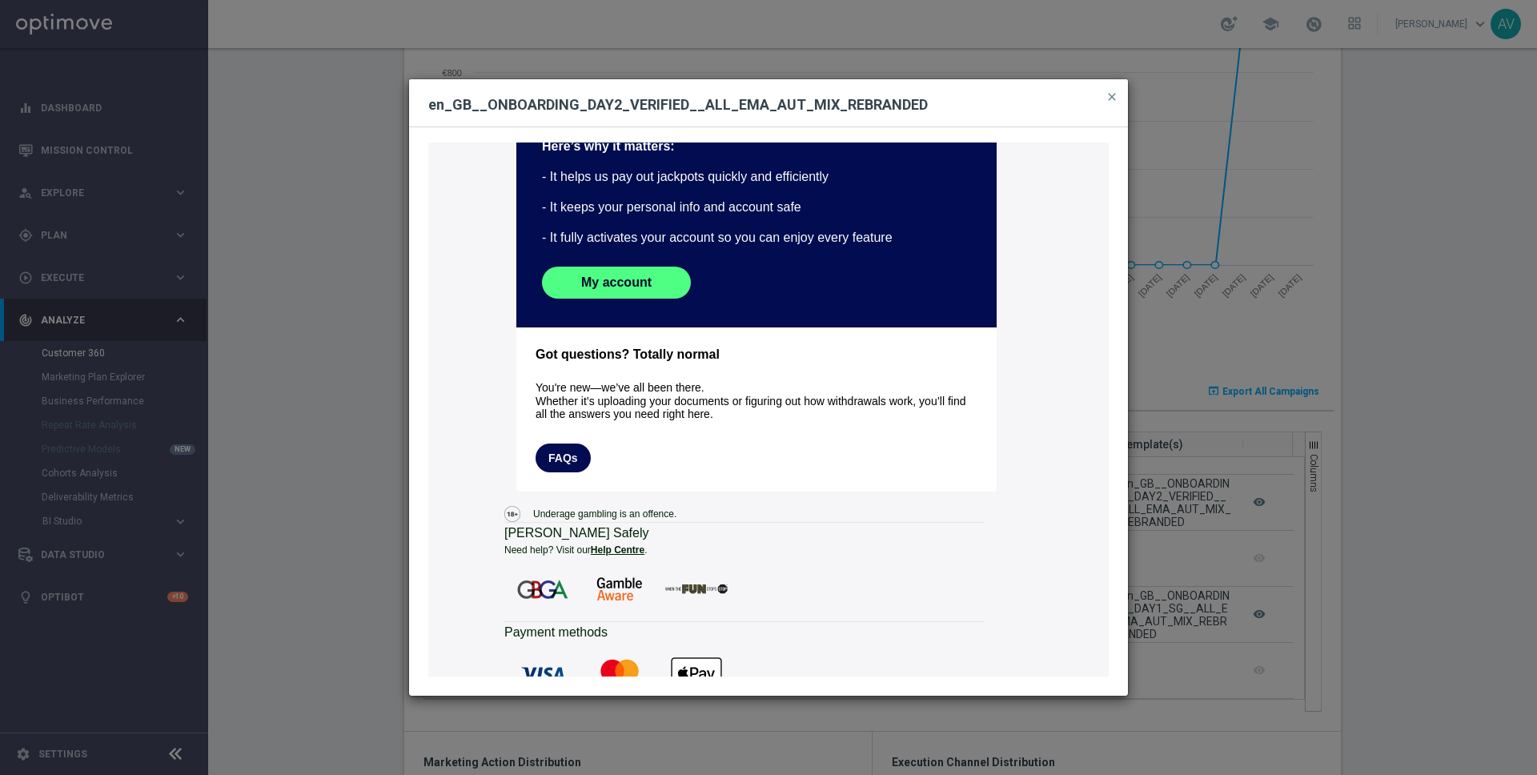
click at [550, 460] on div "All you need to do to get your account ready for those big wins! What you need …" at bounding box center [768, 410] width 681 height 535
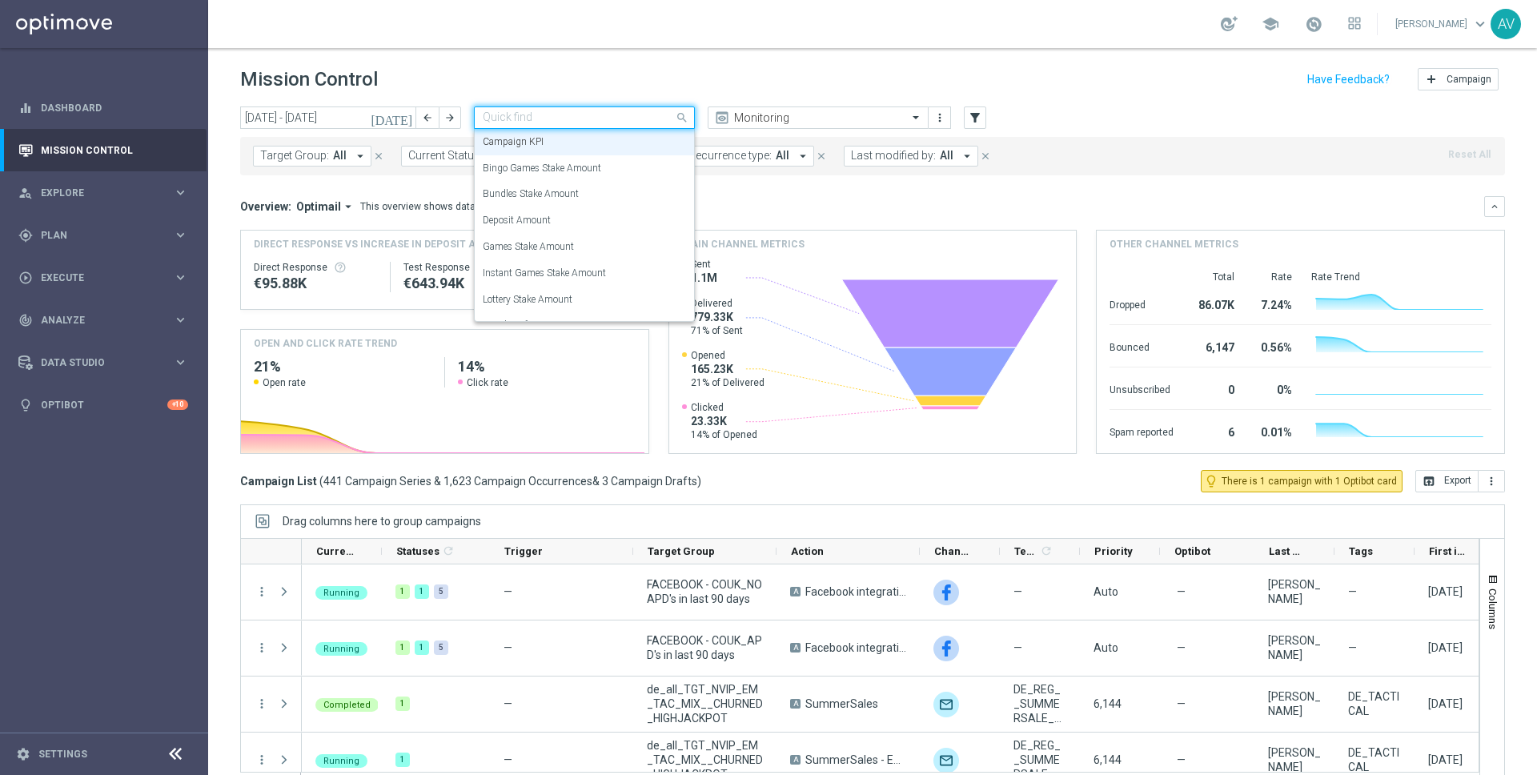
click at [568, 117] on input "text" at bounding box center [568, 118] width 171 height 14
click at [564, 58] on header "Mission Control add Campaign" at bounding box center [872, 77] width 1329 height 58
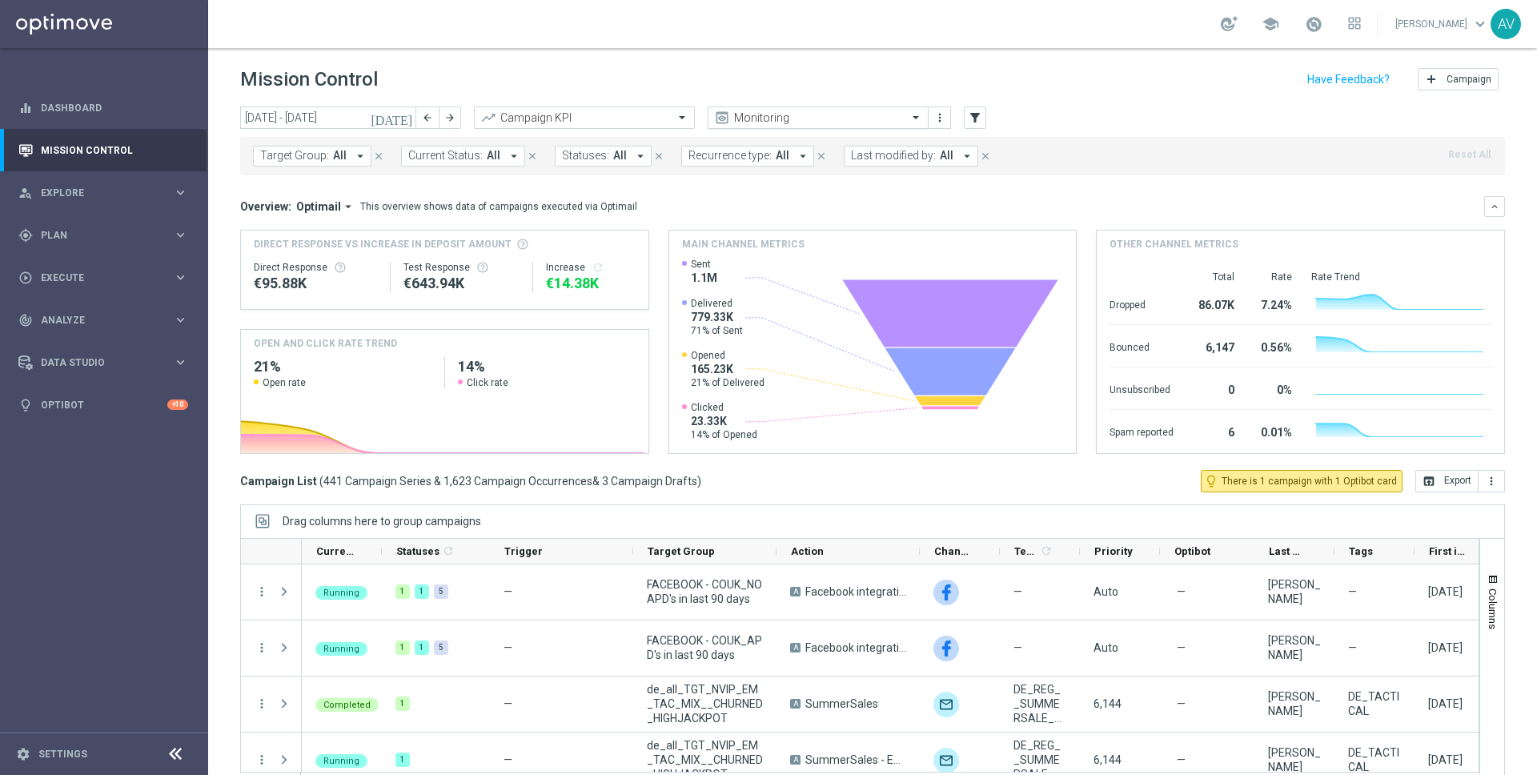
click at [805, 114] on input "text" at bounding box center [802, 118] width 171 height 14
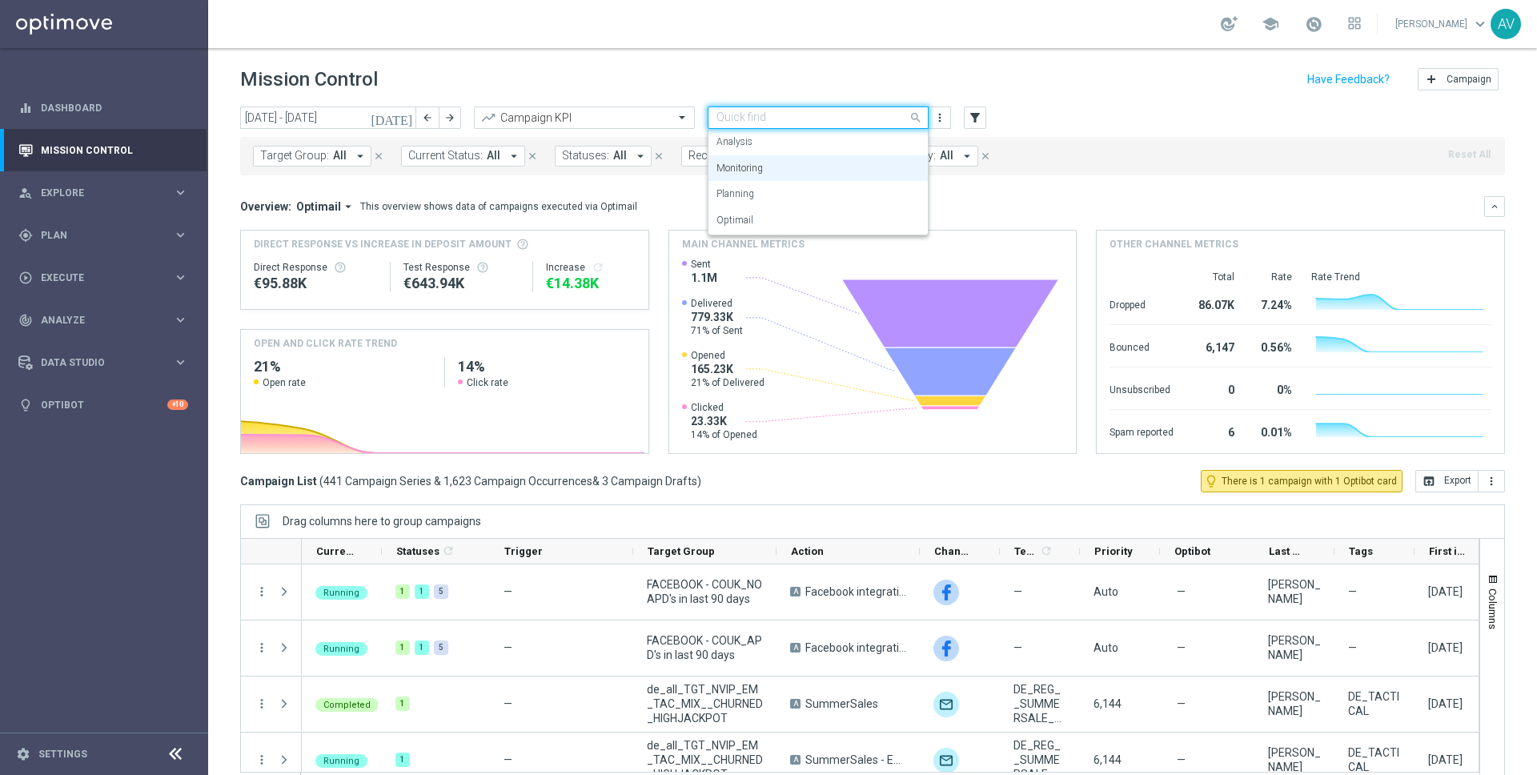
click at [805, 86] on div "Mission Control add Campaign" at bounding box center [872, 79] width 1265 height 31
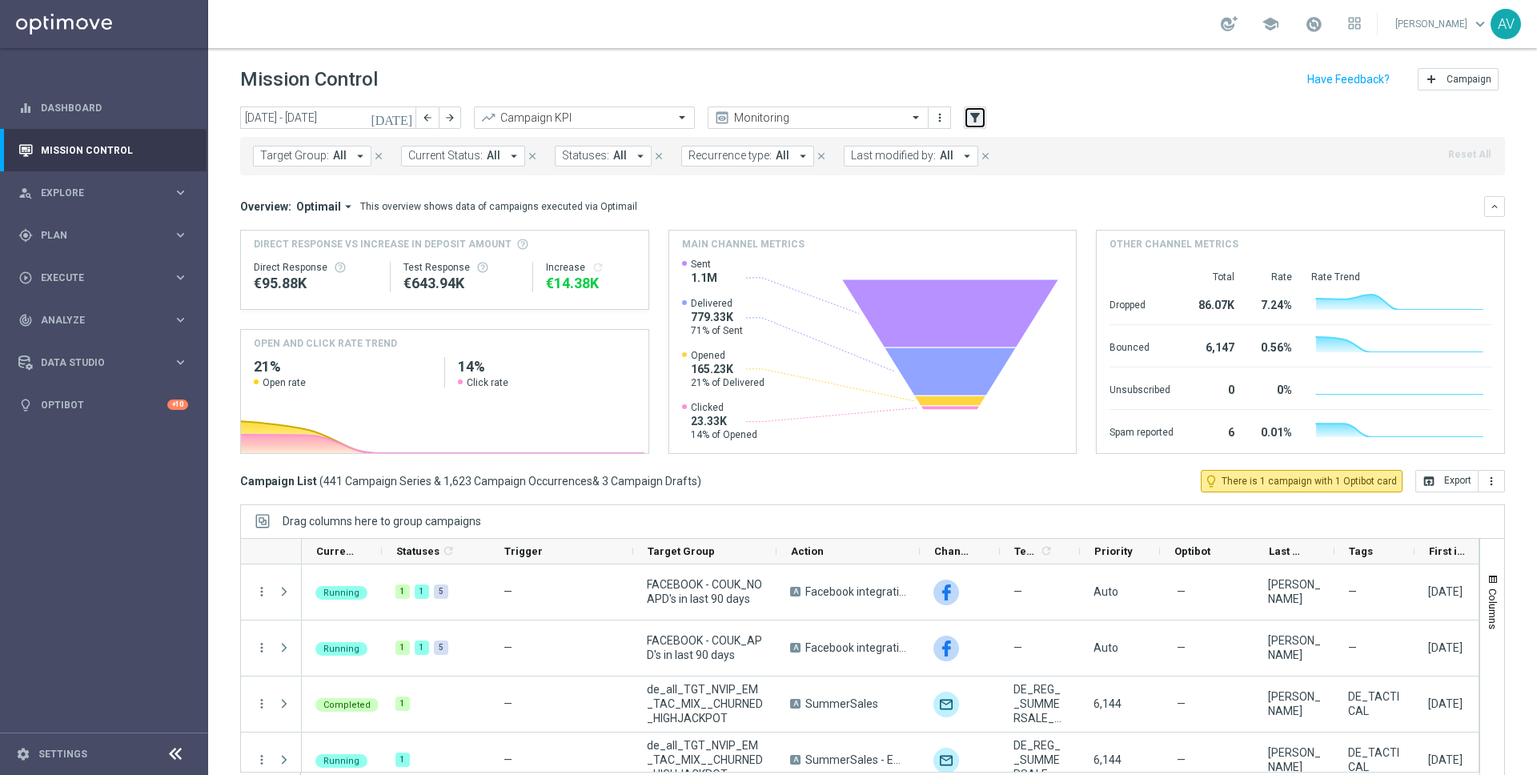
click at [979, 119] on icon "filter_alt" at bounding box center [975, 117] width 14 height 14
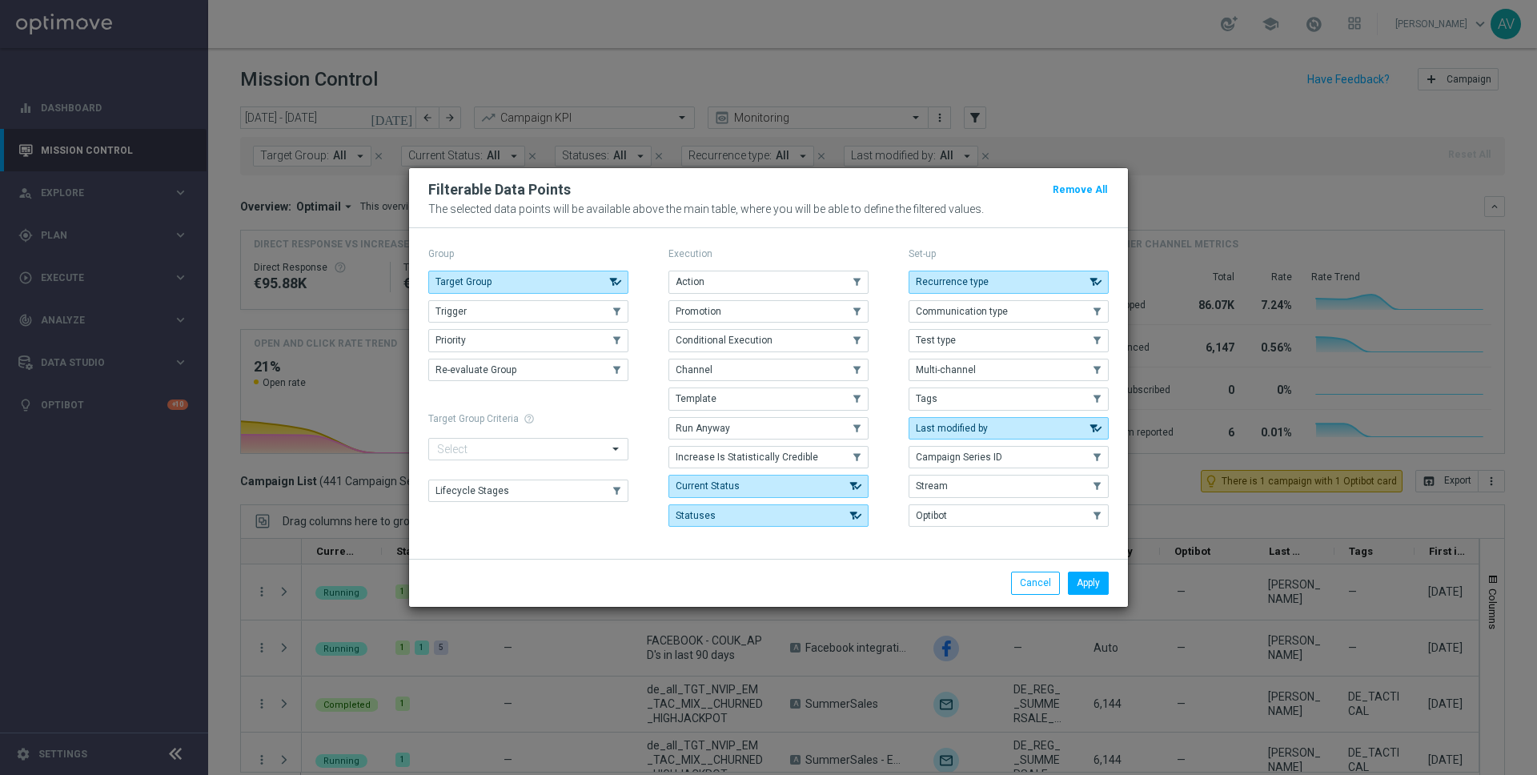
click at [918, 68] on modal-container "Filterable Data Points Remove All The selected data points will be available ab…" at bounding box center [768, 387] width 1537 height 775
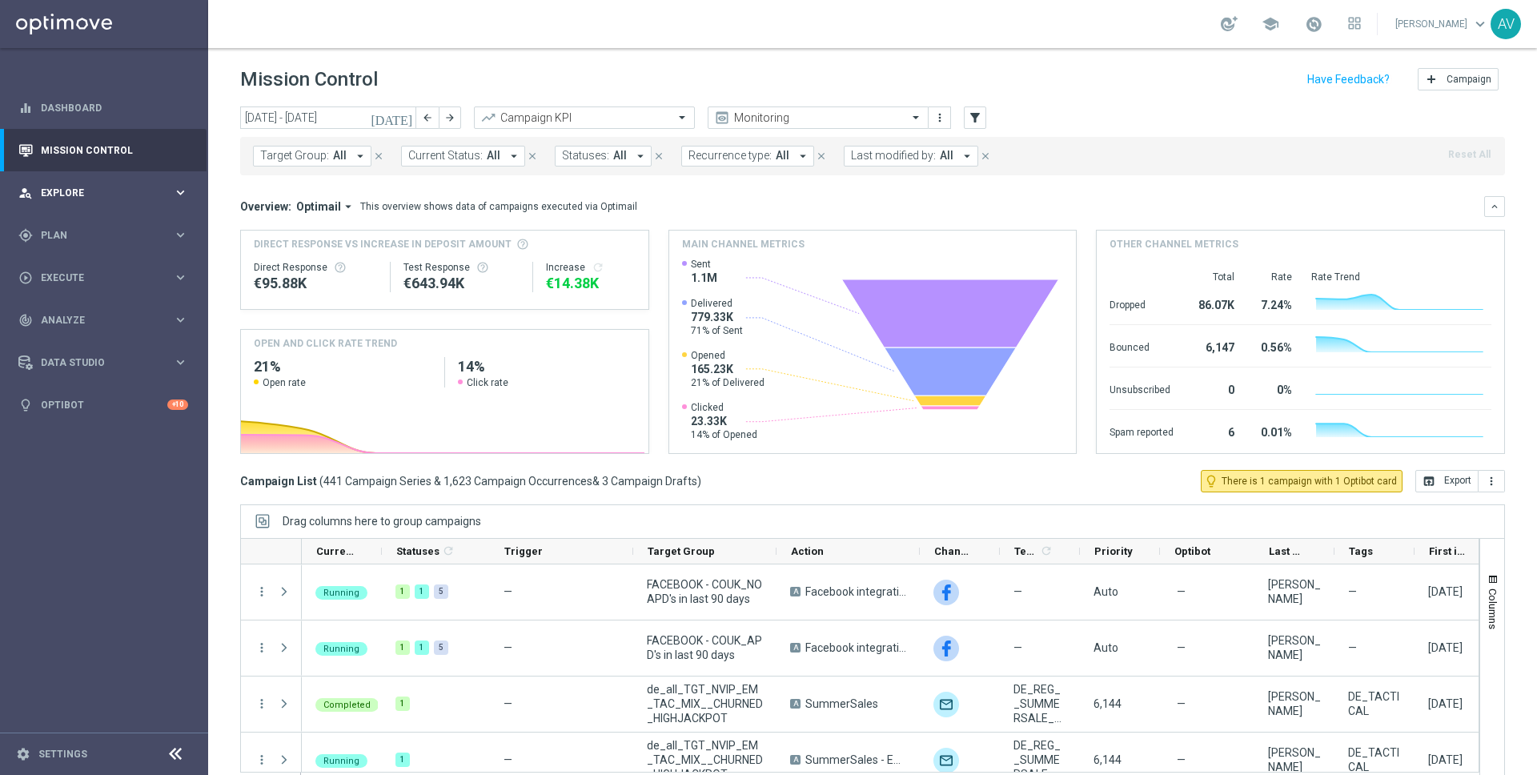
click at [99, 191] on span "Explore" at bounding box center [107, 193] width 132 height 10
click at [55, 418] on div "gps_fixed Plan keyboard_arrow_right" at bounding box center [103, 427] width 207 height 42
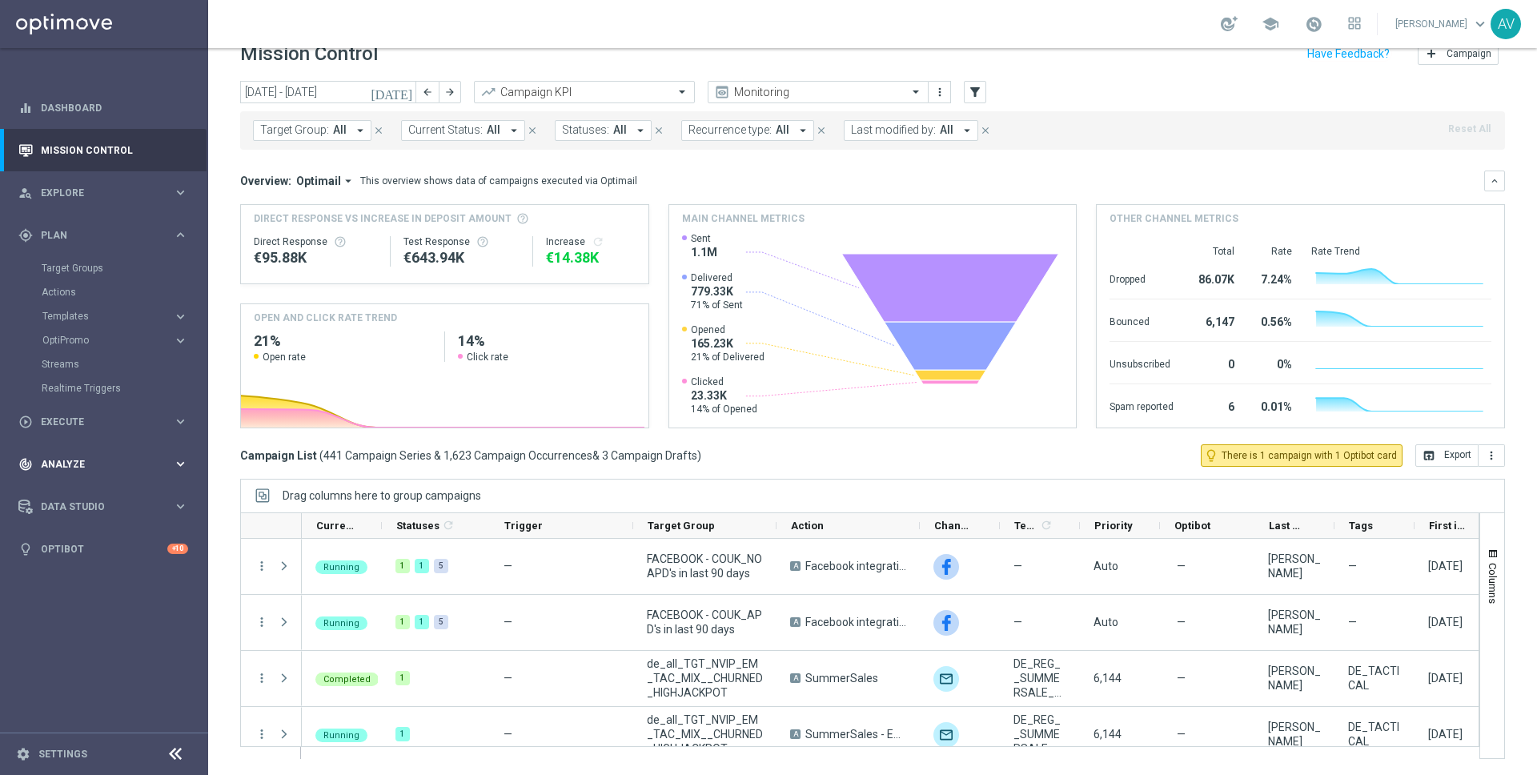
click at [56, 460] on span "Analyze" at bounding box center [107, 465] width 132 height 10
click at [72, 400] on link "Business Performance" at bounding box center [104, 401] width 125 height 13
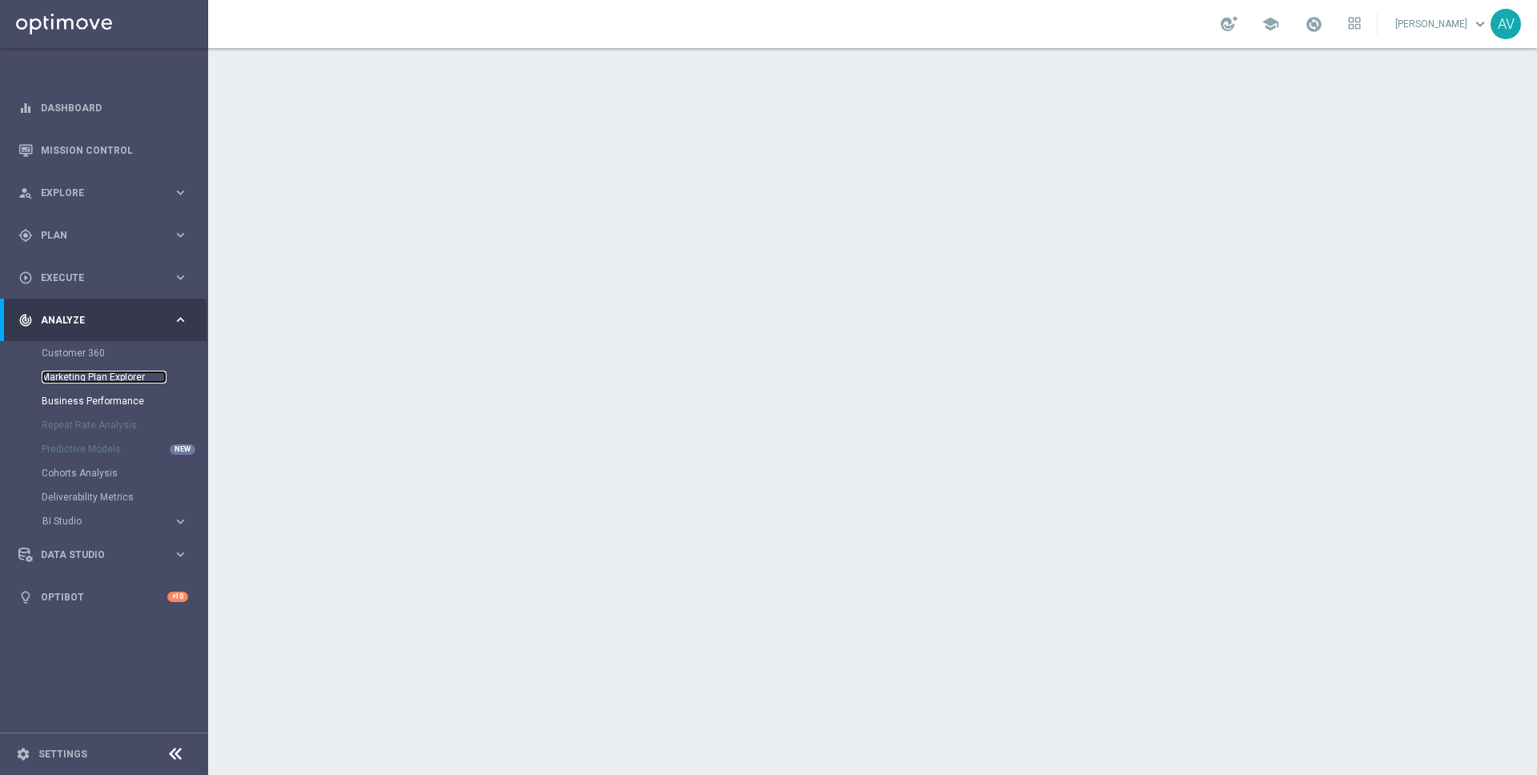
click at [84, 379] on link "Marketing Plan Explorer" at bounding box center [104, 377] width 125 height 13
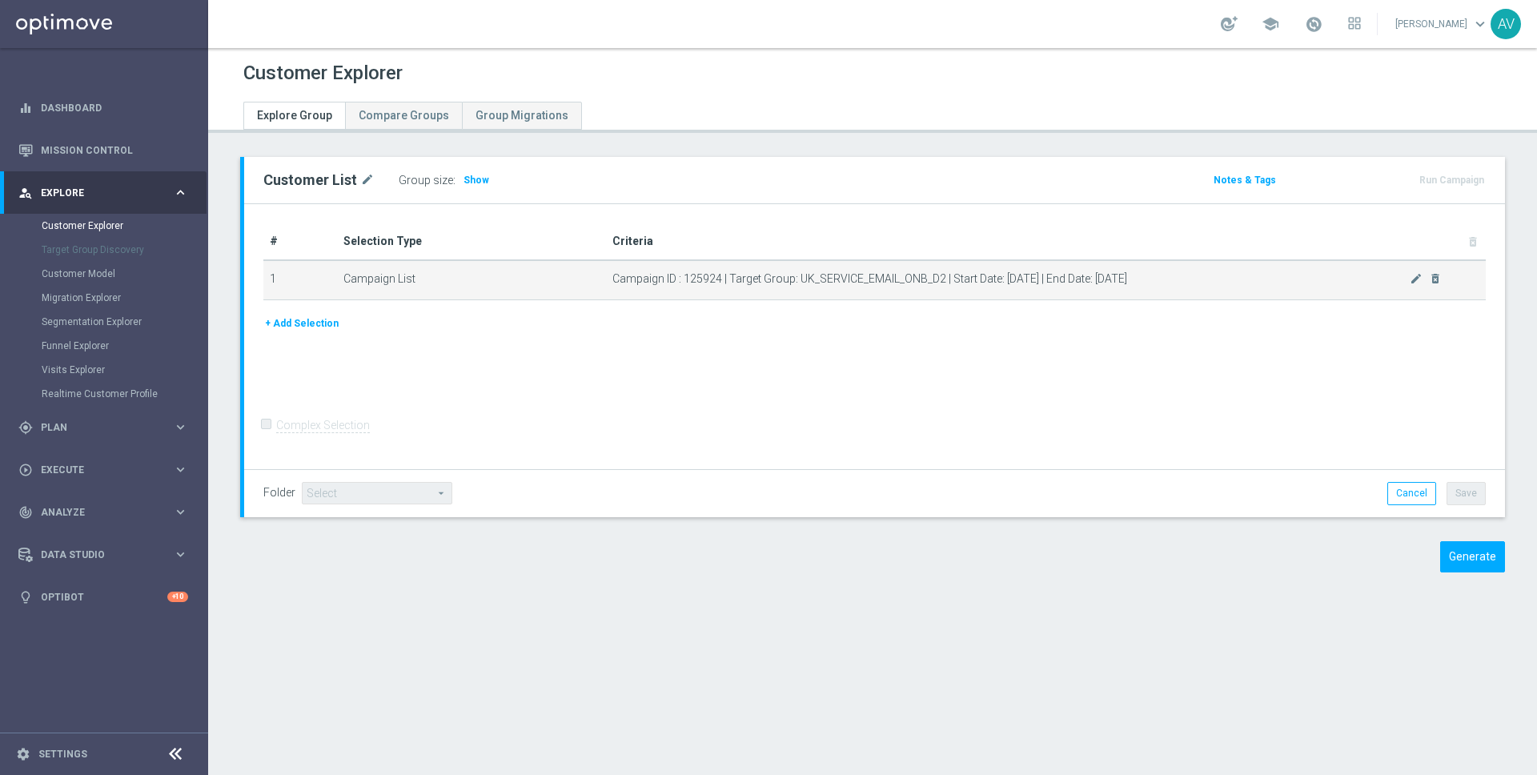
click at [950, 279] on span "Campaign ID : 125924 | Target Group: UK_SERVICE_EMAIL_ONB_D2 | Start Date: 2025…" at bounding box center [1011, 279] width 798 height 14
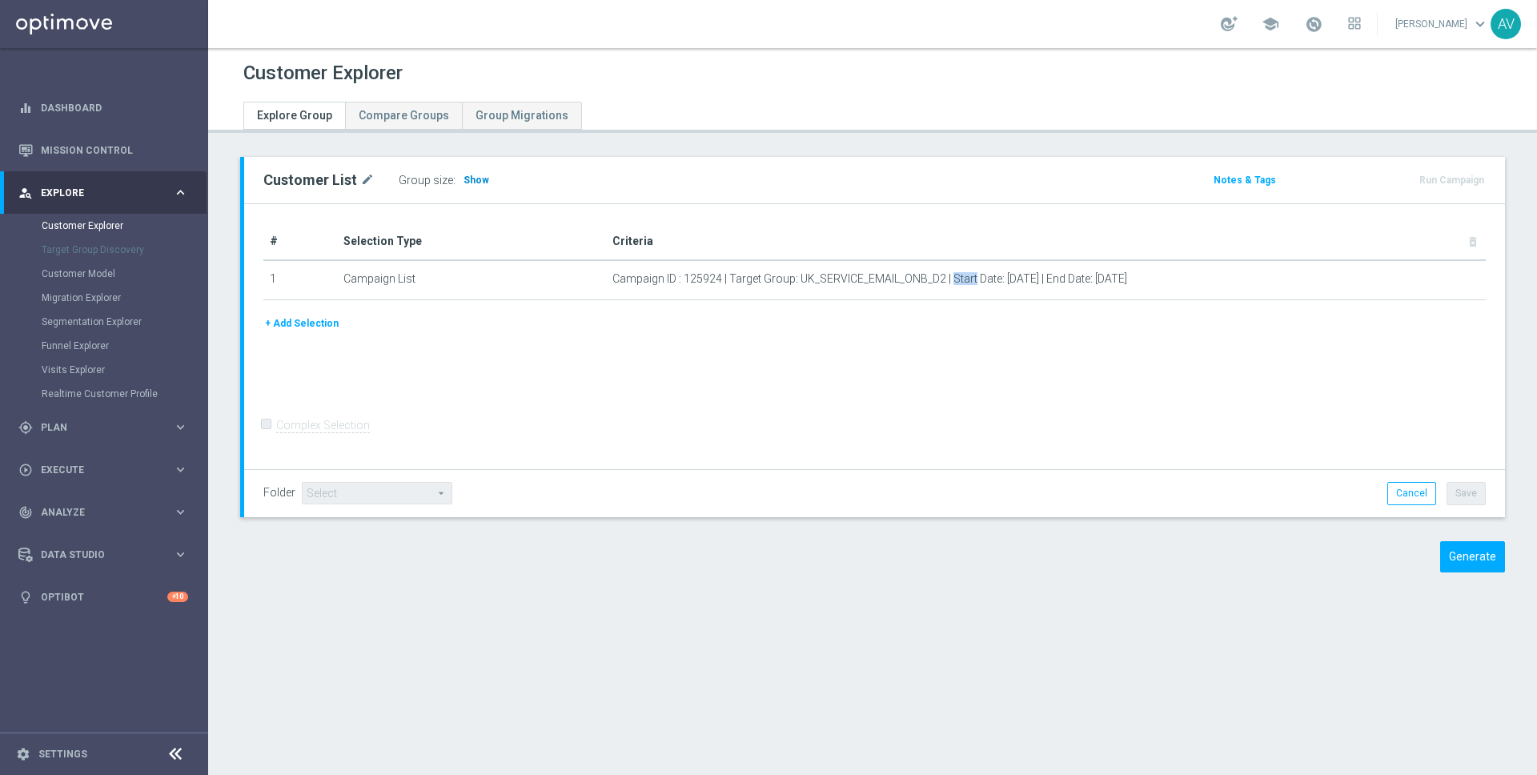
click at [475, 179] on span "Show" at bounding box center [477, 180] width 26 height 11
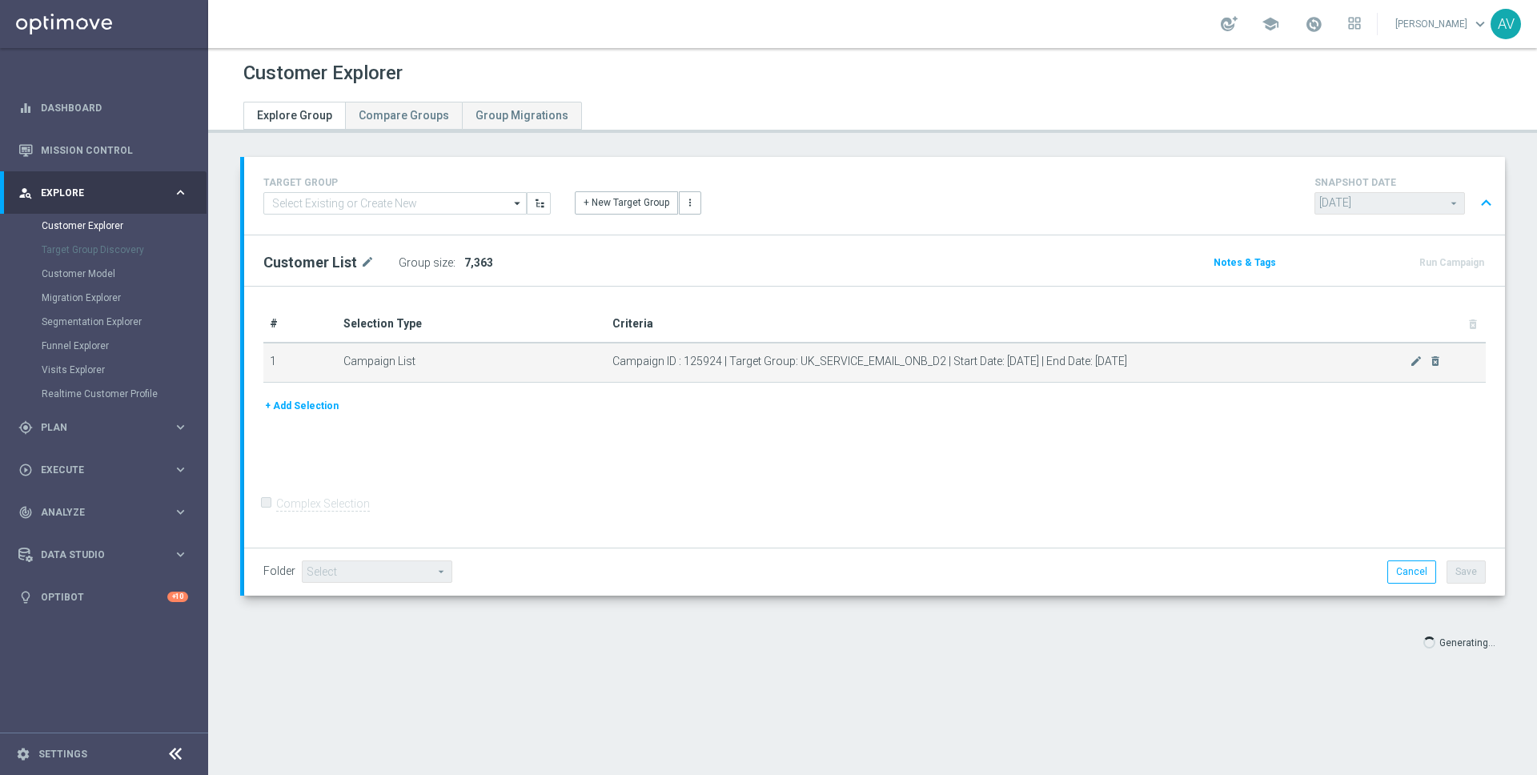
click at [512, 359] on td "Campaign List" at bounding box center [471, 363] width 269 height 40
click at [777, 372] on td "Campaign ID : 125924 | Target Group: UK_SERVICE_EMAIL_ONB_D2 | Start Date: 2025…" at bounding box center [1046, 363] width 880 height 40
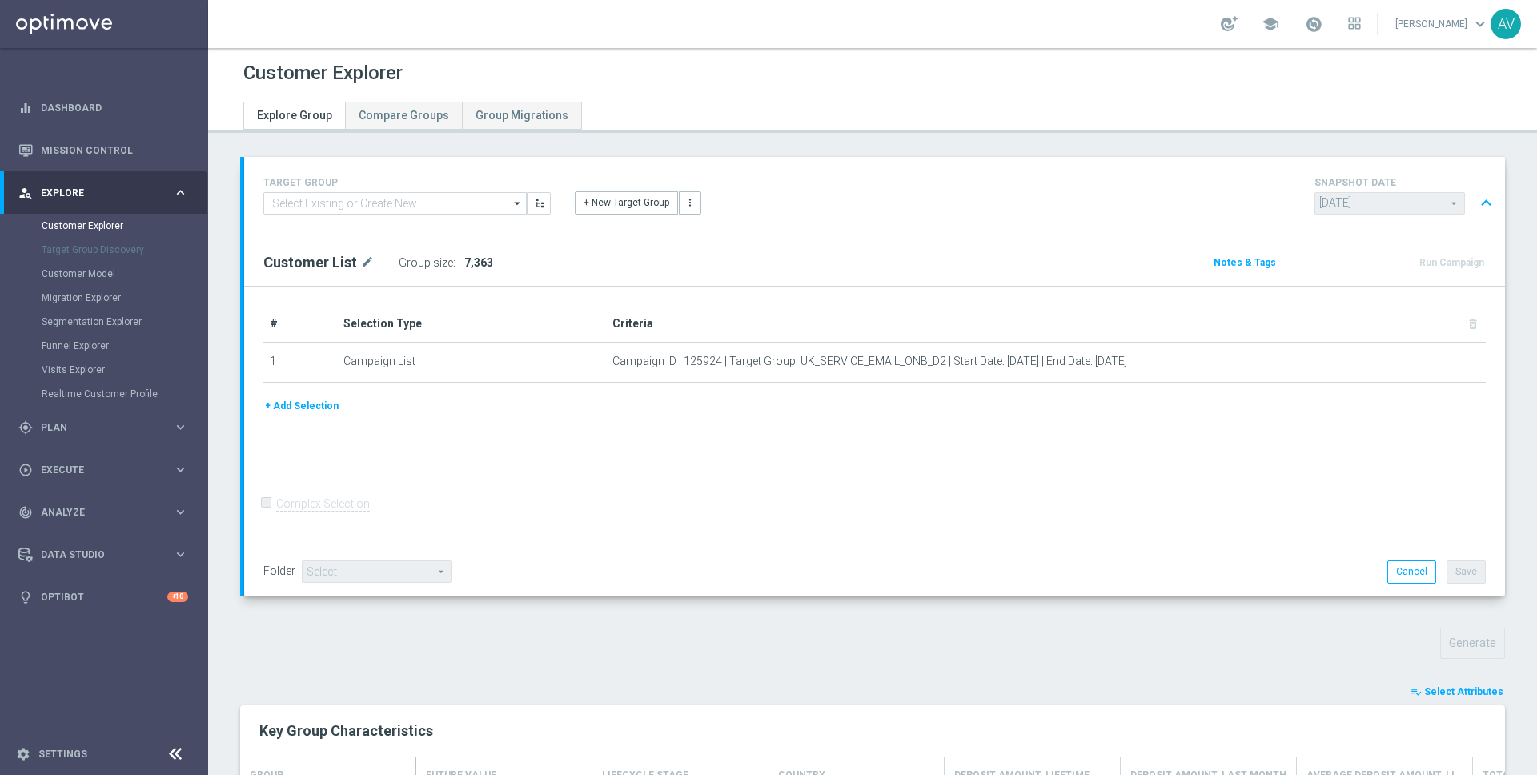
scroll to position [361, 0]
